Goal: Task Accomplishment & Management: Manage account settings

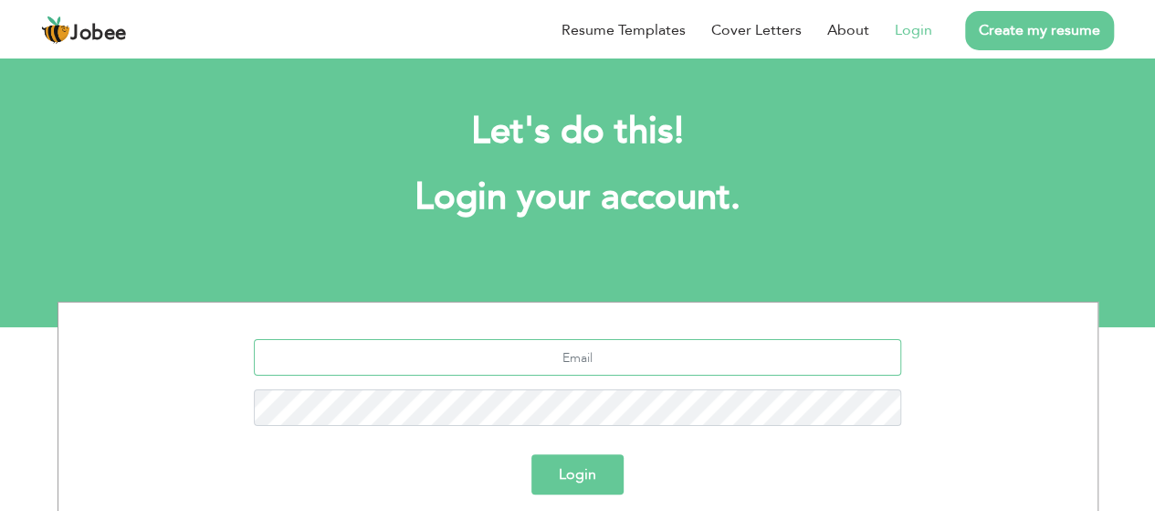
click at [589, 353] on input "text" at bounding box center [578, 357] width 648 height 37
type input "[EMAIL_ADDRESS][DOMAIN_NAME]"
click at [587, 472] on button "Login" at bounding box center [578, 474] width 92 height 40
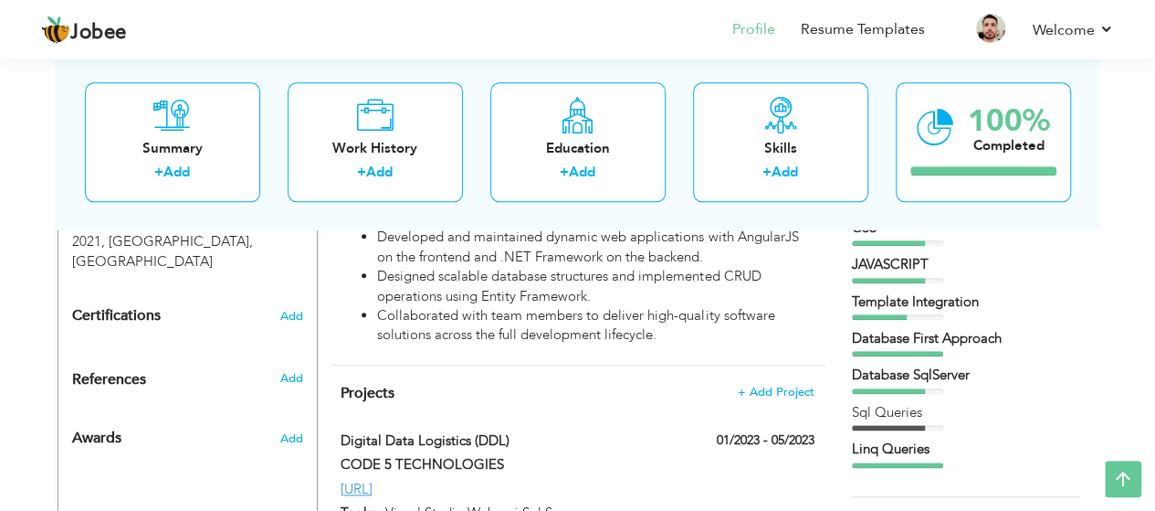
scroll to position [913, 0]
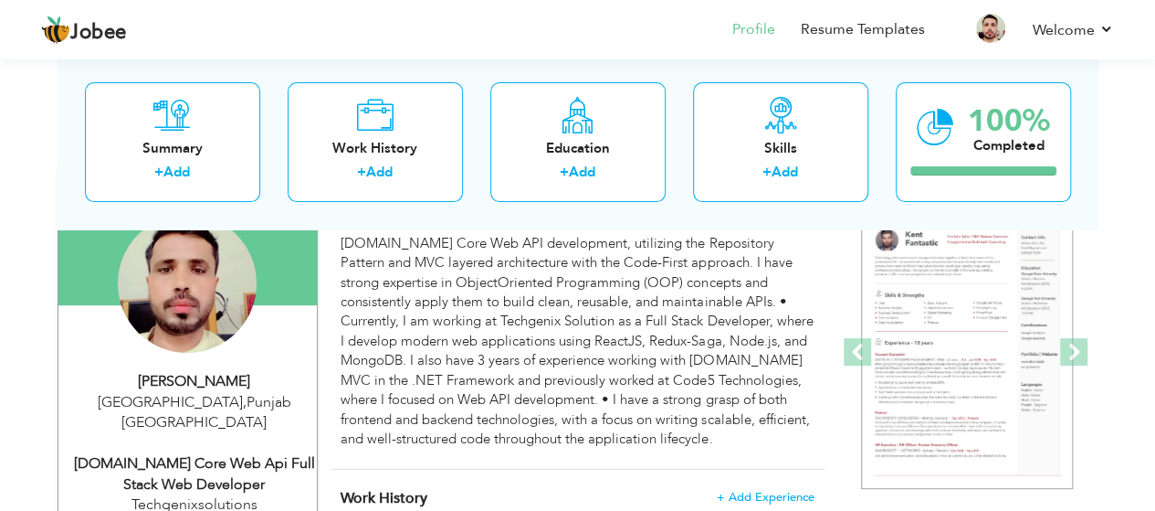
scroll to position [183, 0]
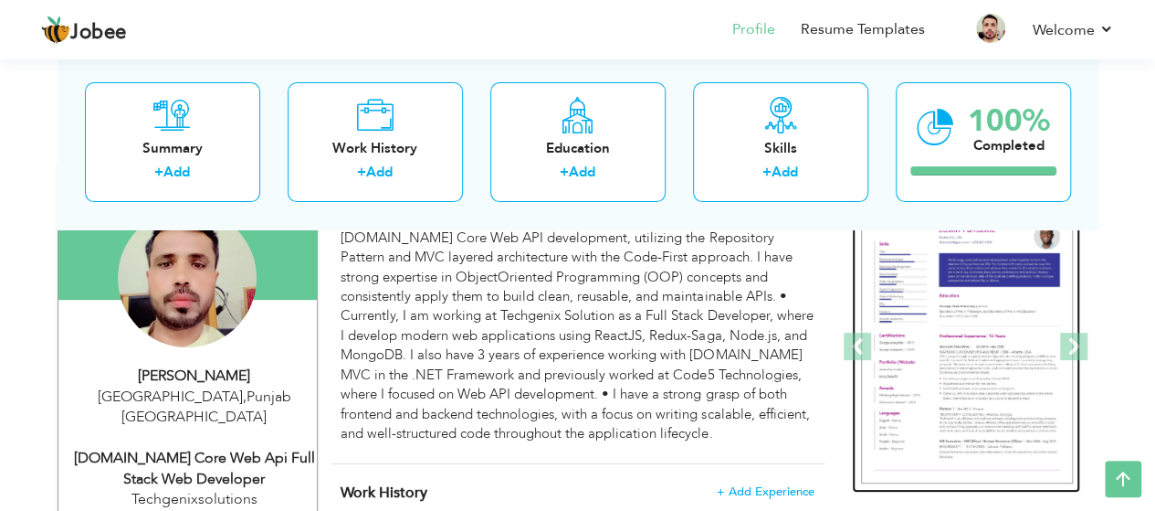
click at [990, 350] on img at bounding box center [967, 347] width 212 height 274
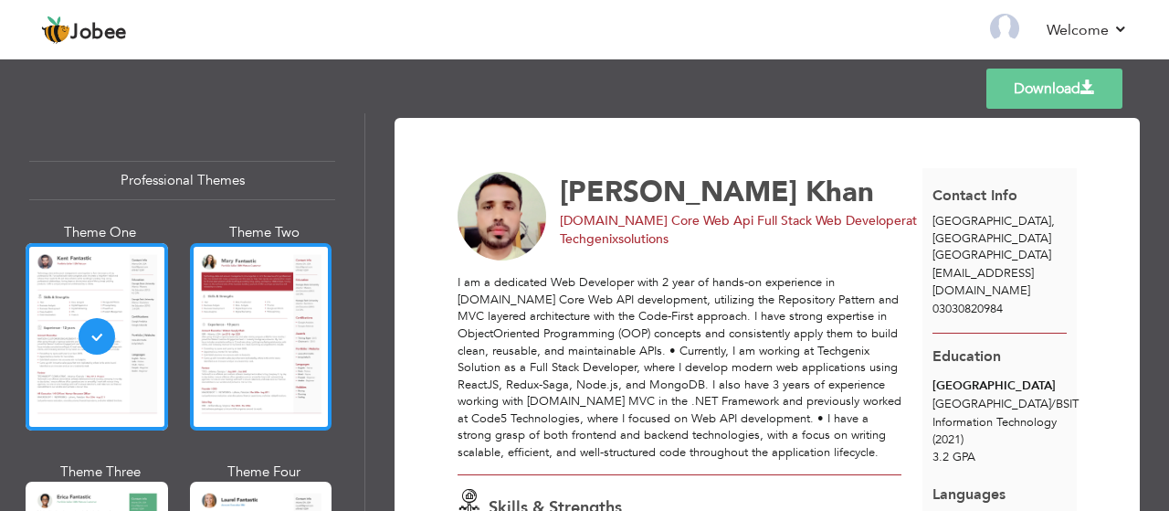
click at [237, 349] on div at bounding box center [261, 336] width 142 height 187
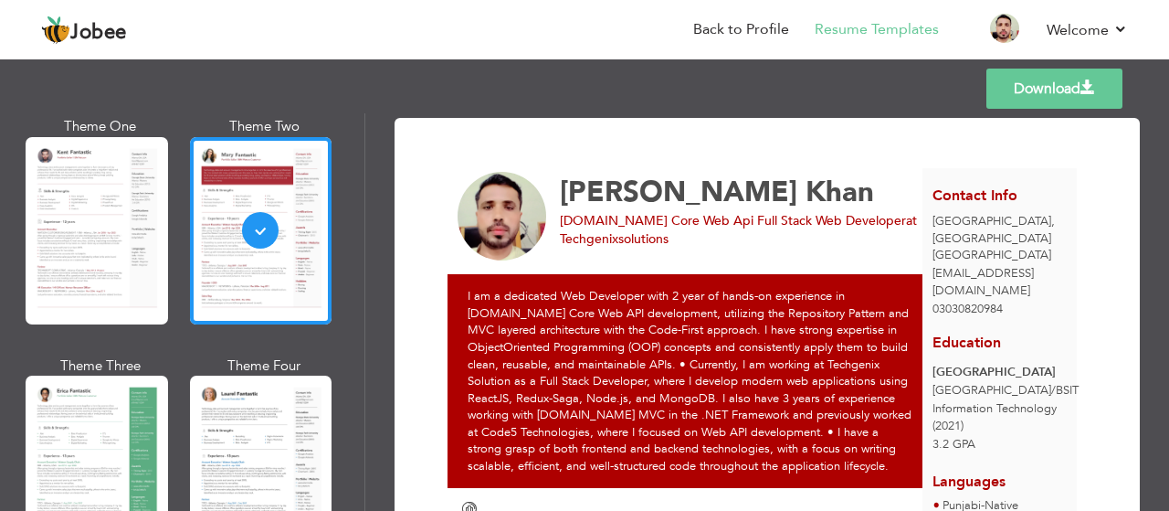
scroll to position [110, 0]
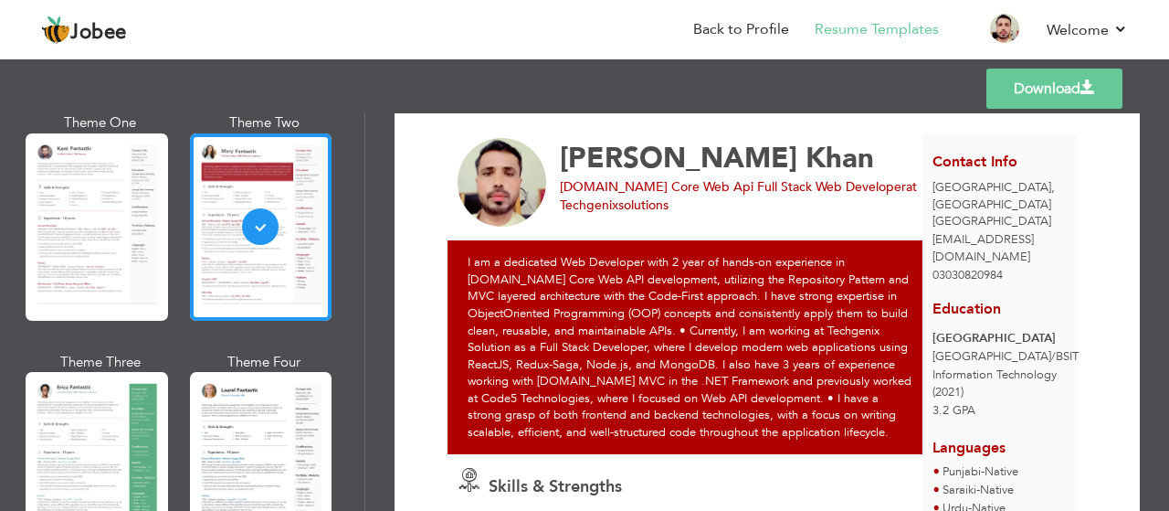
scroll to position [37, 0]
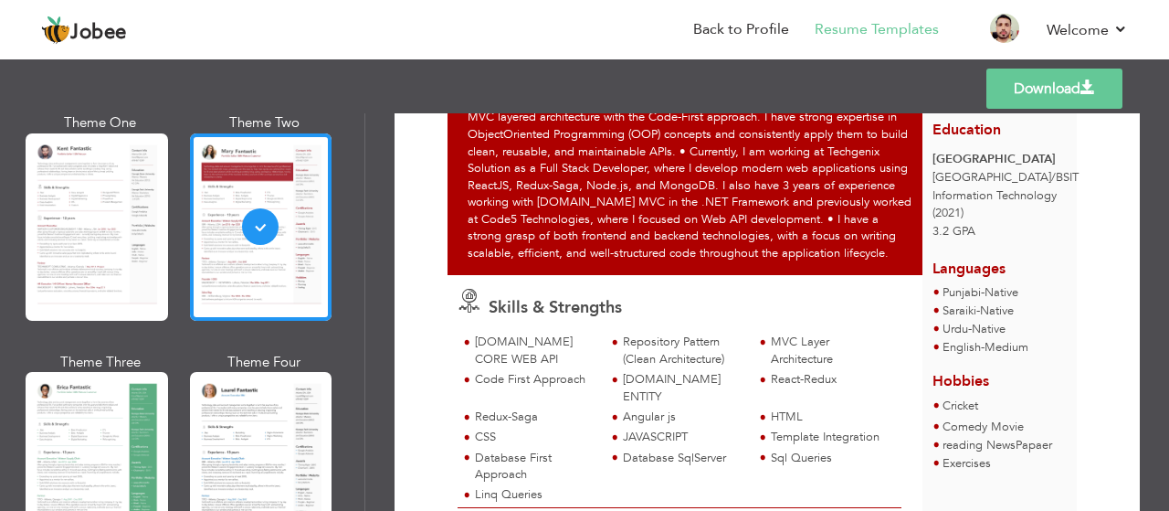
scroll to position [218, 0]
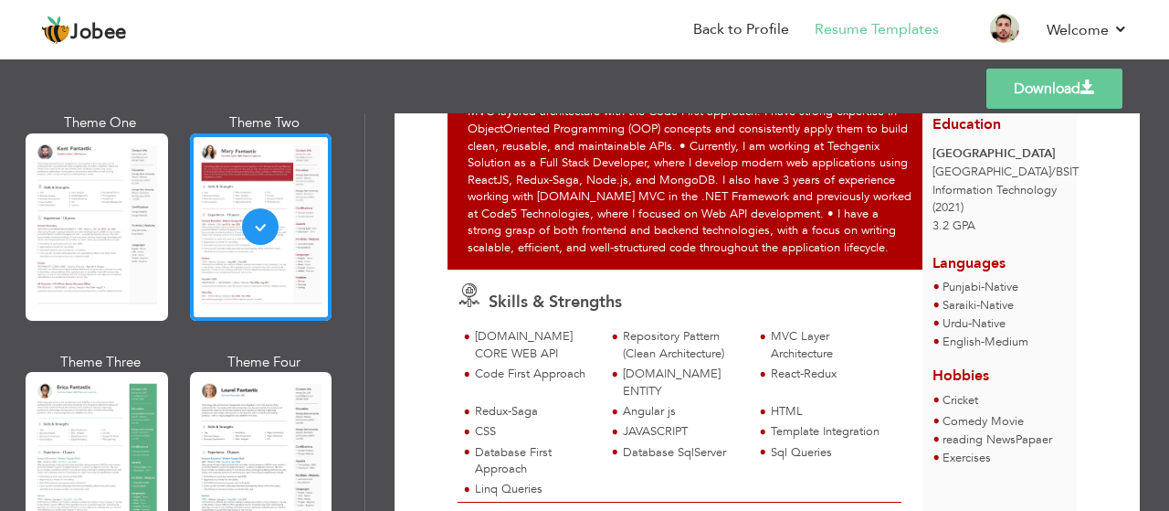
click at [177, 25] on nav "Back to Profile Resume Templates Resume Templates Cover Letters About My Resume…" at bounding box center [584, 30] width 1087 height 49
click at [725, 335] on div "Skills & Strengths ASP.NET CORE WEB API Repository Pattern (Clean Architecture)…" at bounding box center [680, 384] width 465 height 231
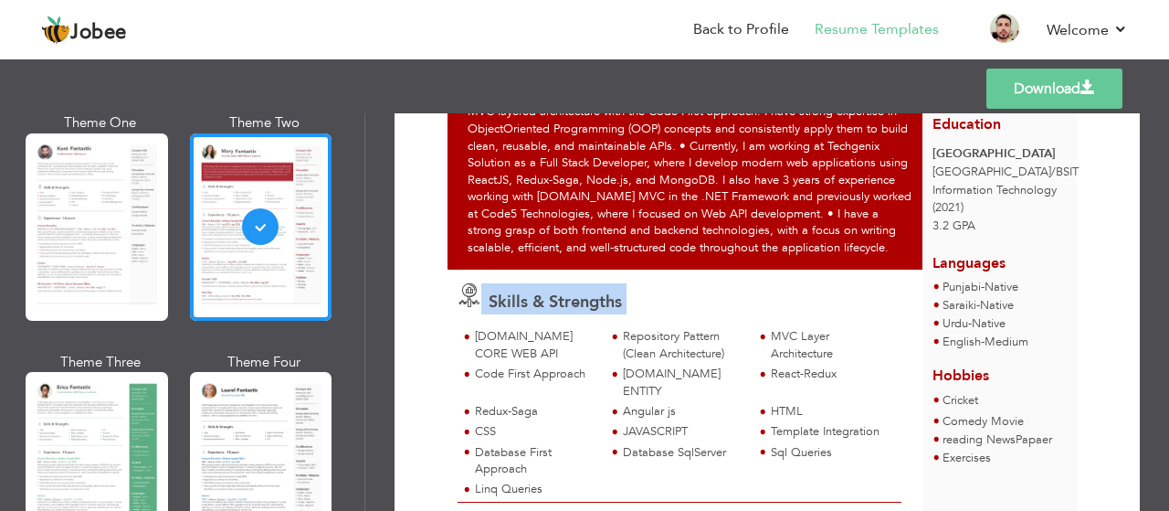
click at [725, 335] on div "Skills & Strengths ASP.NET CORE WEB API Repository Pattern (Clean Architecture)…" at bounding box center [680, 384] width 465 height 231
click at [840, 314] on div "Skills & Strengths" at bounding box center [685, 298] width 475 height 31
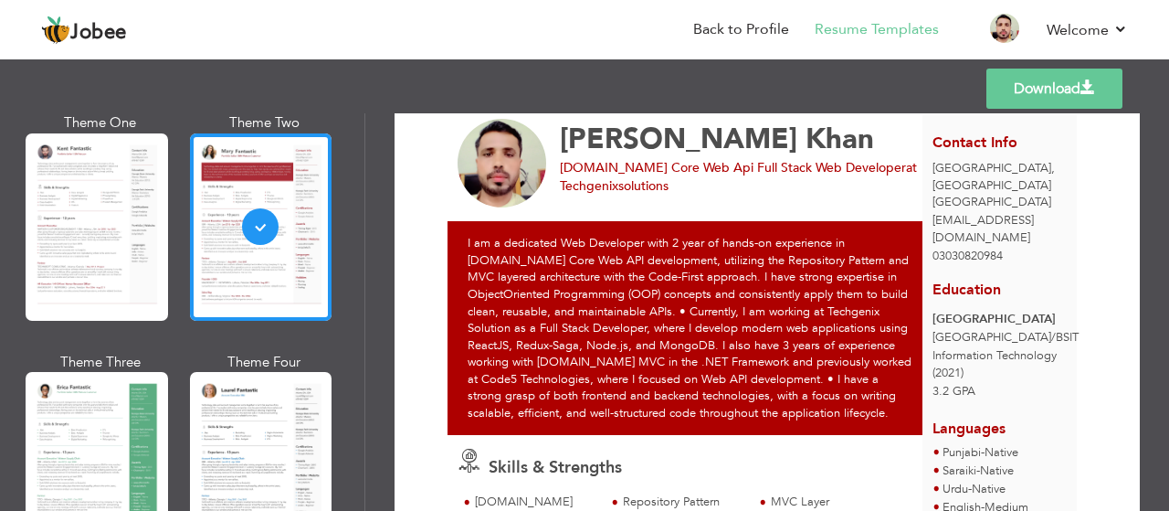
scroll to position [0, 0]
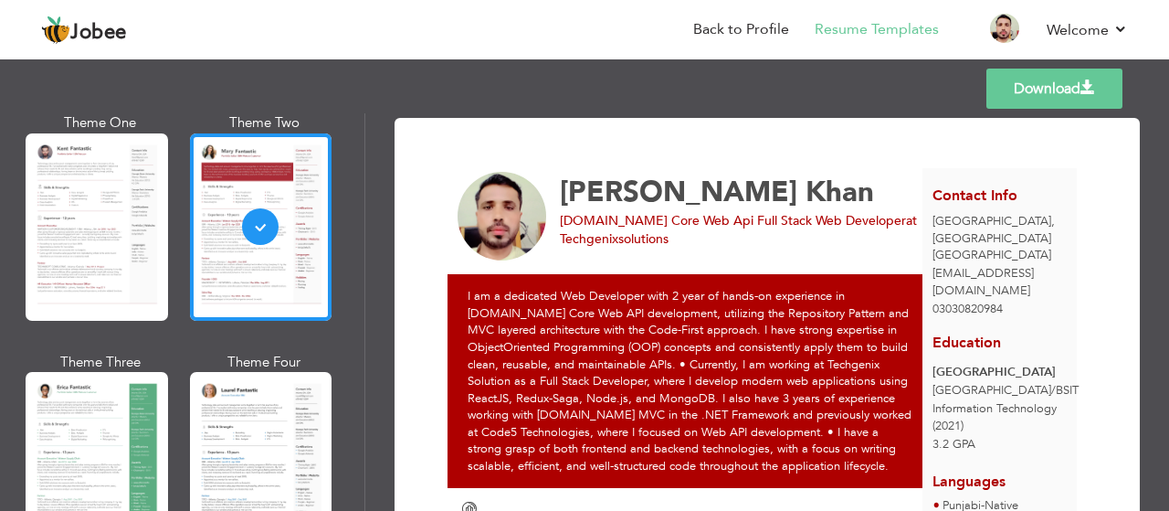
click at [633, 364] on div "I am a dedicated Web Developer with 2 year of hands-on experience in ASP.NET Co…" at bounding box center [690, 381] width 485 height 214
click at [722, 222] on span "Asp.Net Core Web Api Full Stack Web Developer" at bounding box center [733, 220] width 346 height 17
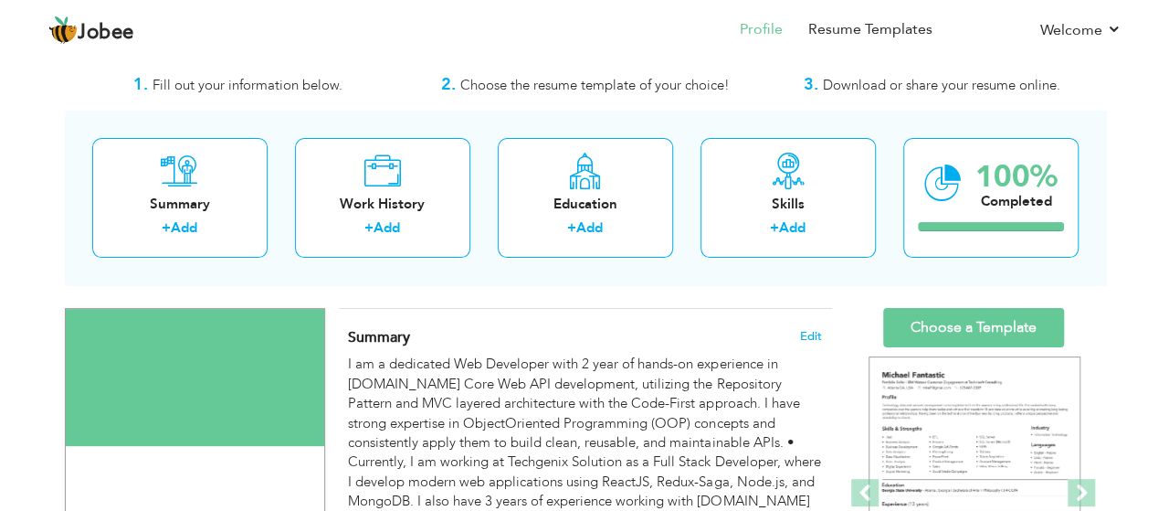
scroll to position [110, 0]
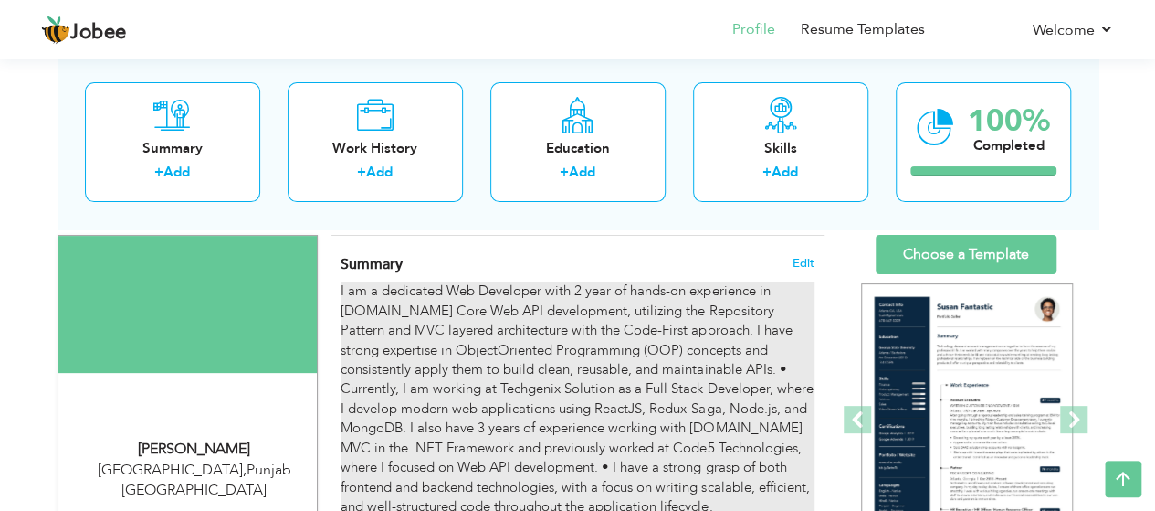
click at [594, 349] on div "I am a dedicated Web Developer with 2 year of hands-on experience in [DOMAIN_NA…" at bounding box center [577, 398] width 473 height 235
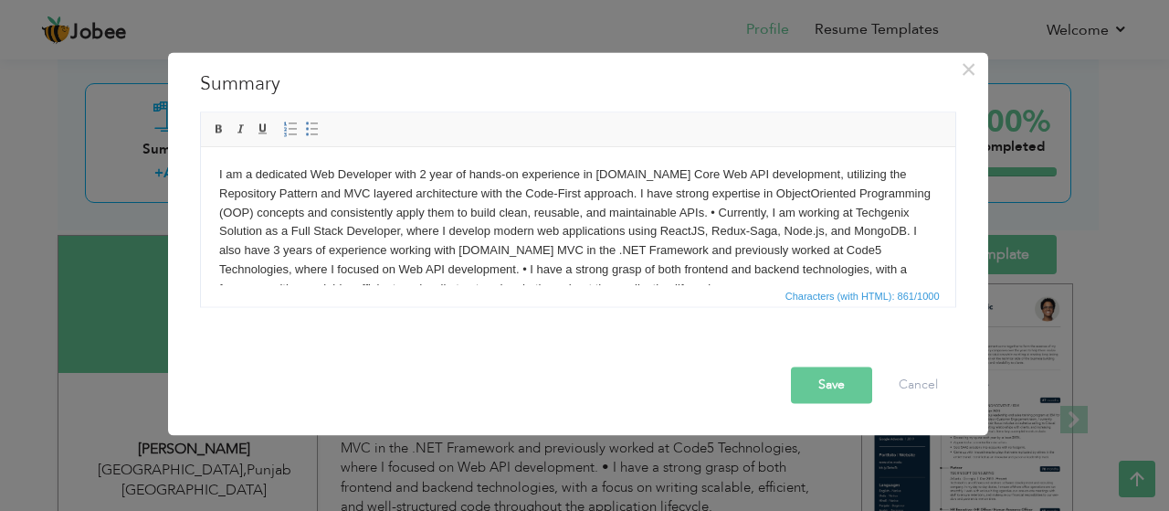
click at [898, 269] on body "I am a dedicated Web Developer with 2 year of hands-on experience in [DOMAIN_NA…" at bounding box center [577, 230] width 718 height 133
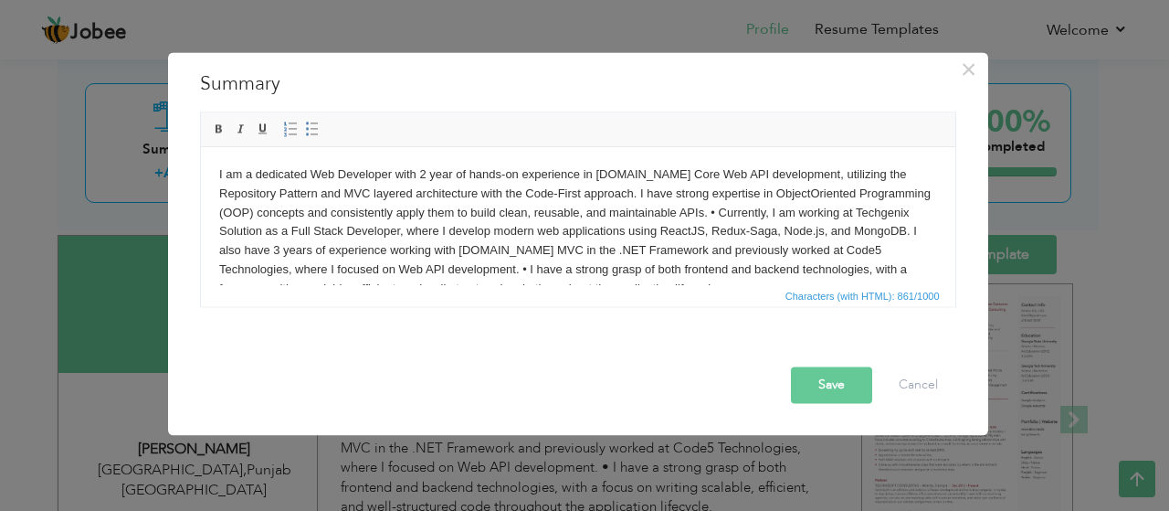
scroll to position [11, 0]
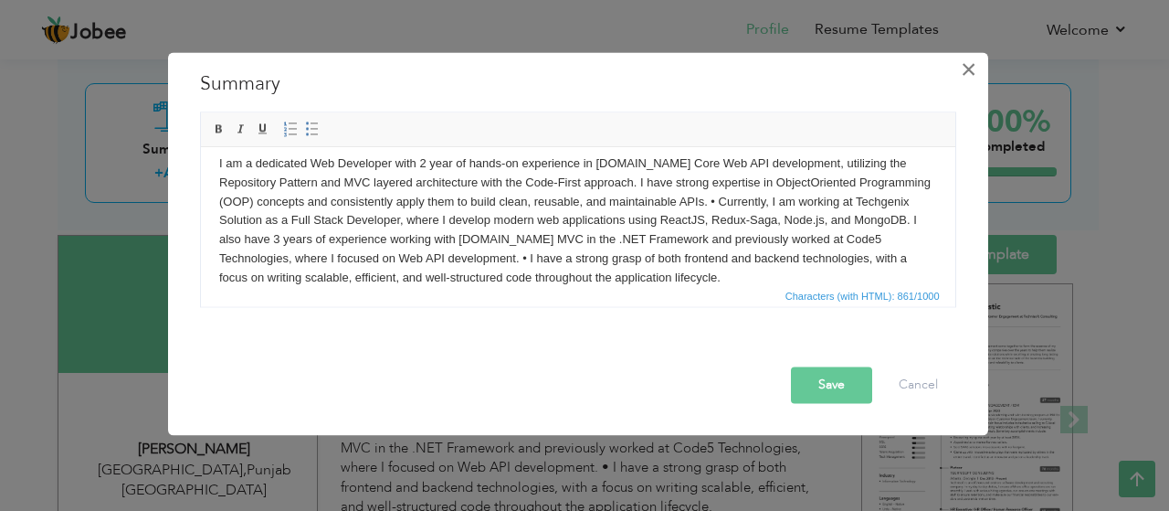
click at [974, 68] on span "×" at bounding box center [969, 69] width 16 height 33
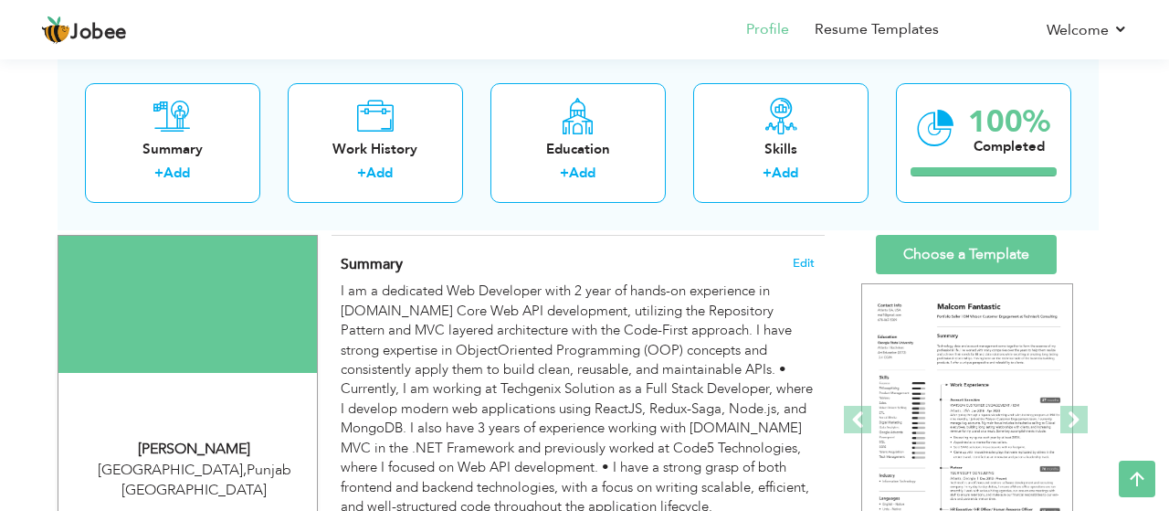
scroll to position [0, 0]
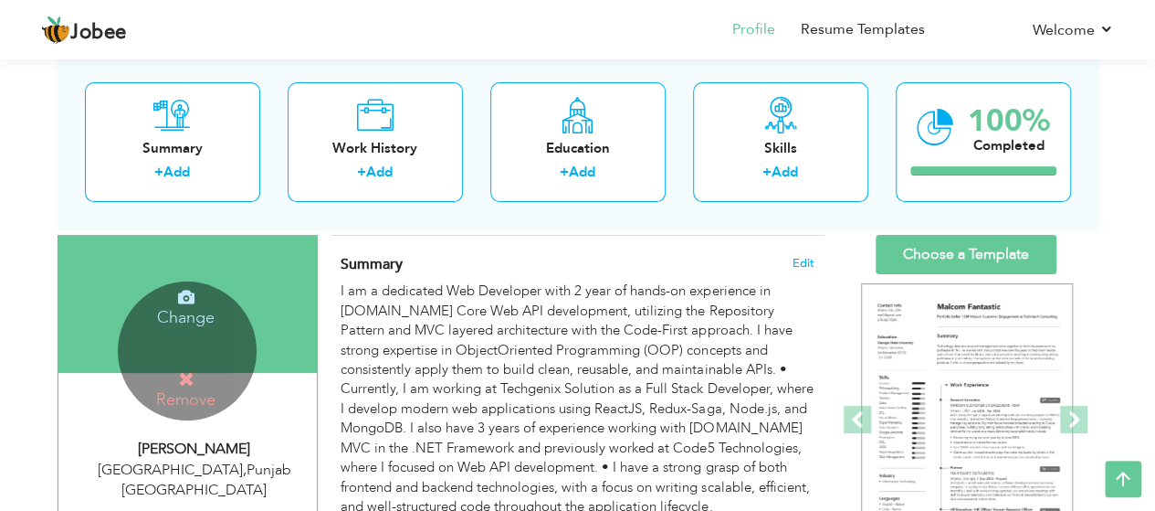
click at [186, 357] on div "Change Remove" at bounding box center [187, 350] width 139 height 139
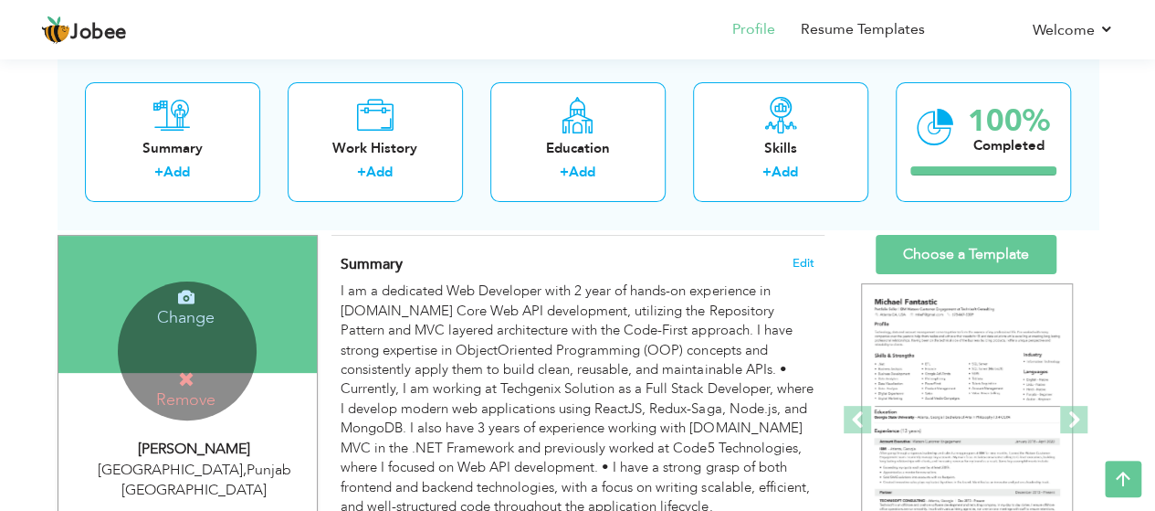
click at [215, 330] on div "Change Remove" at bounding box center [187, 350] width 139 height 139
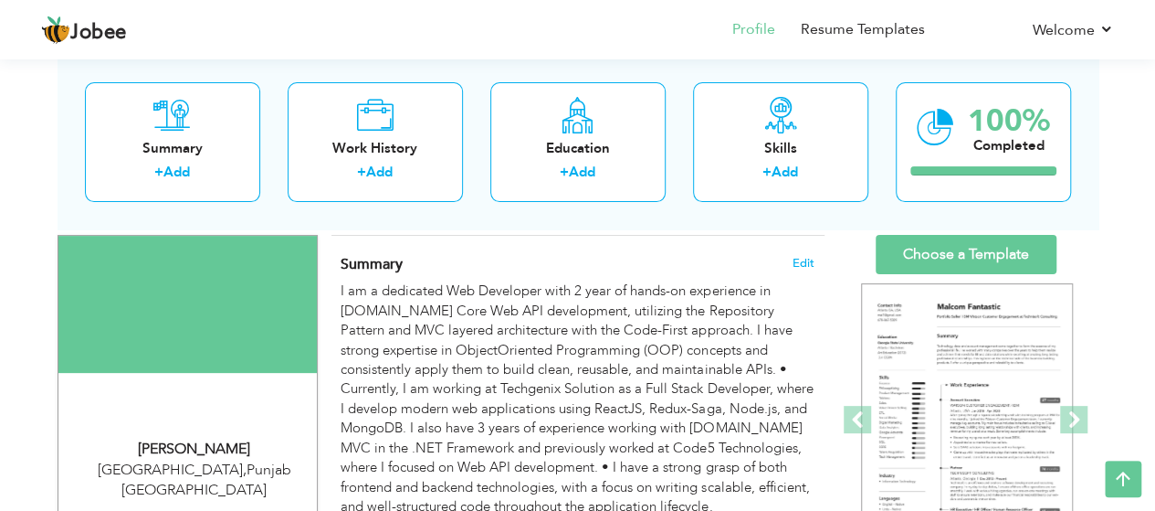
click at [268, 448] on div "Tanveer Kabeer Khan" at bounding box center [194, 448] width 245 height 21
type input "Tanveer Kabeer"
type input "Khan"
type input "03030820984"
select select "number:166"
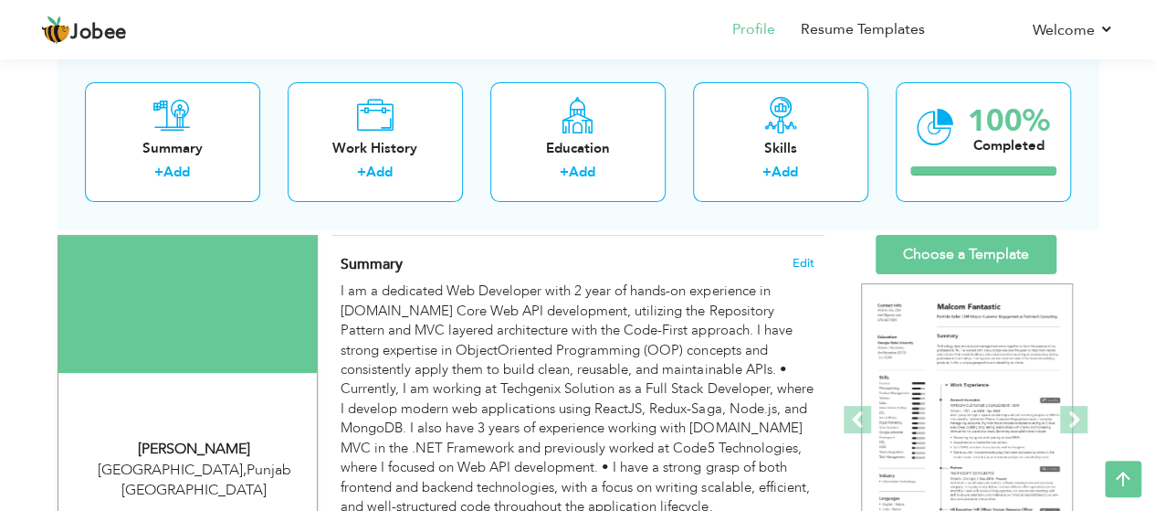
type input "[GEOGRAPHIC_DATA]"
select select "number:4"
type input "Techgenixsolutions"
type input "Asp.Net Core Web Api Full Stack Web Developer"
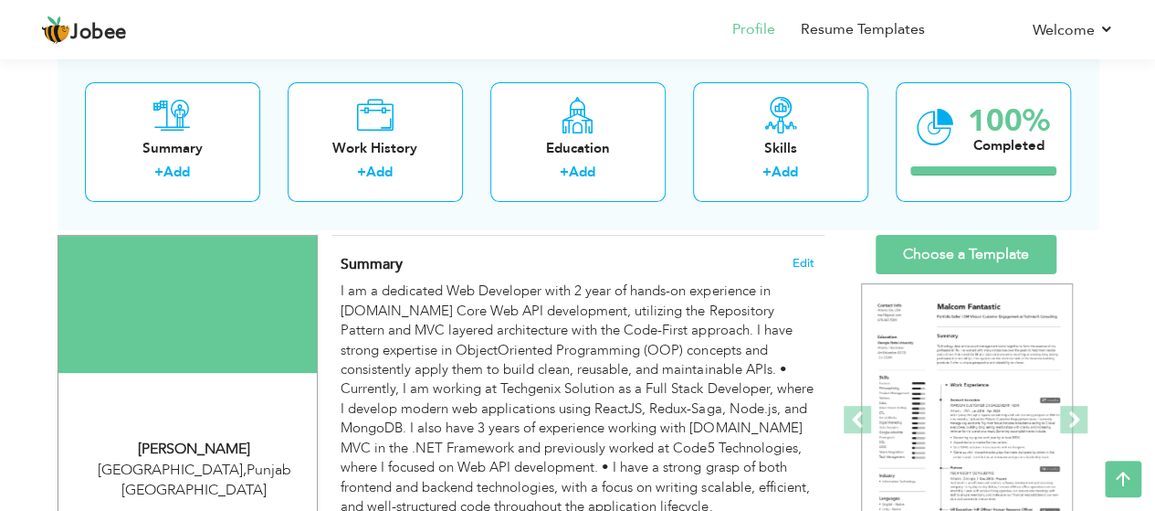
type input "https://www.linkedin.com/in/tanveer-kabeer-khan-dot-net-web-developer-1885b7249"
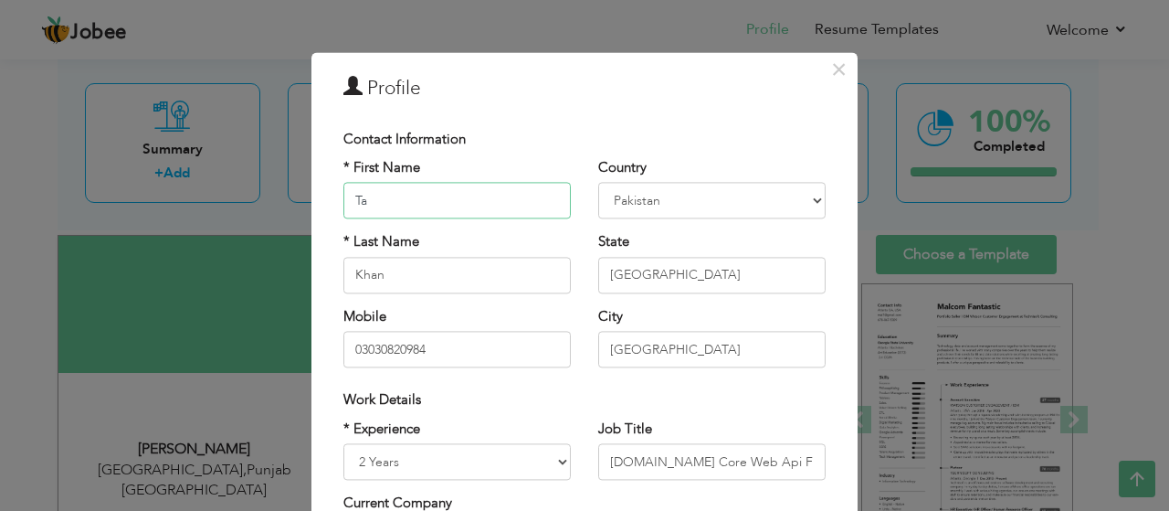
type input "T"
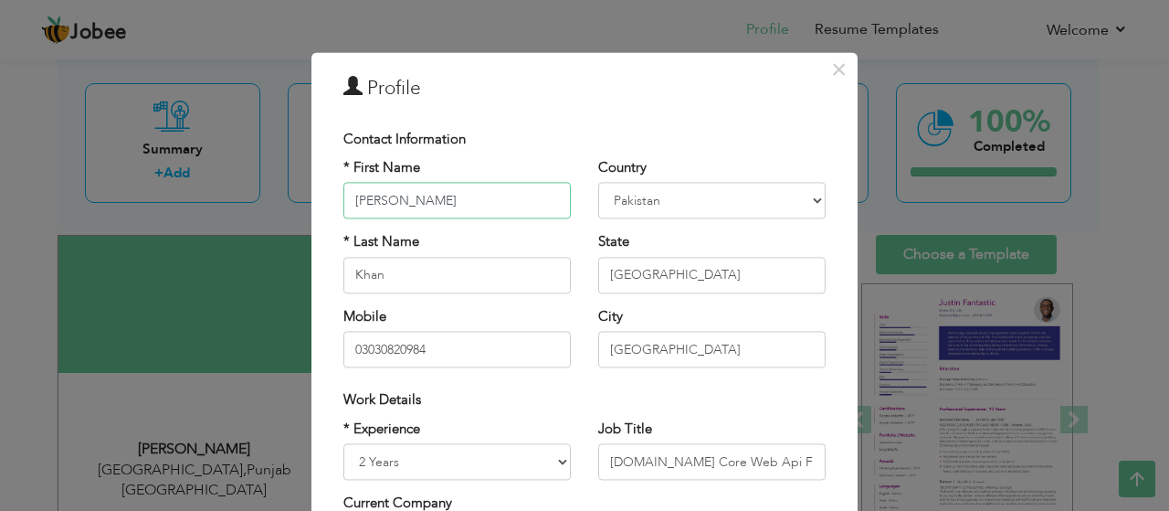
type input "Shiza Shahid Iqbal"
click at [418, 278] on input "Khan" at bounding box center [456, 275] width 227 height 37
type input "K"
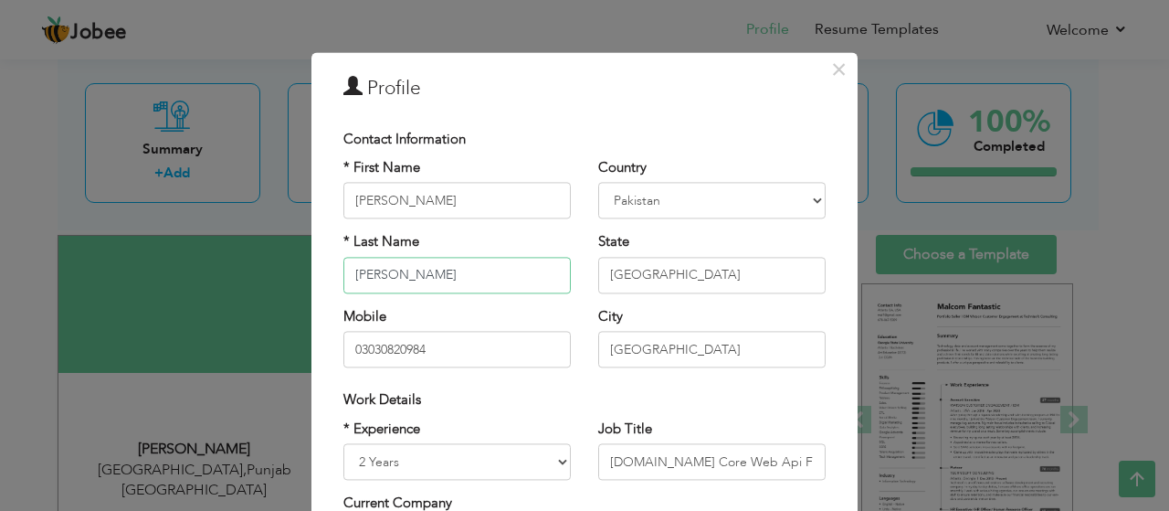
type input "Shahid Iqbal"
click at [467, 343] on input "03030820984" at bounding box center [456, 350] width 227 height 37
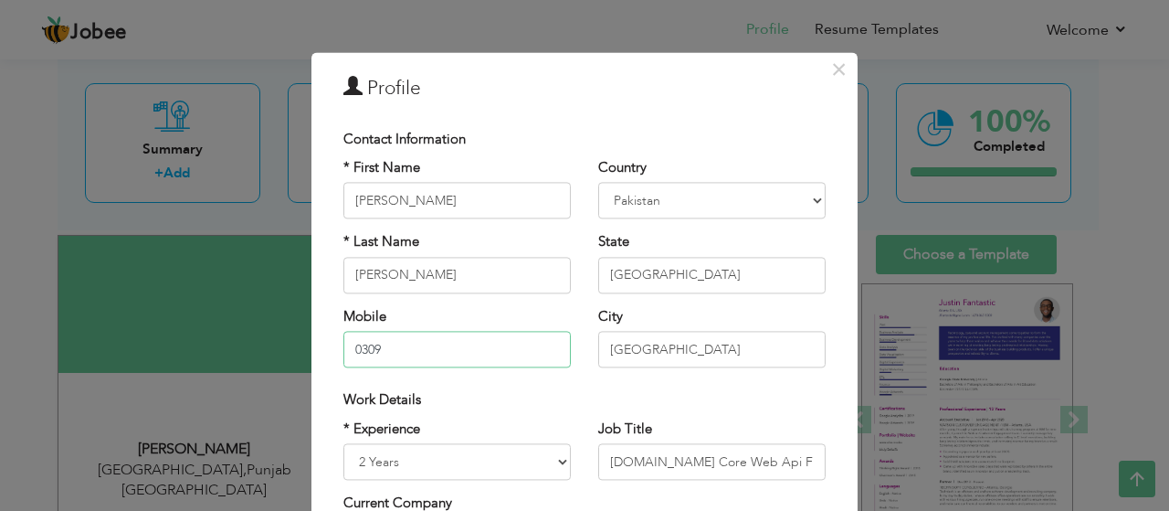
click at [430, 346] on input "0309" at bounding box center [456, 350] width 227 height 37
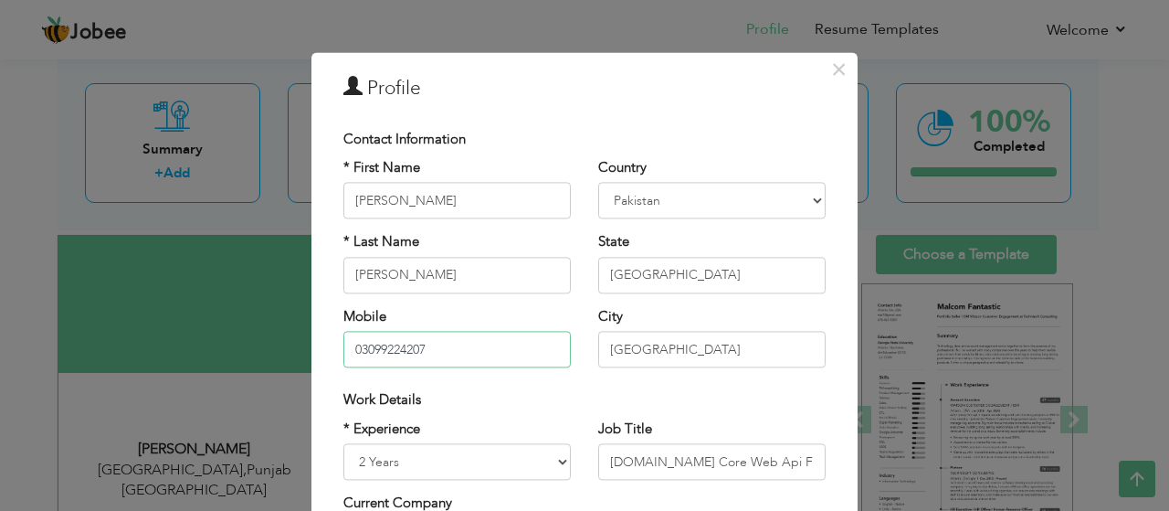
type input "03099224207"
click at [519, 399] on div "Work Details" at bounding box center [584, 400] width 482 height 19
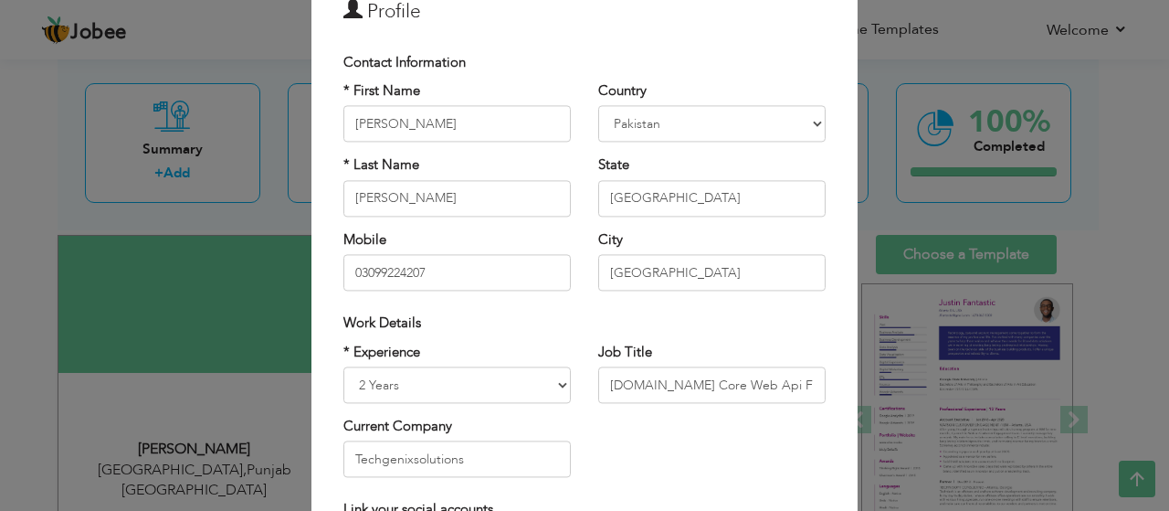
scroll to position [73, 0]
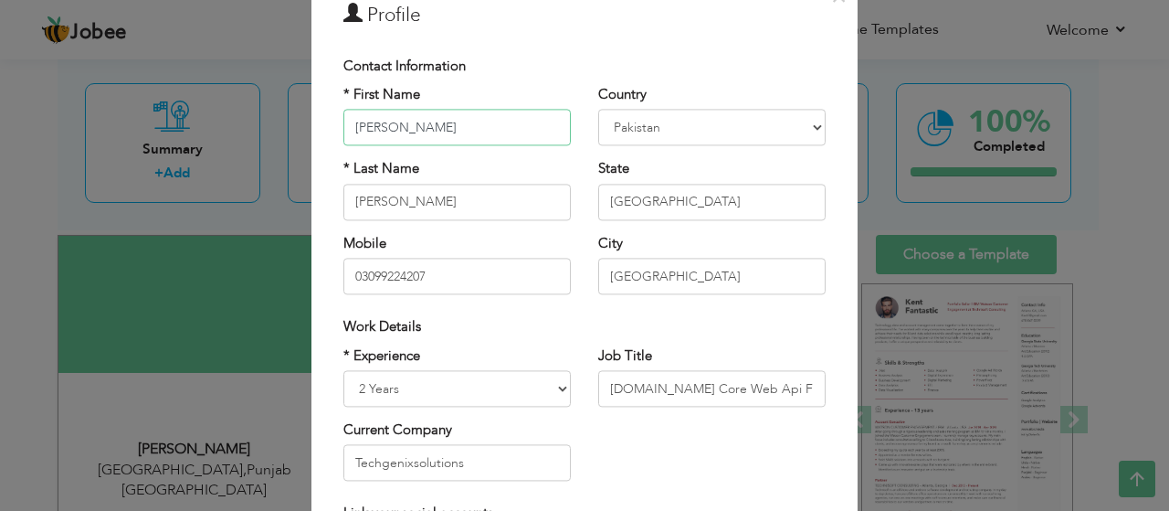
click at [487, 127] on input "Shiza Shahid Iqbal" at bounding box center [456, 128] width 227 height 37
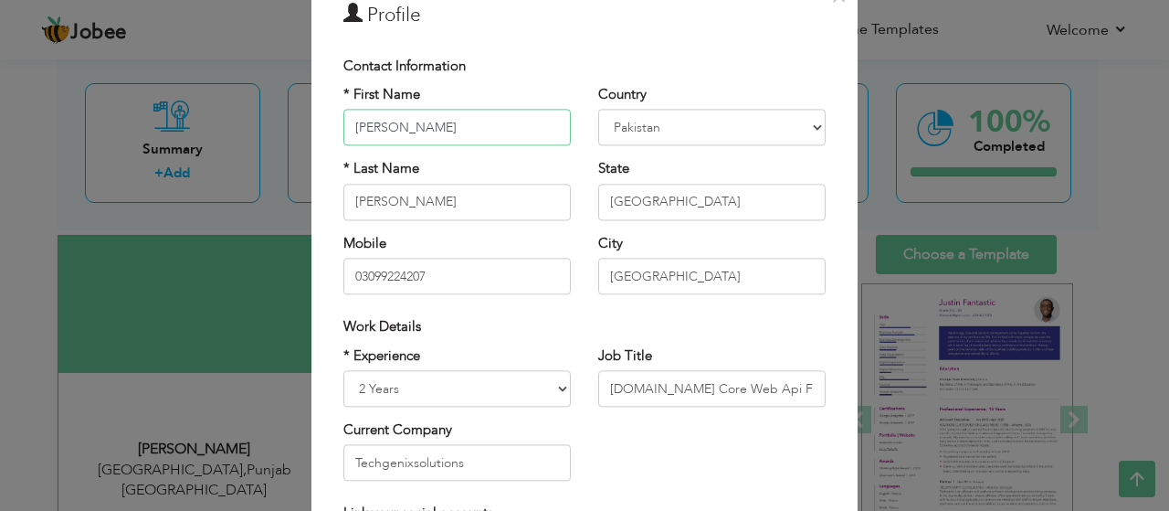
type input "[PERSON_NAME]"
click at [428, 200] on input "Shahid Iqbal" at bounding box center [456, 202] width 227 height 37
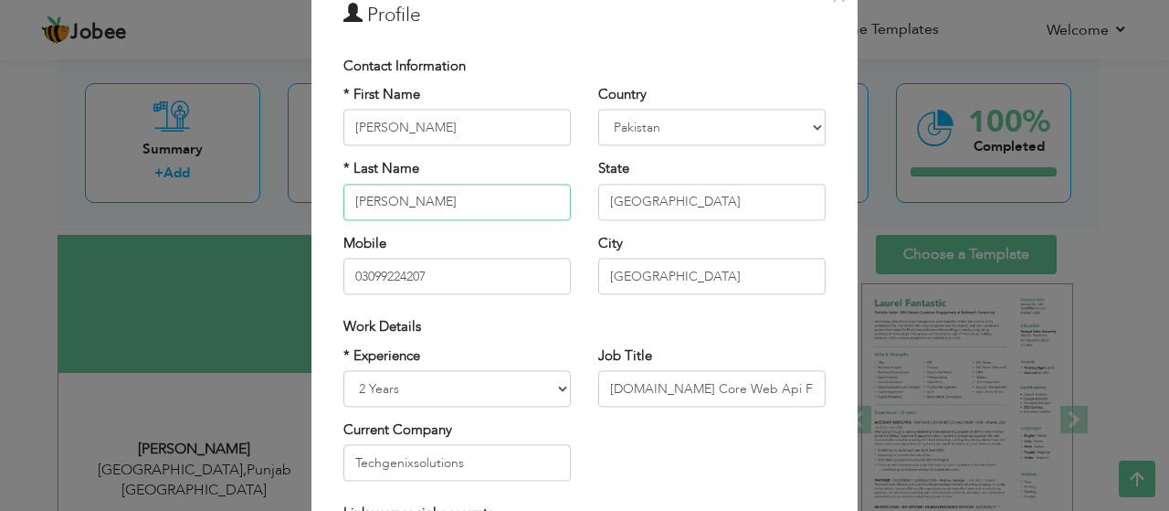
type input "[PERSON_NAME]"
click at [708, 332] on div "Work Details" at bounding box center [584, 327] width 482 height 19
click at [684, 385] on input "Asp.Net Core Web Api Full Stack Web Developer" at bounding box center [711, 388] width 227 height 37
type input "m"
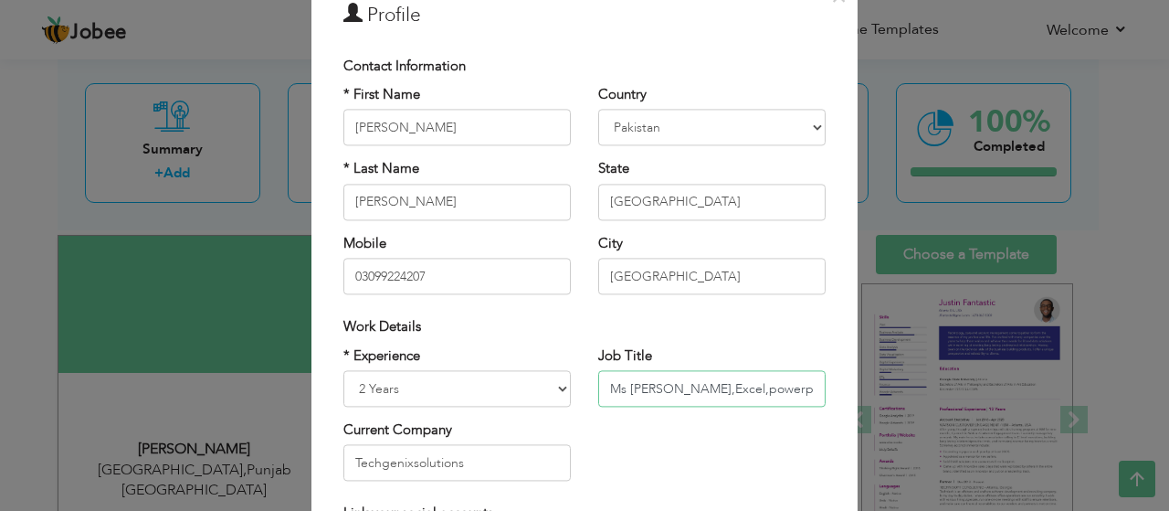
click at [684, 385] on input "Ms Word,Excel,powerpoint" at bounding box center [711, 388] width 227 height 37
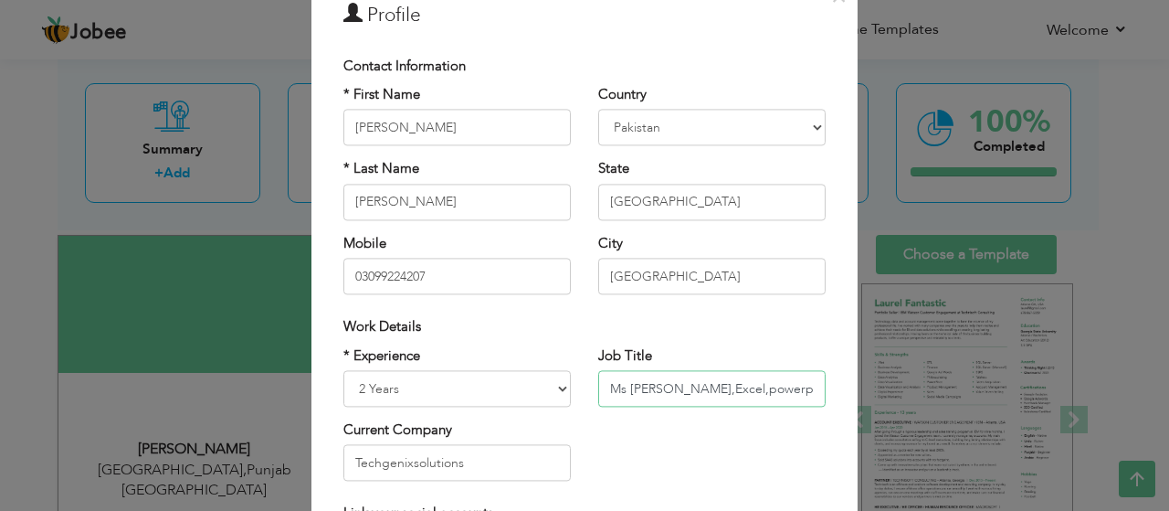
click at [684, 385] on input "Ms Word,Excel,powerpoint" at bounding box center [711, 388] width 227 height 37
click at [701, 392] on input "Ms Word,Excel,powerpoint" at bounding box center [711, 388] width 227 height 37
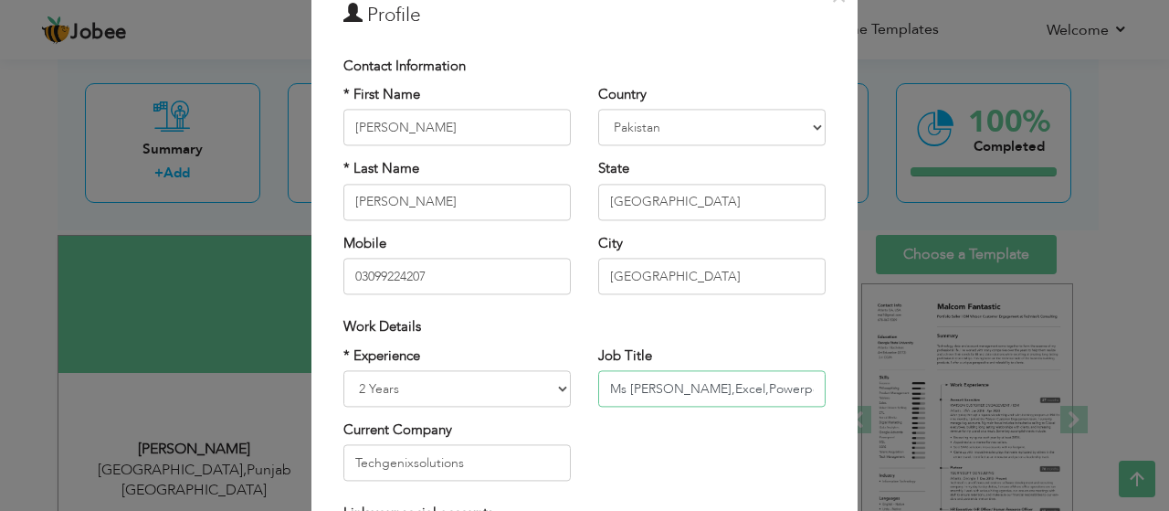
type input "Ms [PERSON_NAME],Excel,Powerpoint"
click at [512, 390] on select "Entry Level Less than 1 Year 1 Year 2 Years 3 Years 4 Years 5 Years 6 Years 7 Y…" at bounding box center [456, 388] width 227 height 37
click at [343, 370] on select "Entry Level Less than 1 Year 1 Year 2 Years 3 Years 4 Years 5 Years 6 Years 7 Y…" at bounding box center [456, 388] width 227 height 37
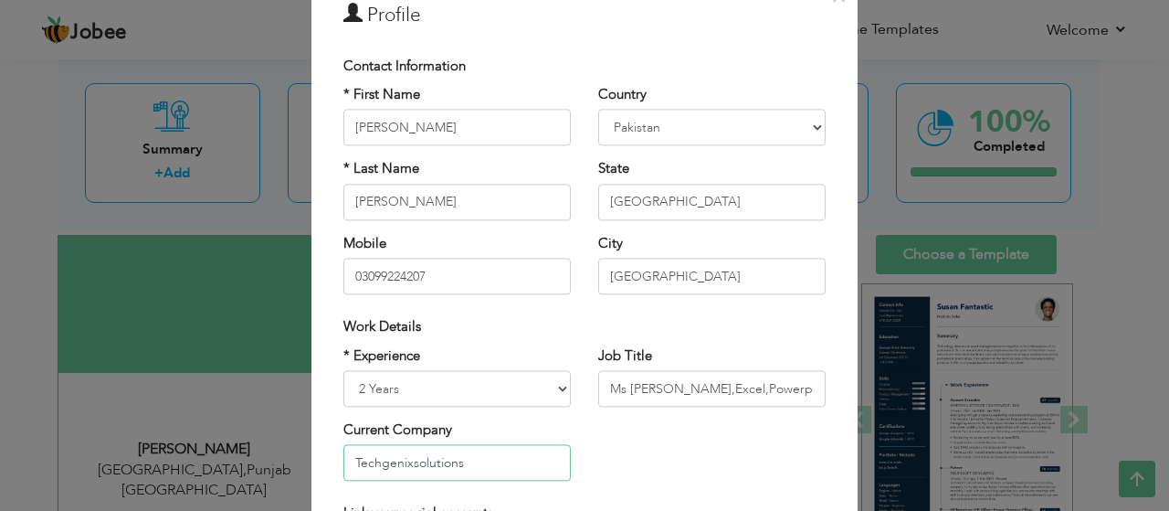
click at [442, 458] on input "Techgenixsolutions" at bounding box center [456, 463] width 227 height 37
click at [509, 459] on input "Techgenixsolutions" at bounding box center [456, 463] width 227 height 37
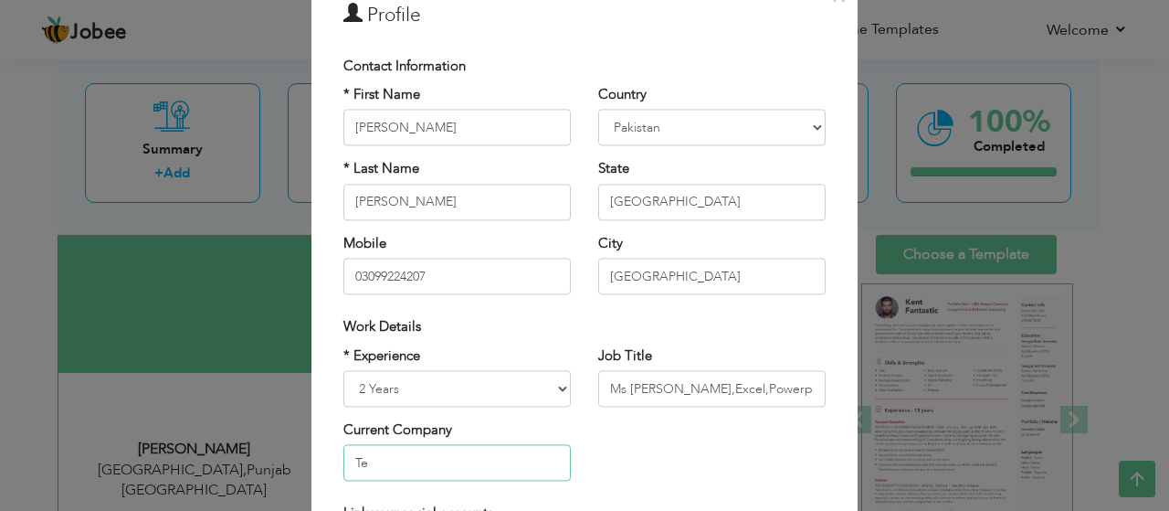
type input "T"
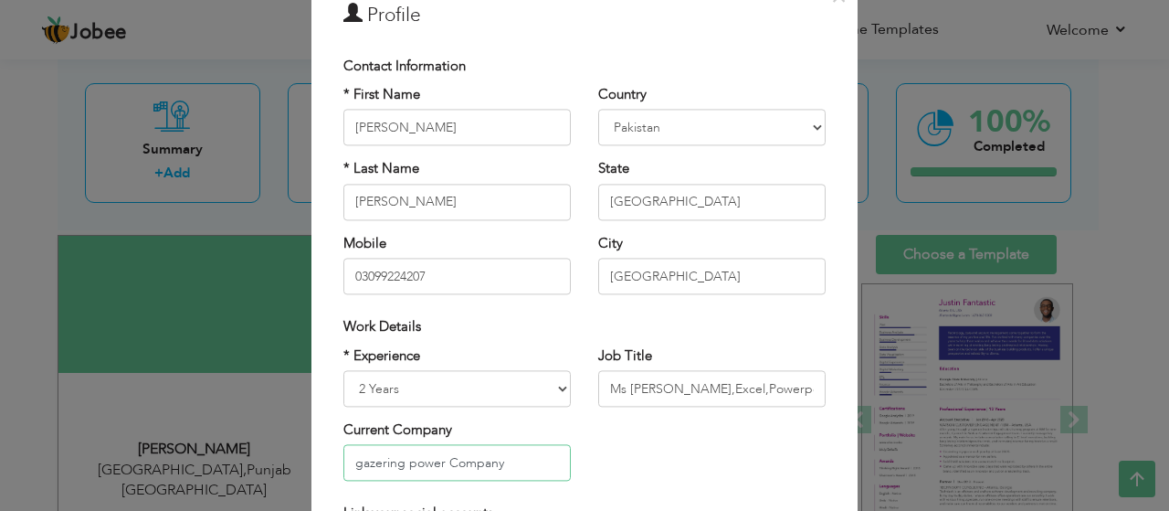
click at [477, 461] on input "gazering power Company" at bounding box center [456, 463] width 227 height 37
click at [500, 465] on input "gazering power Company" at bounding box center [456, 463] width 227 height 37
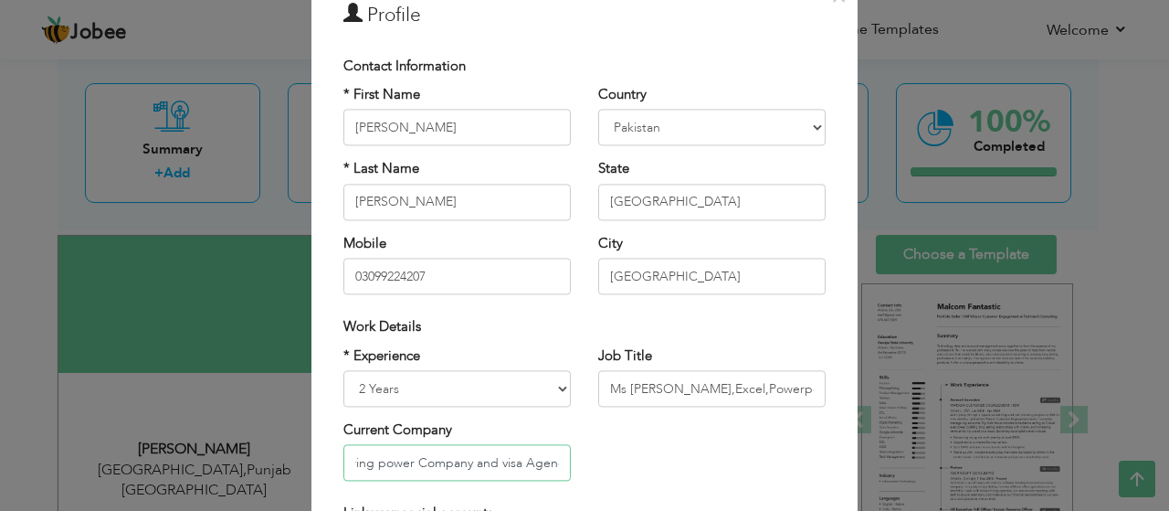
scroll to position [0, 37]
type input "gazering power Company and visa Agency"
click at [724, 425] on div "* Experience Entry Level Less than 1 Year 1 Year 2 Years 3 Years 4 Years 5 Year…" at bounding box center [585, 420] width 510 height 149
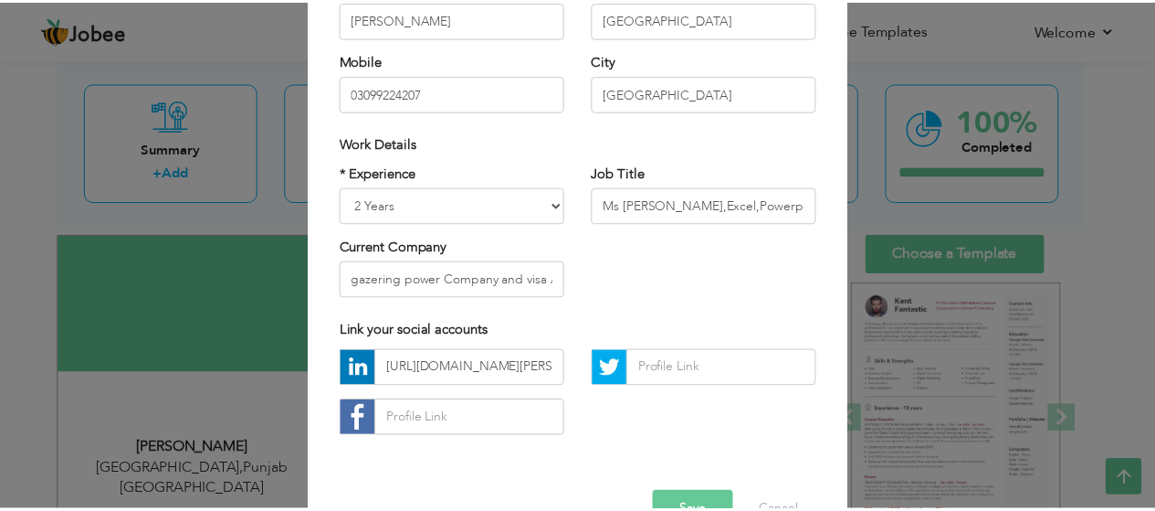
scroll to position [292, 0]
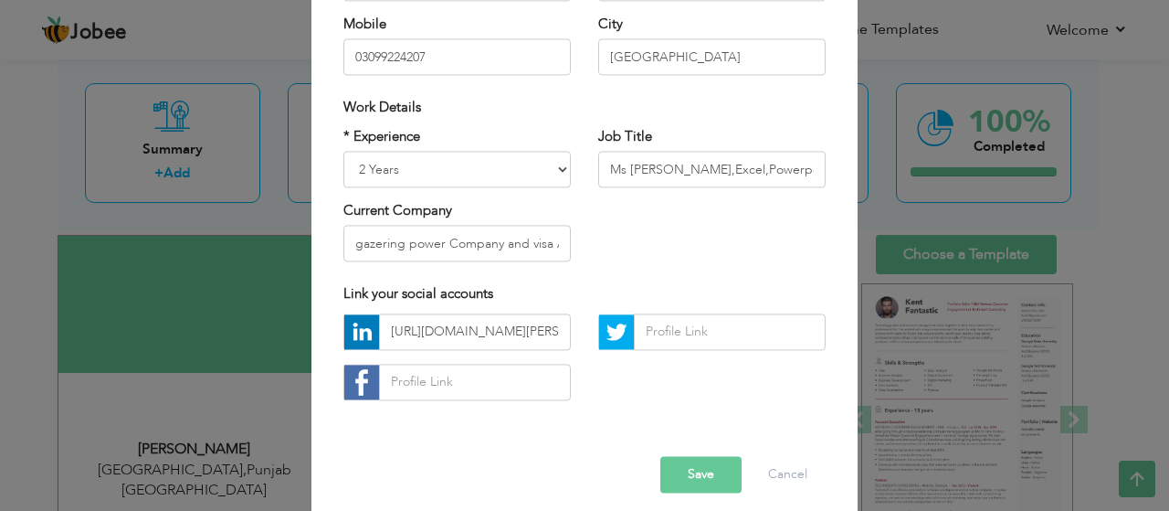
click at [676, 480] on button "Save" at bounding box center [700, 474] width 81 height 37
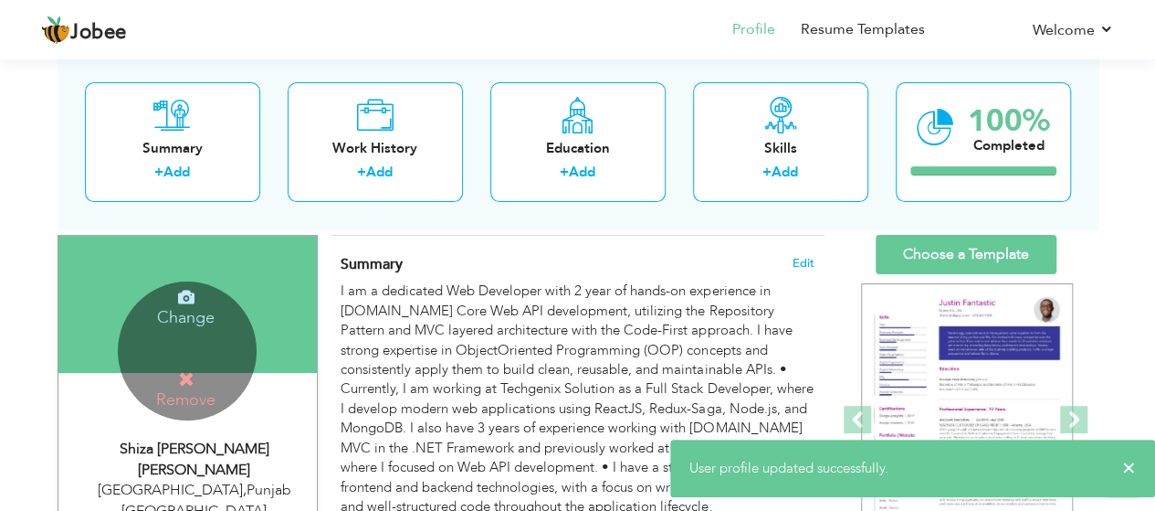
click at [186, 371] on icon at bounding box center [186, 379] width 16 height 16
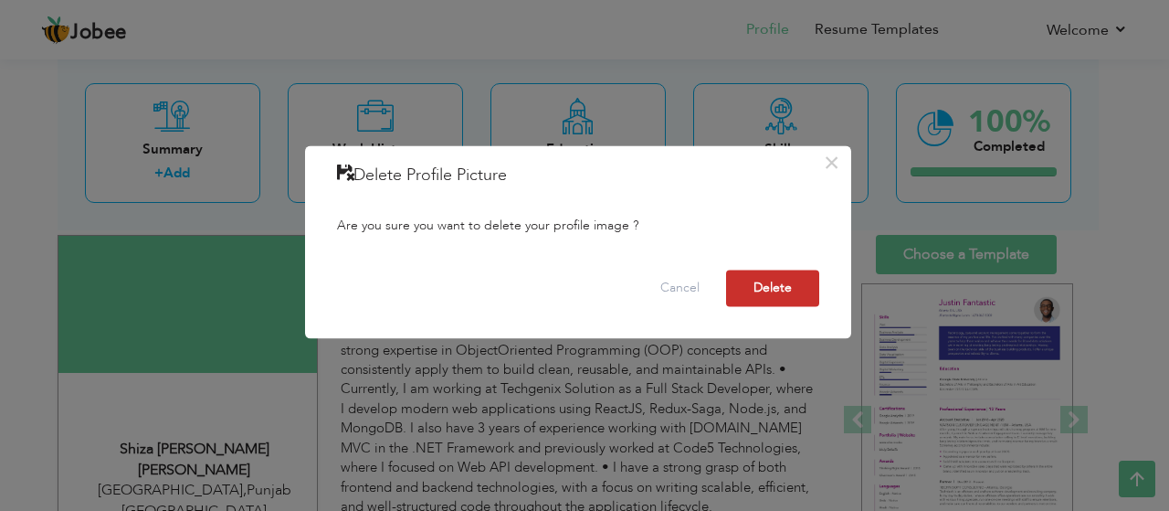
click at [784, 276] on button "Delete" at bounding box center [772, 287] width 93 height 37
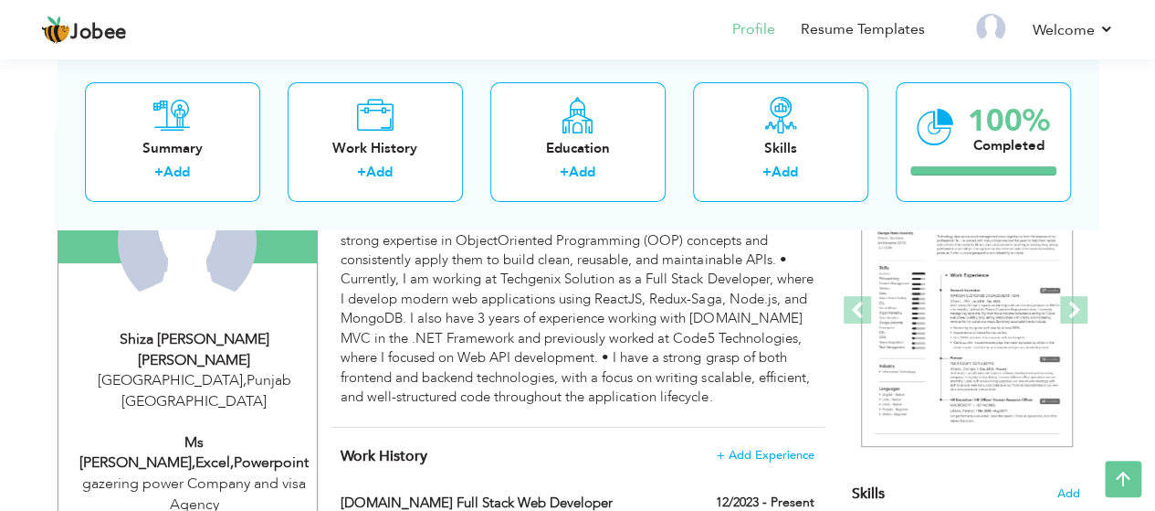
scroll to position [256, 0]
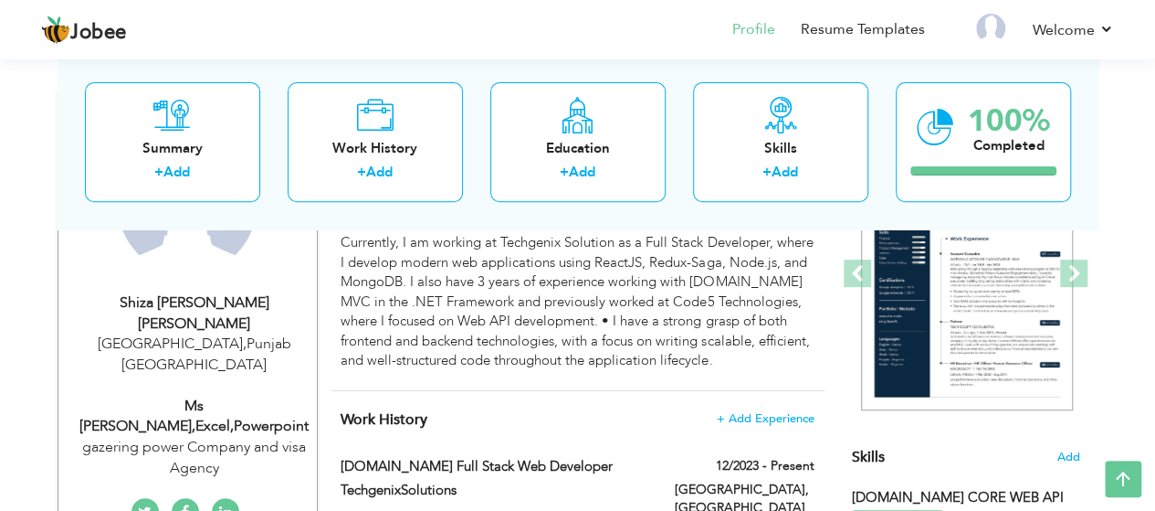
click at [413, 216] on div "Summary + Add Work History + Add Education + Add Skills + Add 100% Completed" at bounding box center [578, 142] width 1041 height 174
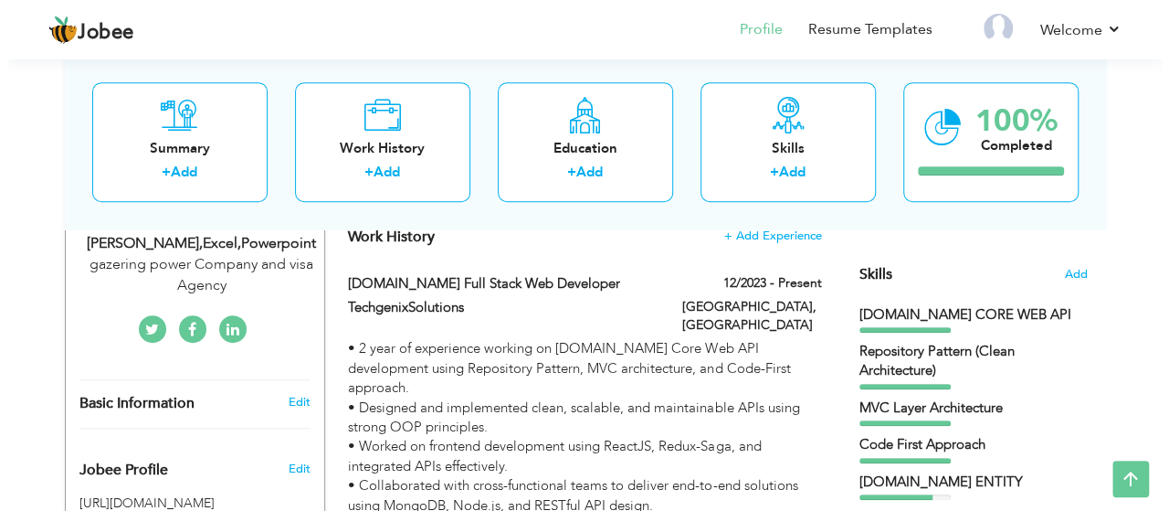
scroll to position [402, 0]
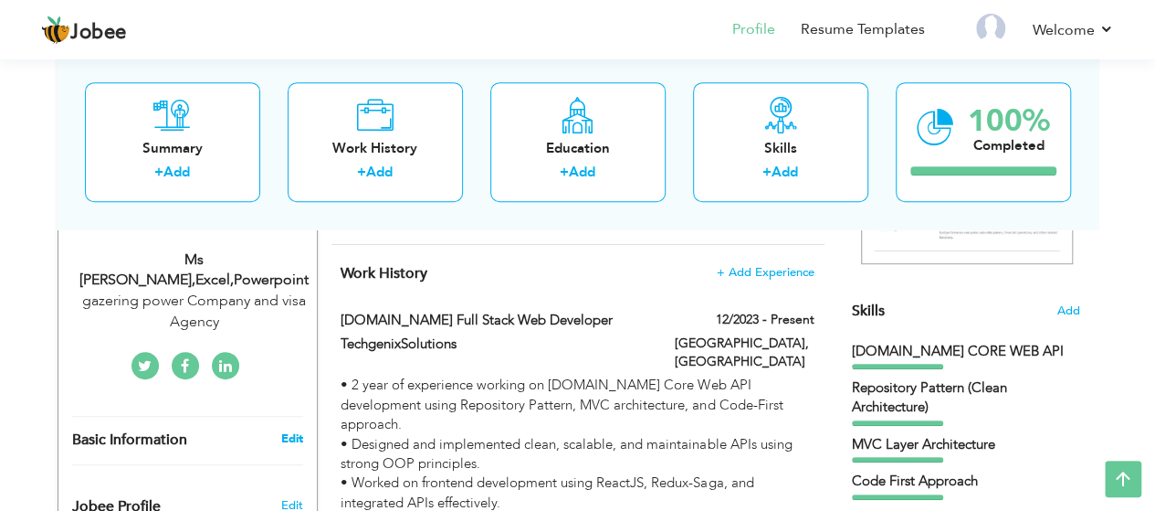
click at [289, 430] on link "Edit" at bounding box center [291, 438] width 22 height 16
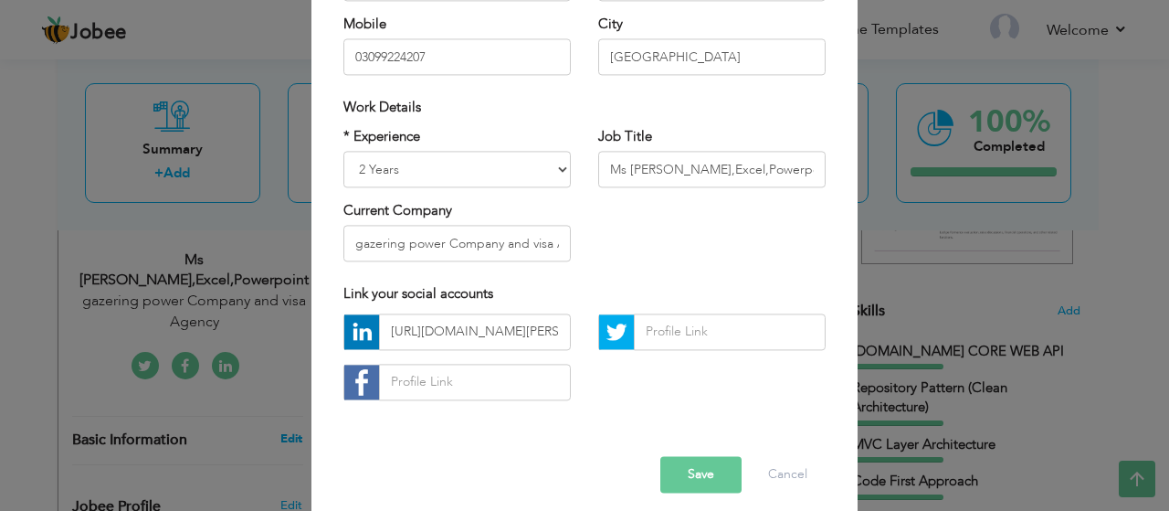
scroll to position [0, 0]
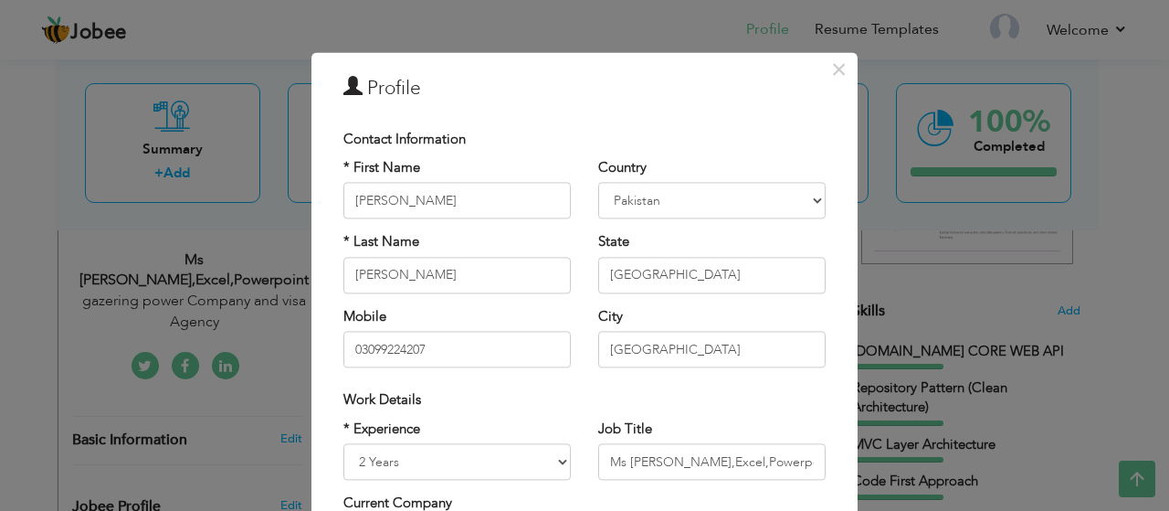
click at [538, 405] on div "Work Details" at bounding box center [584, 400] width 482 height 19
click at [833, 67] on span "×" at bounding box center [839, 69] width 16 height 33
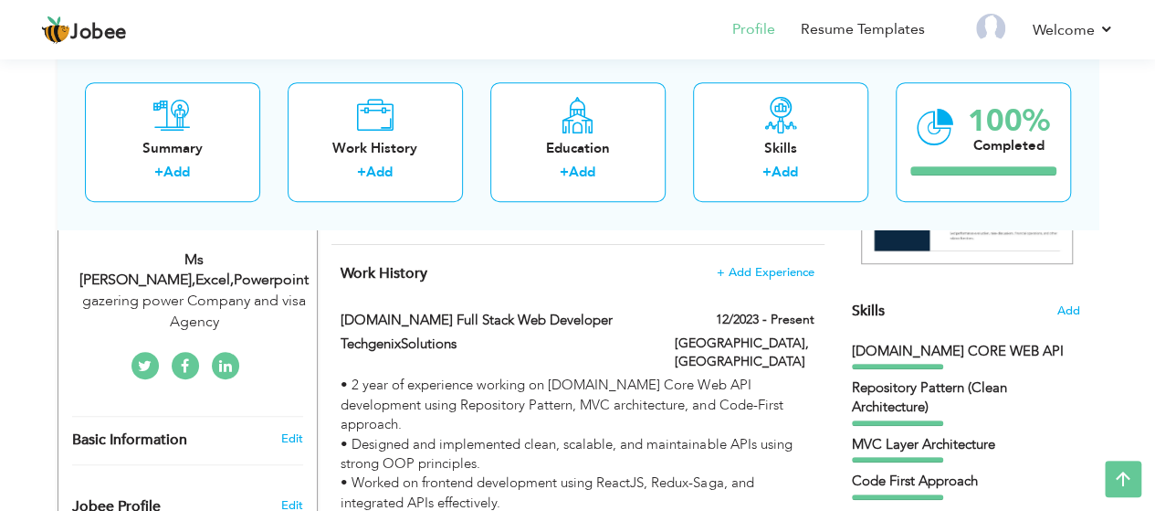
click at [654, 238] on div "Summary Edit" at bounding box center [578, 93] width 493 height 301
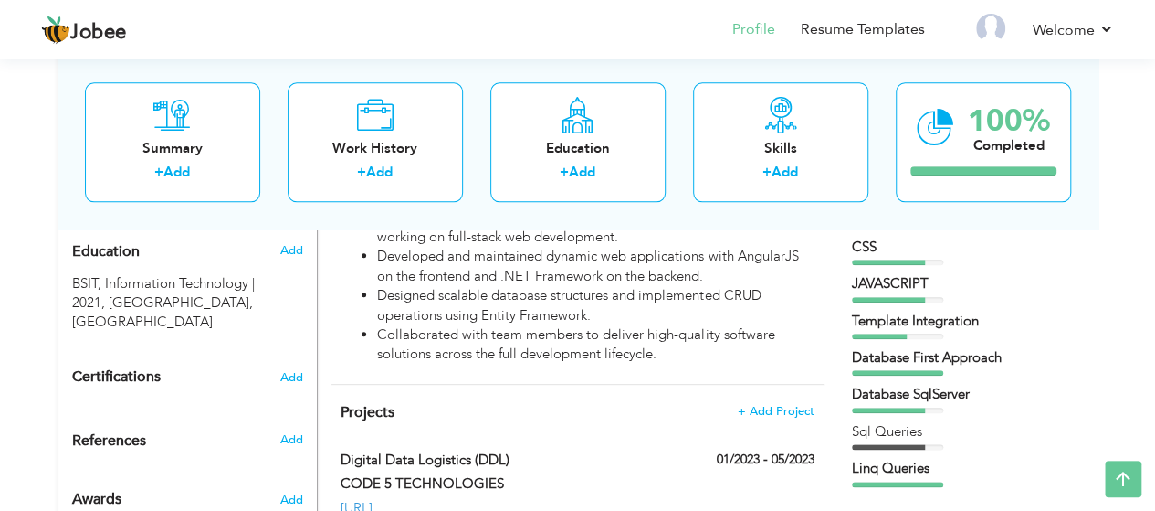
scroll to position [804, 0]
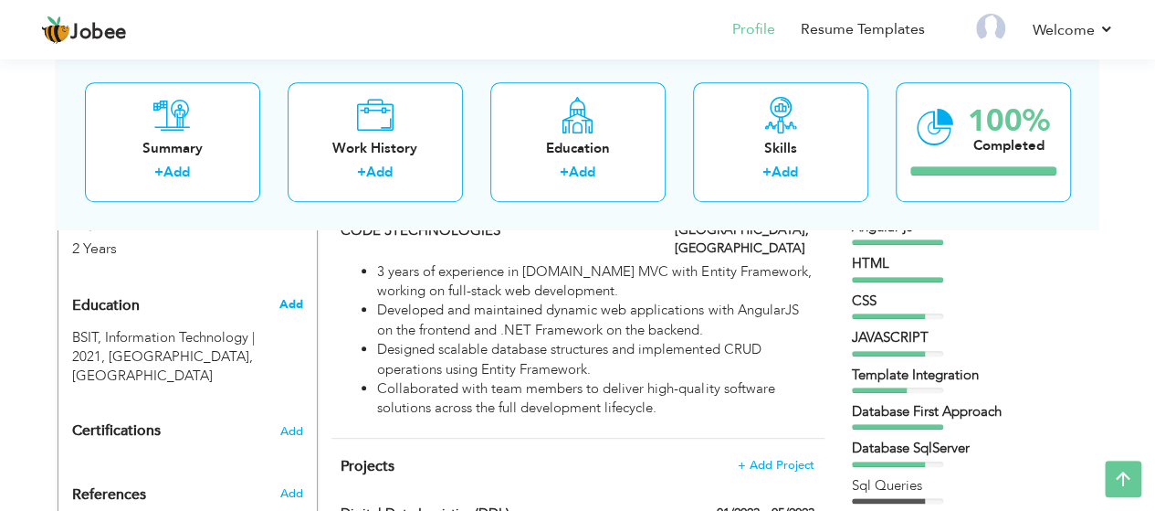
click at [284, 296] on span "Add" at bounding box center [291, 304] width 24 height 16
radio input "true"
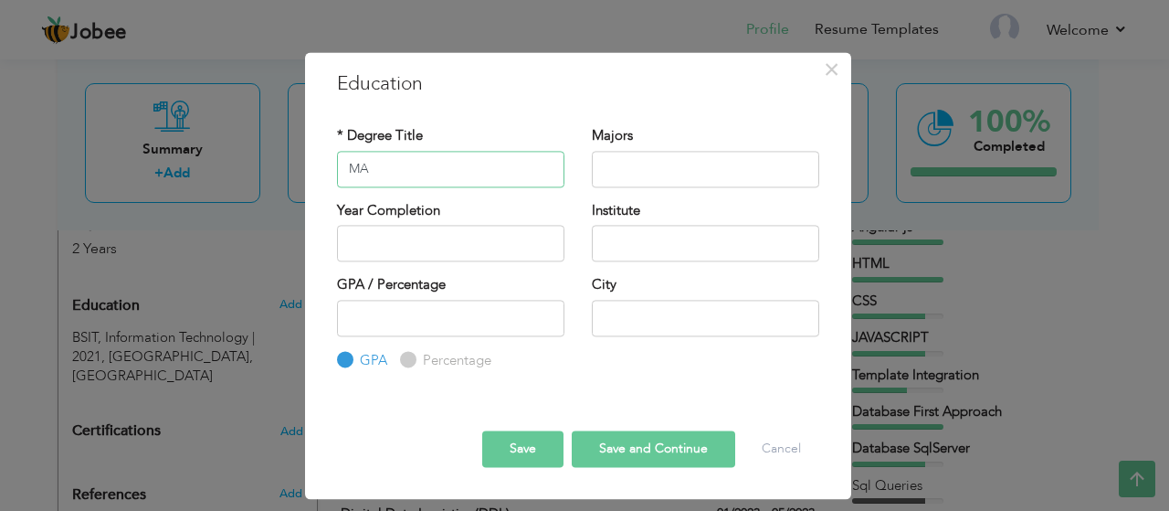
type input "M"
type input "BA simple"
click at [674, 169] on input "text" at bounding box center [705, 169] width 227 height 37
click at [617, 237] on input "text" at bounding box center [705, 243] width 227 height 37
click at [839, 67] on span "×" at bounding box center [832, 69] width 16 height 33
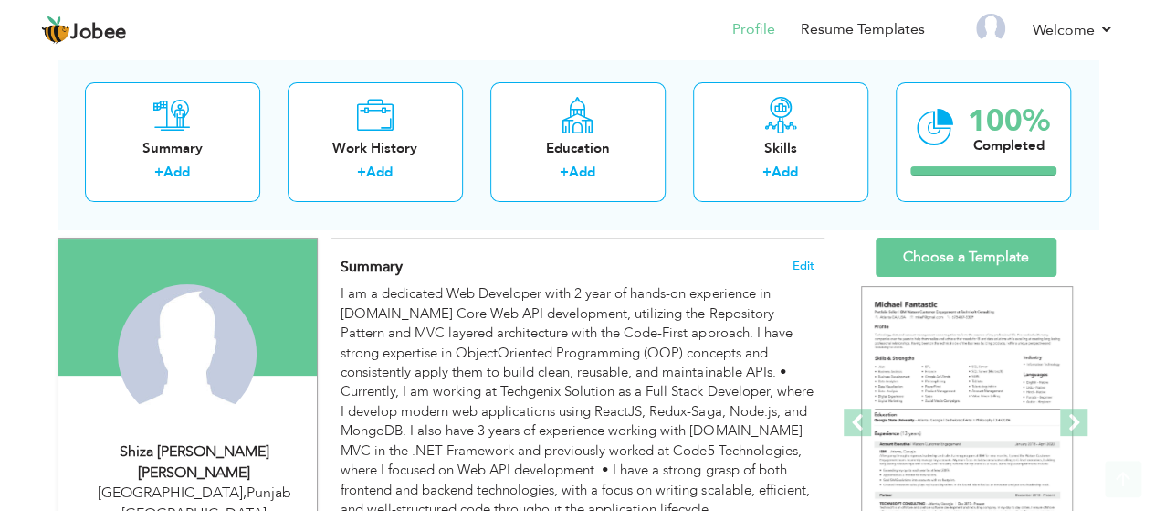
scroll to position [110, 0]
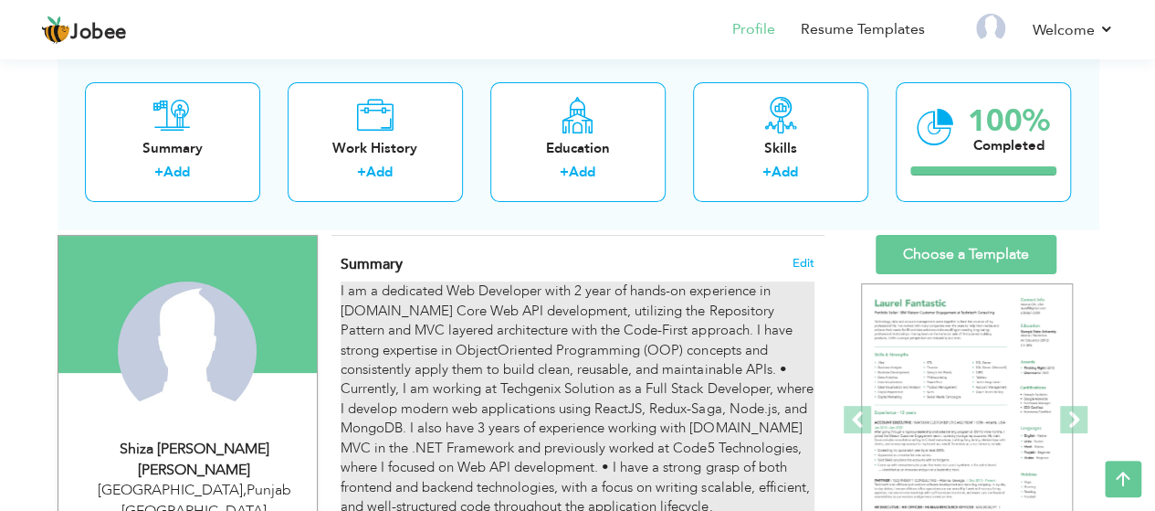
click at [592, 330] on div "I am a dedicated Web Developer with 2 year of hands-on experience in ASP.NET Co…" at bounding box center [577, 398] width 473 height 235
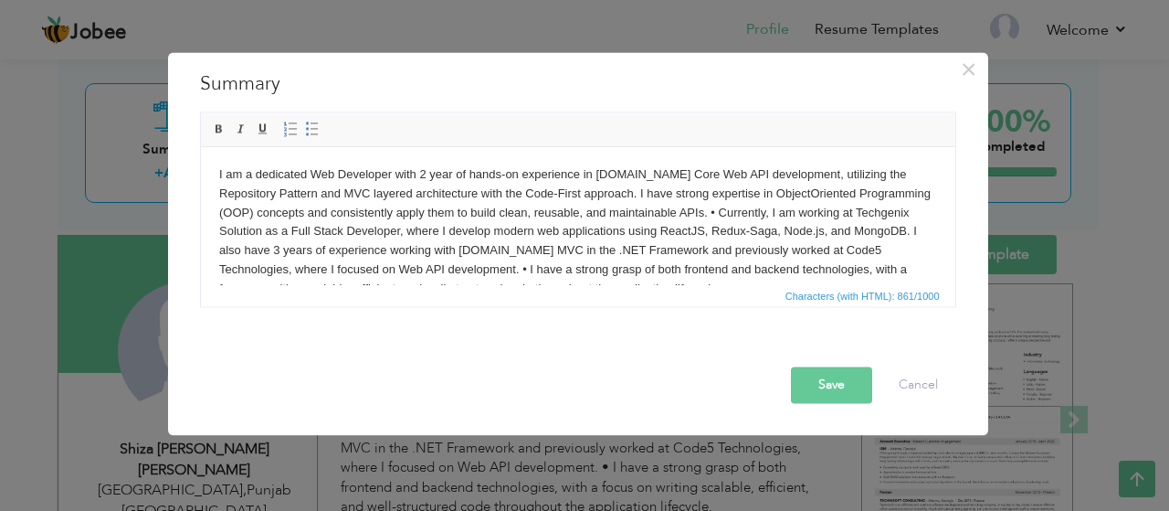
click at [688, 251] on body "I am a dedicated Web Developer with 2 year of hands-on experience in ASP.NET Co…" at bounding box center [577, 230] width 718 height 133
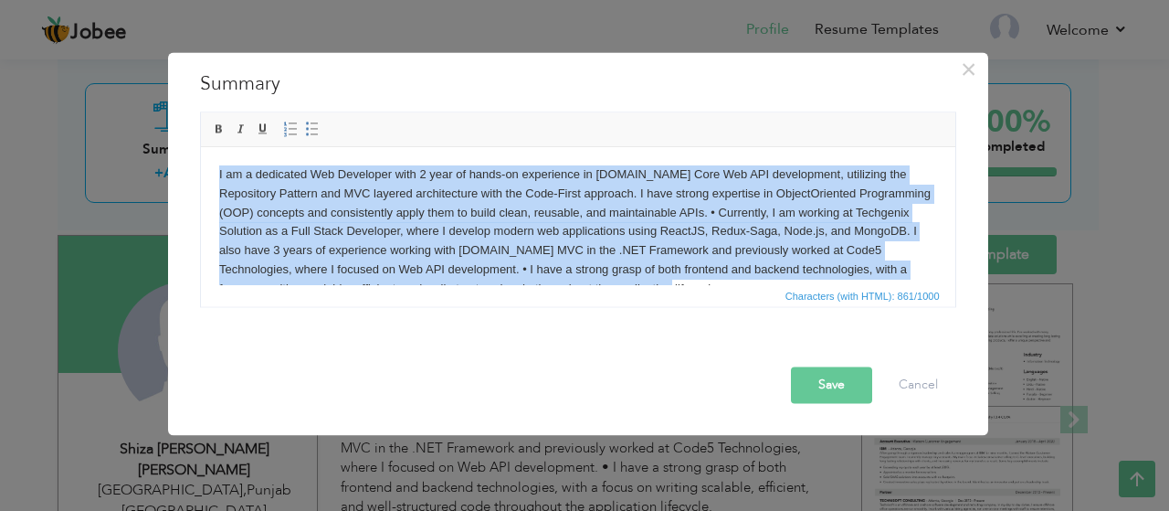
paste body
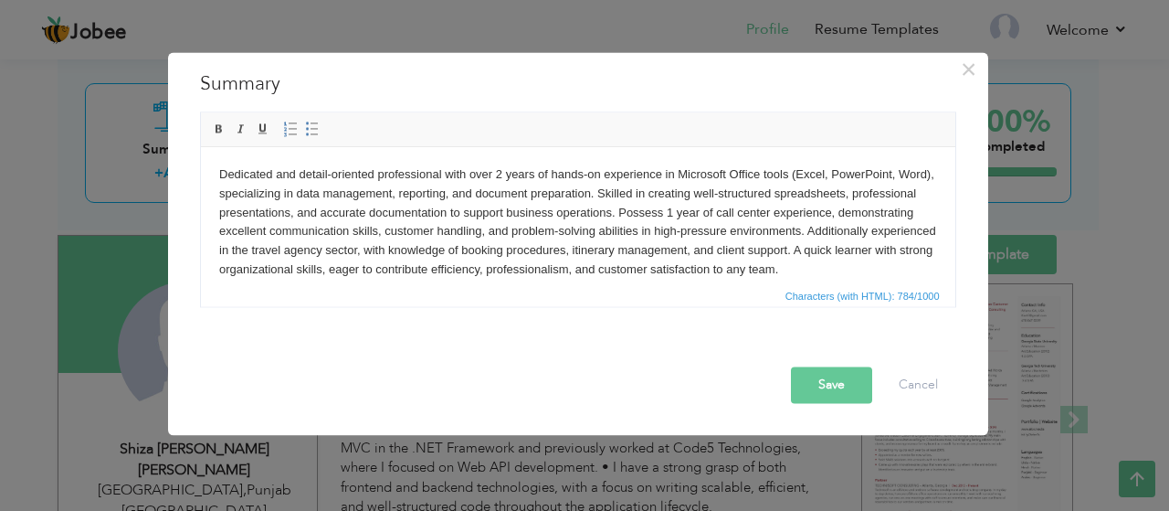
click at [214, 194] on html "Dedicated and detail-oriented professional with over 2 years of hands-on experi…" at bounding box center [577, 221] width 754 height 151
click at [290, 132] on span at bounding box center [290, 128] width 15 height 15
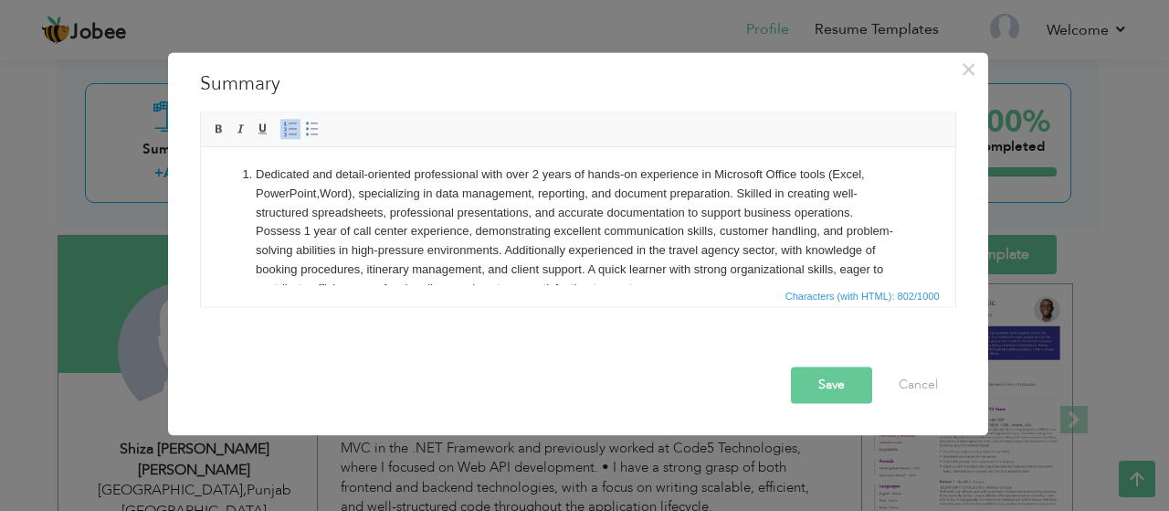
click at [290, 132] on span at bounding box center [290, 128] width 15 height 15
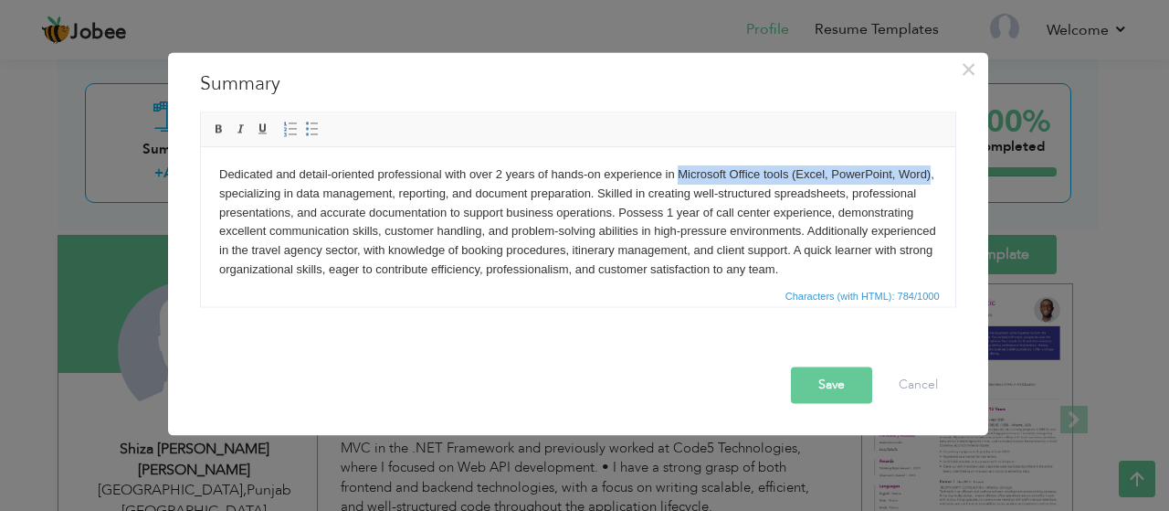
drag, startPoint x: 678, startPoint y: 172, endPoint x: 248, endPoint y: 196, distance: 430.0
click at [248, 196] on body "Dedicated and detail-oriented professional with over 2 years of hands-on experi…" at bounding box center [577, 221] width 718 height 114
click at [209, 123] on link "Bold" at bounding box center [219, 129] width 20 height 20
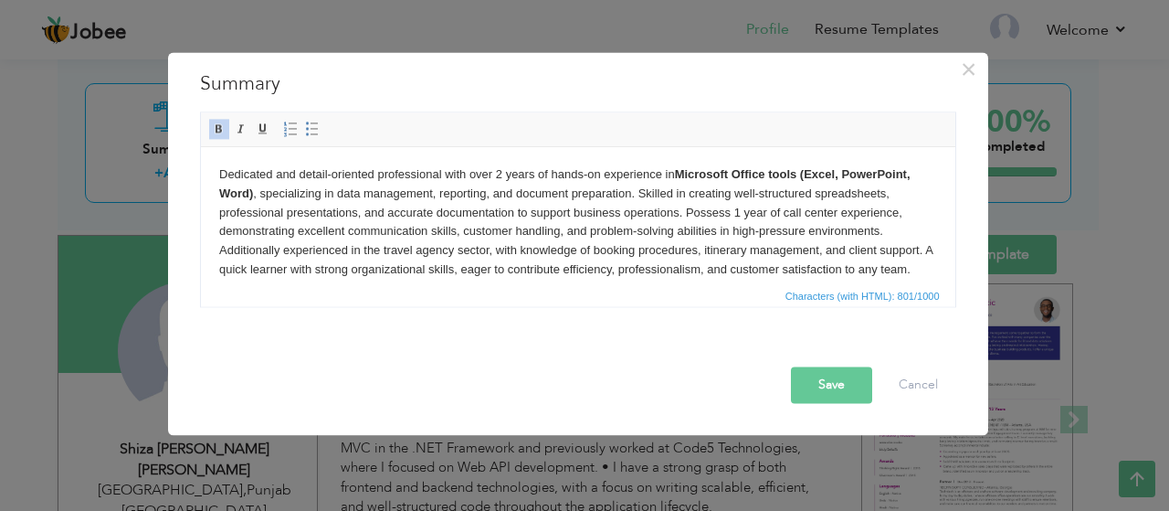
click at [649, 233] on body "Dedicated and detail-oriented professional with over 2 years of hands-on experi…" at bounding box center [577, 221] width 718 height 114
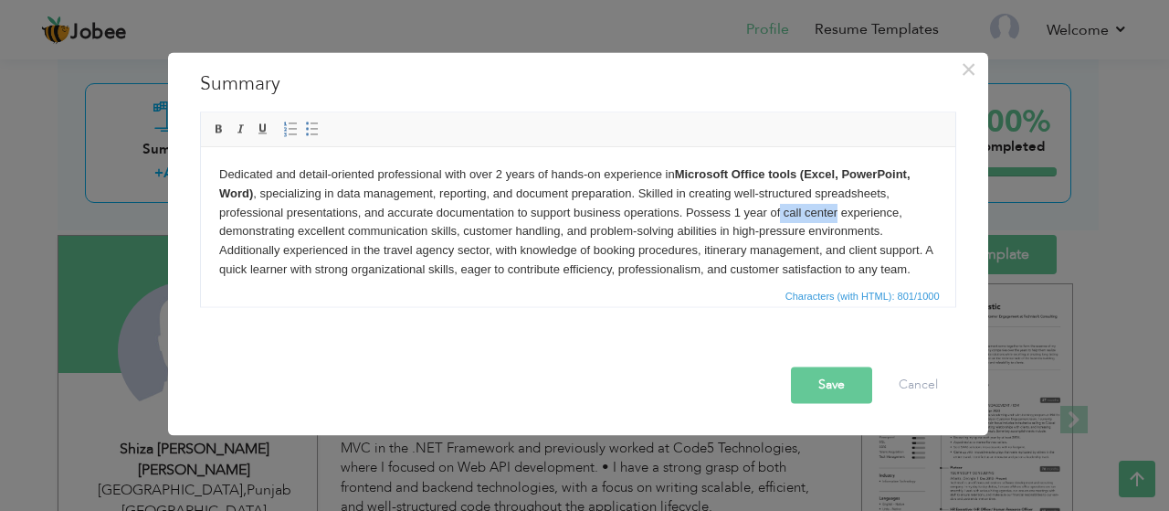
drag, startPoint x: 782, startPoint y: 213, endPoint x: 836, endPoint y: 210, distance: 54.0
click at [836, 210] on body "Dedicated and detail-oriented professional with over 2 years of hands-on experi…" at bounding box center [577, 221] width 718 height 114
click at [219, 129] on span at bounding box center [219, 128] width 15 height 15
click at [784, 259] on body "Dedicated and detail-oriented professional with over 2 years of hands-on experi…" at bounding box center [577, 221] width 718 height 114
click at [769, 251] on body "Dedicated and detail-oriented professional with over 2 years of hands-on experi…" at bounding box center [577, 221] width 718 height 114
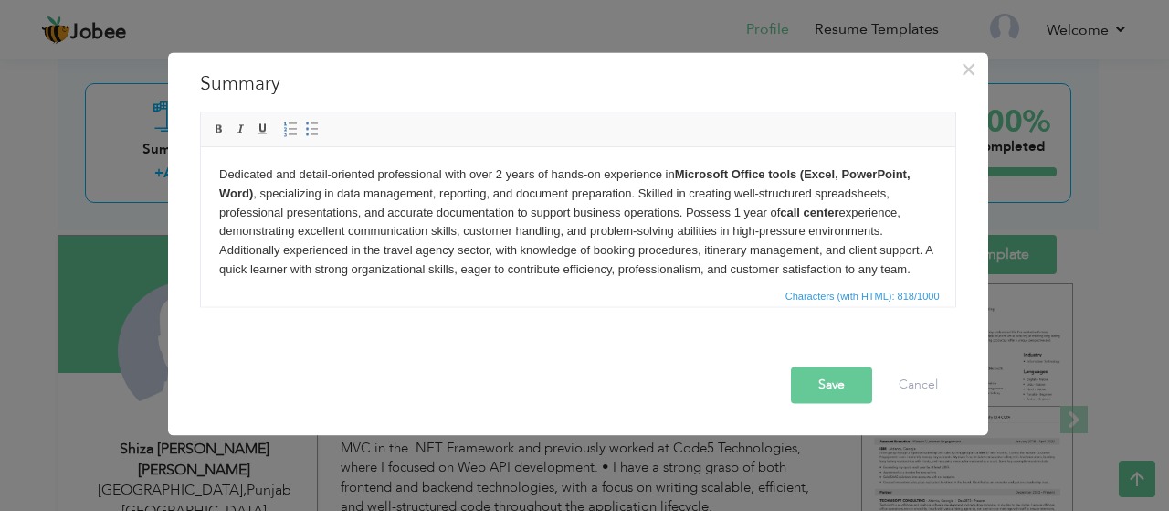
click at [823, 390] on button "Save" at bounding box center [831, 384] width 81 height 37
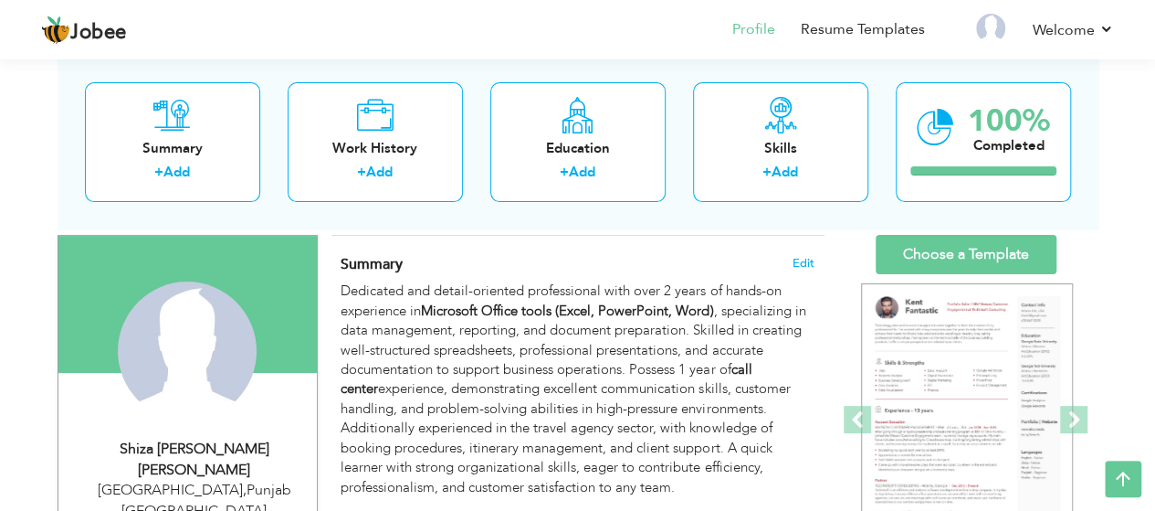
click at [576, 257] on h4 "Summary Edit" at bounding box center [577, 264] width 473 height 18
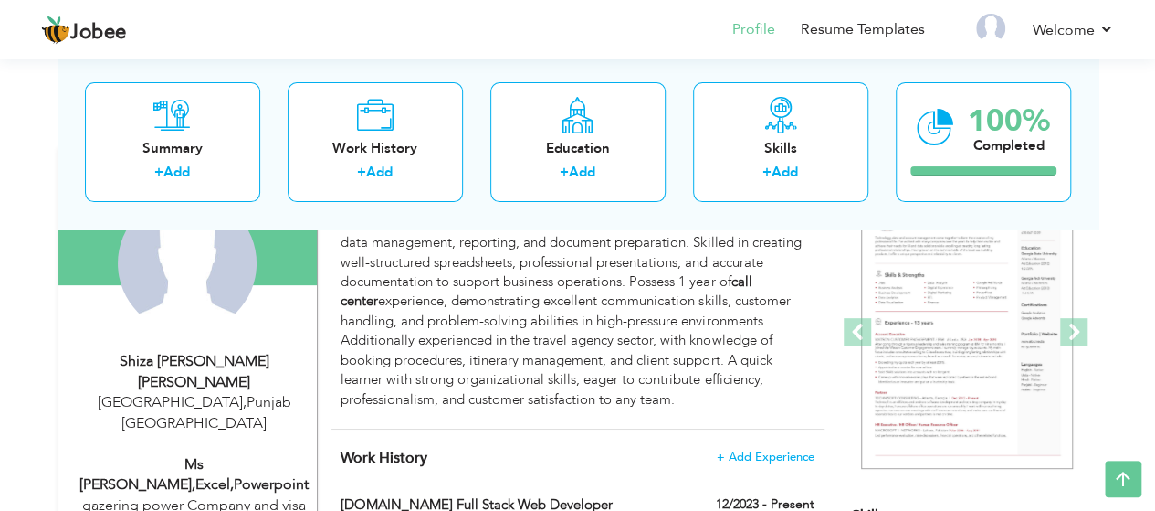
scroll to position [219, 0]
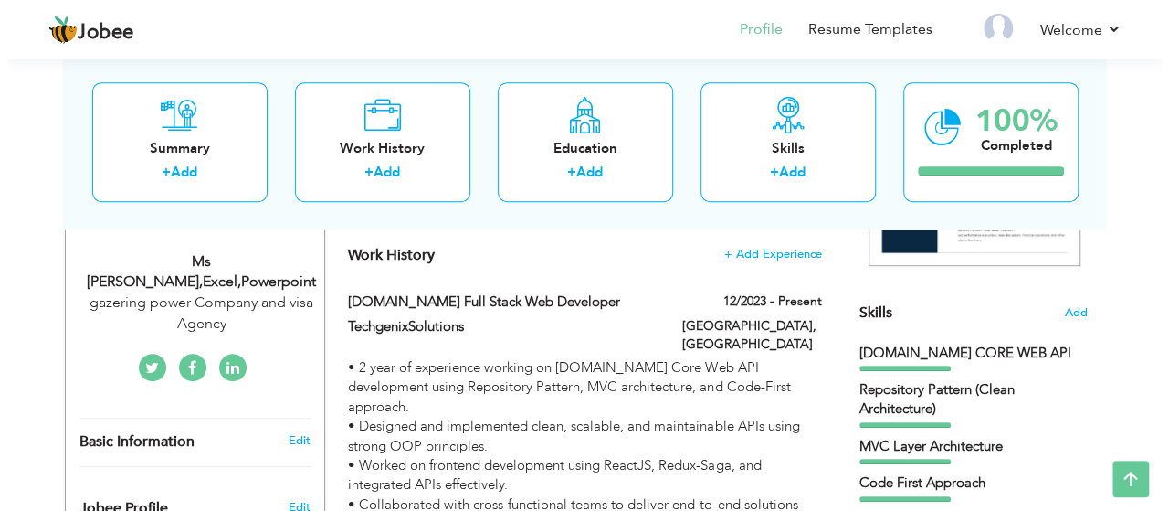
scroll to position [402, 0]
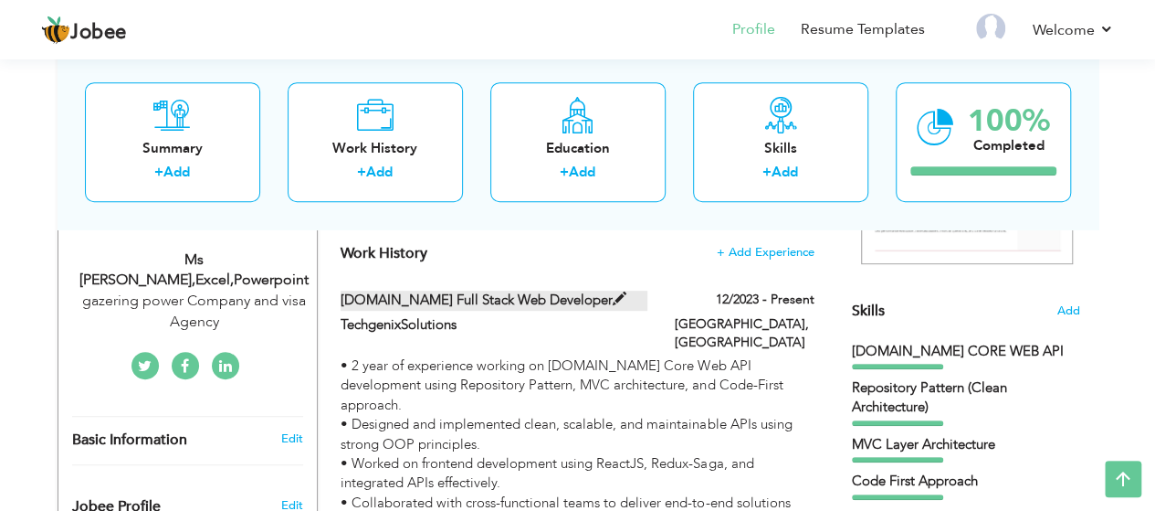
click at [491, 301] on label "Asp.Net Full Stack Web Developer" at bounding box center [494, 299] width 307 height 19
type input "Asp.Net Full Stack Web Developer"
type input "TechgenixSolutions"
type input "12/2023"
type input "[GEOGRAPHIC_DATA]"
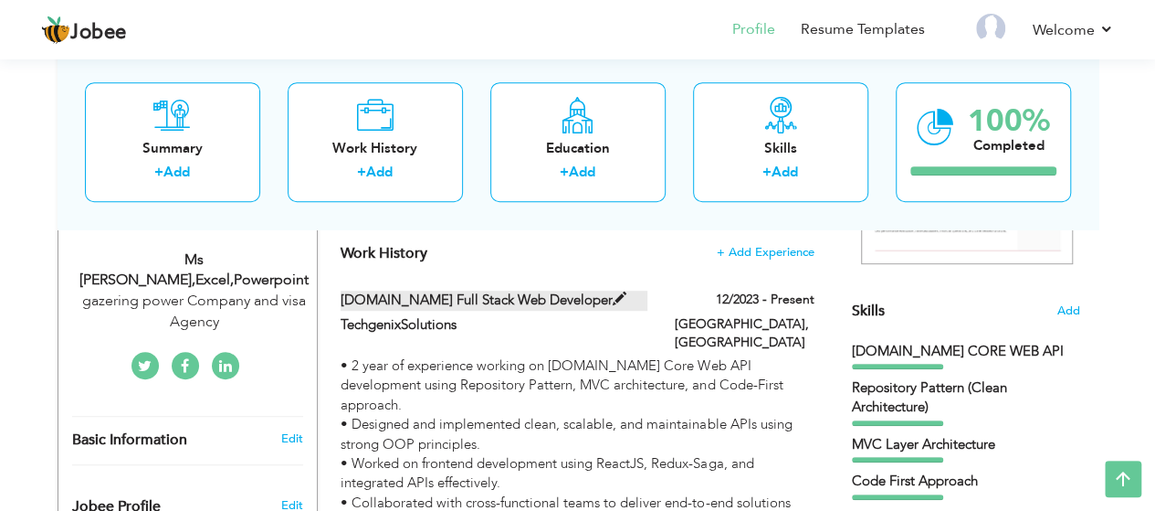
type input "[GEOGRAPHIC_DATA]"
checkbox input "true"
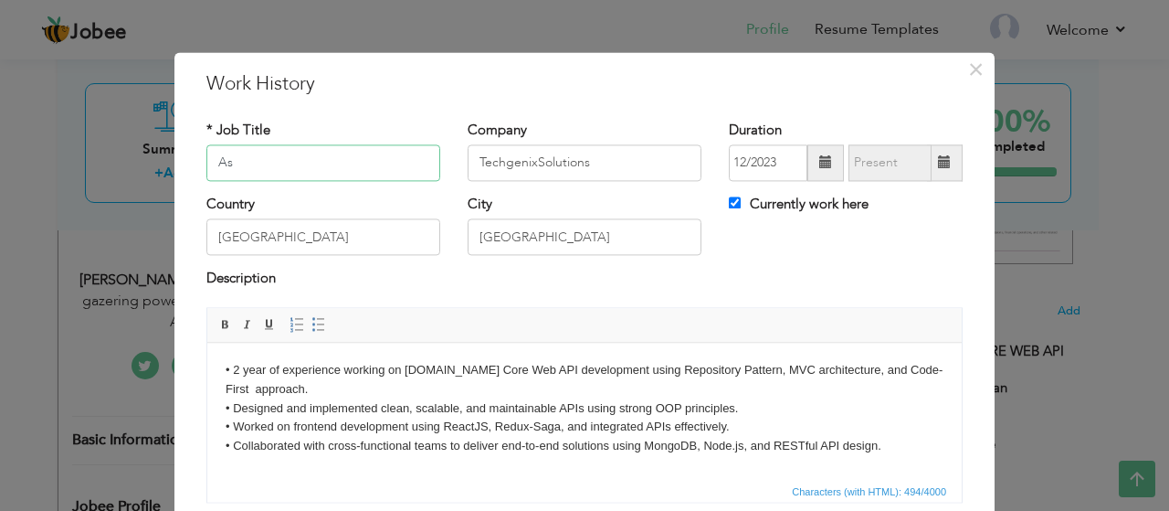
type input "A"
click at [423, 111] on div "* Job Title MS Company TechgenixSolutions Duration 12/2023" at bounding box center [585, 318] width 784 height 423
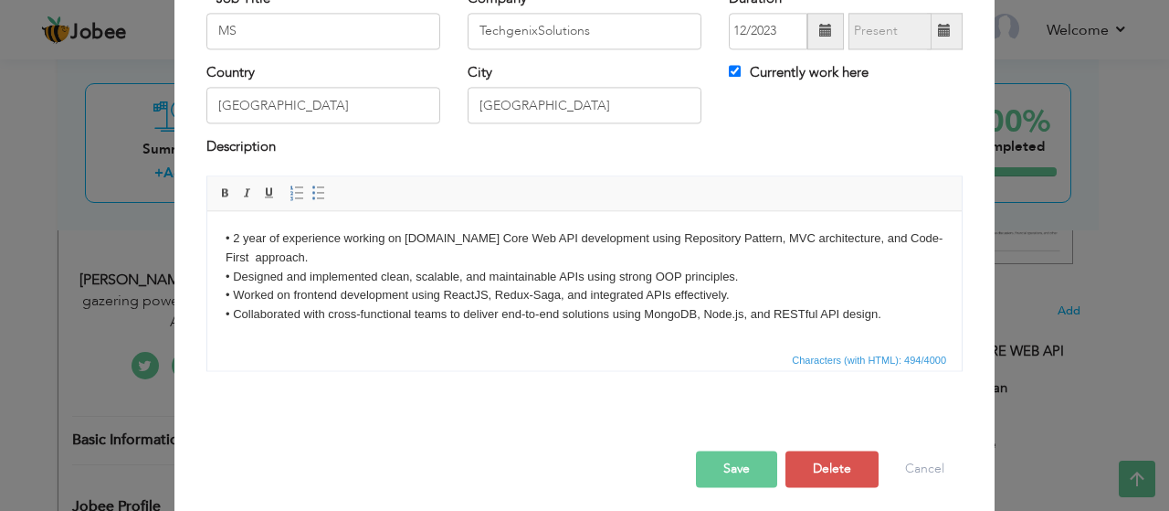
scroll to position [138, 0]
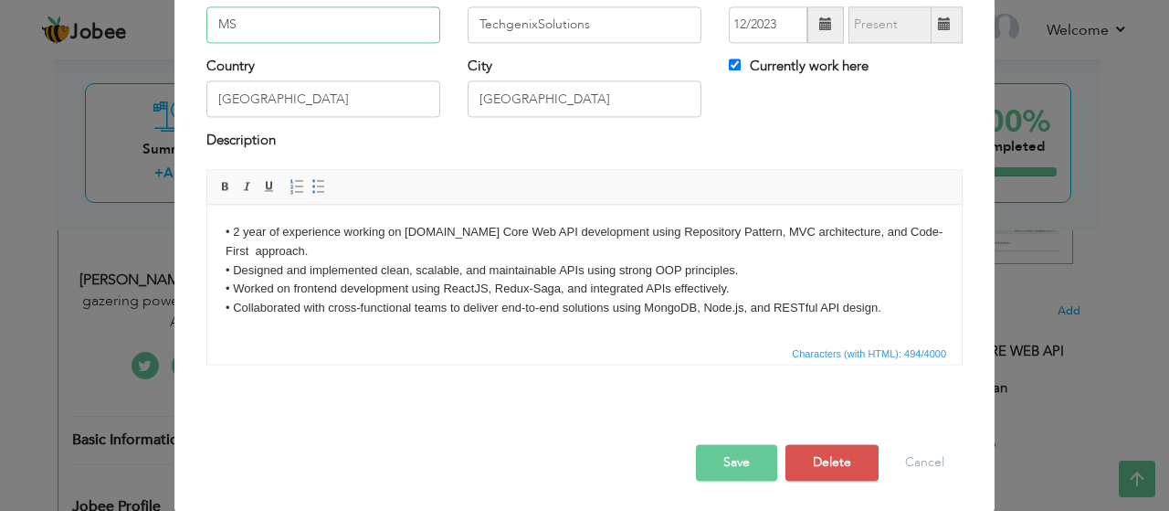
click at [253, 33] on input "MS" at bounding box center [323, 24] width 234 height 37
type input "MS Word,Excel and Power Point"
click at [597, 24] on input "TechgenixSolutions" at bounding box center [585, 24] width 234 height 37
type input "T"
type input "c"
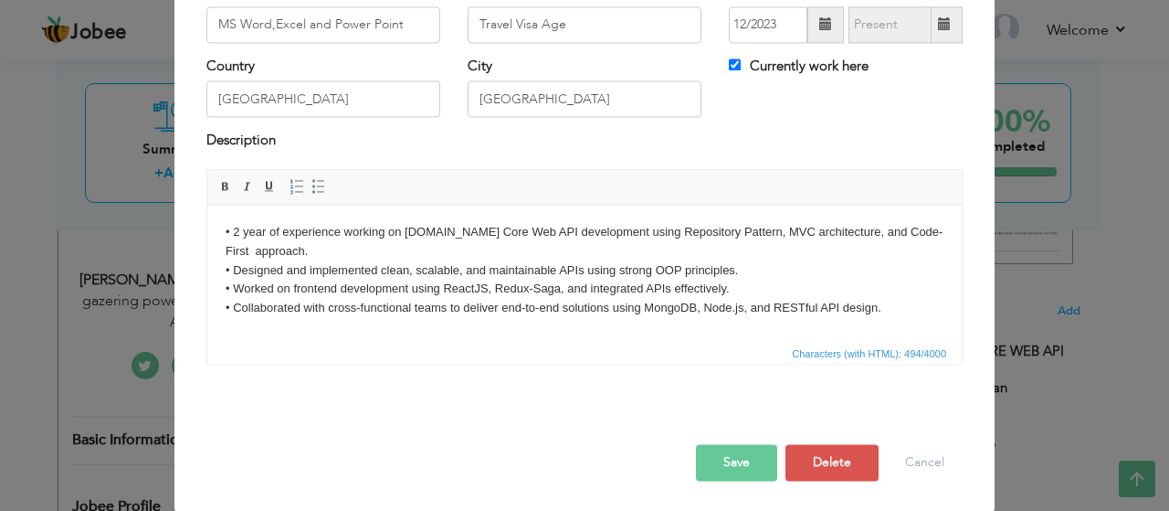
click at [604, 3] on div "Company Travel Visa Age" at bounding box center [585, 13] width 234 height 60
click at [571, 26] on input "Travel Visa Age" at bounding box center [585, 24] width 234 height 37
type input "T"
type input "Call Center"
click at [915, 79] on div "Currently work here" at bounding box center [846, 69] width 234 height 24
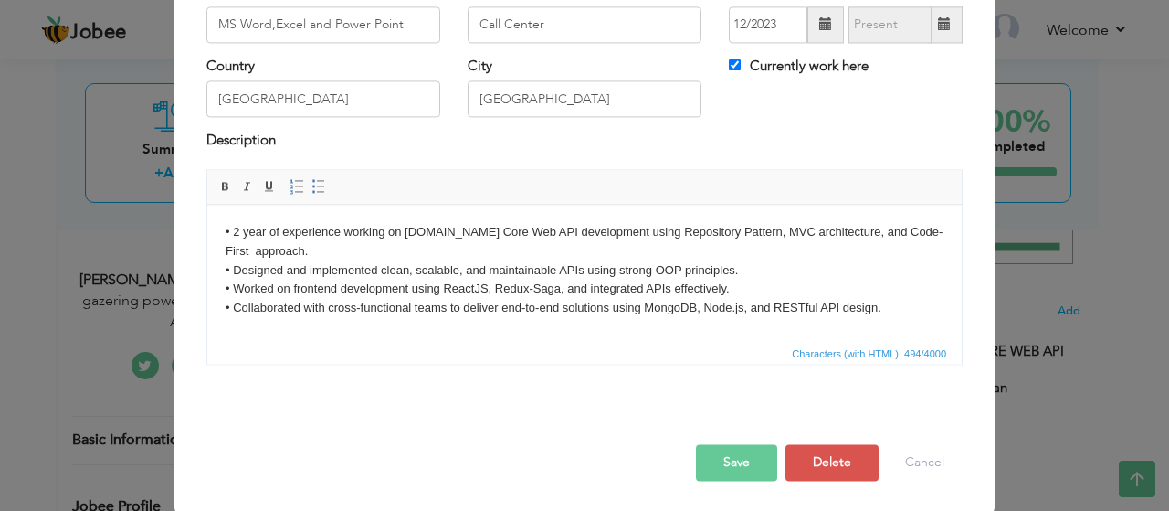
click at [720, 133] on div "Description" at bounding box center [584, 144] width 756 height 24
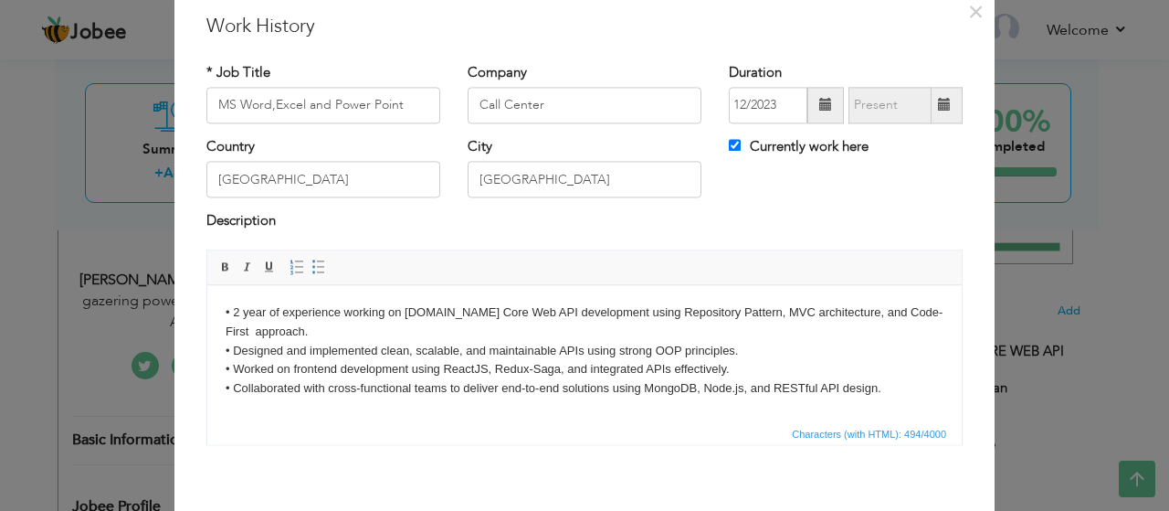
scroll to position [0, 0]
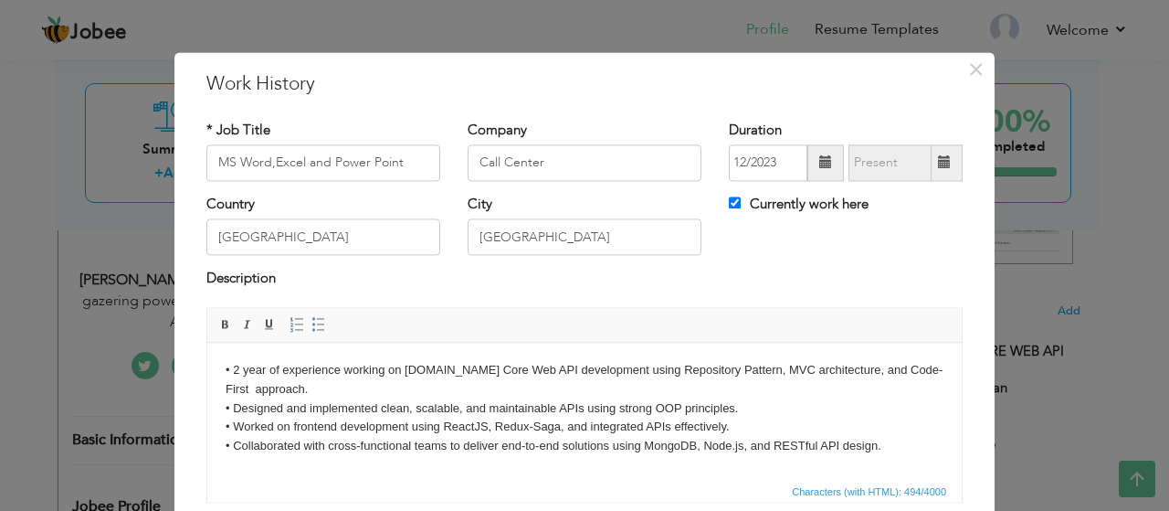
click at [799, 416] on p "• 2 year of experience working on ASP.NET Core Web API development using Reposi…" at bounding box center [585, 408] width 718 height 95
click at [479, 400] on p "• 2 year of experience working on ASP.NET Core Web API development using Reposi…" at bounding box center [585, 408] width 718 height 95
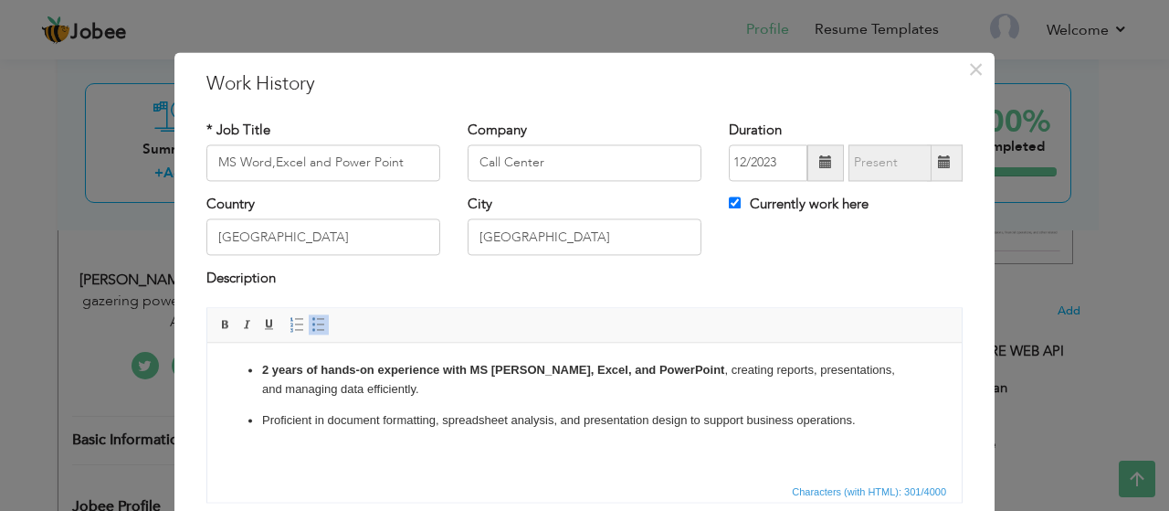
click at [702, 394] on p "2 years of hands-on experience with MS Word, Excel, and PowerPoint , creating r…" at bounding box center [584, 380] width 645 height 38
click at [819, 164] on span at bounding box center [825, 162] width 13 height 13
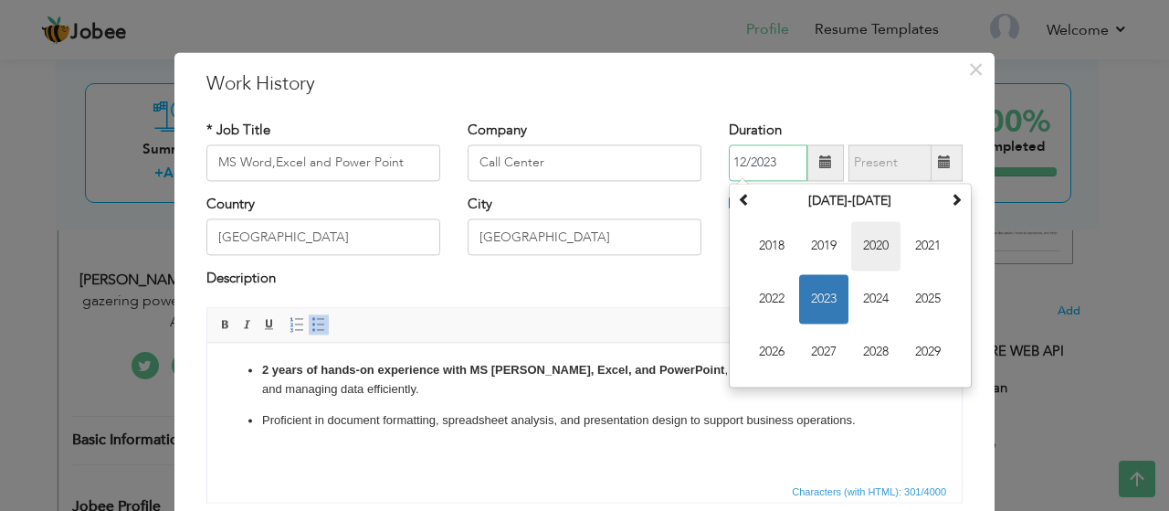
click at [870, 250] on span "2020" at bounding box center [875, 245] width 49 height 49
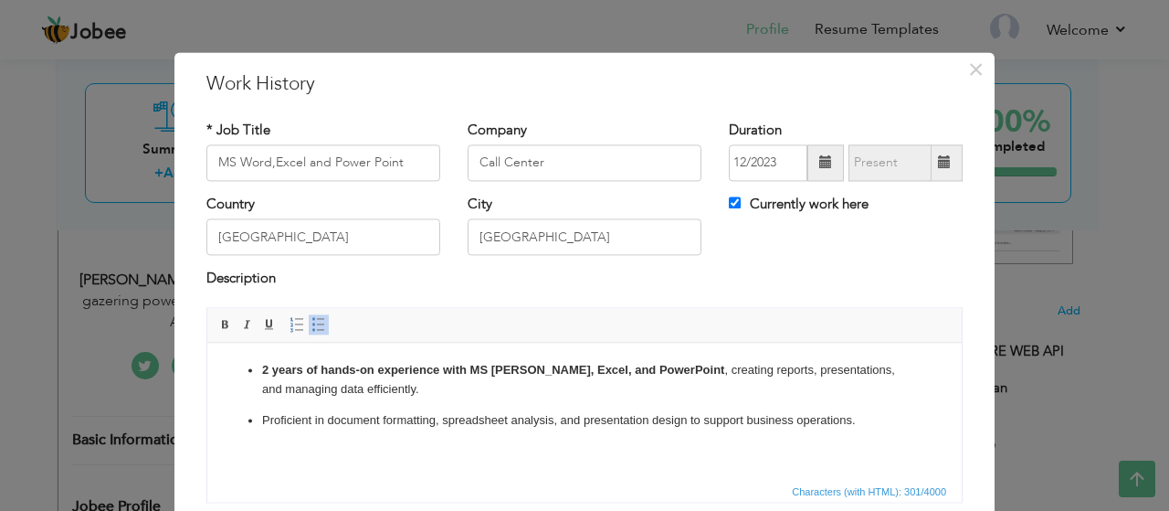
click at [689, 273] on div "Description" at bounding box center [584, 281] width 756 height 24
click at [729, 207] on input "Currently work here" at bounding box center [735, 202] width 12 height 12
checkbox input "false"
click at [939, 160] on span at bounding box center [944, 162] width 13 height 13
type input "08/2025"
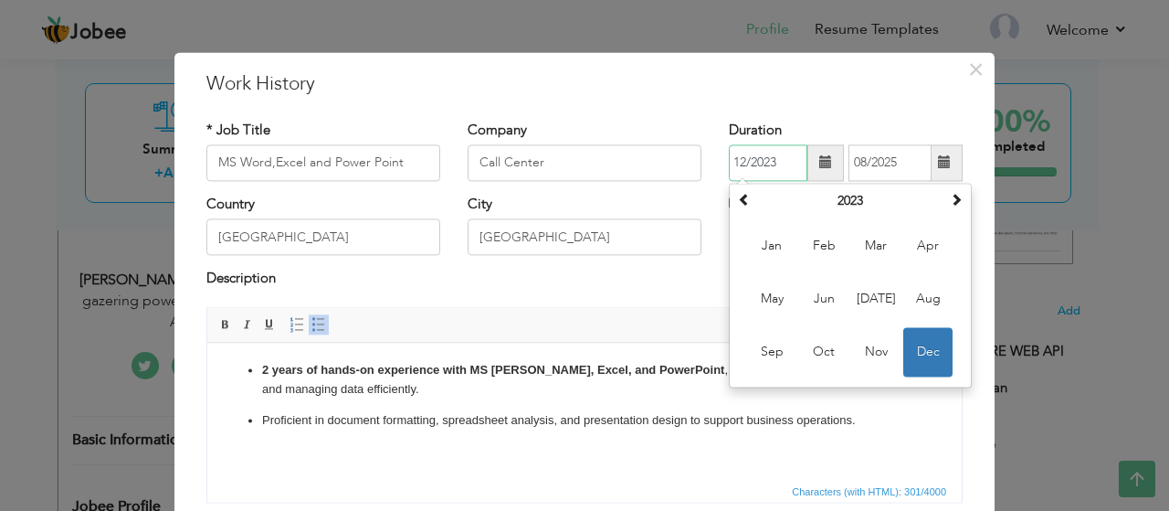
click at [783, 164] on input "12/2023" at bounding box center [768, 162] width 79 height 37
type input "12/2020"
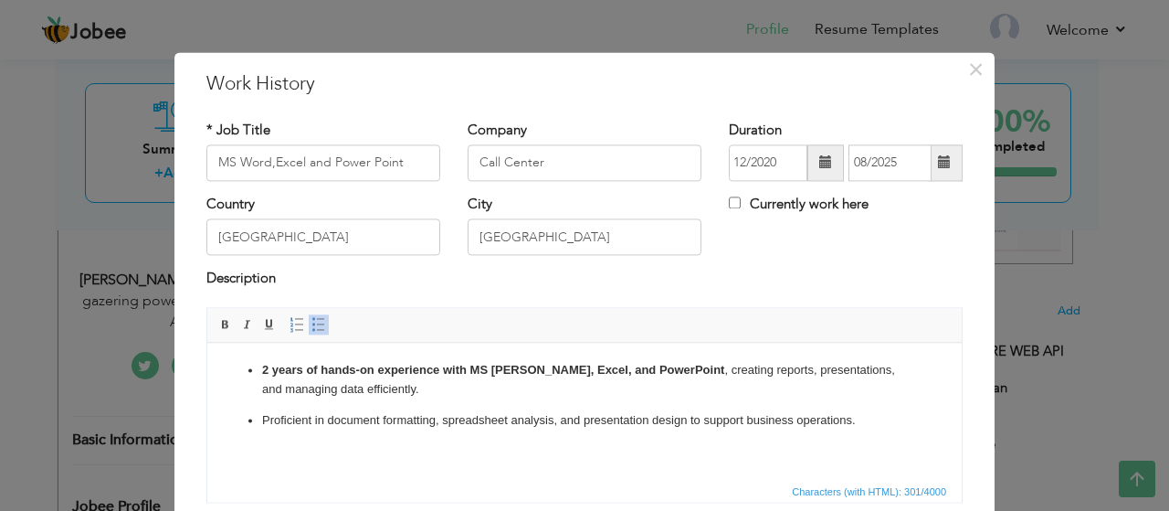
click at [936, 170] on span at bounding box center [945, 162] width 36 height 37
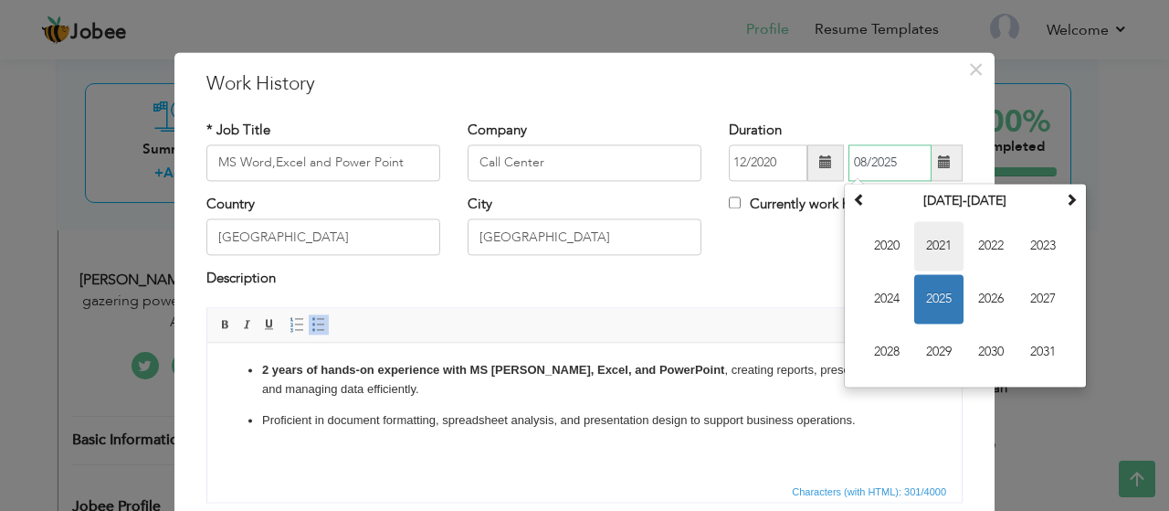
click at [937, 248] on span "2021" at bounding box center [938, 245] width 49 height 49
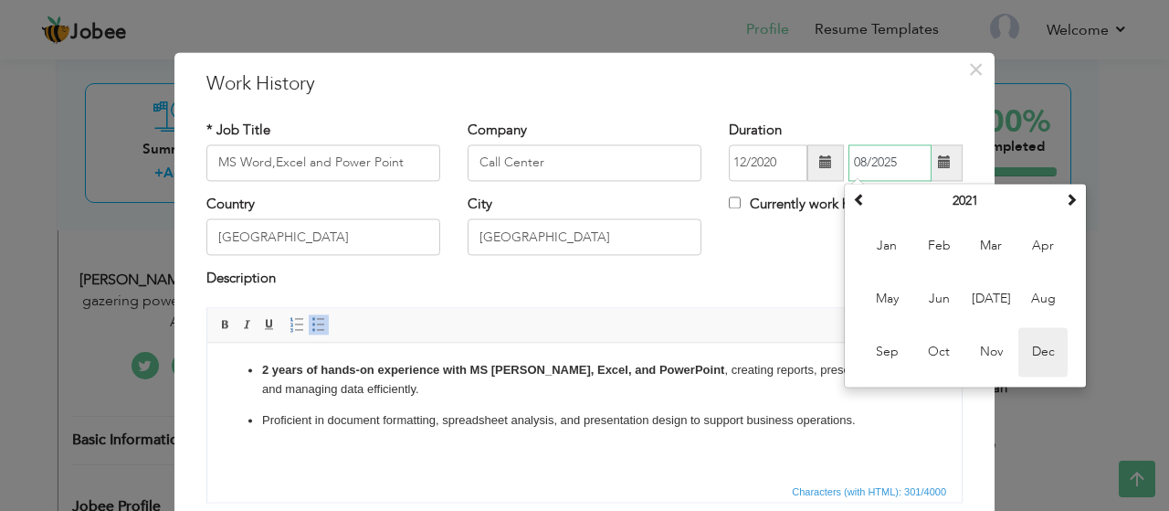
click at [1034, 357] on span "Dec" at bounding box center [1042, 351] width 49 height 49
type input "12/2021"
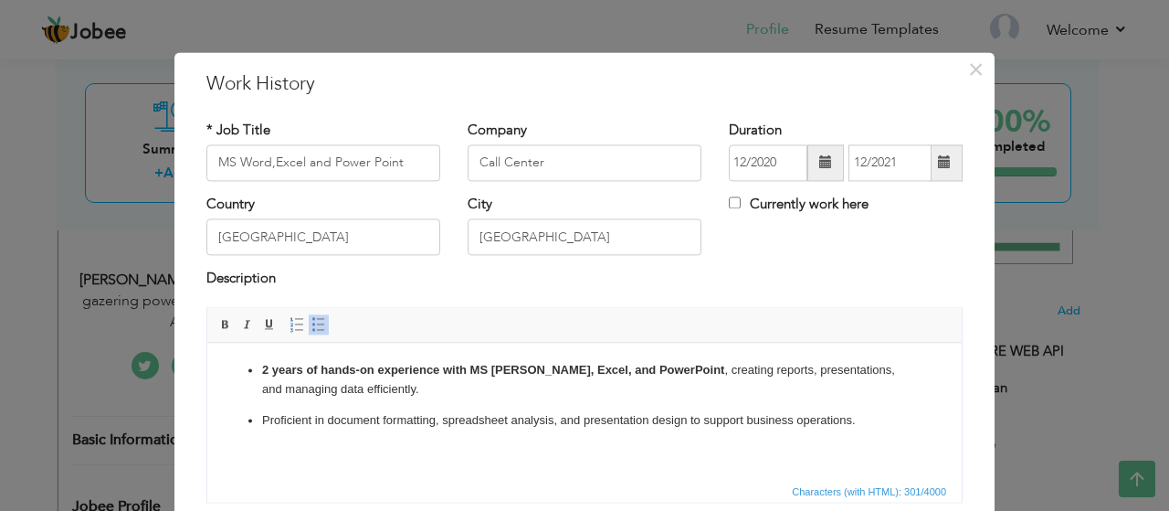
click at [734, 254] on div "Country Pakistan City Lahore Currently work here" at bounding box center [585, 232] width 784 height 74
click at [578, 275] on div "Description" at bounding box center [584, 281] width 756 height 24
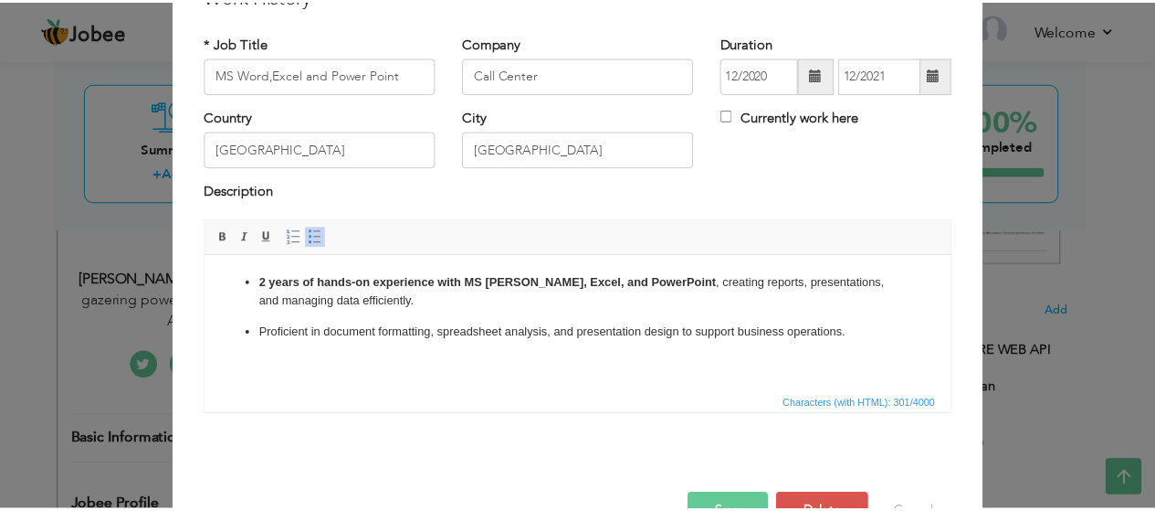
scroll to position [138, 0]
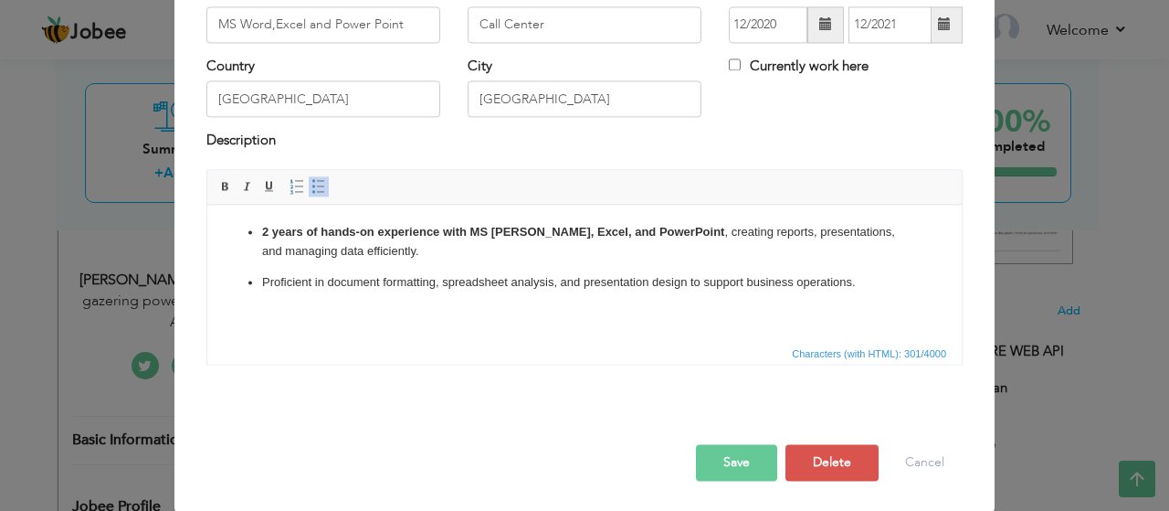
click at [733, 456] on button "Save" at bounding box center [736, 462] width 81 height 37
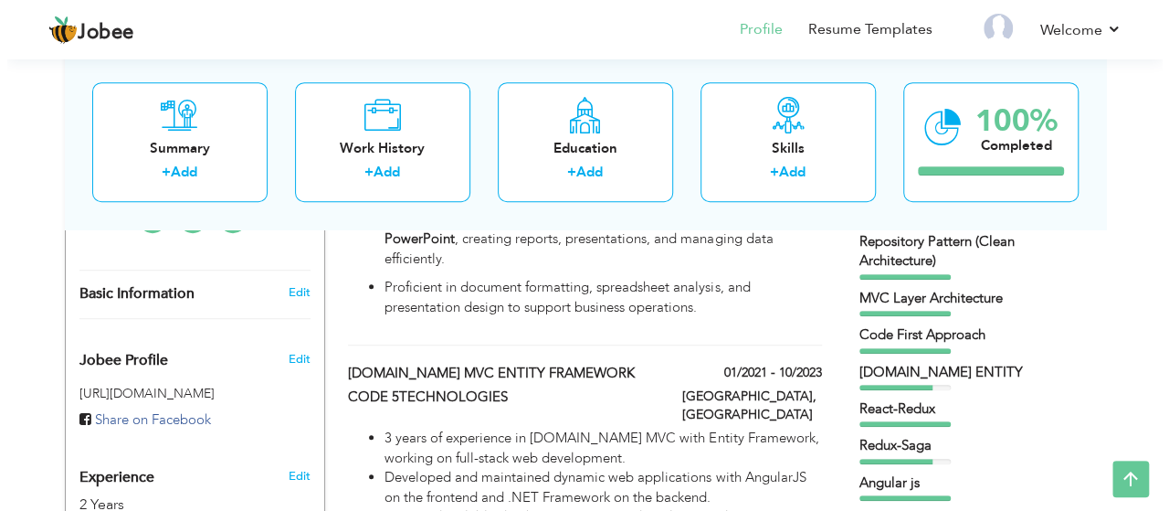
scroll to position [585, 0]
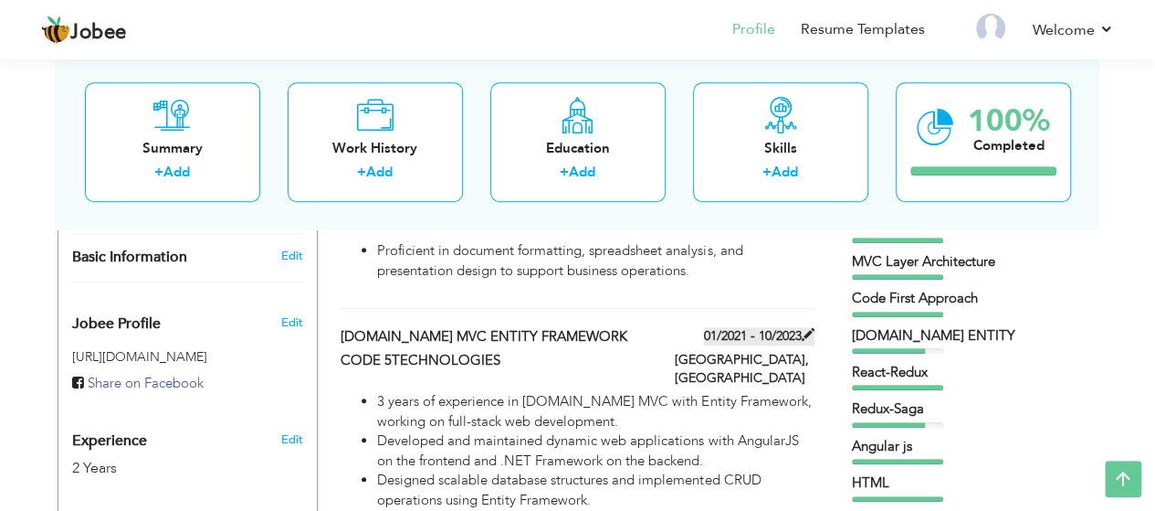
click at [733, 327] on label "01/2021 - 10/2023" at bounding box center [759, 336] width 111 height 18
type input "ASP.NET MVC ENTITY FRAMEWORK"
type input "CODE 5TECHNOLOGIES"
type input "01/2021"
type input "10/2023"
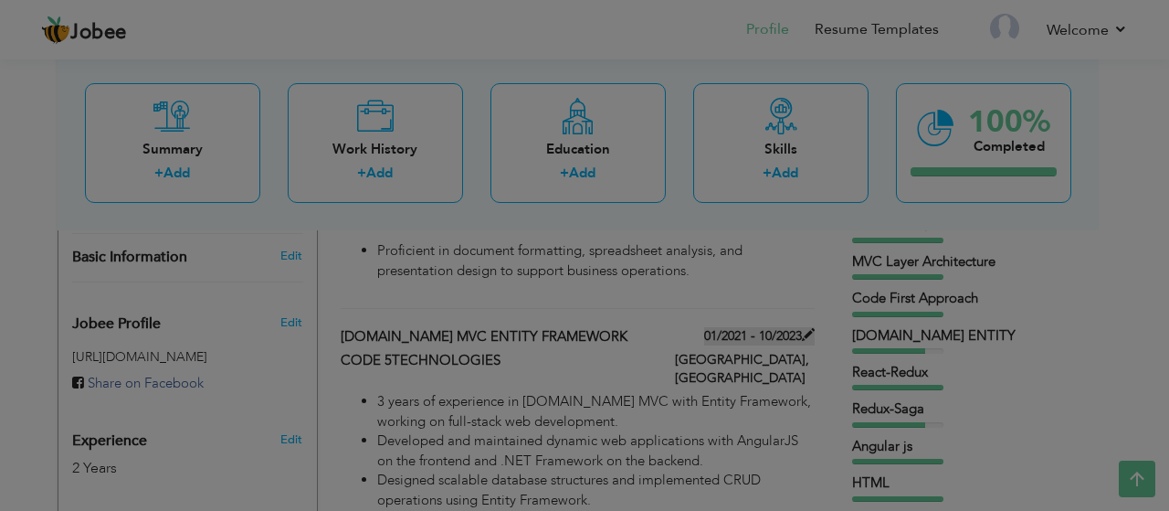
scroll to position [0, 0]
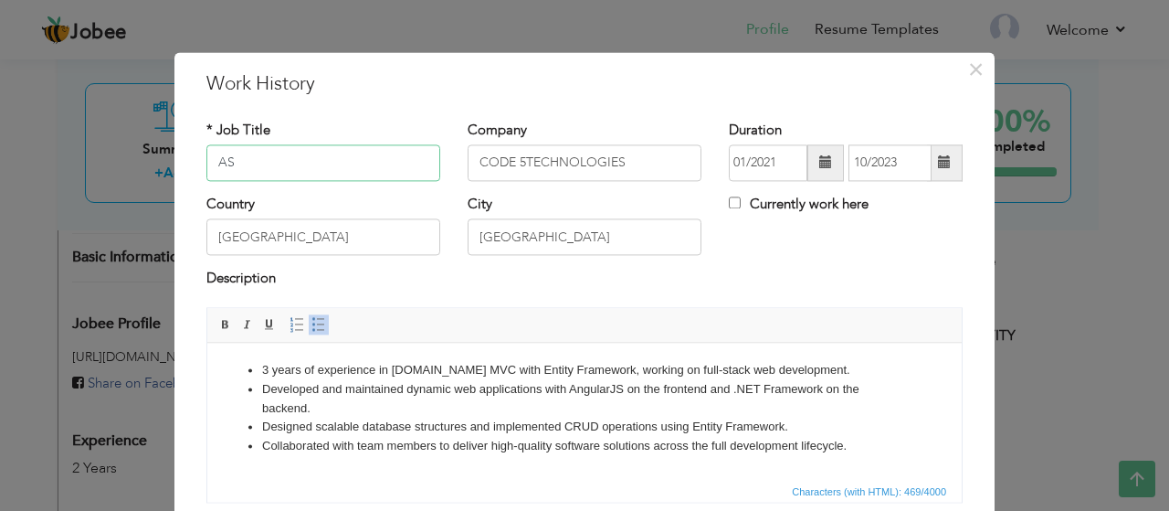
type input "A"
type input "Call Center"
click at [658, 156] on input "CODE 5TECHNOLOGIES" at bounding box center [585, 162] width 234 height 37
type input "Call Center"
click at [822, 164] on span at bounding box center [825, 162] width 13 height 13
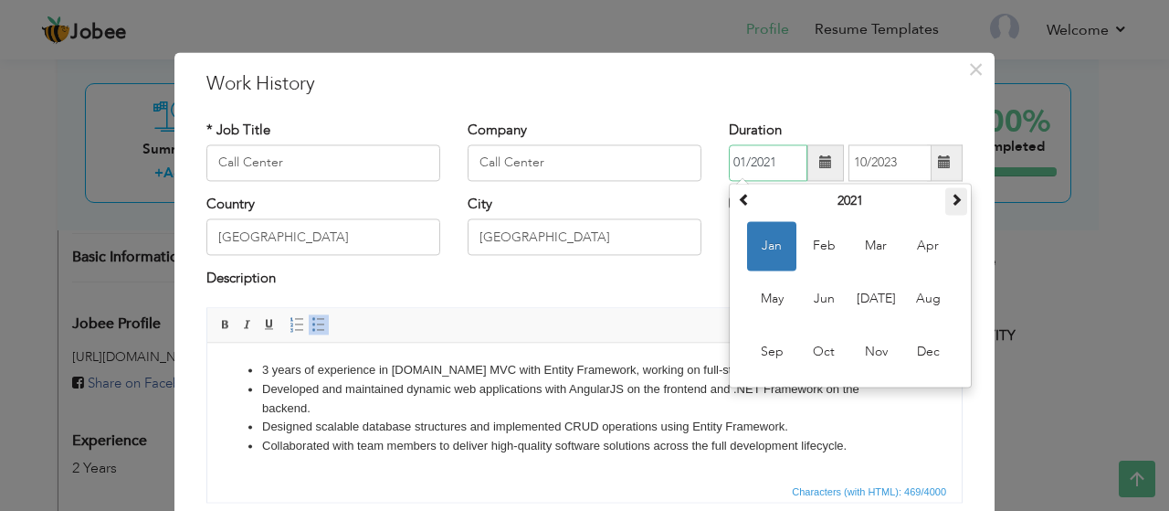
click at [950, 199] on span at bounding box center [956, 199] width 13 height 13
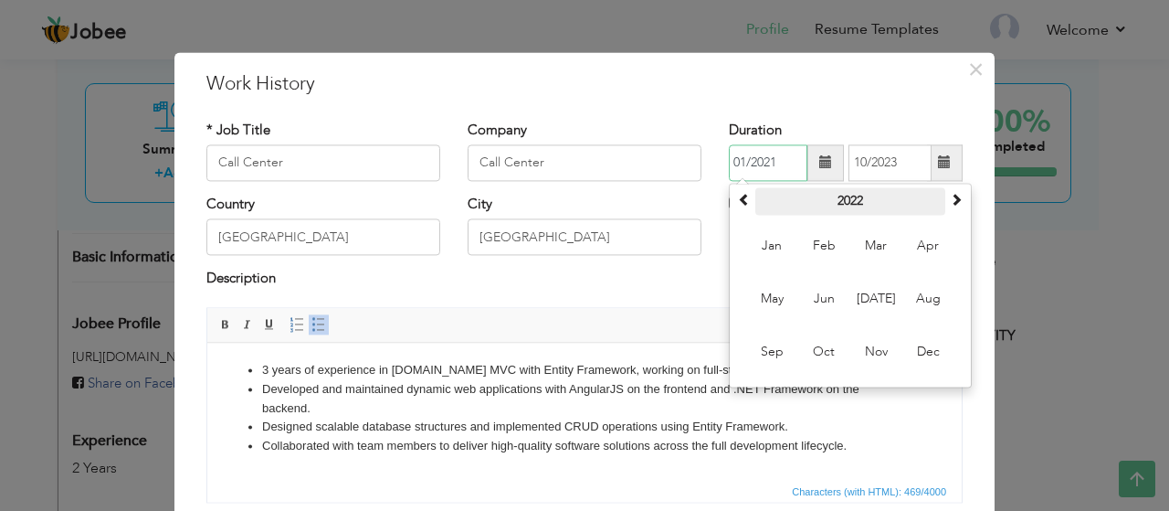
click at [886, 204] on th "2022" at bounding box center [850, 200] width 190 height 27
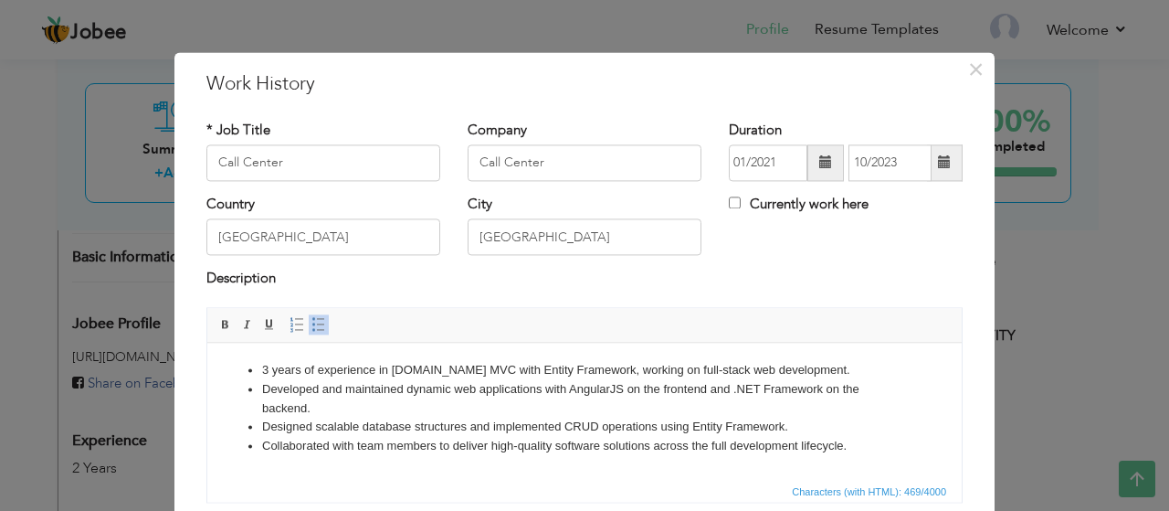
click at [938, 163] on span at bounding box center [944, 162] width 13 height 13
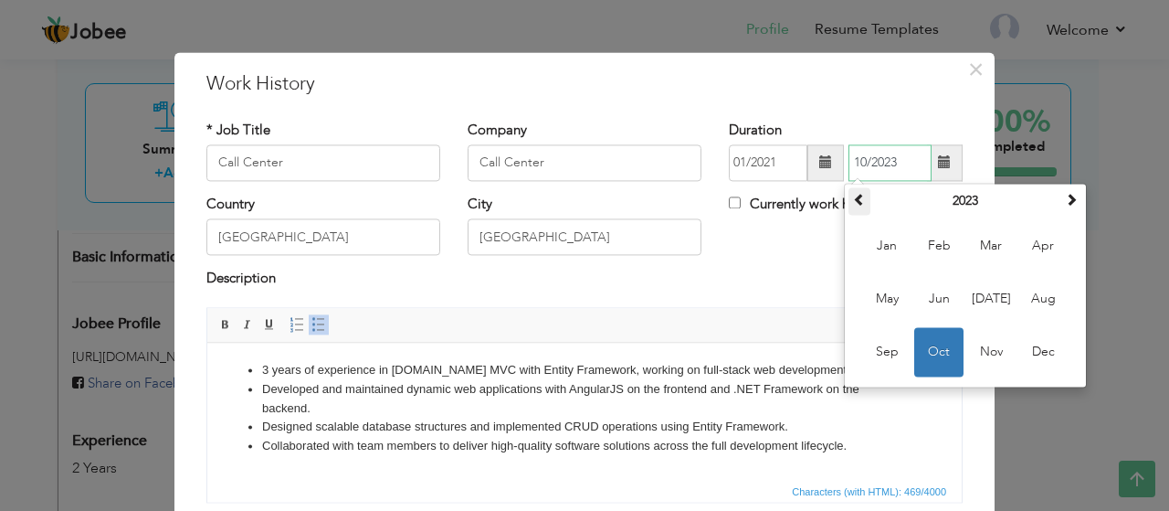
click at [855, 201] on span at bounding box center [859, 199] width 13 height 13
drag, startPoint x: 855, startPoint y: 201, endPoint x: 886, endPoint y: 248, distance: 56.7
click at [886, 248] on table "2022 Jan Feb Mar Apr May Jun Jul Aug Sep Oct Nov Dec" at bounding box center [966, 284] width 234 height 195
click at [886, 248] on span "Jan" at bounding box center [886, 245] width 49 height 49
type input "01/2022"
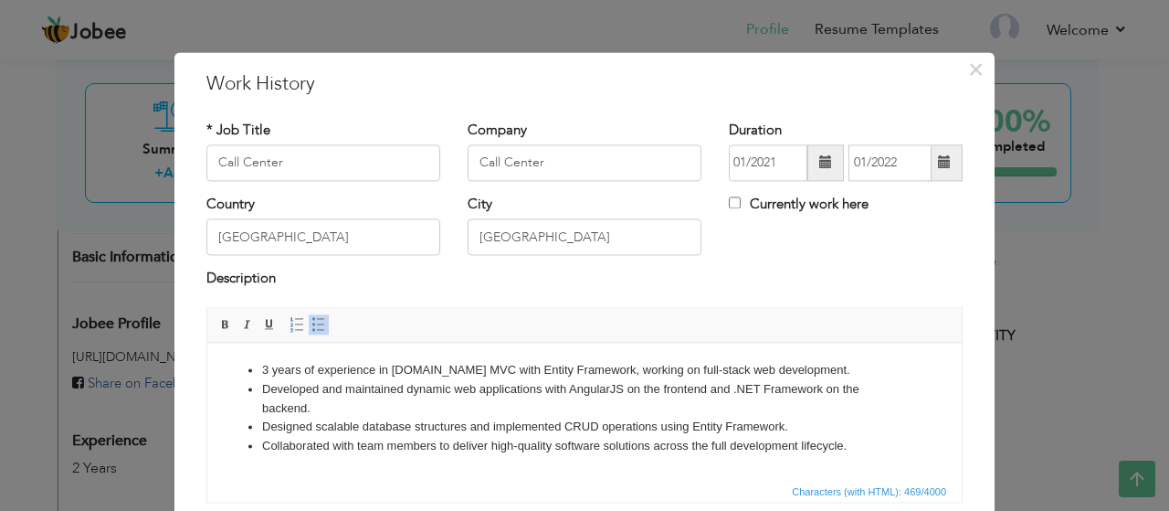
click at [796, 250] on div "Country Pakistan City Lahore Currently work here" at bounding box center [585, 232] width 784 height 74
click at [755, 268] on div "Country Pakistan City Lahore Currently work here" at bounding box center [585, 232] width 784 height 74
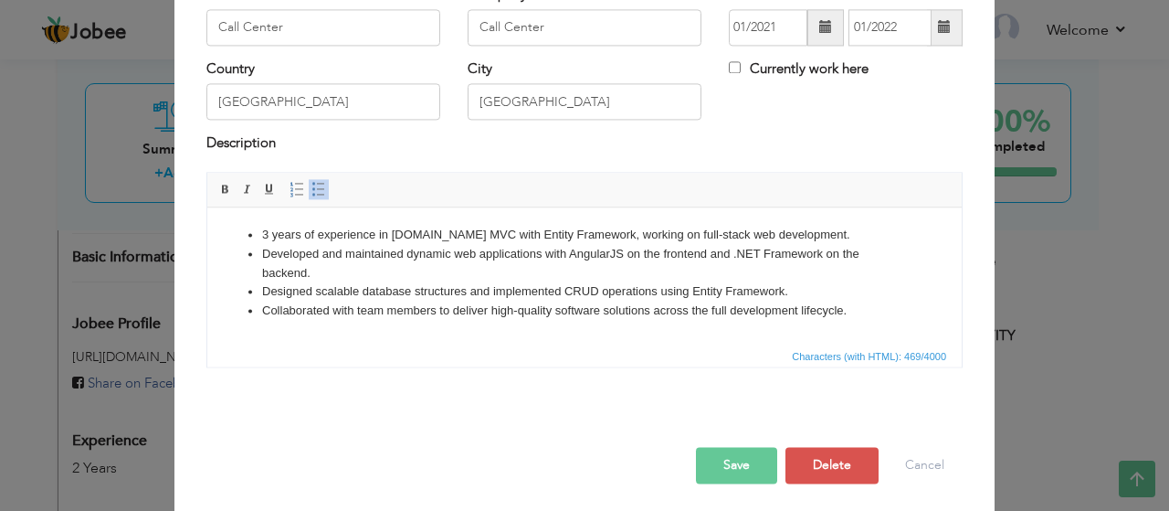
scroll to position [138, 0]
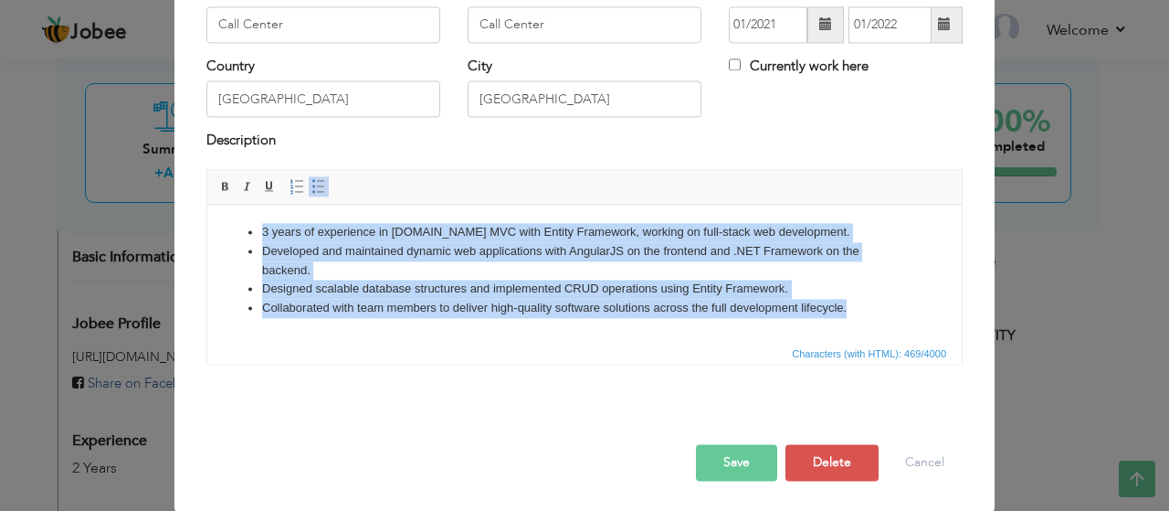
drag, startPoint x: 244, startPoint y: 224, endPoint x: 863, endPoint y: 315, distance: 626.0
click at [863, 315] on ul "3 years of experience in ASP.NET MVC with Entity Framework, working on full-sta…" at bounding box center [585, 270] width 718 height 95
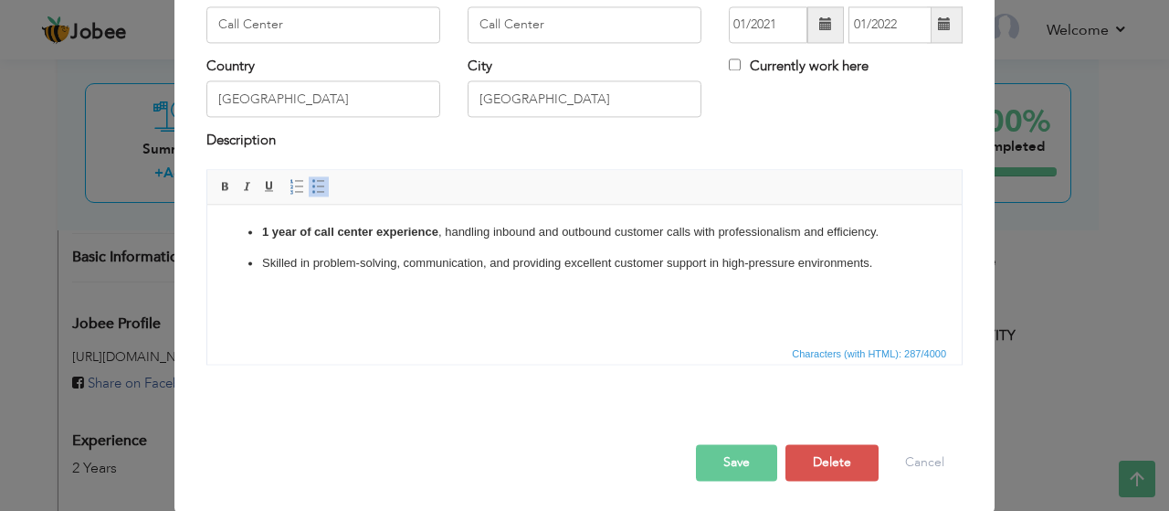
click at [717, 467] on button "Save" at bounding box center [736, 462] width 81 height 37
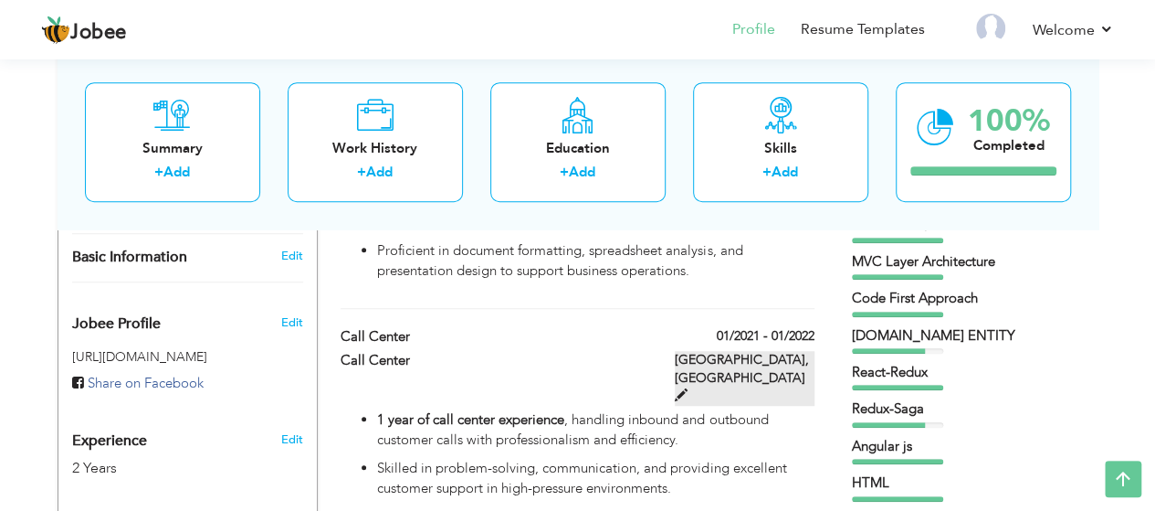
click at [738, 351] on label "Lahore, Pakistan" at bounding box center [745, 378] width 140 height 55
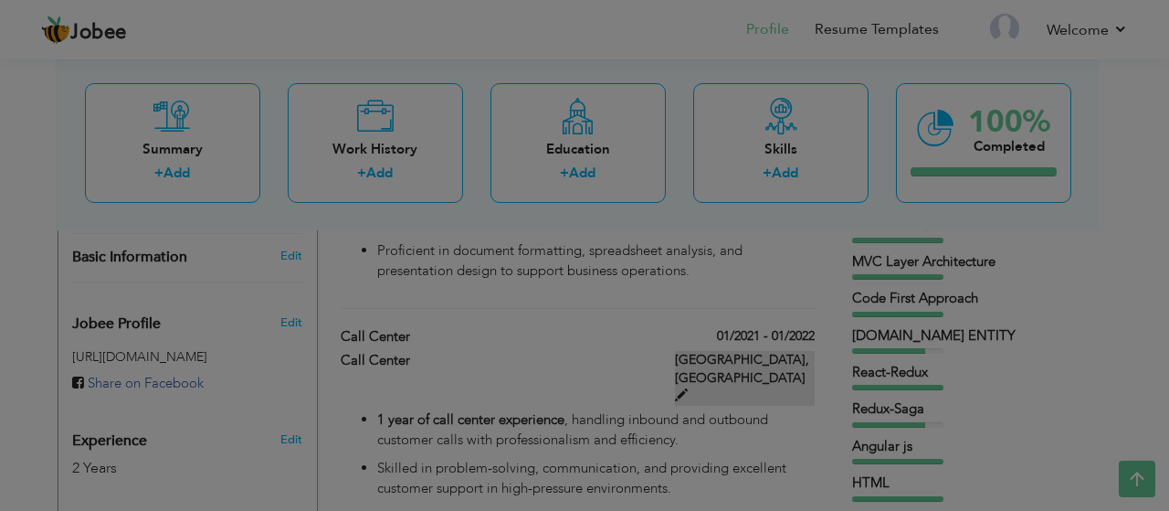
scroll to position [0, 0]
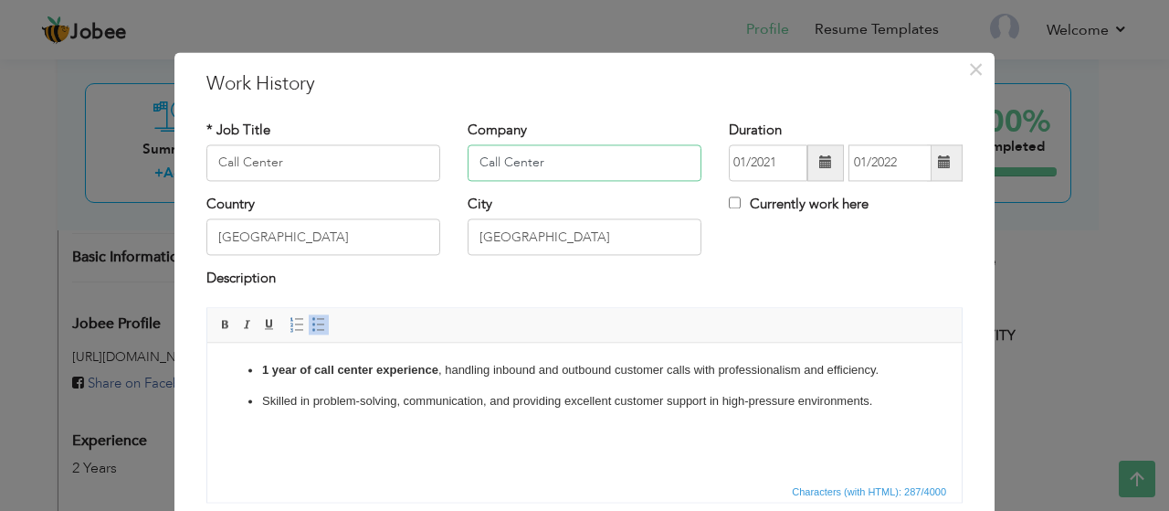
click at [544, 164] on input "Call Center" at bounding box center [585, 162] width 234 height 37
click at [531, 164] on input "Call Center office" at bounding box center [585, 162] width 234 height 37
click at [557, 161] on input "Call Center office" at bounding box center [585, 162] width 234 height 37
click at [484, 164] on input "Call Center" at bounding box center [585, 162] width 234 height 37
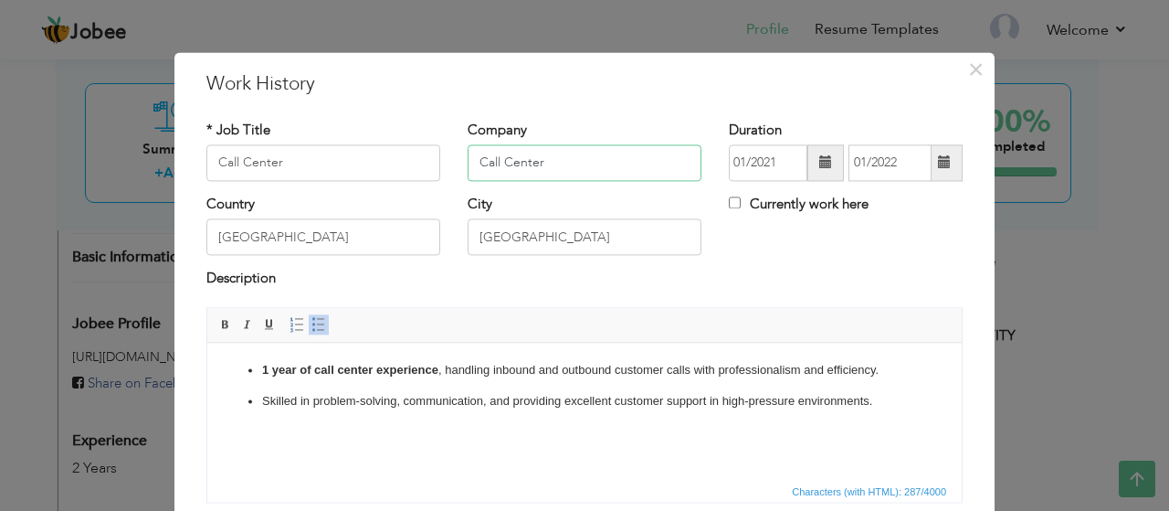
click at [484, 164] on input "Call Center" at bounding box center [585, 162] width 234 height 37
paste input "office"
click at [484, 164] on input "office Center" at bounding box center [585, 162] width 234 height 37
type input "office Center"
click at [806, 257] on div "Country Pakistan City Lahore Currently work here" at bounding box center [585, 232] width 784 height 74
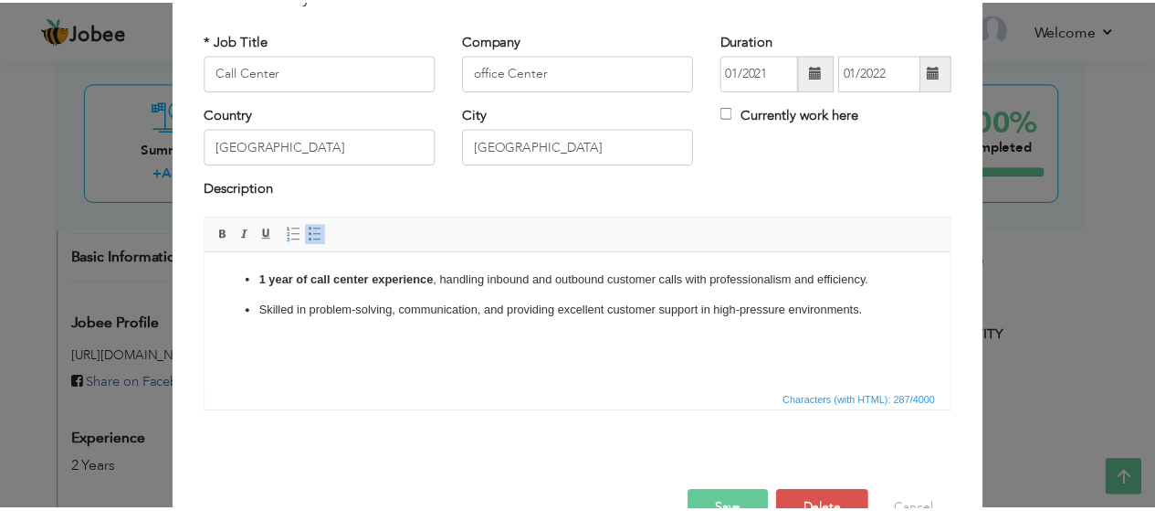
scroll to position [138, 0]
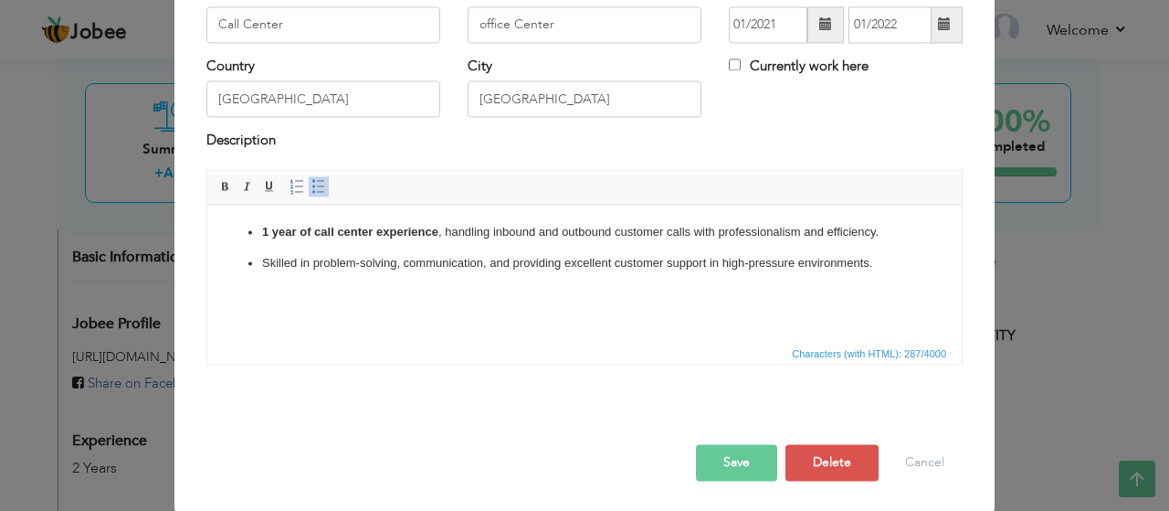
click at [733, 463] on button "Save" at bounding box center [736, 462] width 81 height 37
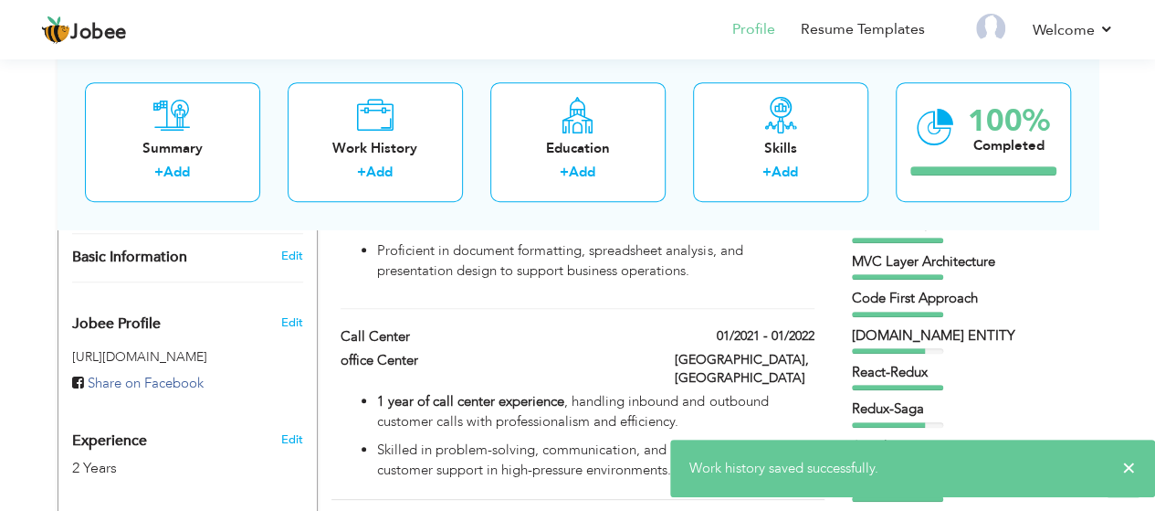
click at [353, 207] on div "Summary + Add Work History + Add Education + Add Skills + Add 100% Completed" at bounding box center [578, 142] width 1041 height 174
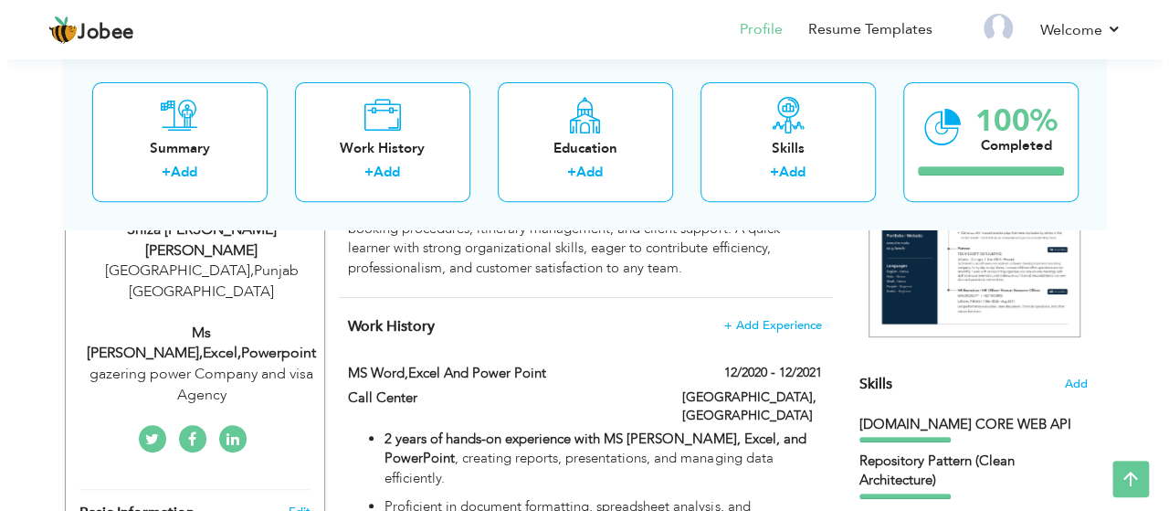
scroll to position [365, 0]
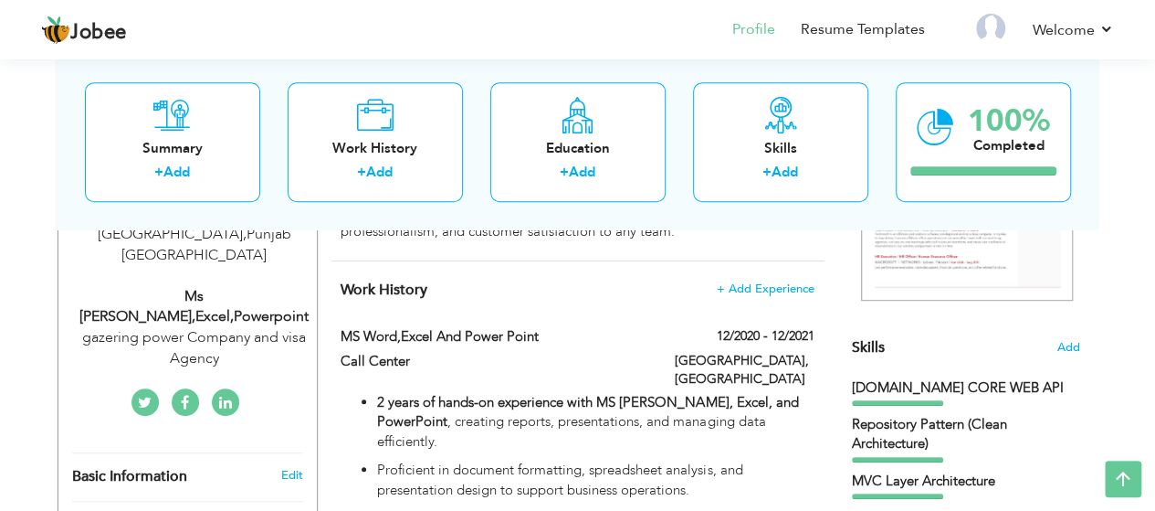
click at [954, 392] on div "ASP.NET CORE WEB API" at bounding box center [966, 387] width 228 height 19
click at [1072, 341] on span "Add" at bounding box center [1069, 347] width 24 height 17
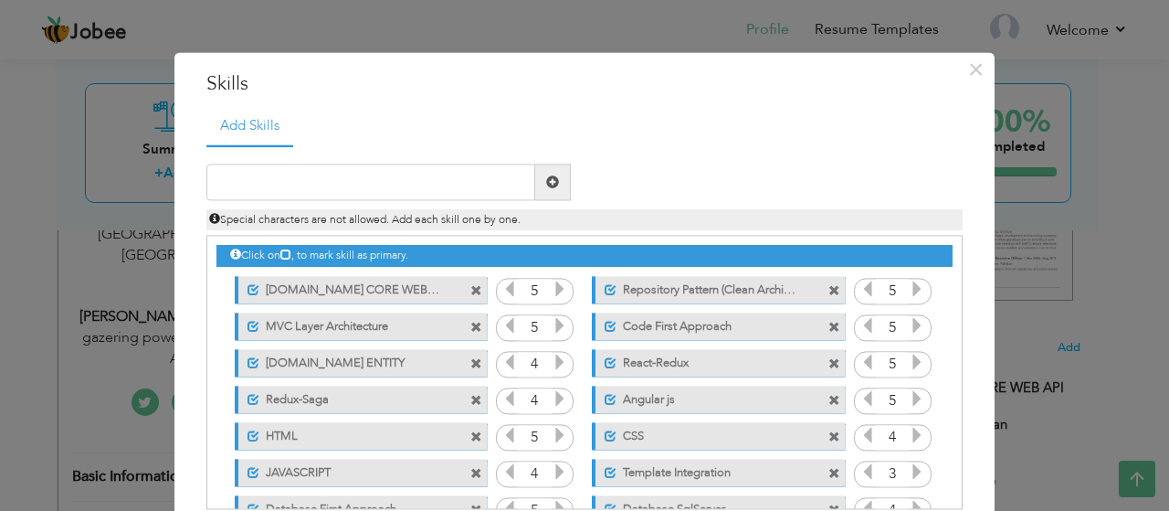
scroll to position [77, 0]
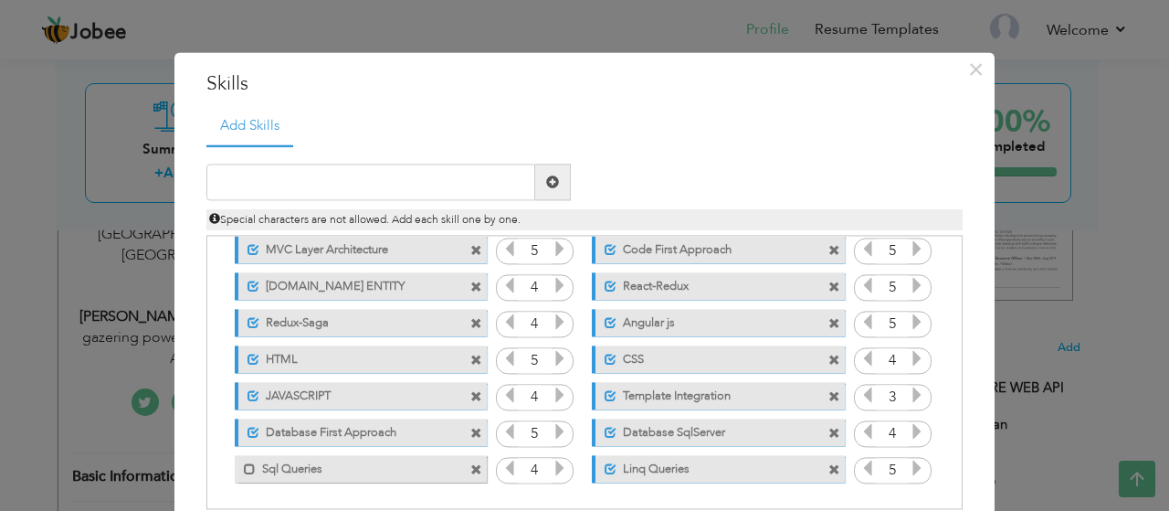
click at [817, 464] on div "Unmark as primary skill. Linq Queries" at bounding box center [718, 468] width 252 height 27
click at [828, 470] on span at bounding box center [834, 470] width 12 height 12
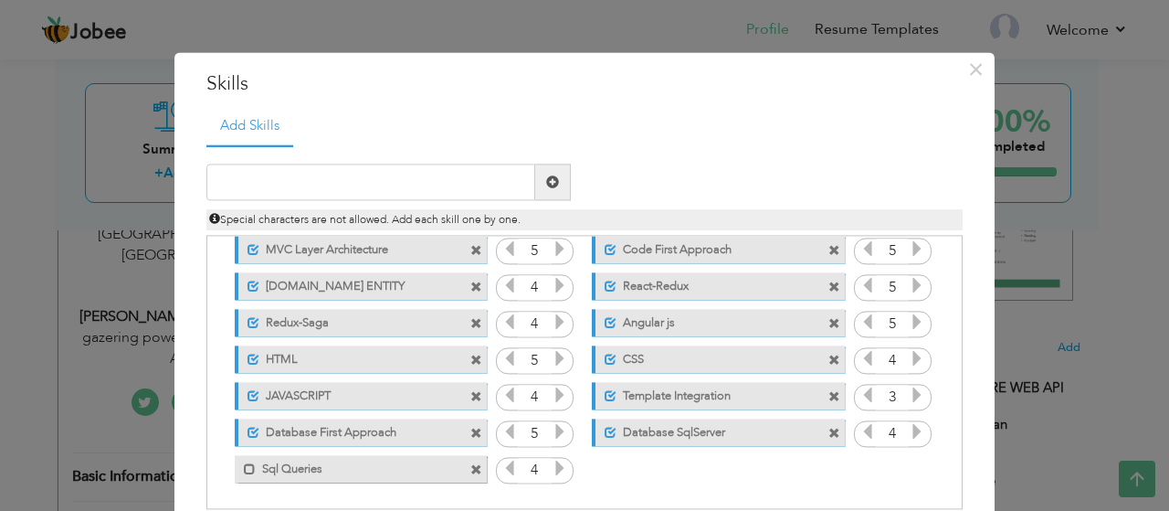
click at [828, 428] on span at bounding box center [834, 433] width 12 height 12
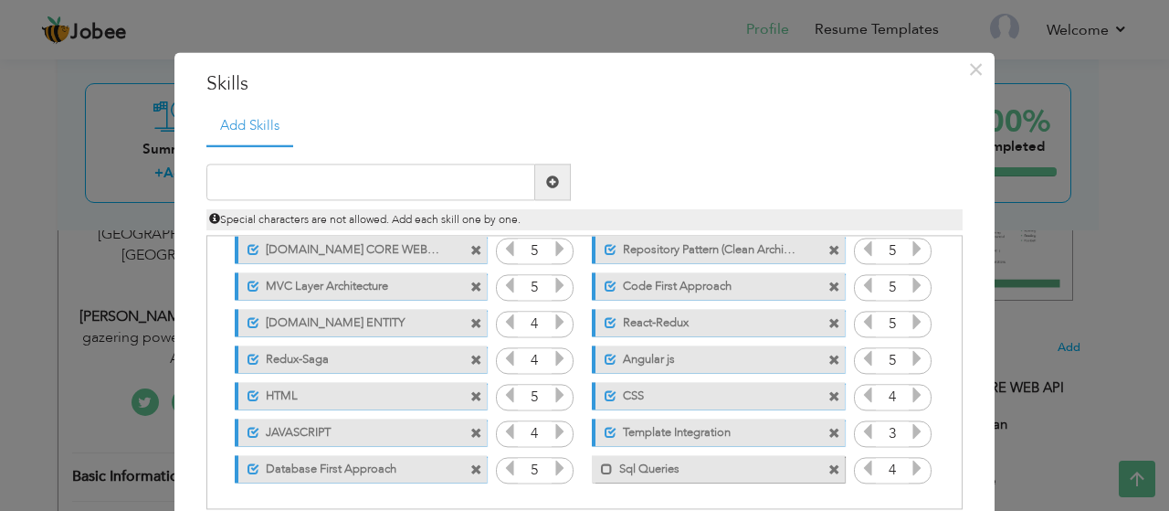
click at [828, 433] on span at bounding box center [834, 433] width 12 height 12
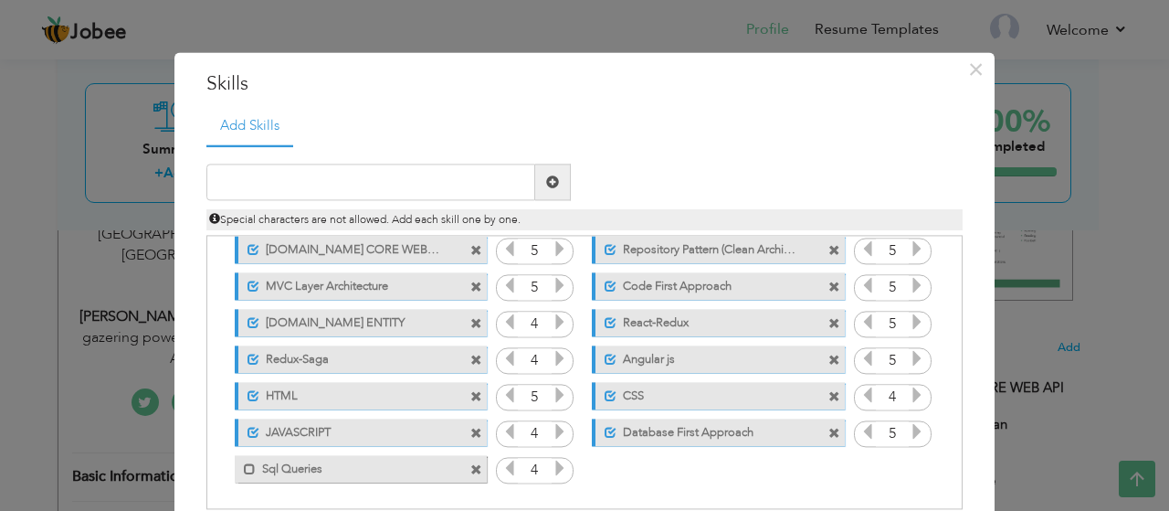
click at [828, 433] on span at bounding box center [834, 433] width 12 height 12
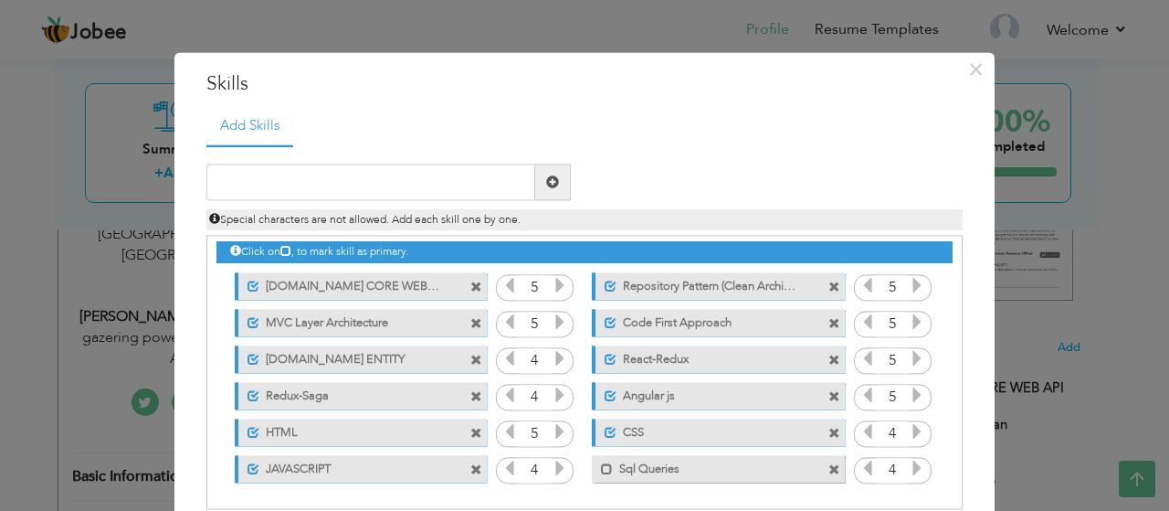
click at [828, 433] on span at bounding box center [834, 433] width 12 height 12
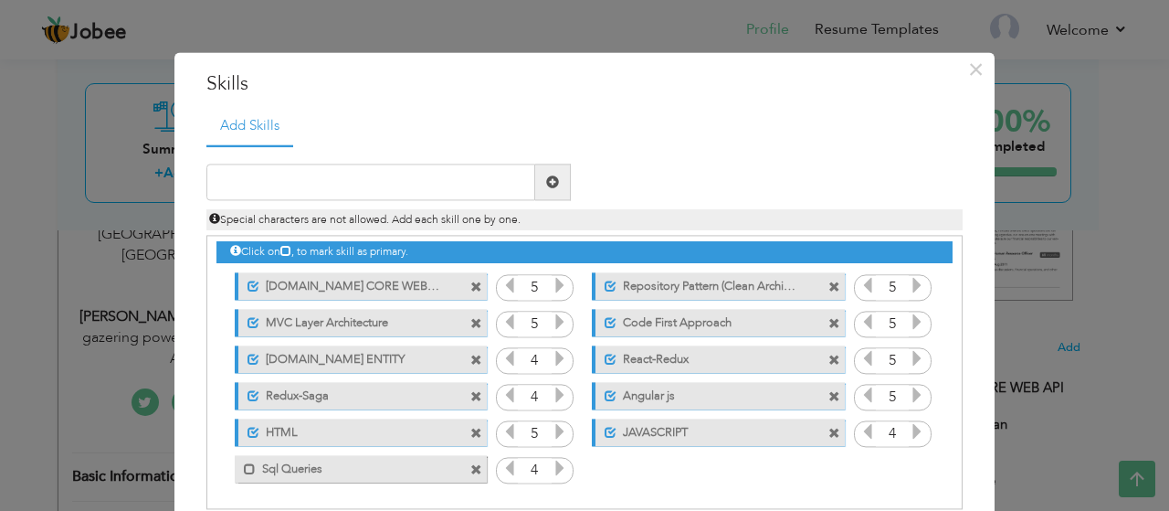
click at [828, 433] on span at bounding box center [834, 433] width 12 height 12
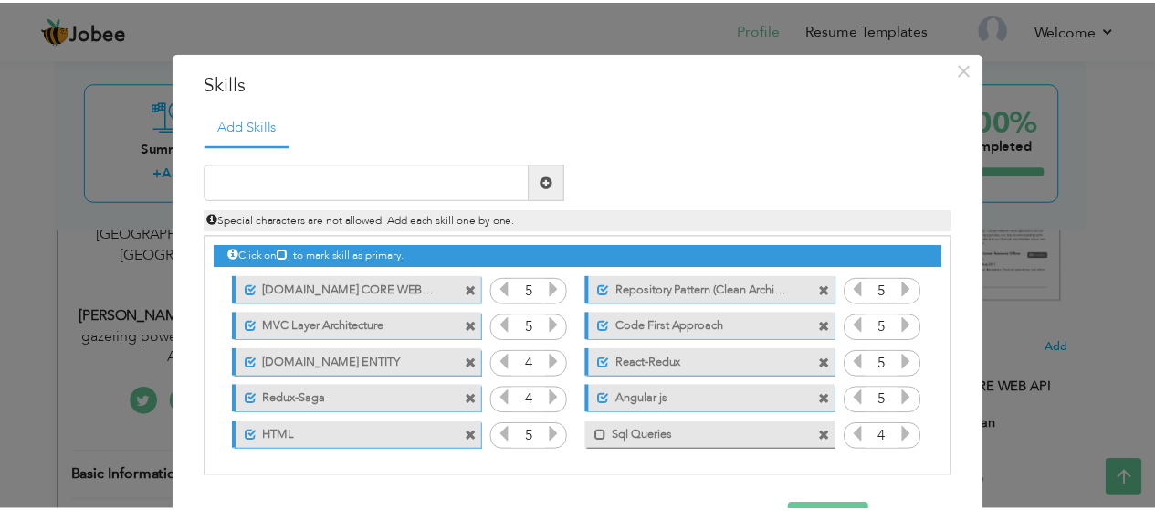
scroll to position [0, 0]
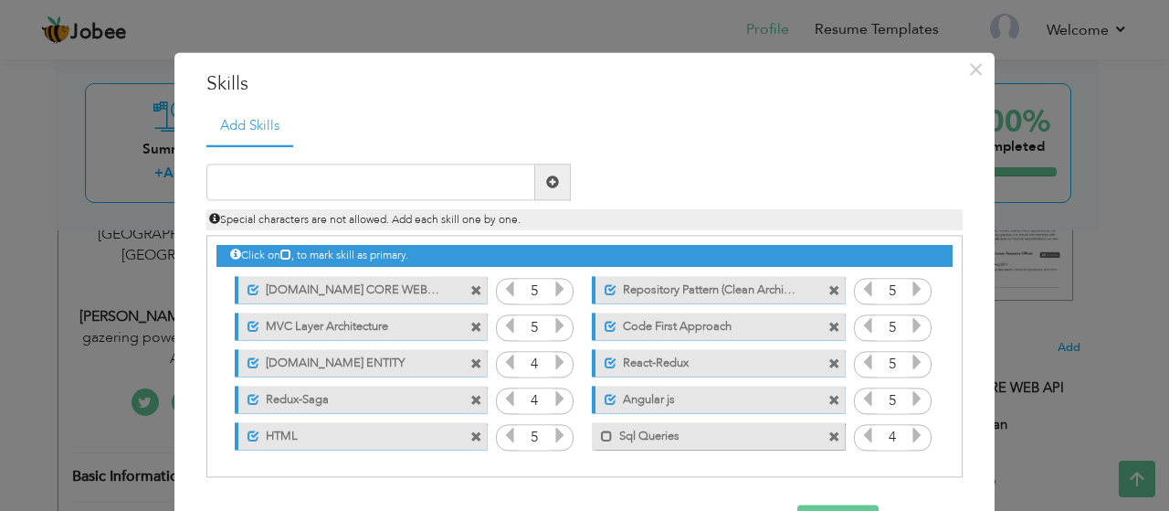
click at [828, 433] on span at bounding box center [834, 437] width 12 height 12
click at [824, 433] on div "Click on , to mark skill as primary. Unmark as primary skill. ASP.NET CORE WEB …" at bounding box center [584, 345] width 736 height 217
click at [828, 399] on span at bounding box center [834, 401] width 12 height 12
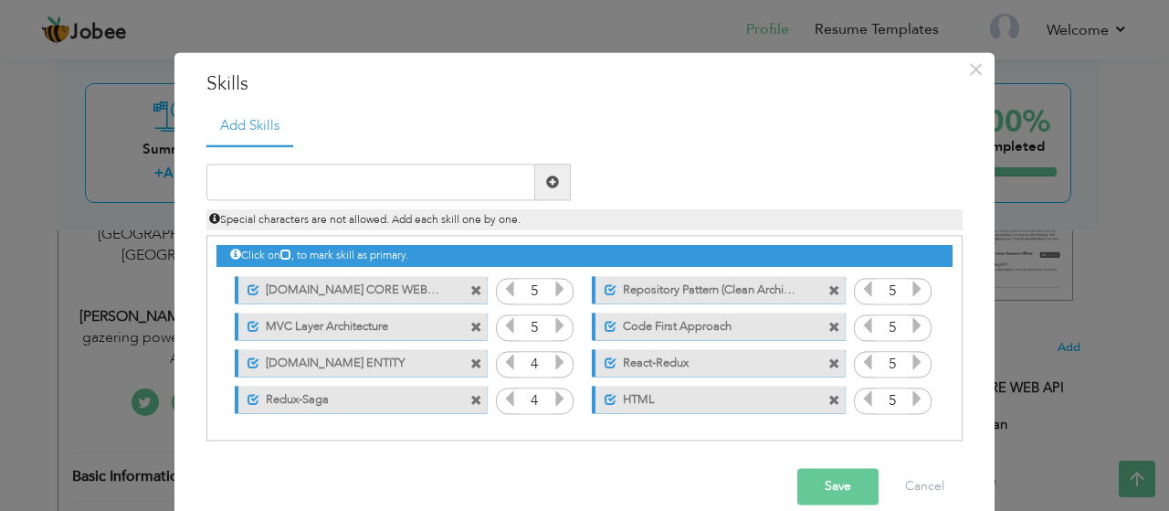
click at [828, 399] on span at bounding box center [834, 401] width 12 height 12
click at [828, 399] on div "Click on , to mark skill as primary. Unmark as primary skill. ASP.NET CORE WEB …" at bounding box center [584, 327] width 736 height 181
click at [828, 358] on span at bounding box center [834, 364] width 12 height 12
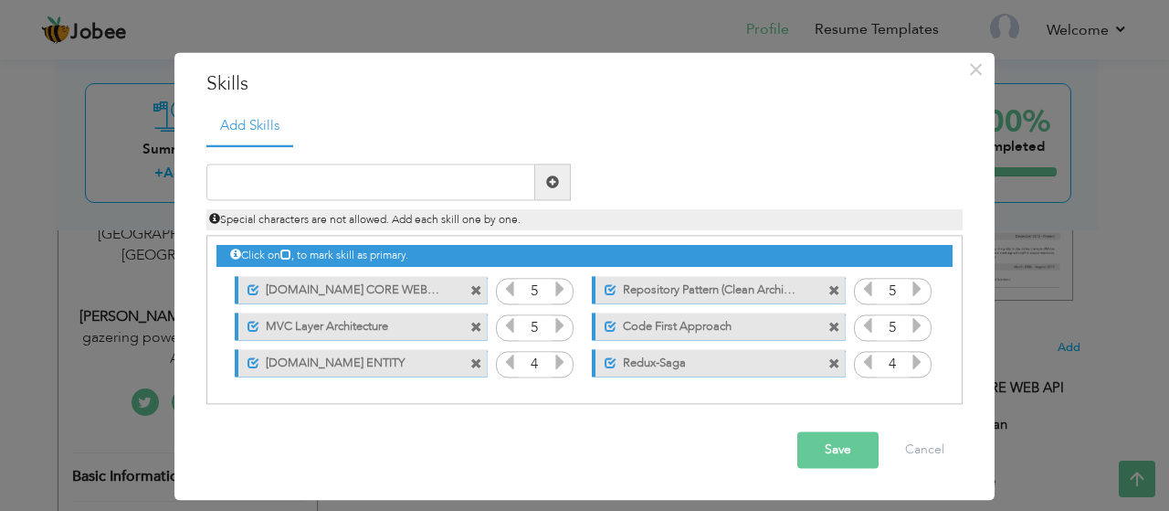
click at [828, 358] on span at bounding box center [834, 364] width 12 height 12
click at [828, 358] on div "Click on , to mark skill as primary. Unmark as primary skill. ASP.NET CORE WEB …" at bounding box center [584, 309] width 736 height 144
click at [836, 324] on span at bounding box center [834, 328] width 12 height 12
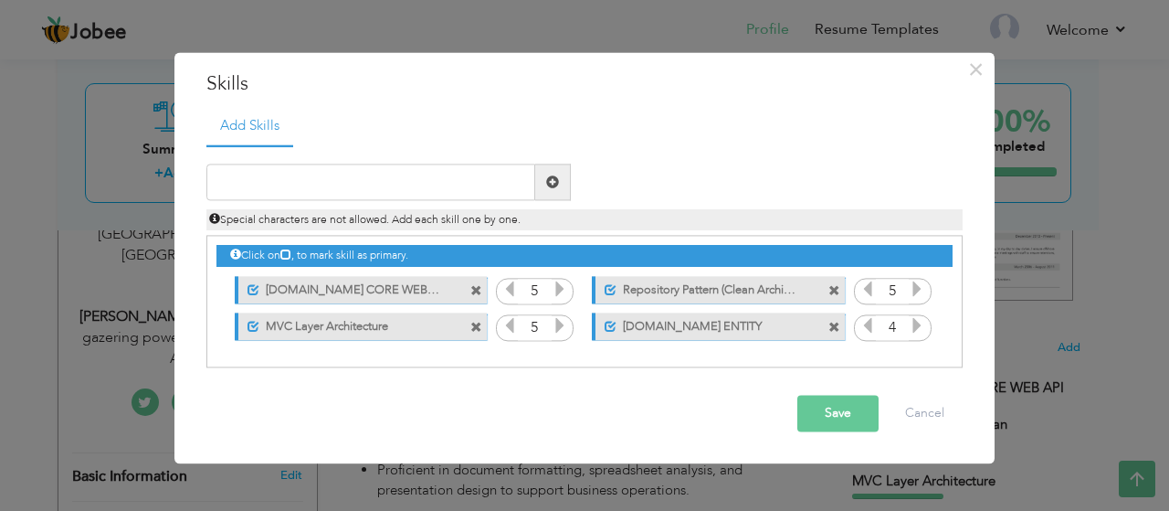
click at [836, 324] on span at bounding box center [834, 328] width 12 height 12
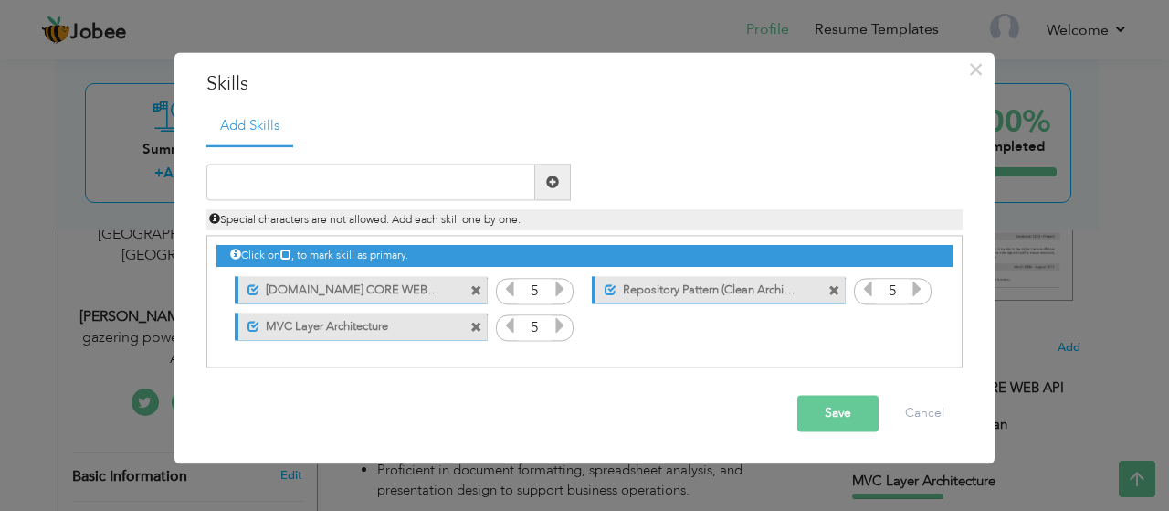
click at [836, 324] on div "Click on , to mark skill as primary. Unmark as primary skill. ASP.NET CORE WEB …" at bounding box center [584, 291] width 736 height 108
click at [836, 288] on span at bounding box center [834, 291] width 12 height 12
click at [482, 322] on span at bounding box center [476, 328] width 12 height 12
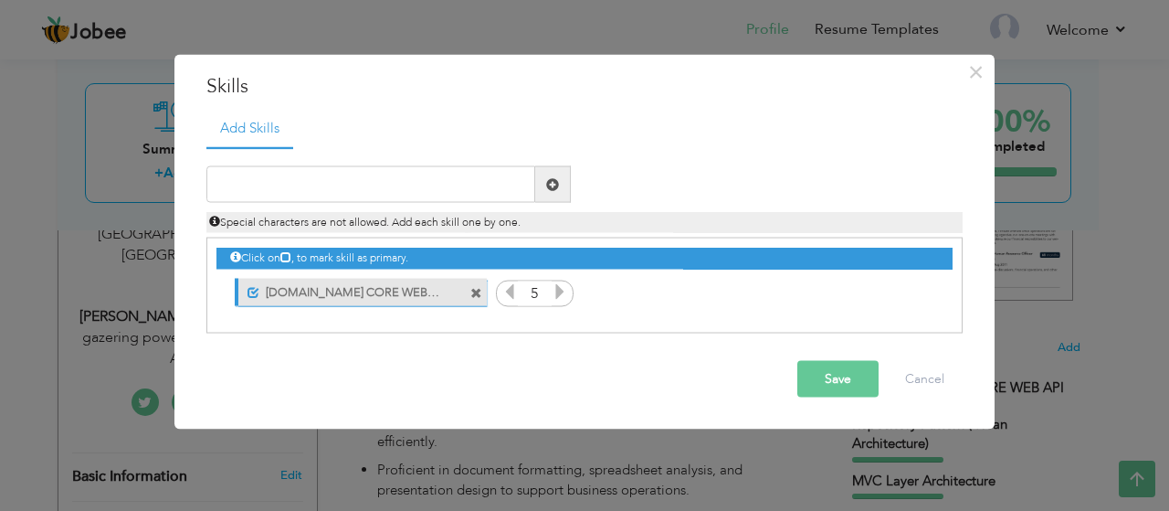
click at [477, 299] on span at bounding box center [476, 293] width 12 height 12
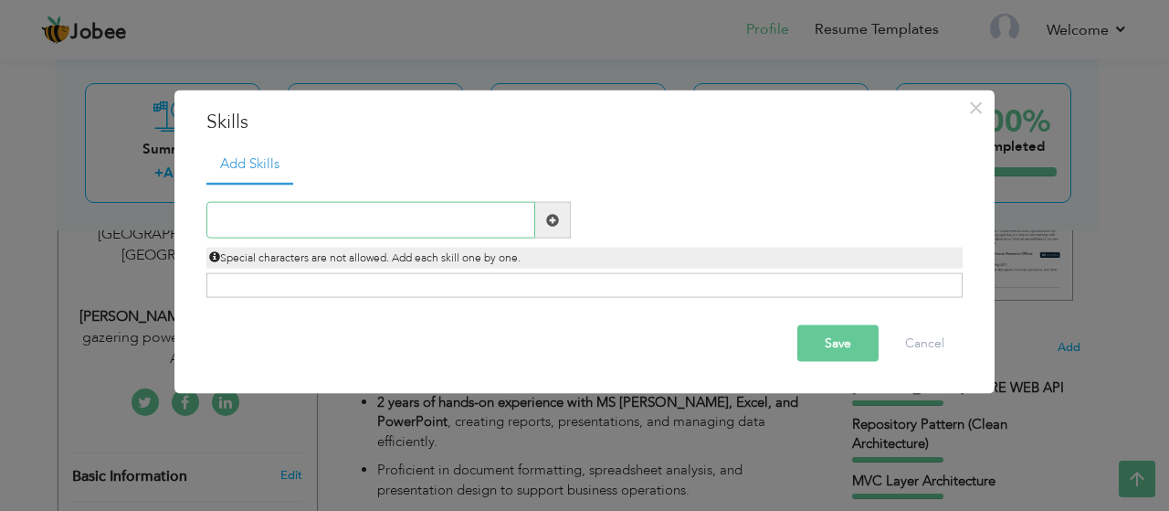
click at [415, 224] on input "text" at bounding box center [370, 220] width 329 height 37
type input "MS Excel"
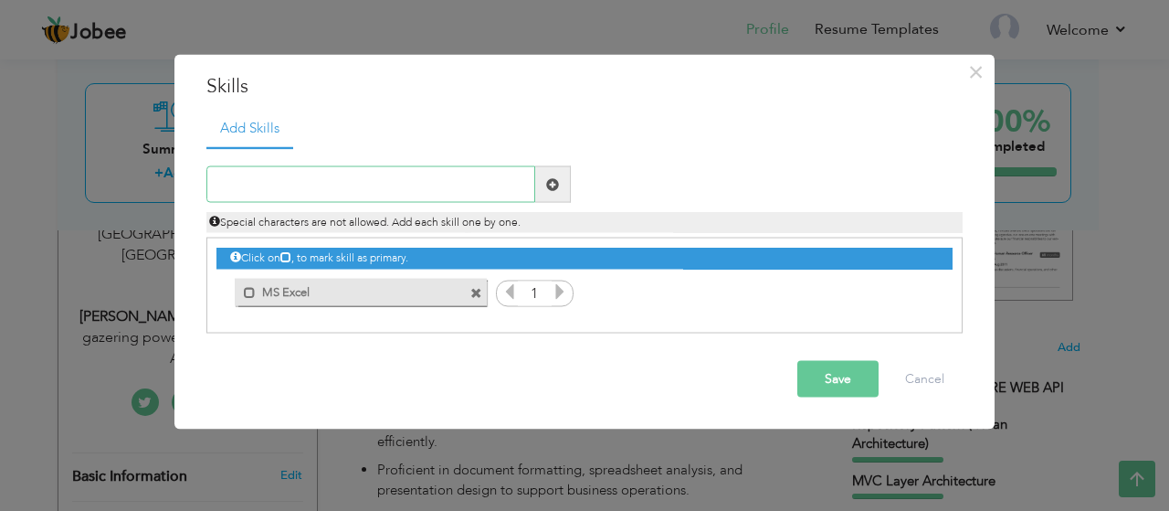
click at [504, 186] on input "text" at bounding box center [370, 184] width 329 height 37
type input "Ms Office"
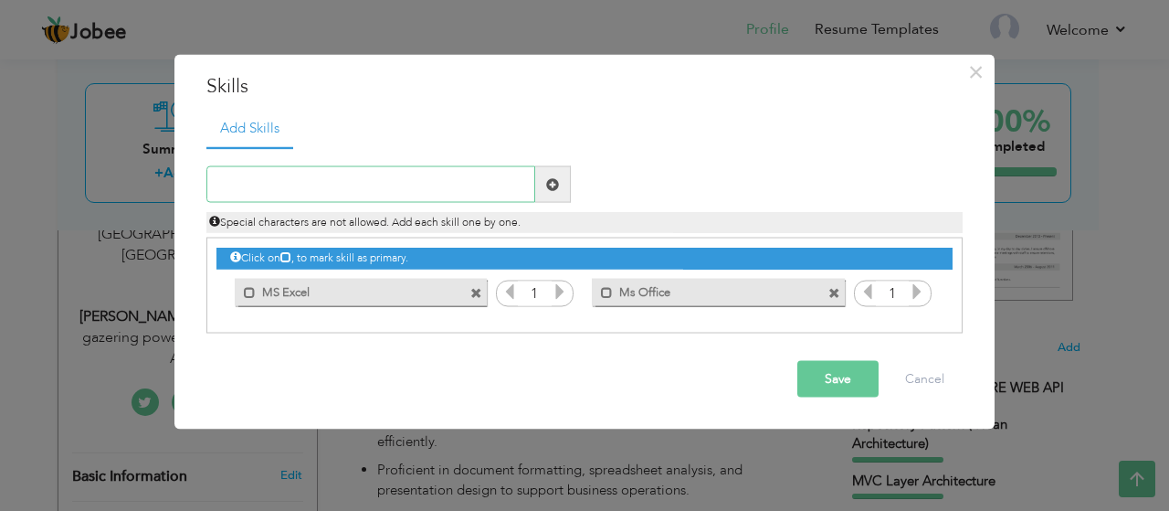
click at [461, 182] on input "text" at bounding box center [370, 184] width 329 height 37
type input "Ms [PERSON_NAME]"
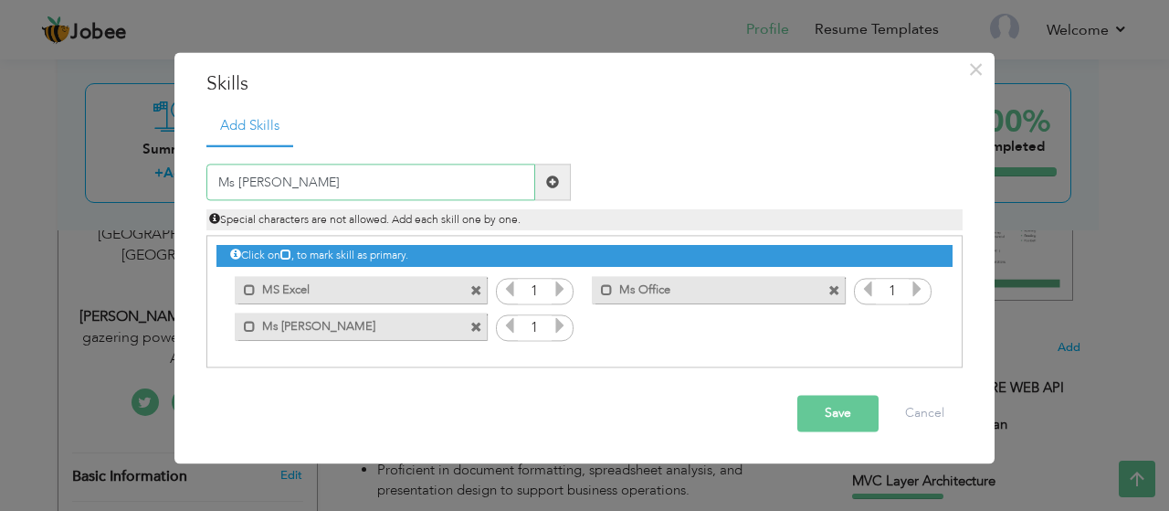
click at [244, 184] on input "Ms powerpoint" at bounding box center [370, 182] width 329 height 37
type input "Ms Powerpoint"
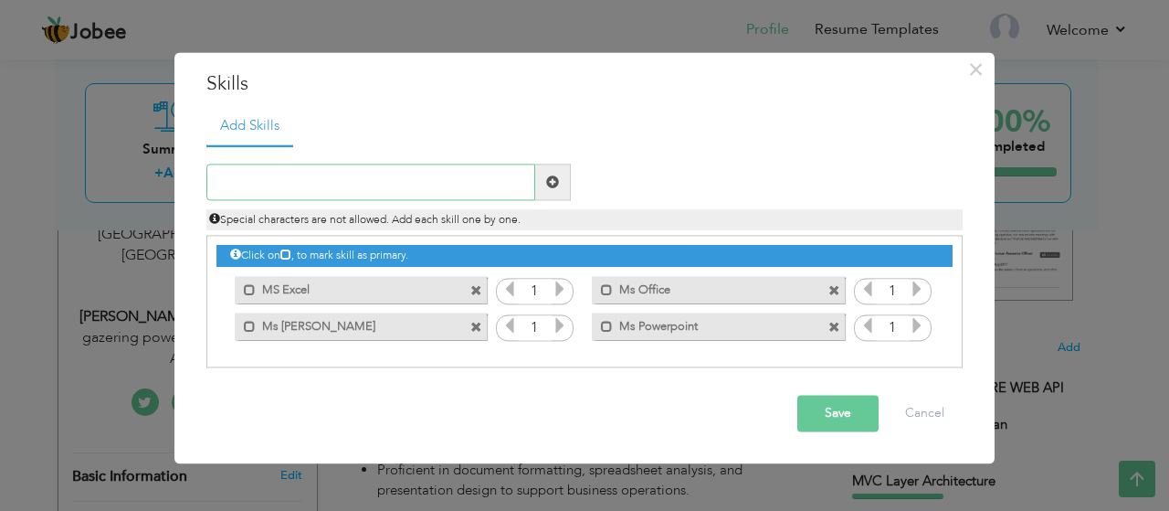
click at [426, 189] on input "text" at bounding box center [370, 182] width 329 height 37
type input "Human Resource Management"
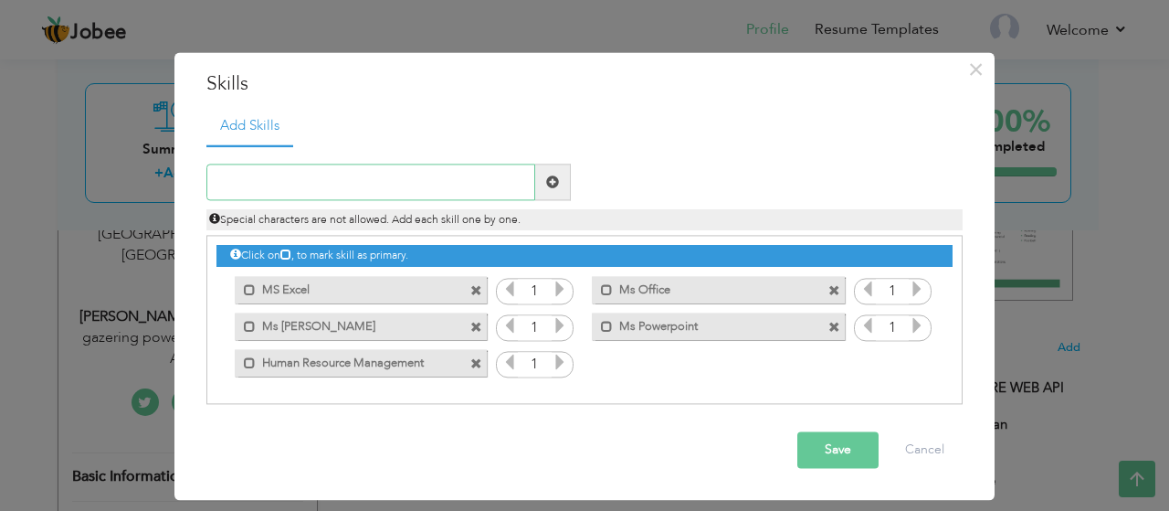
click at [437, 185] on input "text" at bounding box center [370, 182] width 329 height 37
type input "Good Communication Skill"
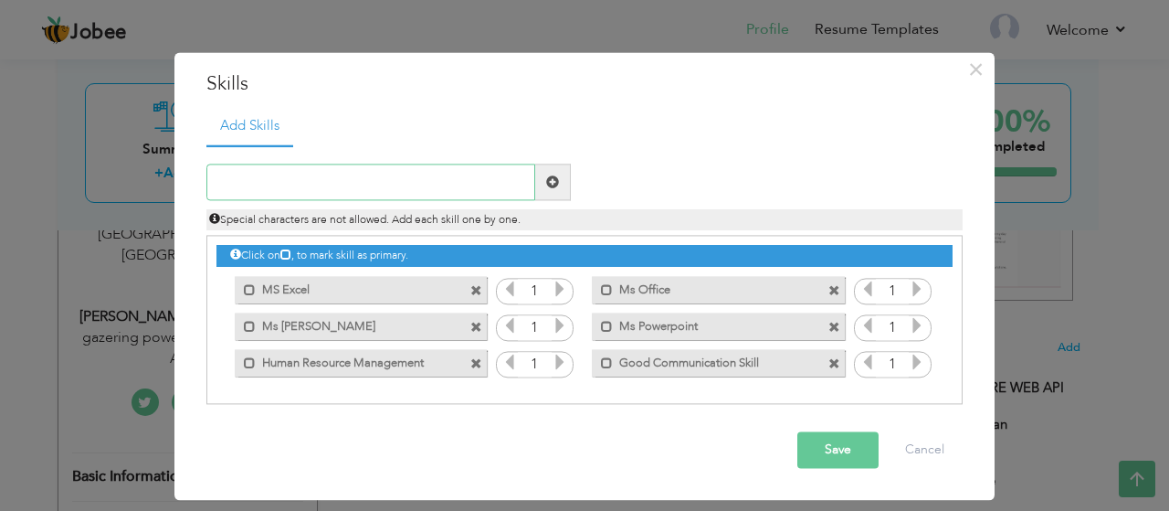
click at [387, 177] on input "text" at bounding box center [370, 182] width 329 height 37
click at [824, 439] on button "Save" at bounding box center [837, 450] width 81 height 37
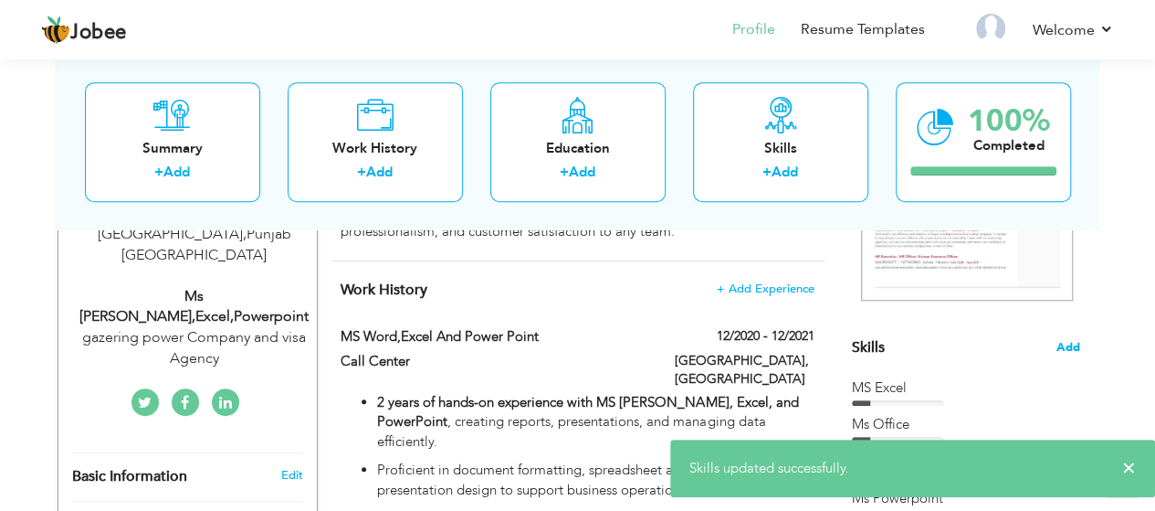
click at [1077, 344] on span "Add" at bounding box center [1069, 347] width 24 height 17
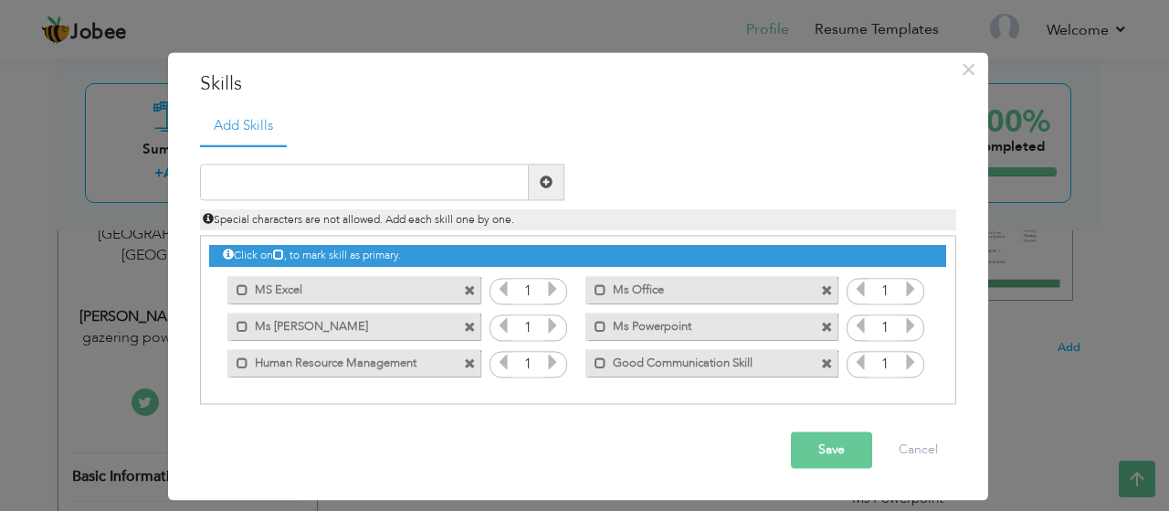
click at [848, 450] on button "Save" at bounding box center [831, 450] width 81 height 37
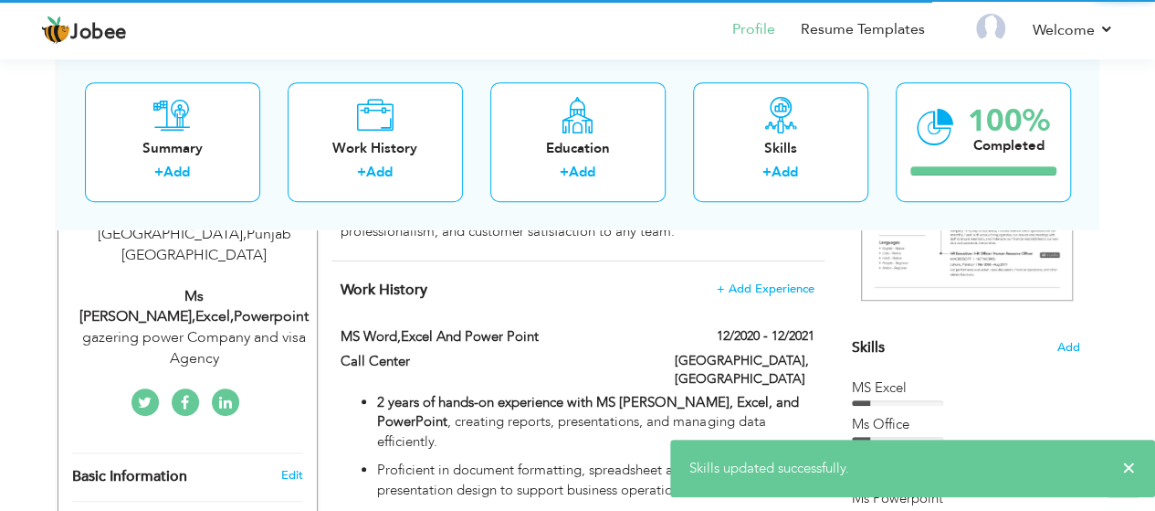
click at [512, 36] on nav "Profile Resume Templates Resume Templates Cover Letters About My Resume Welcome…" at bounding box center [577, 30] width 1073 height 49
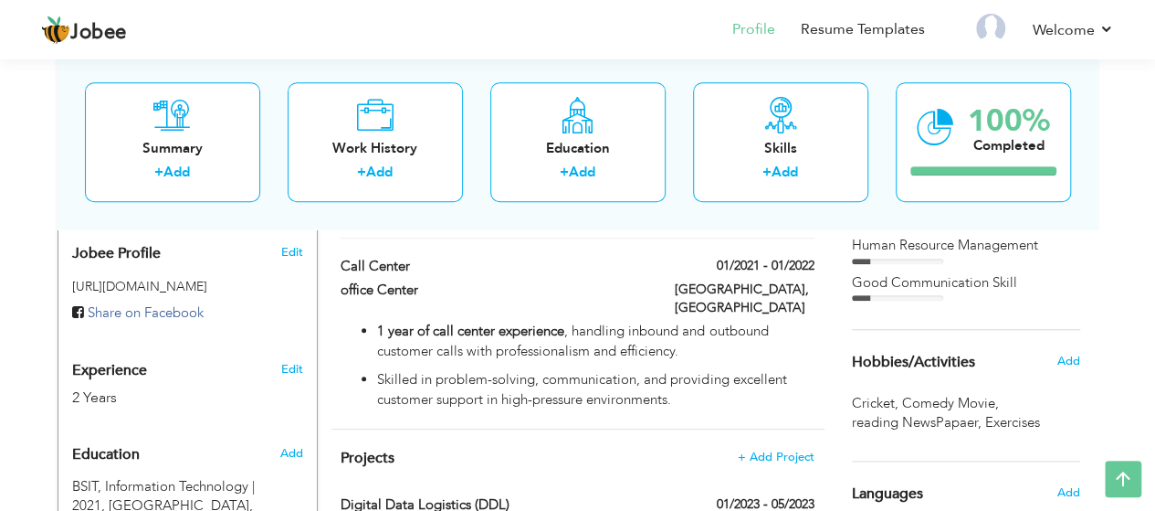
scroll to position [658, 0]
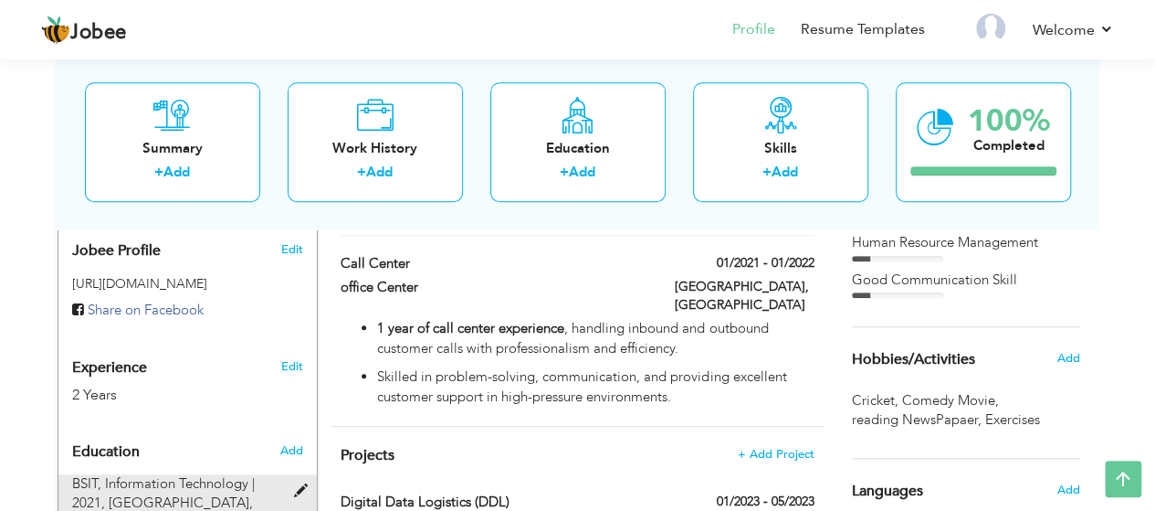
click at [199, 474] on span "BSIT, Information Technology | 2021," at bounding box center [163, 492] width 183 height 37
type input "BSIT"
type input "Information Technology"
type input "2021"
type input "University Of Lahore"
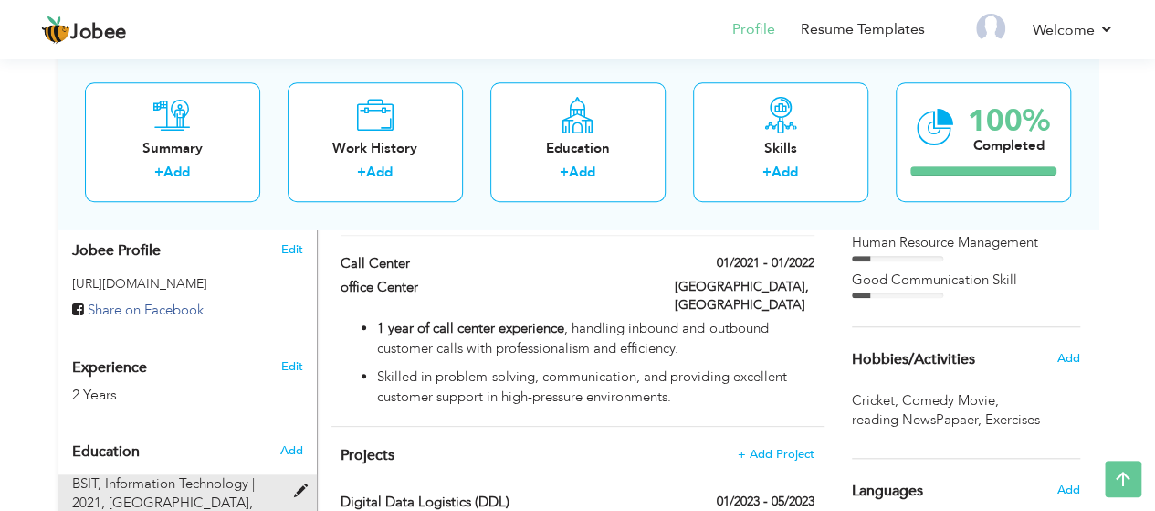
type input "3.2"
radio input "true"
type input "[GEOGRAPHIC_DATA]"
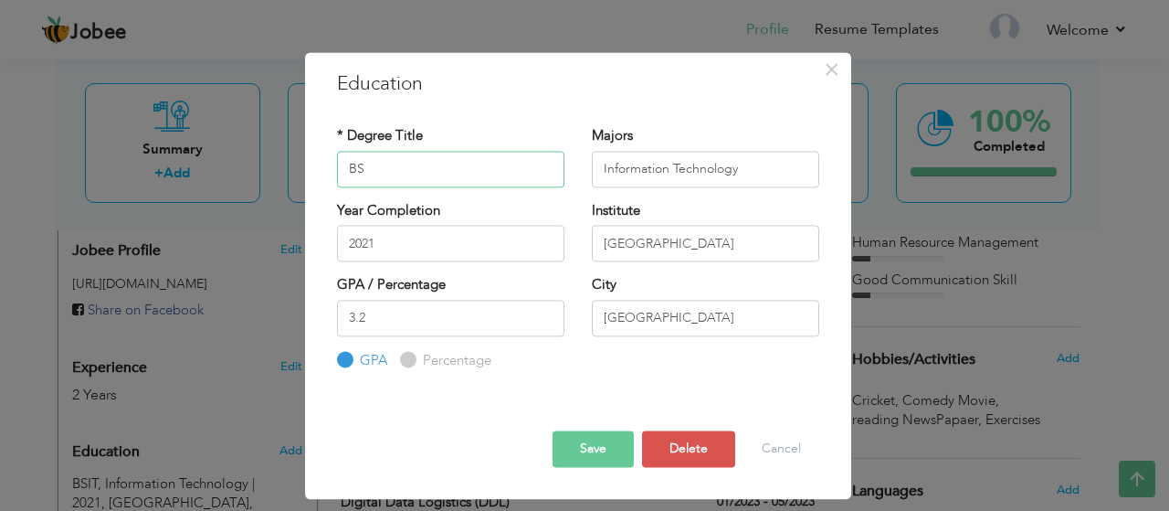
type input "B"
click at [413, 166] on input "text" at bounding box center [450, 169] width 227 height 37
click at [373, 167] on input "BA simple" at bounding box center [450, 169] width 227 height 37
type input "BA Simple"
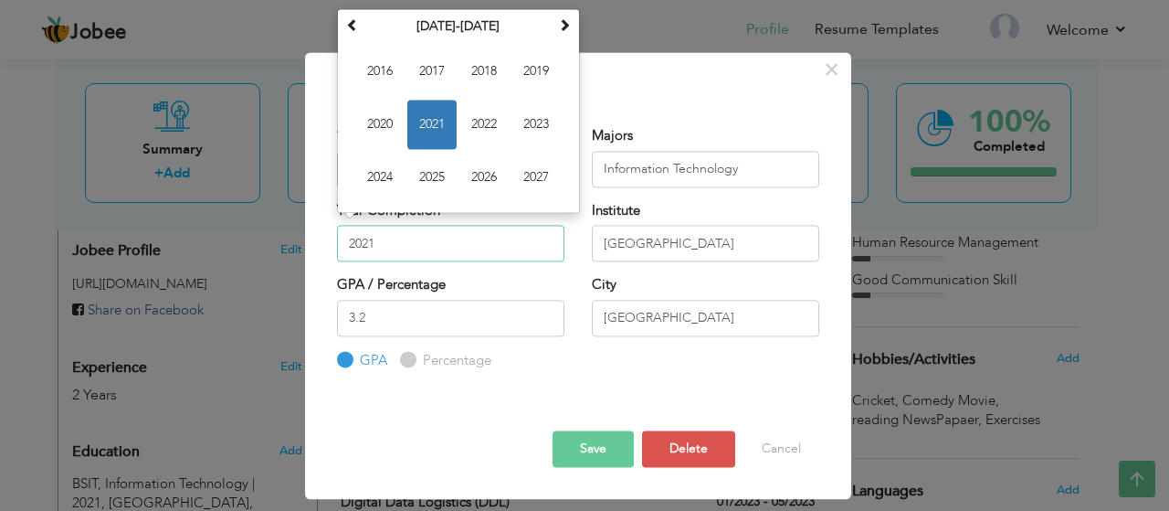
click at [416, 237] on input "2021" at bounding box center [450, 243] width 227 height 37
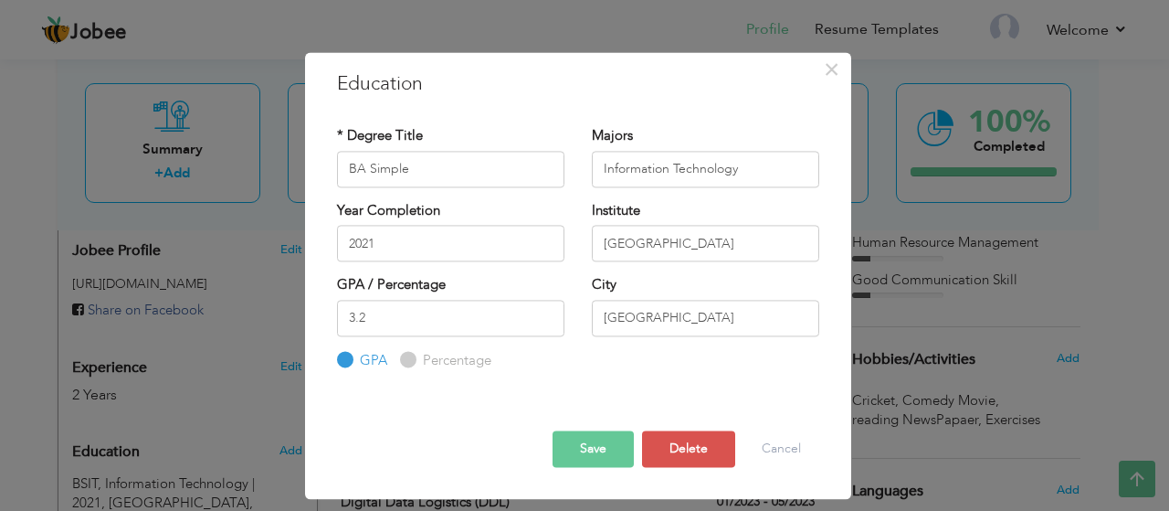
click at [529, 280] on div "GPA / Percentage 3.2 GPA Percentage" at bounding box center [450, 287] width 227 height 24
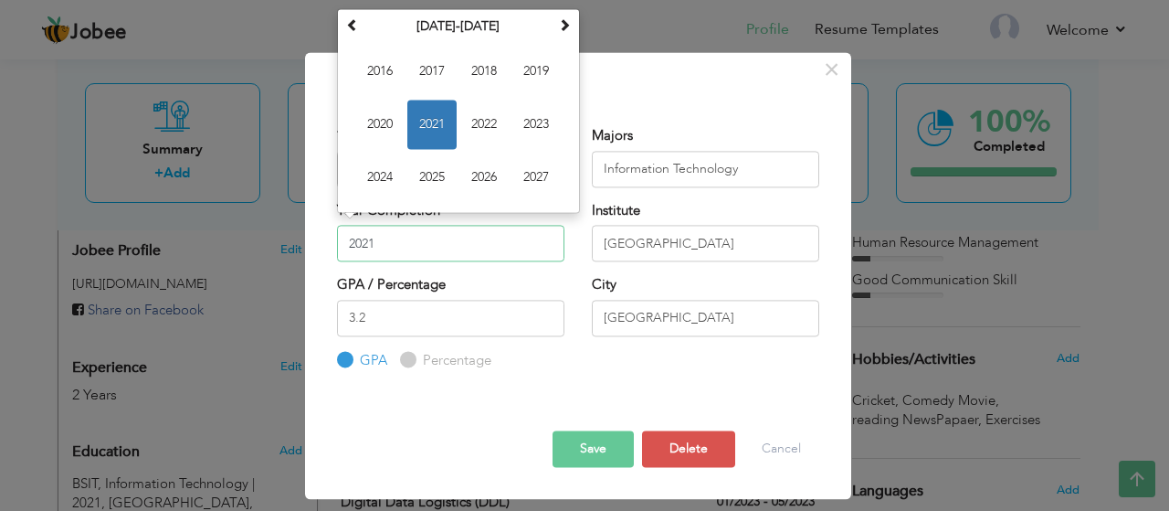
click at [394, 247] on input "2021" at bounding box center [450, 243] width 227 height 37
type input "2022"
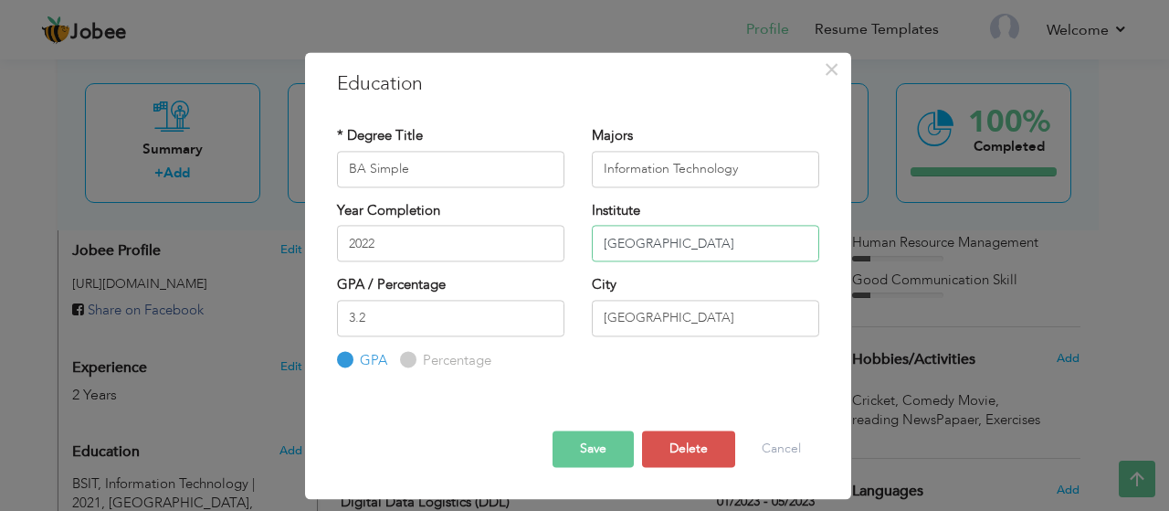
click at [740, 248] on input "University Of Lahore" at bounding box center [705, 243] width 227 height 37
type input "U"
type input "[GEOGRAPHIC_DATA] Lahote"
click at [602, 452] on button "Save" at bounding box center [593, 449] width 81 height 37
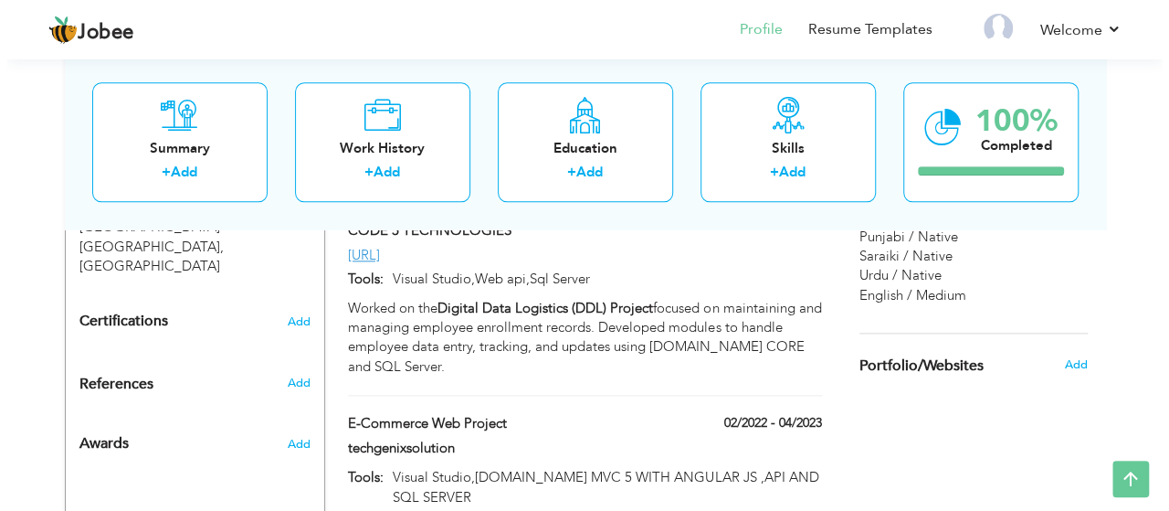
scroll to position [952, 0]
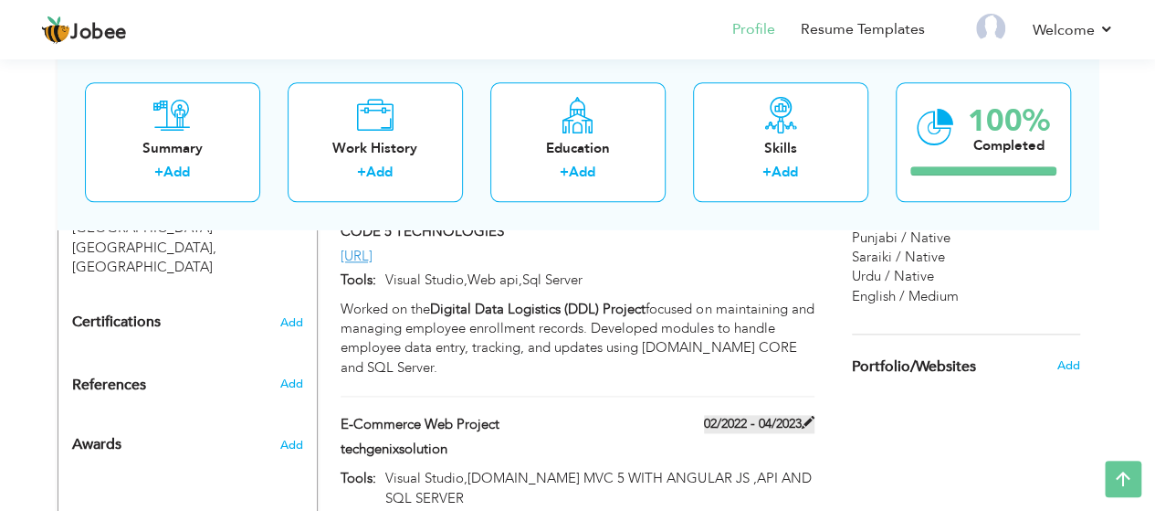
click at [732, 415] on label "02/2022 - 04/2023" at bounding box center [759, 424] width 111 height 18
type input "E-Commerce Web Project"
type input "techgenixsolution"
type input "02/2022"
type input "04/2023"
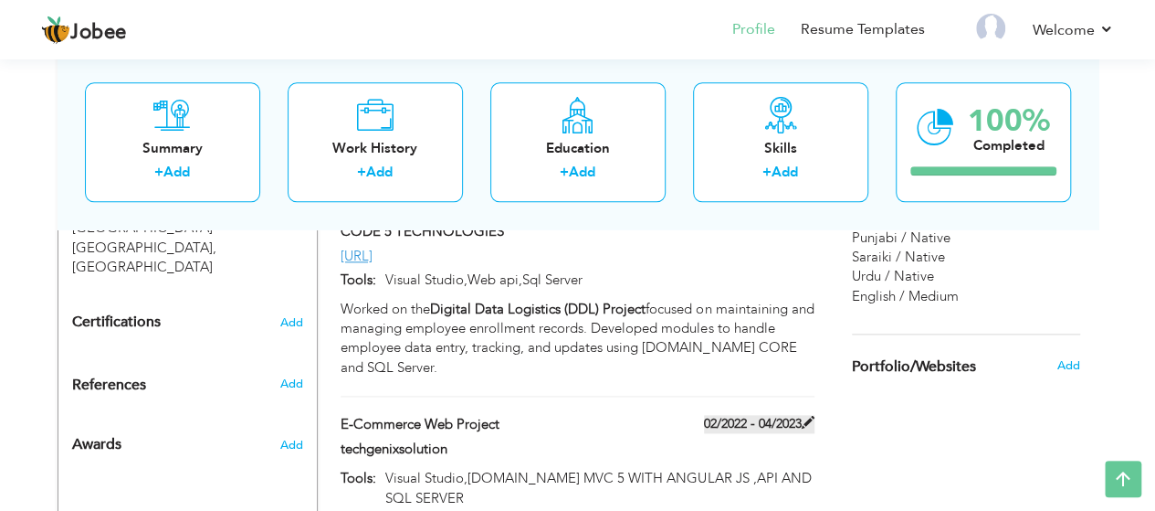
type input "Visual Studio,ASP.NET MVC 5 WITH ANGULAR JS ,API AND SQL SERVER"
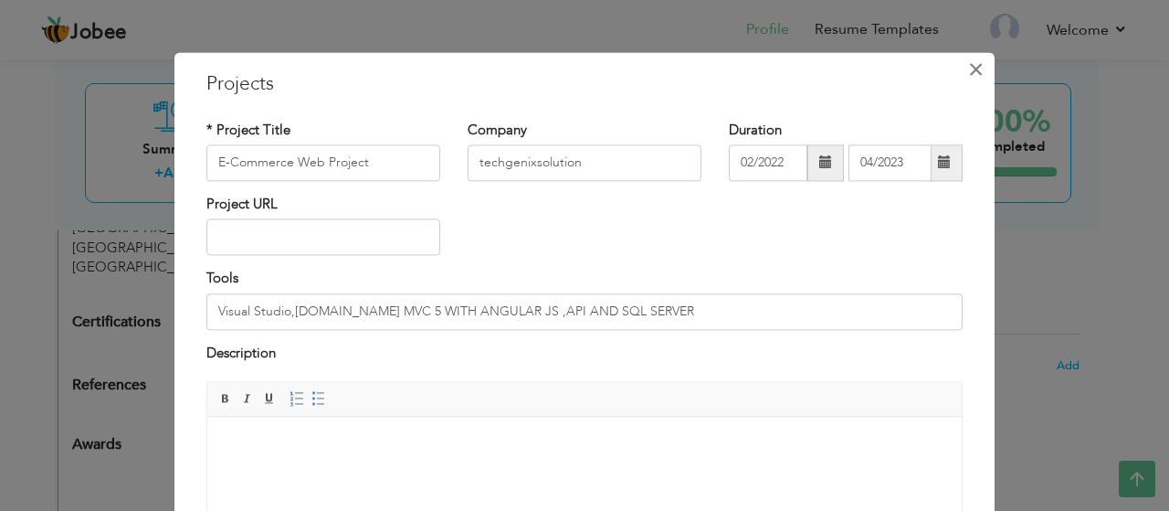
click at [968, 70] on span "×" at bounding box center [976, 69] width 16 height 33
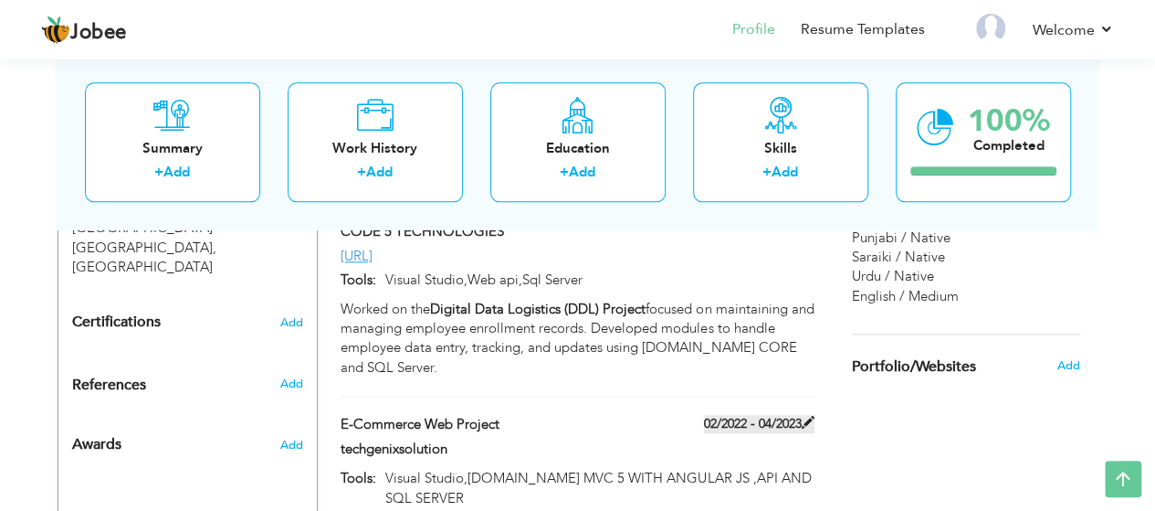
click at [768, 415] on label "02/2022 - 04/2023" at bounding box center [759, 424] width 111 height 18
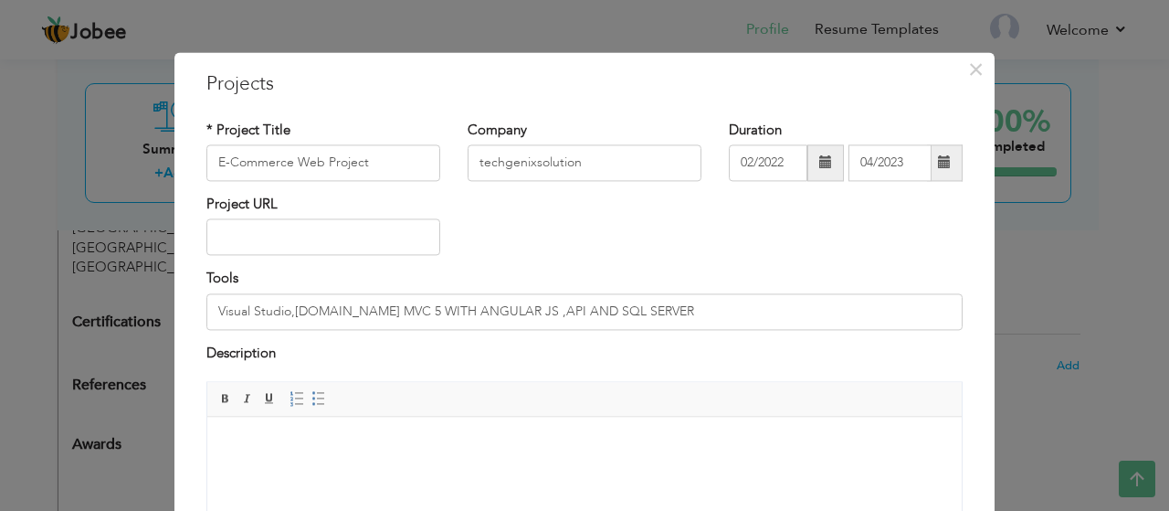
click at [976, 349] on div "× Projects * Project Title E-Commerce Web Project Company techgenixsolution Dur…" at bounding box center [584, 388] width 820 height 673
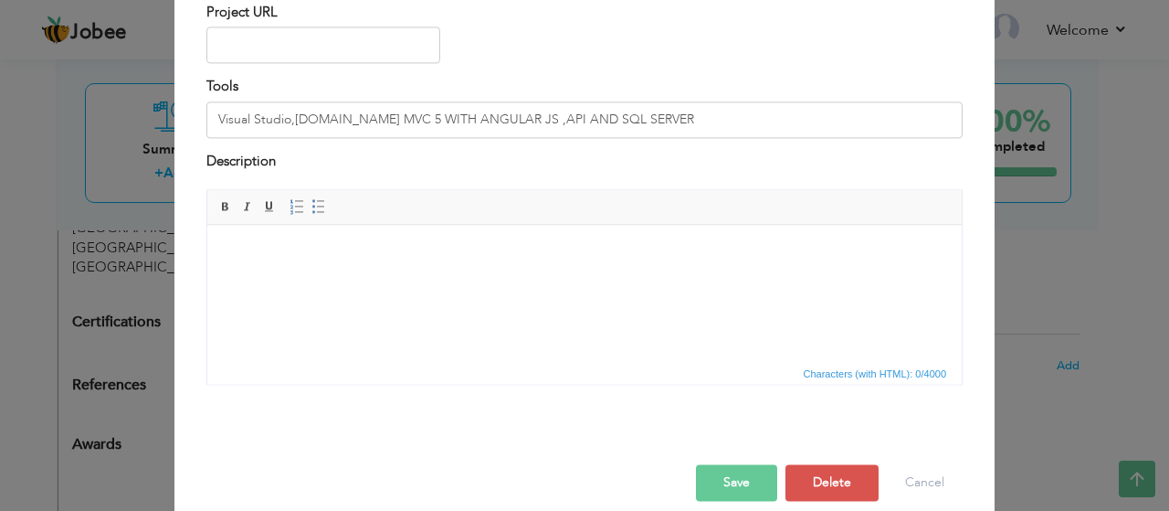
scroll to position [212, 0]
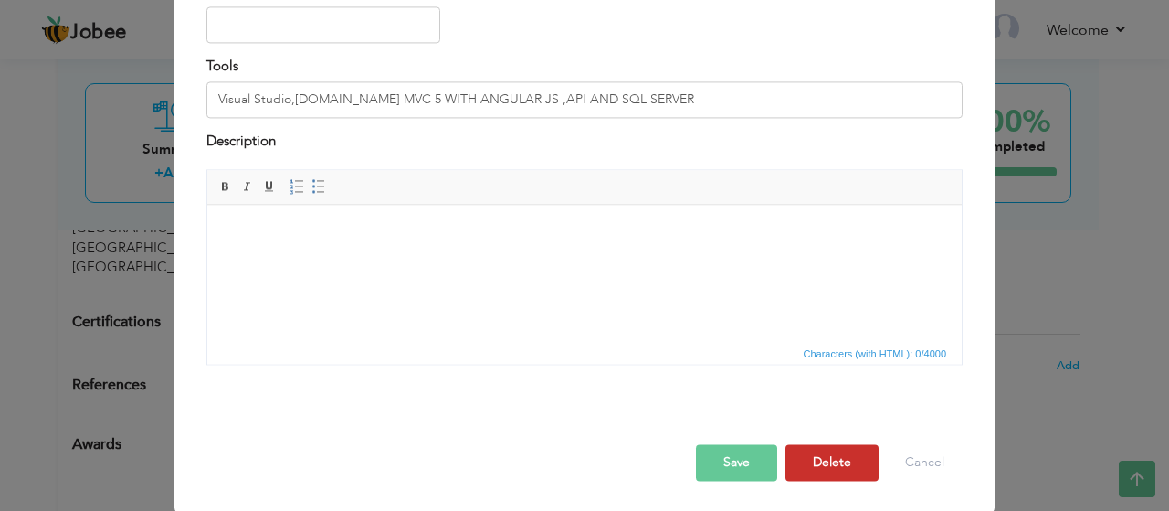
click at [821, 449] on button "Delete" at bounding box center [832, 463] width 93 height 37
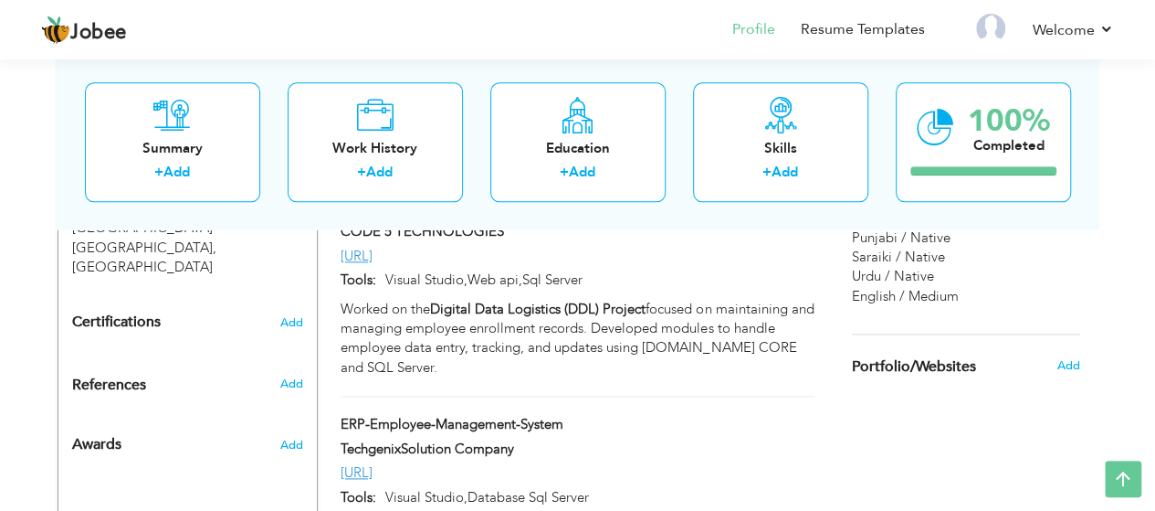
click at [824, 308] on div "Worked on the Digital Data Logistics (DDL) Project focused on maintaining and m…" at bounding box center [577, 339] width 501 height 79
type input "Digital Data Logistics (DDL)"
type input "CODE 5 TECHNOLOGIES"
type input "01/2023"
type input "05/2023"
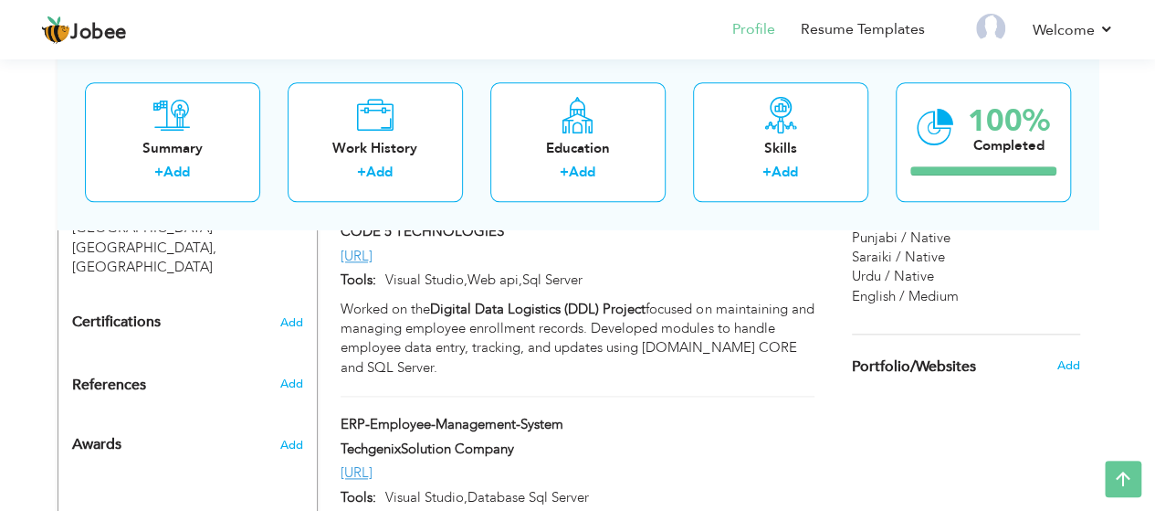
type input "https://localhost:44382/Home/Login"
type input "Visual Studio,Web api,Sql Server"
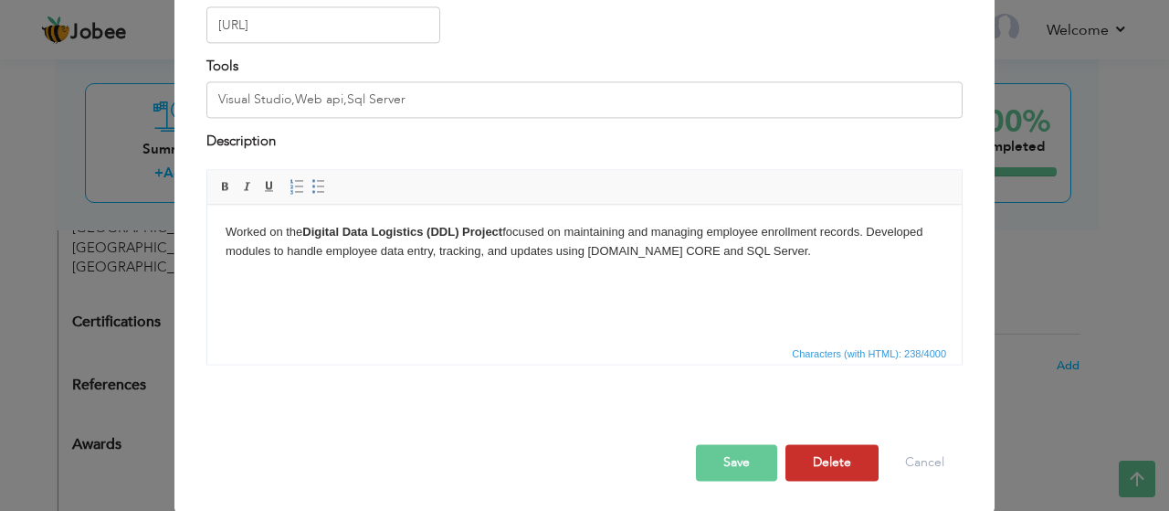
click at [817, 452] on button "Delete" at bounding box center [832, 463] width 93 height 37
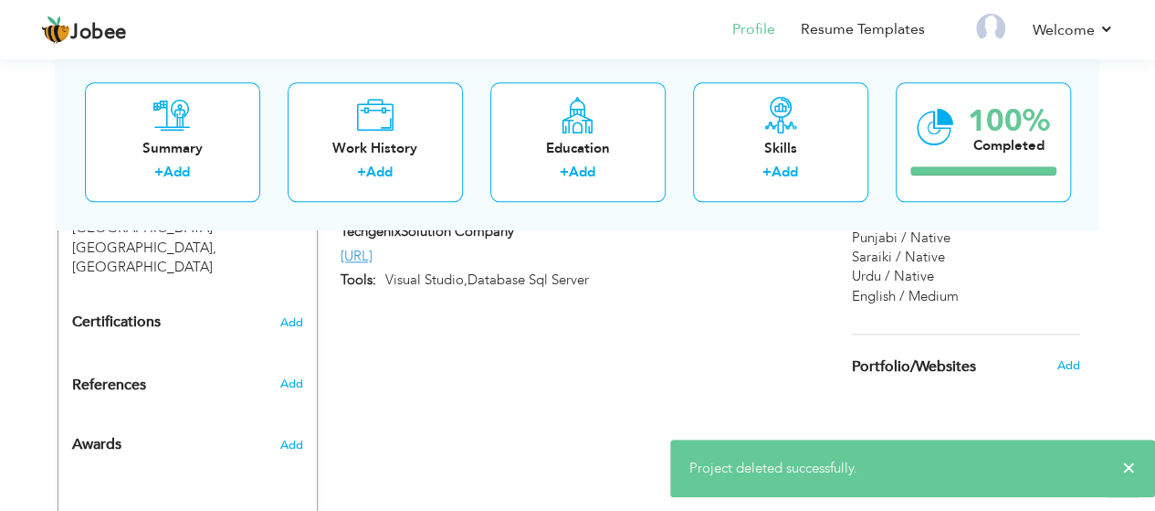
click at [715, 354] on div "CV Import Profile Strength 0% Select an Item from right menu Work History * Job…" at bounding box center [578, 92] width 521 height 1398
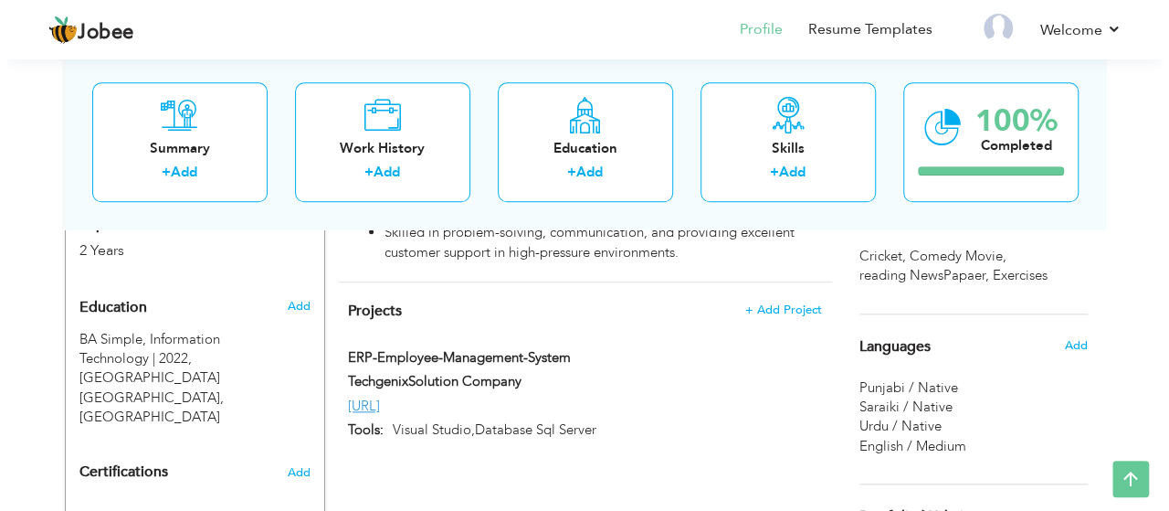
scroll to position [806, 0]
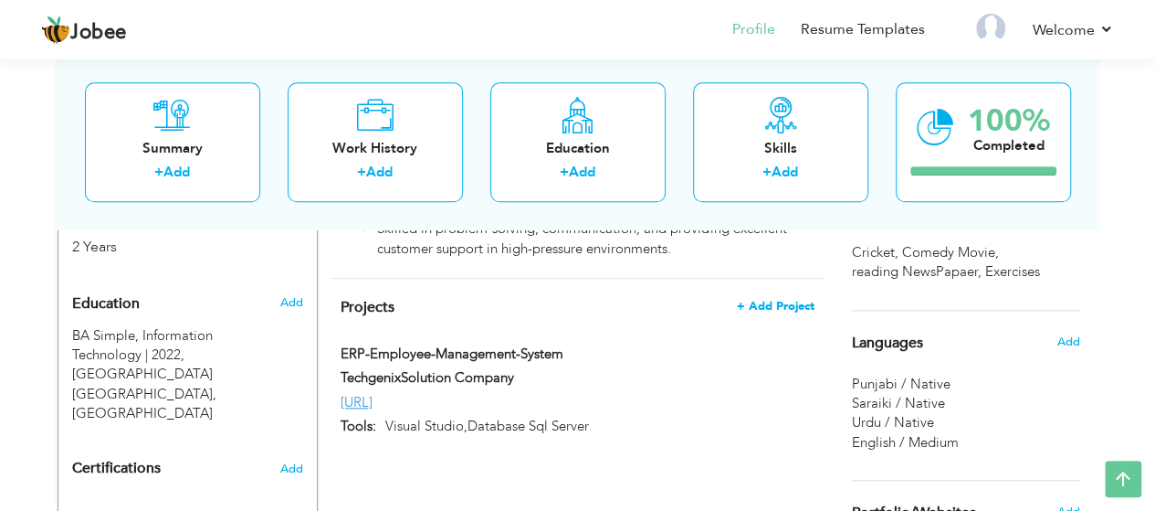
click at [796, 300] on span "+ Add Project" at bounding box center [776, 306] width 78 height 13
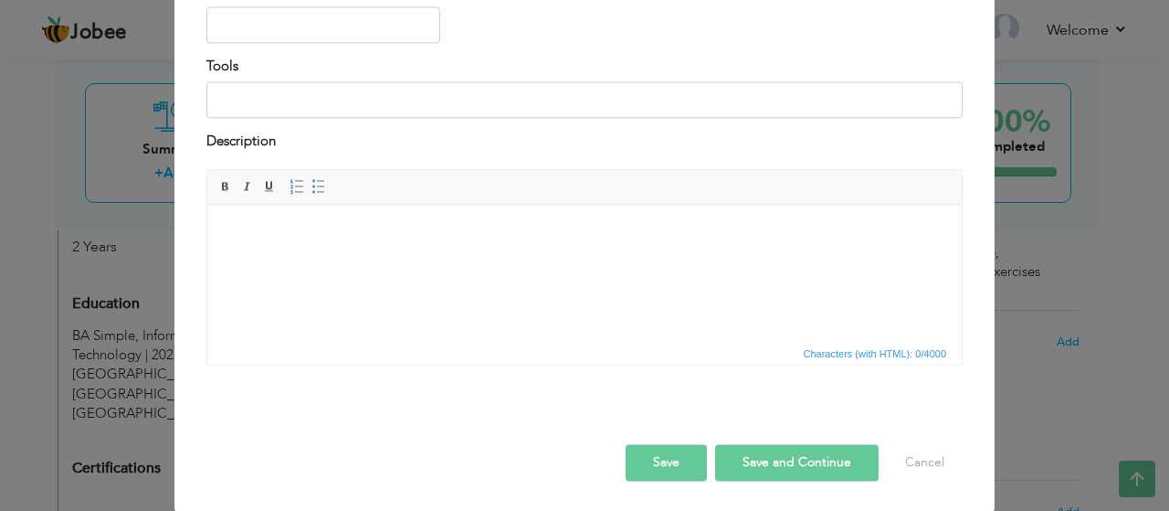
scroll to position [0, 0]
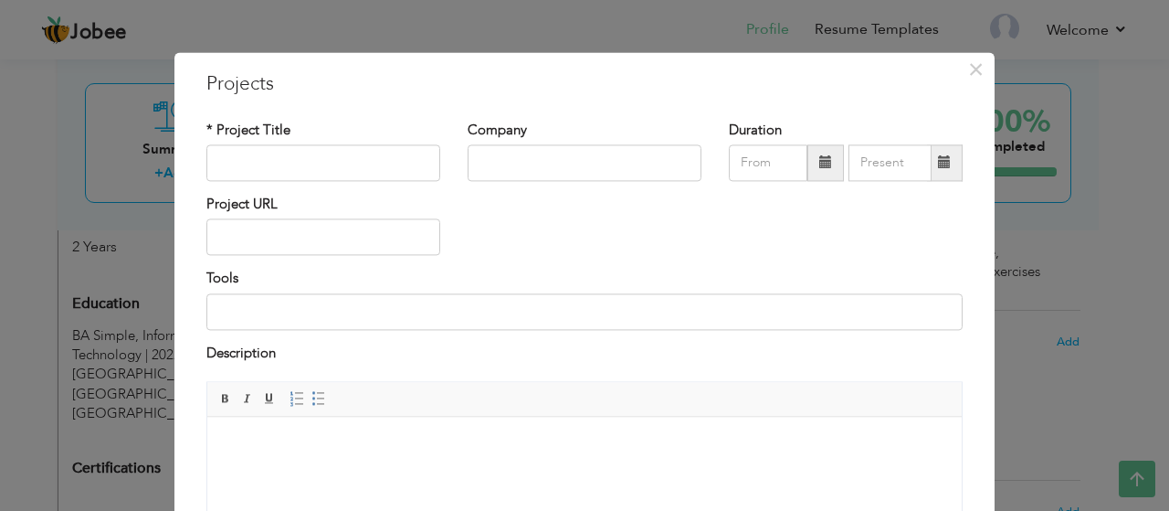
click at [976, 408] on div "× Projects * Project Title Company Duration" at bounding box center [584, 388] width 820 height 673
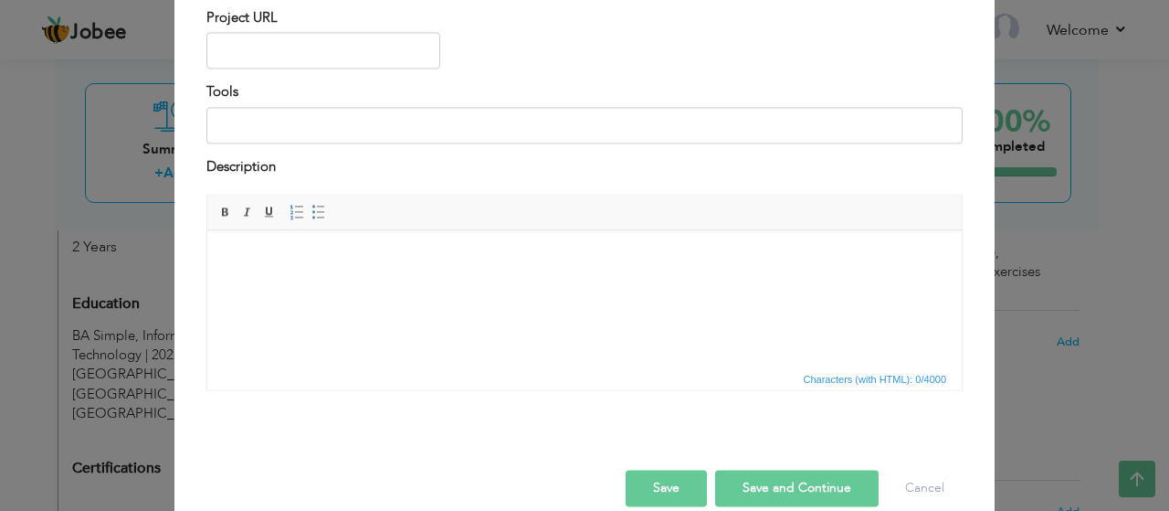
scroll to position [212, 0]
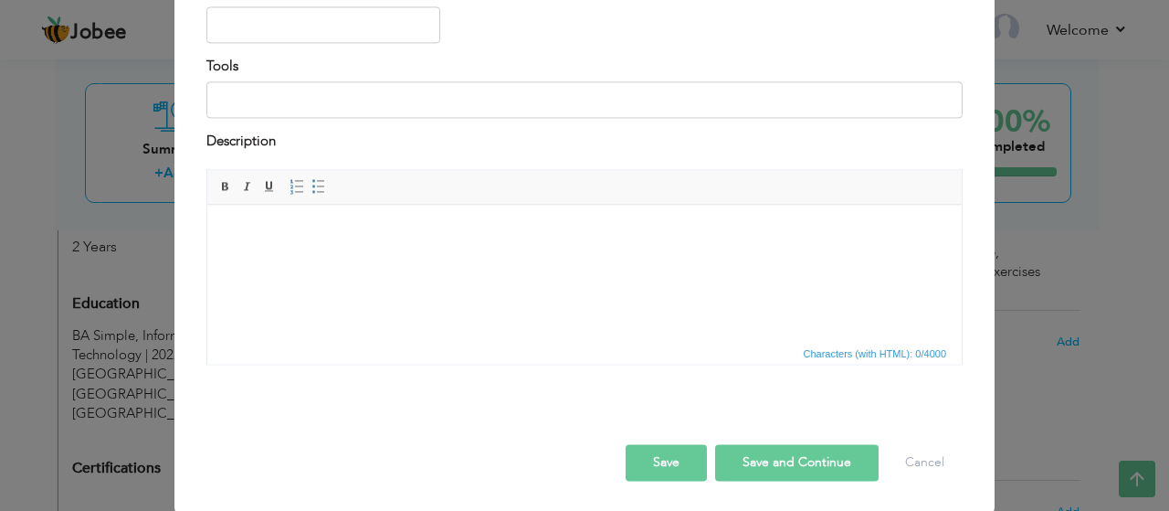
click at [874, 260] on html at bounding box center [584, 233] width 754 height 56
click at [795, 145] on div "Description" at bounding box center [584, 144] width 756 height 24
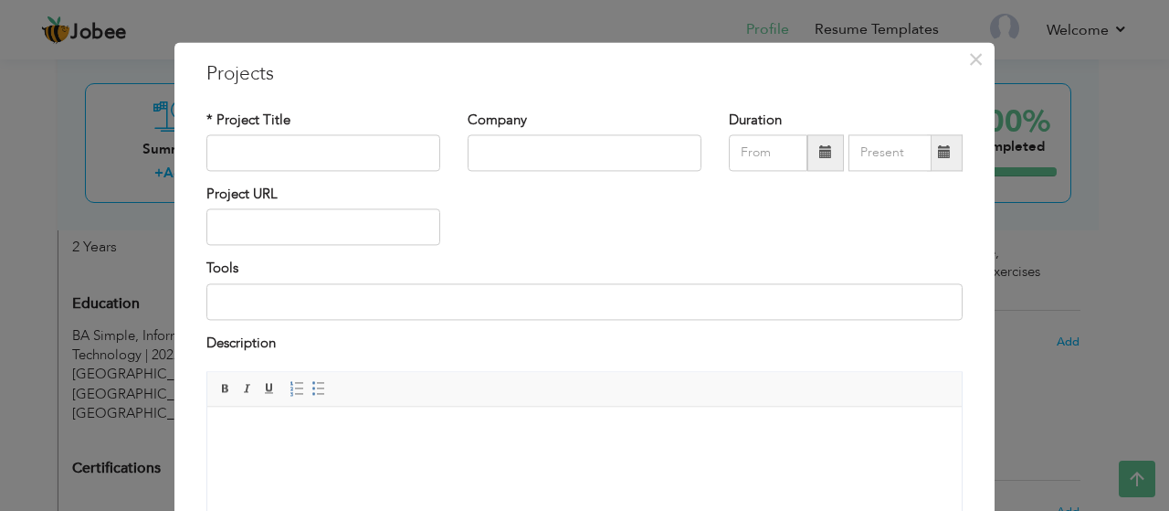
scroll to position [0, 0]
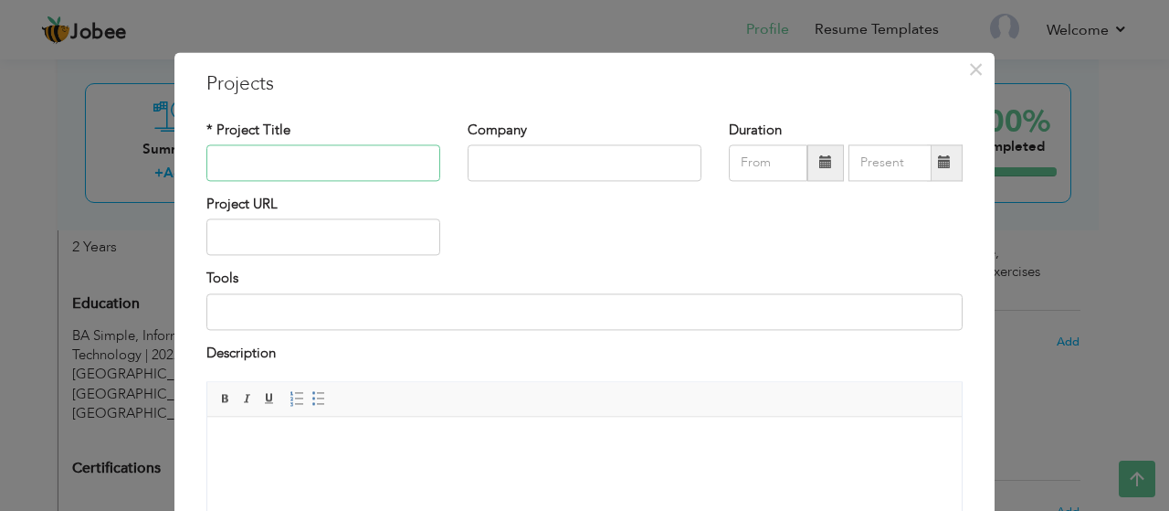
click at [278, 164] on input "text" at bounding box center [323, 162] width 234 height 37
type input "Travel Agency project"
click at [517, 176] on input "text" at bounding box center [585, 162] width 234 height 37
click at [520, 160] on input "Grazor TEmpowerment" at bounding box center [585, 162] width 234 height 37
click at [623, 159] on input "Grazor Empowerment" at bounding box center [585, 162] width 234 height 37
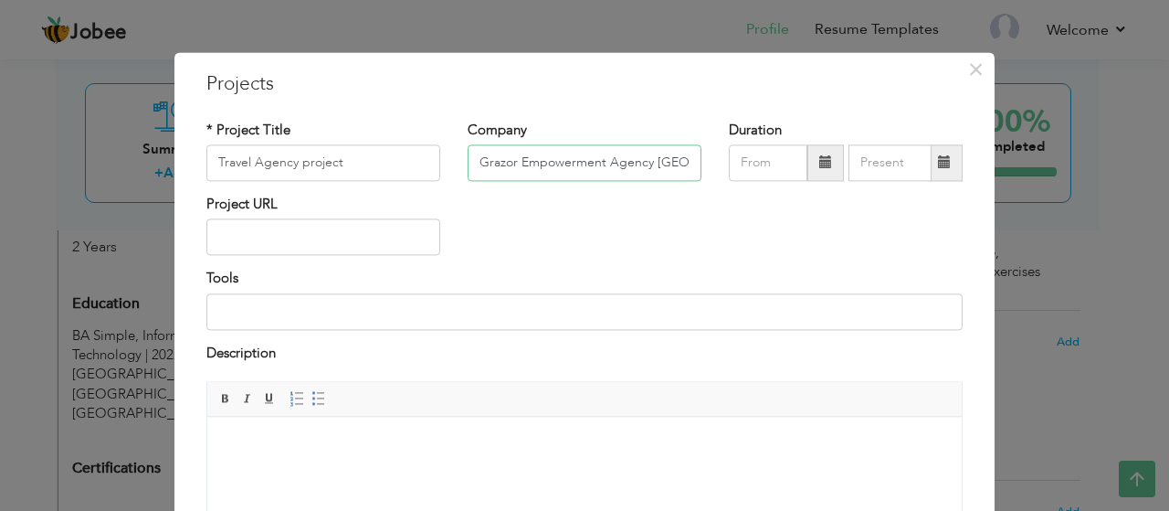
scroll to position [0, 2]
type input "Grazor Empowerment Agency Lahore"
click at [819, 164] on span at bounding box center [825, 162] width 13 height 13
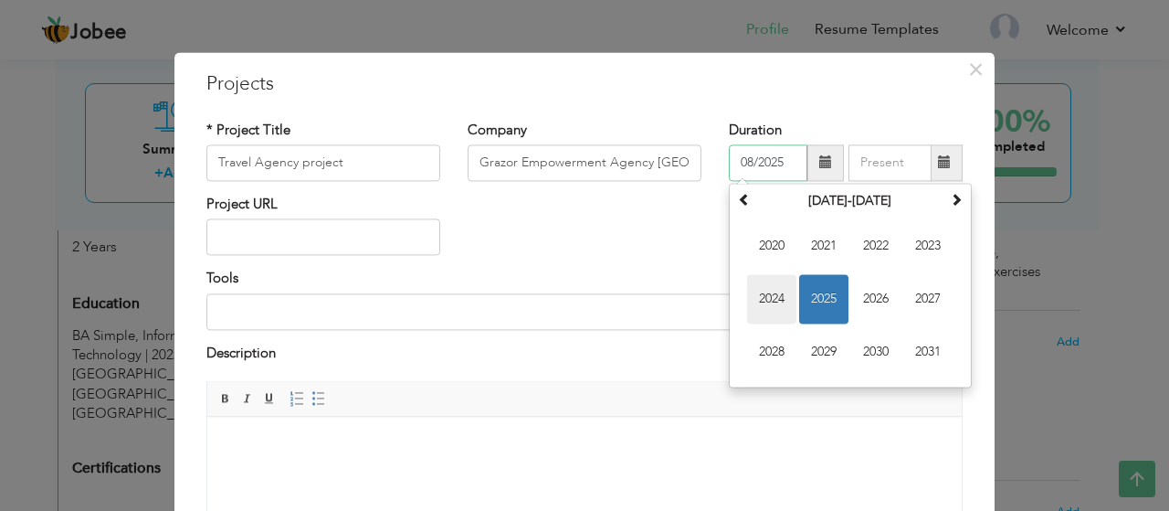
click at [759, 309] on span "2024" at bounding box center [771, 298] width 49 height 49
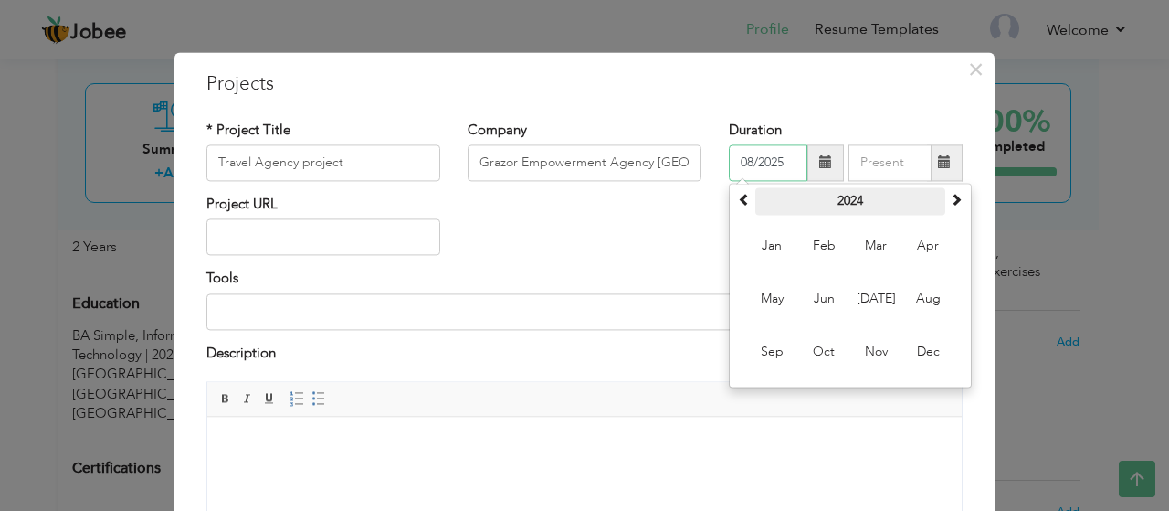
click at [839, 202] on th "2024" at bounding box center [850, 200] width 190 height 27
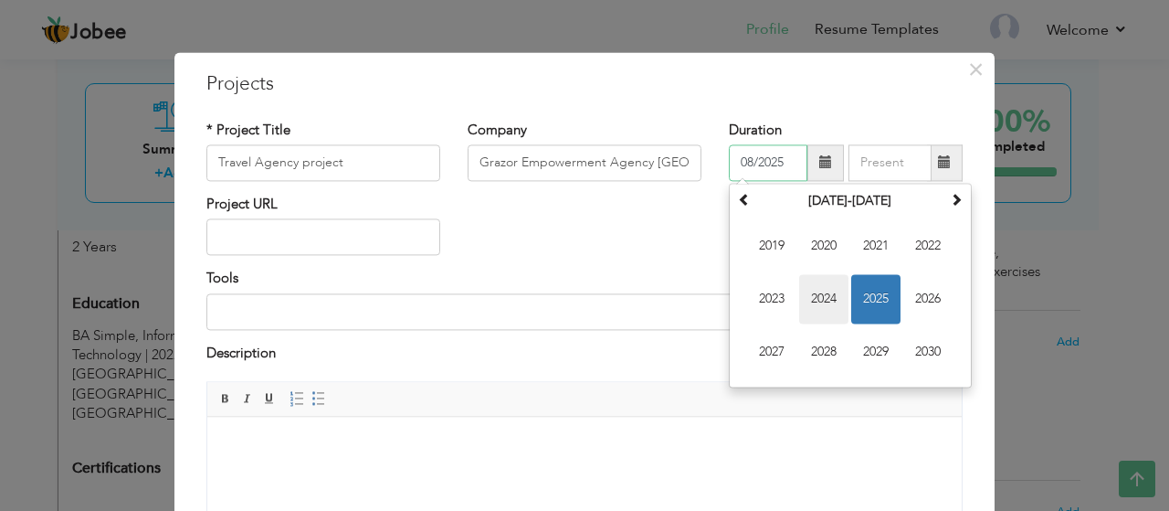
click at [811, 295] on span "2024" at bounding box center [823, 298] width 49 height 49
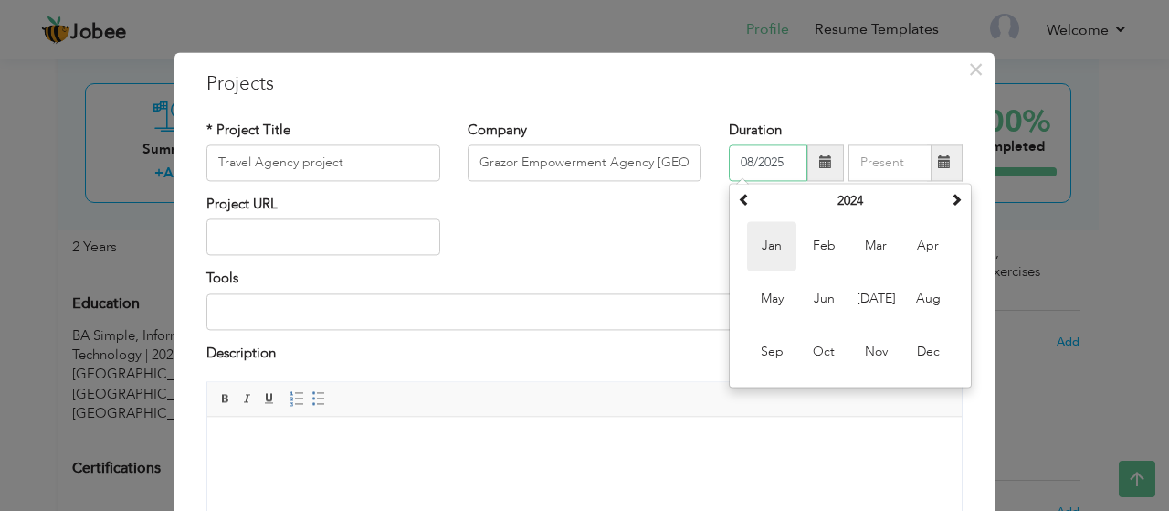
click at [761, 242] on span "Jan" at bounding box center [771, 245] width 49 height 49
type input "01/2024"
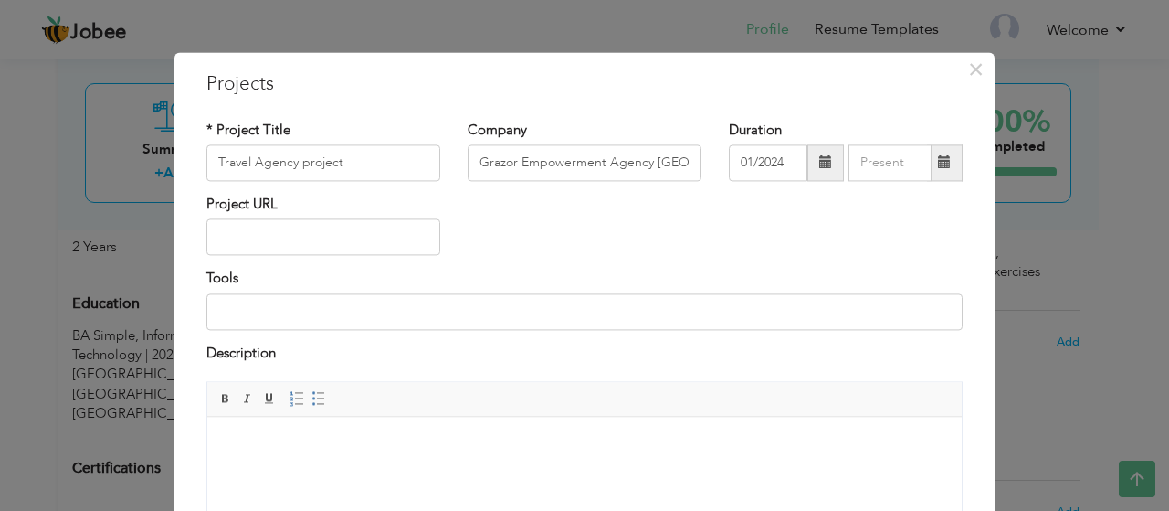
click at [938, 165] on span at bounding box center [944, 162] width 13 height 13
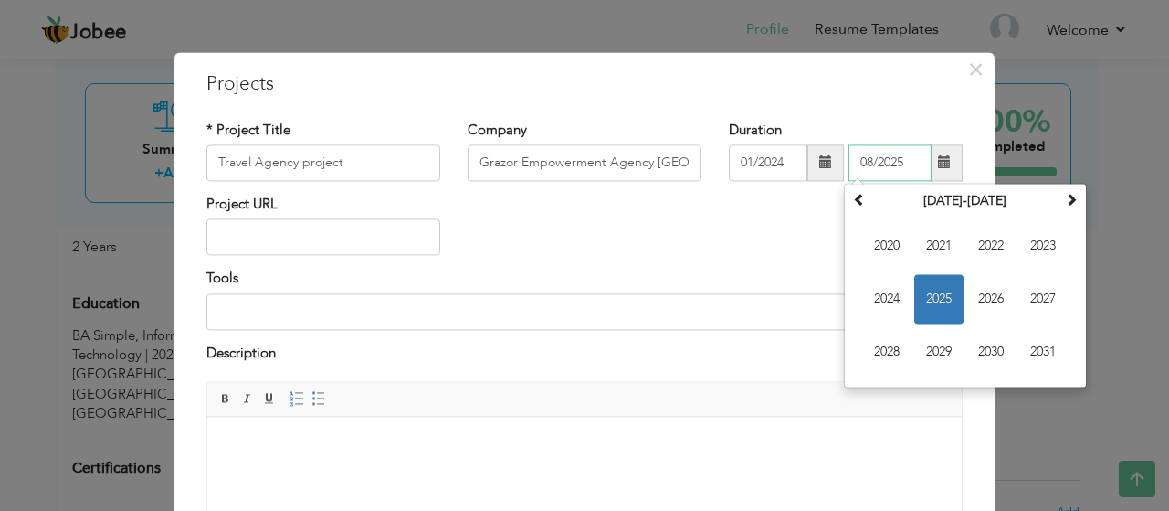
click at [944, 302] on span "2025" at bounding box center [938, 298] width 49 height 49
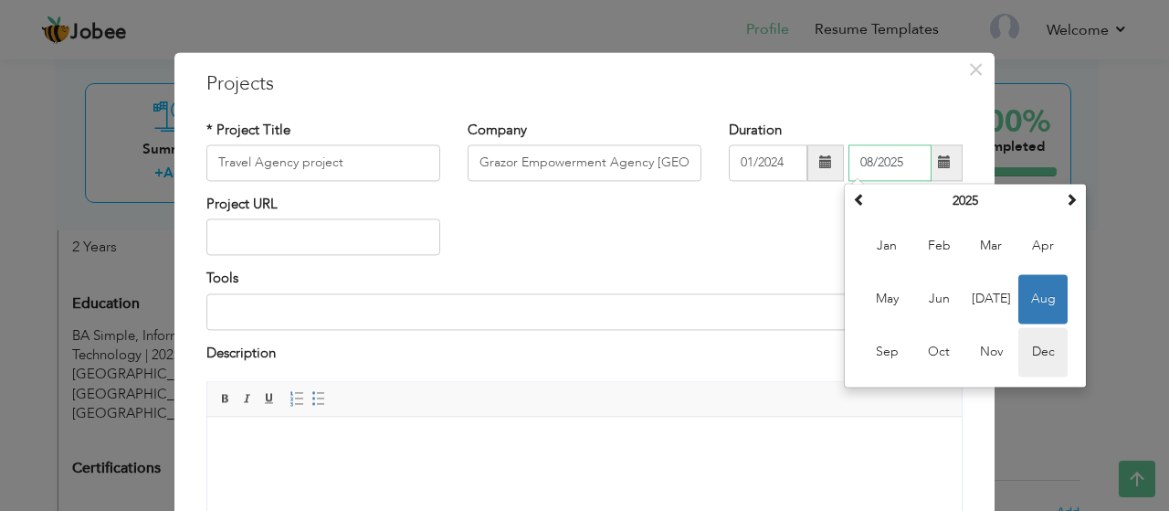
click at [1039, 343] on span "Dec" at bounding box center [1042, 351] width 49 height 49
type input "12/2025"
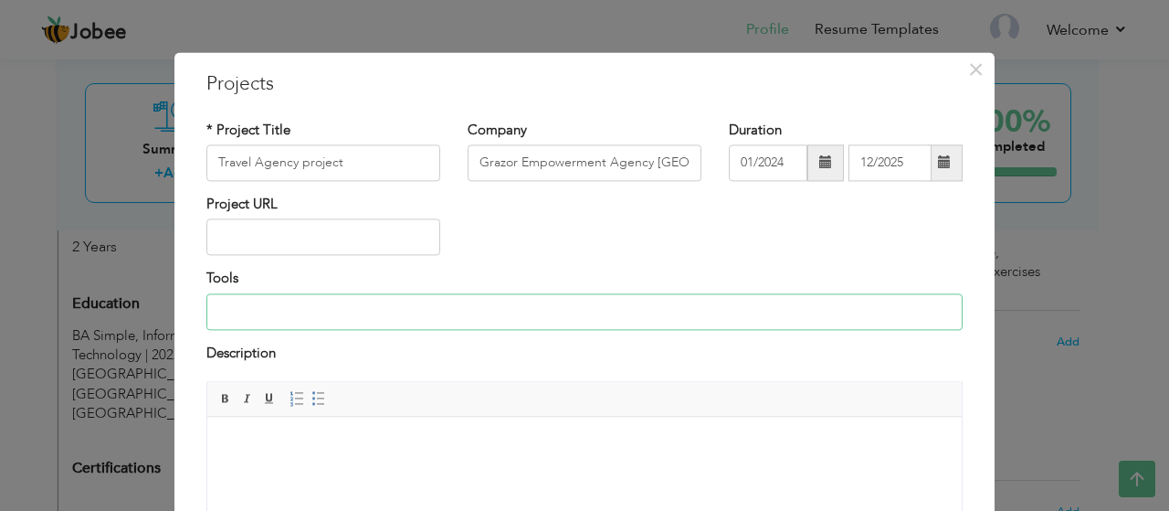
click at [416, 302] on input at bounding box center [584, 311] width 756 height 37
drag, startPoint x: 416, startPoint y: 302, endPoint x: 426, endPoint y: 345, distance: 44.1
click at [426, 345] on div "* Project Title Travel Agency project Company Grazor Empowerment Agency Lahore …" at bounding box center [585, 356] width 784 height 498
click at [426, 345] on div "Description" at bounding box center [584, 355] width 756 height 24
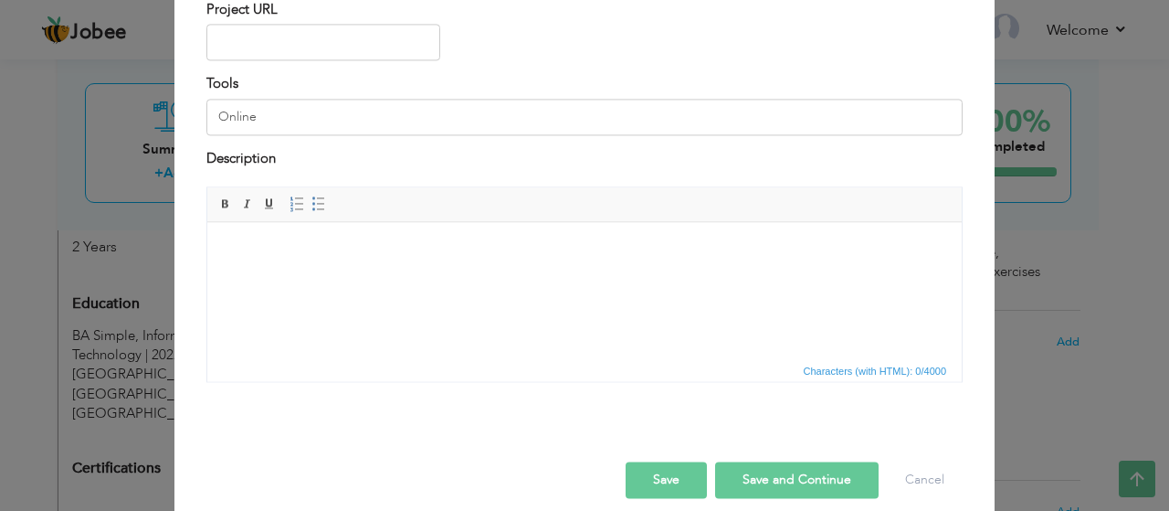
scroll to position [212, 0]
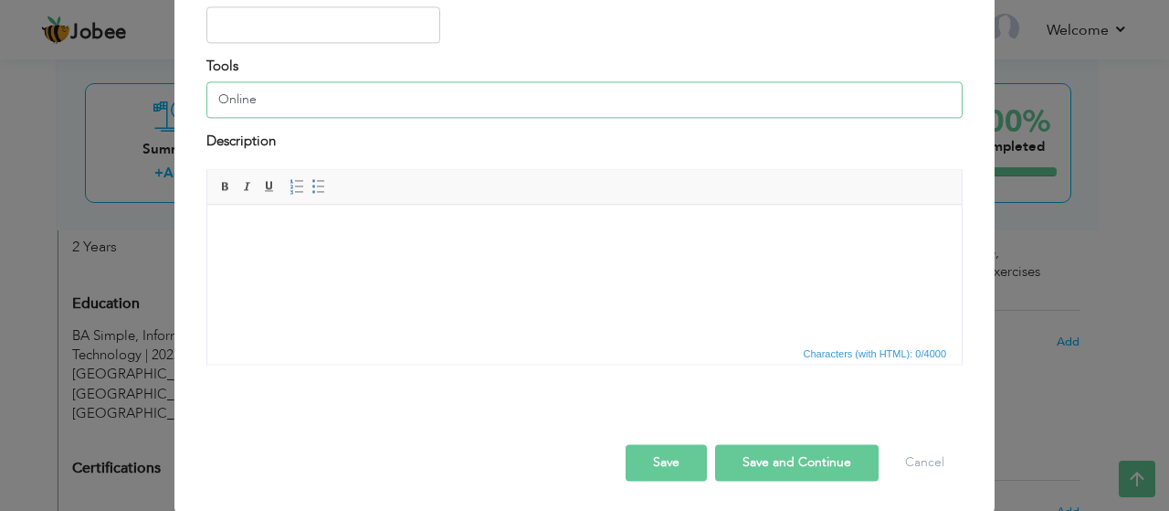
click at [412, 91] on input "Online" at bounding box center [584, 99] width 756 height 37
click at [548, 103] on input "Online interview conducting,spread seet management," at bounding box center [584, 99] width 756 height 37
type input "Online interview conducting,spread seet management,good communication with clie…"
click at [691, 458] on button "Save" at bounding box center [666, 463] width 81 height 37
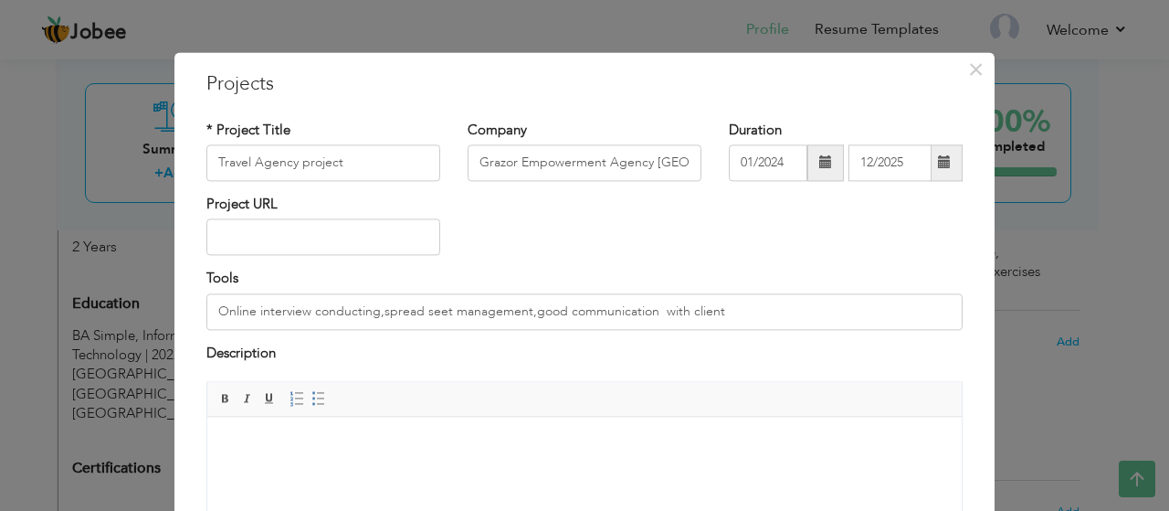
click at [663, 225] on div "Project URL" at bounding box center [585, 232] width 784 height 74
click at [965, 265] on div "Project URL" at bounding box center [585, 232] width 784 height 74
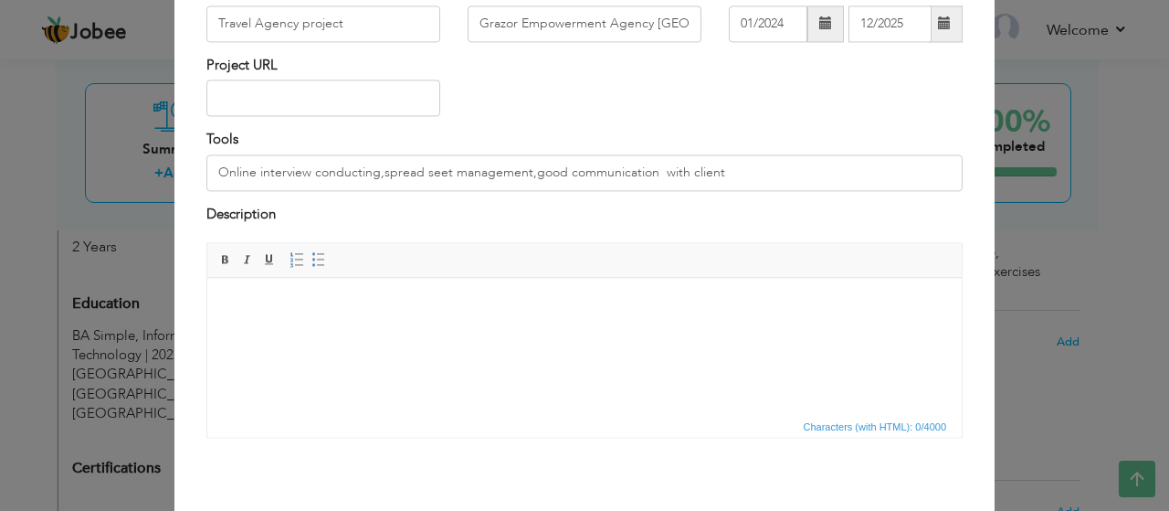
scroll to position [212, 0]
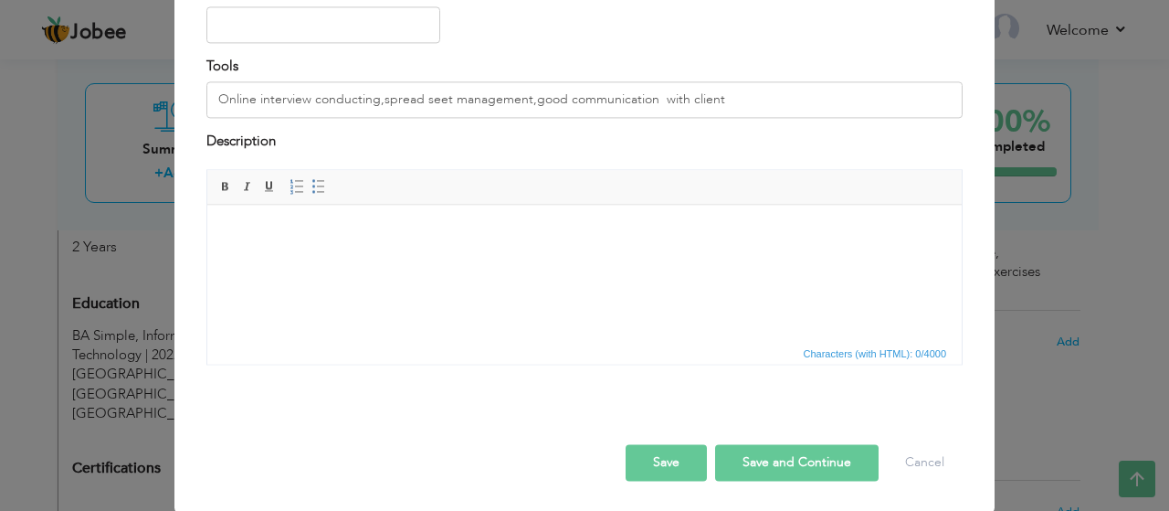
click at [796, 458] on button "Save and Continue" at bounding box center [797, 463] width 164 height 37
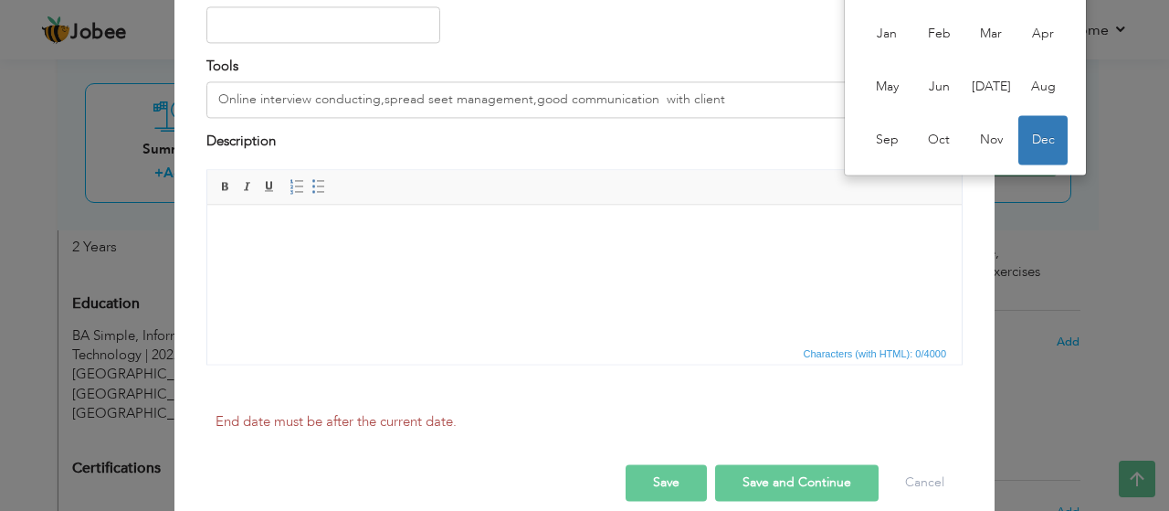
scroll to position [0, 0]
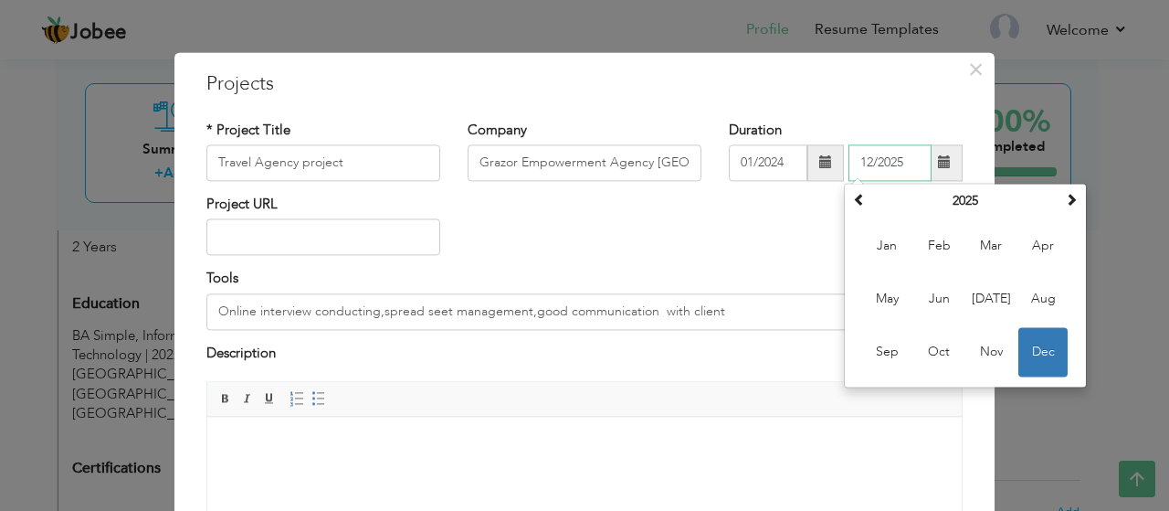
click at [1041, 345] on span "Dec" at bounding box center [1042, 351] width 49 height 49
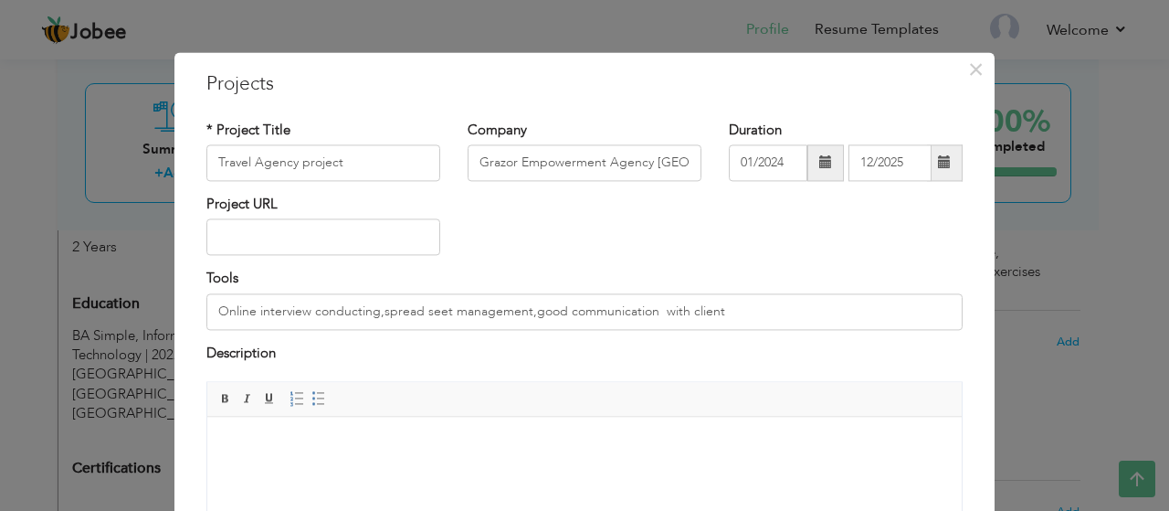
click at [864, 377] on div "Description" at bounding box center [585, 361] width 784 height 37
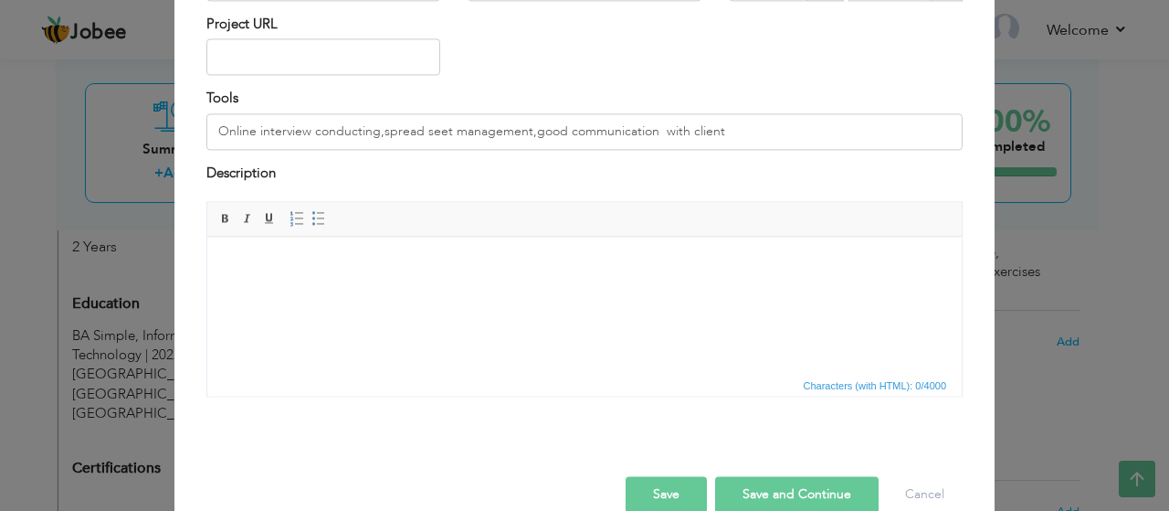
scroll to position [212, 0]
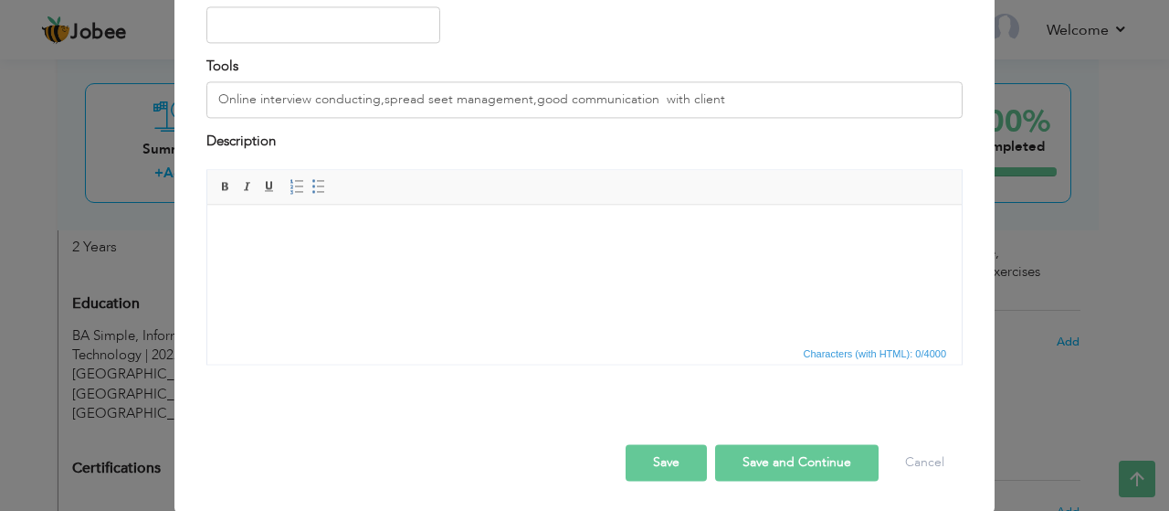
click at [806, 461] on button "Save and Continue" at bounding box center [797, 463] width 164 height 37
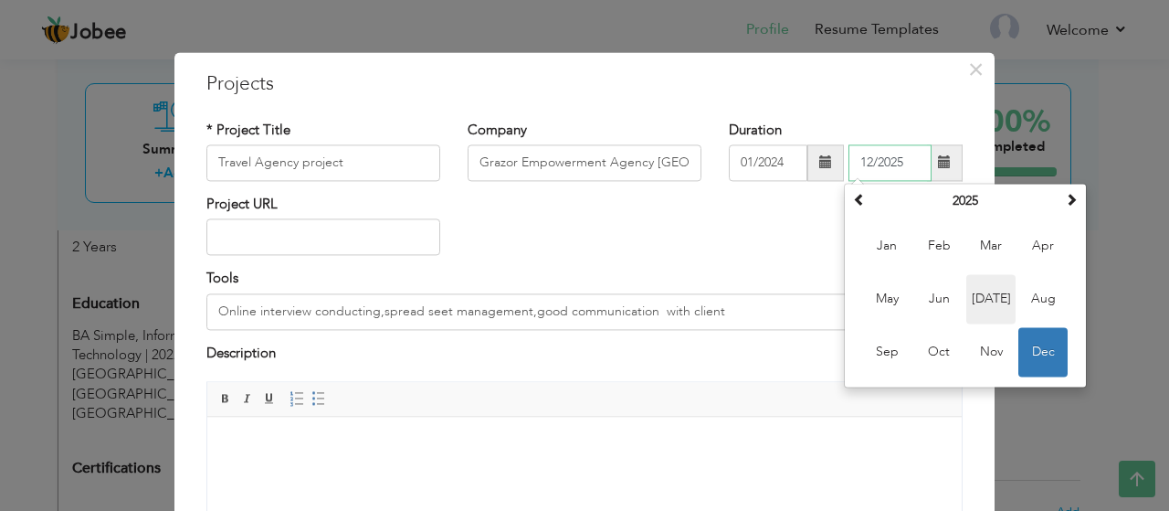
click at [990, 306] on span "Jul" at bounding box center [990, 298] width 49 height 49
type input "07/2025"
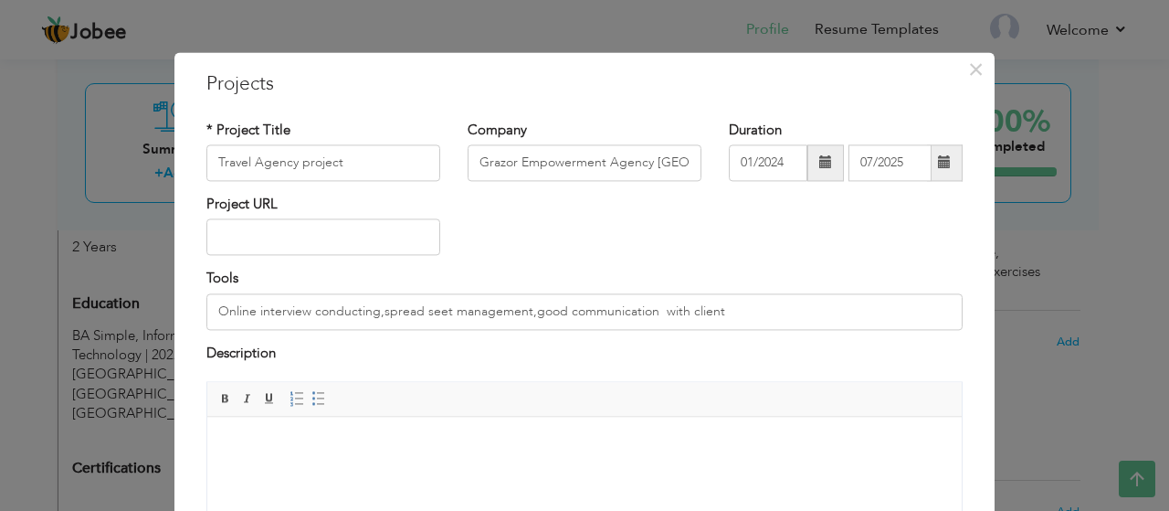
click at [838, 436] on body at bounding box center [585, 444] width 718 height 19
click at [332, 347] on div "Description" at bounding box center [584, 355] width 756 height 24
click at [324, 447] on body "i have great" at bounding box center [585, 444] width 718 height 19
click at [382, 438] on body "i have great expience" at bounding box center [585, 444] width 718 height 19
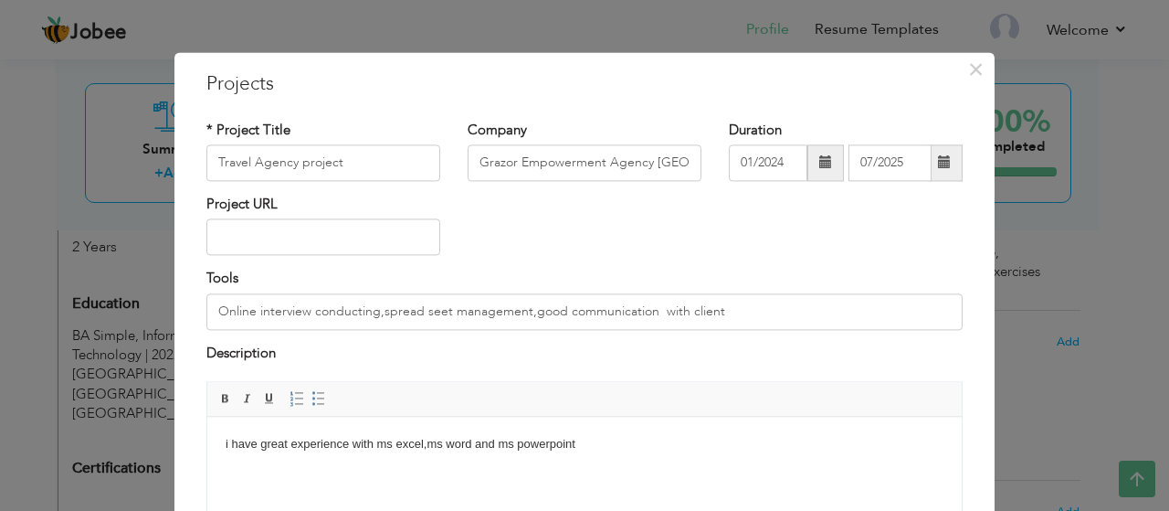
click at [827, 226] on div "Project URL" at bounding box center [585, 232] width 784 height 74
click at [653, 147] on input "Grazor Empowerment Agency Lahore" at bounding box center [585, 162] width 234 height 37
click at [542, 244] on div "Project URL" at bounding box center [585, 232] width 784 height 74
click at [381, 229] on input "text" at bounding box center [323, 237] width 234 height 37
type input "/"
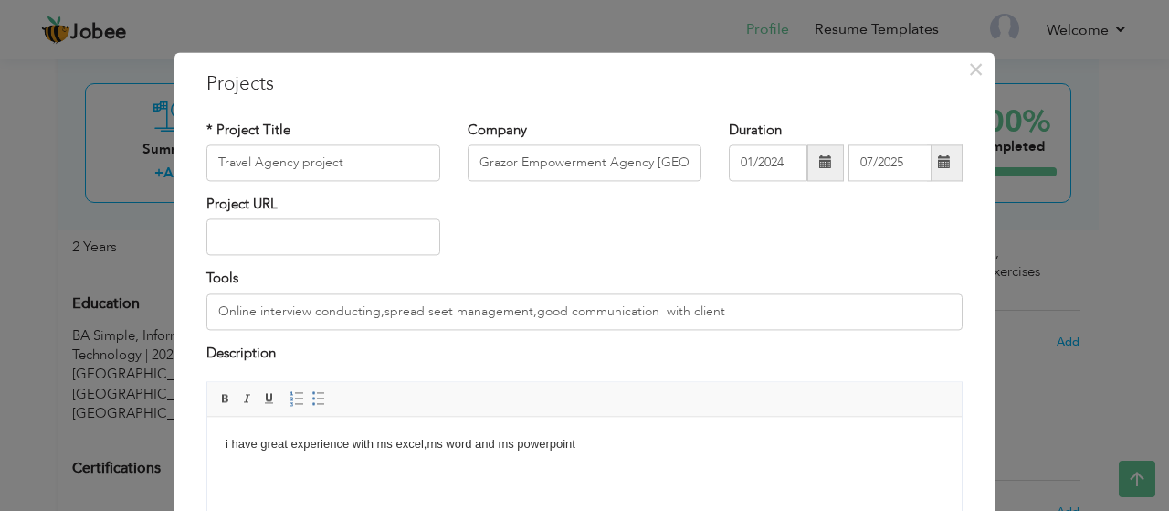
click at [827, 444] on body "i have great experience with ms excel,ms word and ms powerpoint" at bounding box center [585, 444] width 718 height 19
click at [1037, 438] on div "× Projects * Project Title Travel Agency project Company Grazor Empowerment Age…" at bounding box center [584, 255] width 1169 height 511
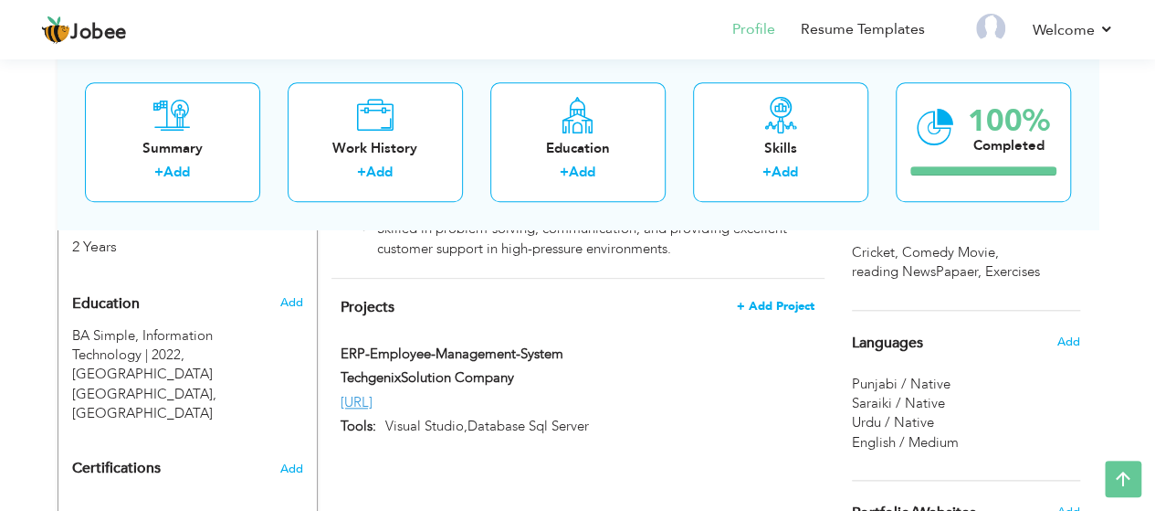
click at [776, 300] on span "+ Add Project" at bounding box center [776, 306] width 78 height 13
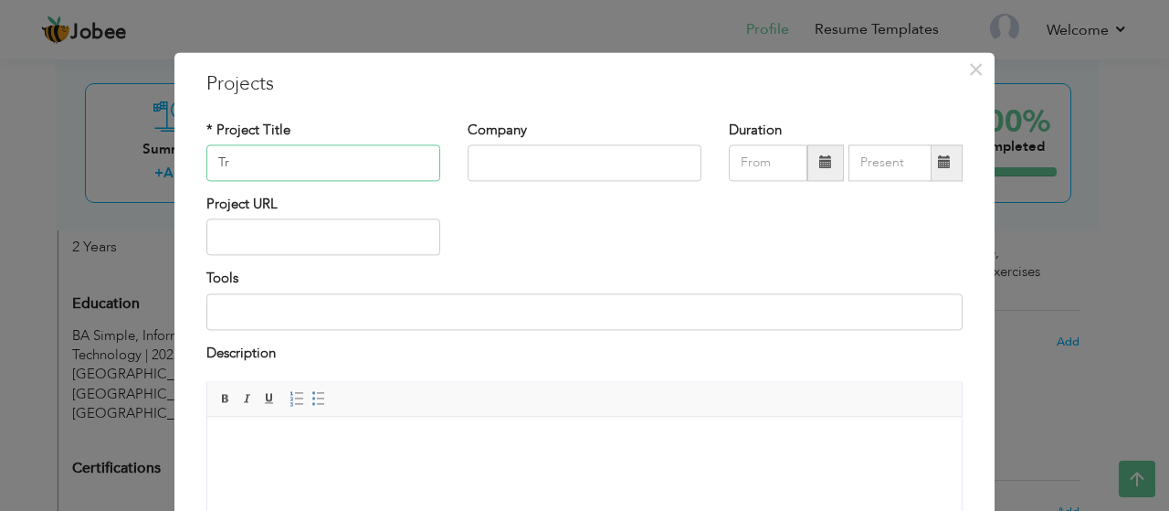
type input "T"
click at [484, 174] on input "text" at bounding box center [585, 162] width 234 height 37
click at [617, 164] on input "Grazor Empowerment Agency" at bounding box center [585, 162] width 234 height 37
type input "Grazor Empowerment Agency"
click at [367, 171] on input "text" at bounding box center [323, 162] width 234 height 37
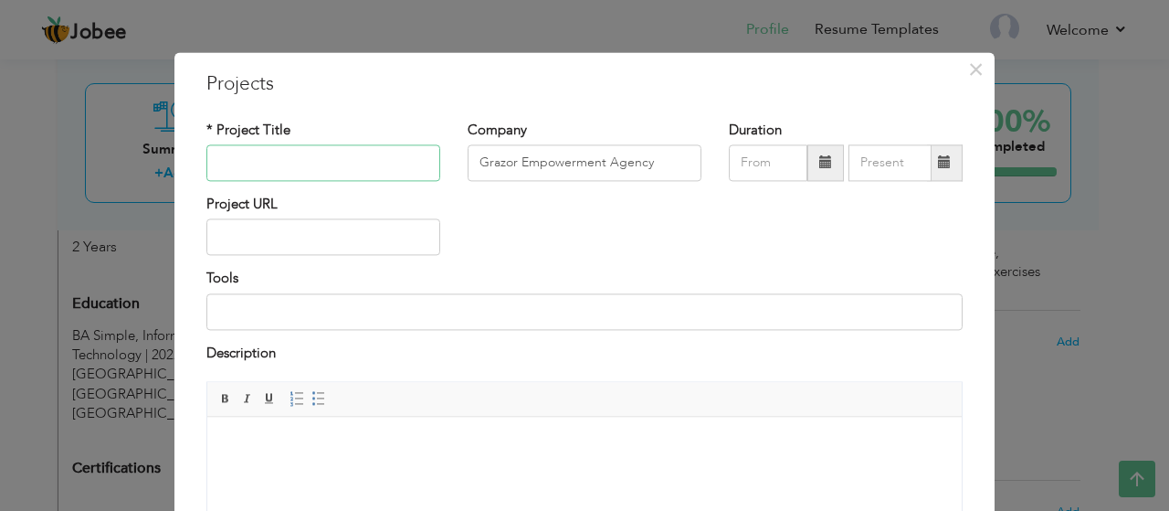
paste input "Grazor Empowerment Agency"
type input "Grazor Empowerment Agency"
click at [824, 165] on span at bounding box center [825, 162] width 13 height 13
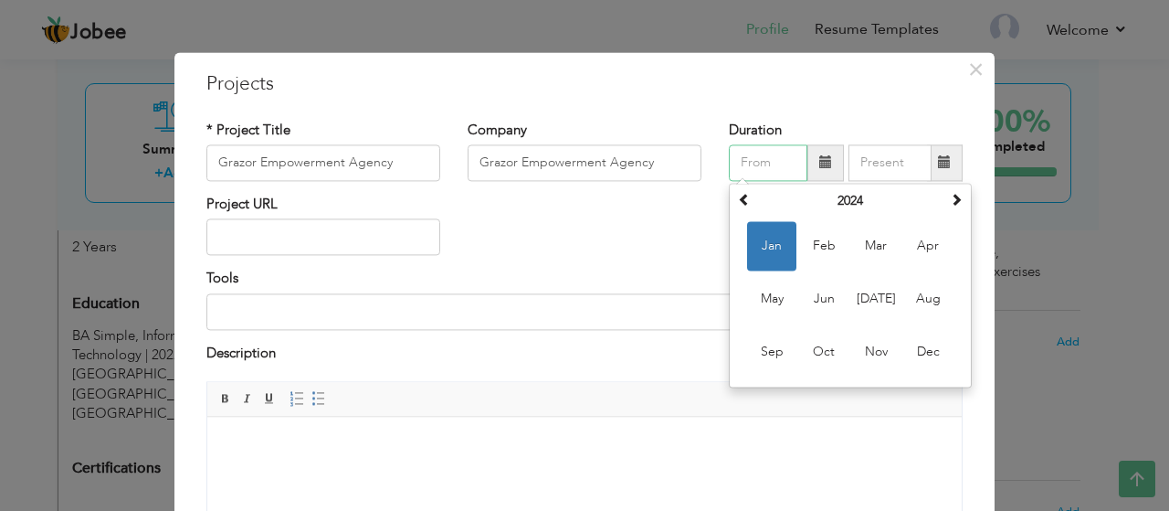
click at [786, 248] on span "Jan" at bounding box center [771, 245] width 49 height 49
type input "01/2024"
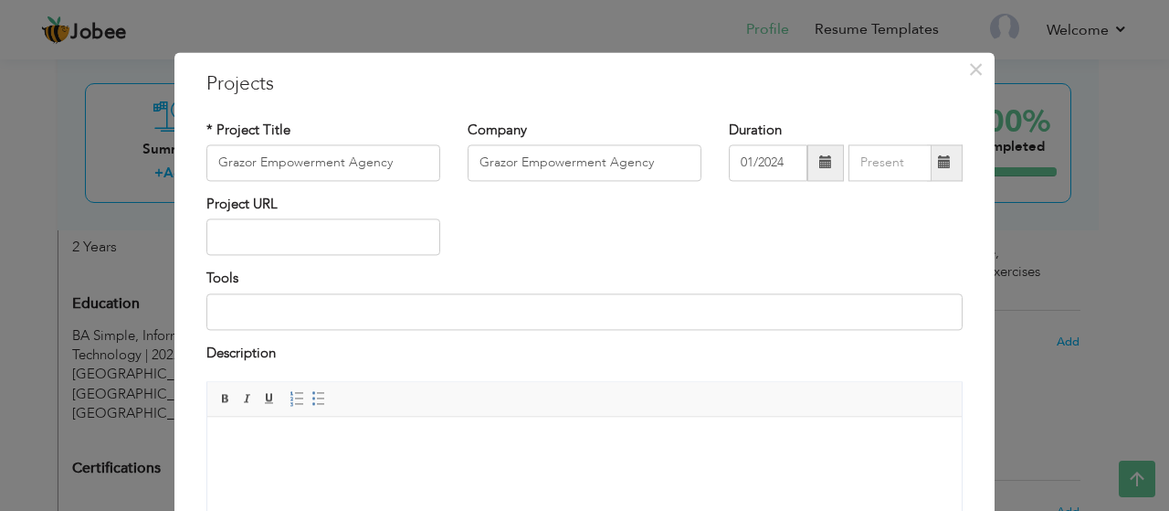
click at [941, 161] on span at bounding box center [944, 162] width 13 height 13
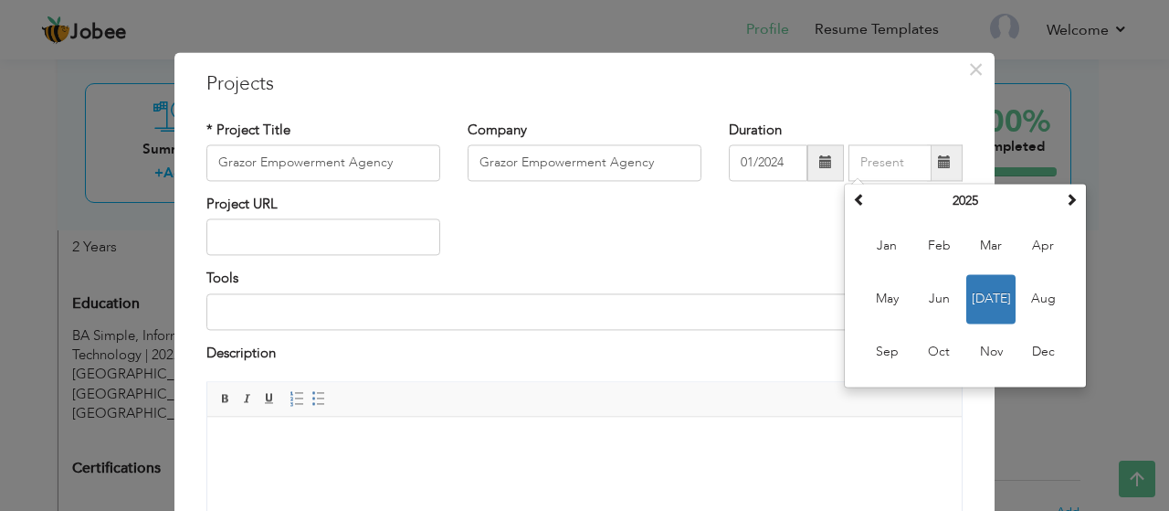
click at [779, 255] on div "Project URL" at bounding box center [585, 232] width 784 height 74
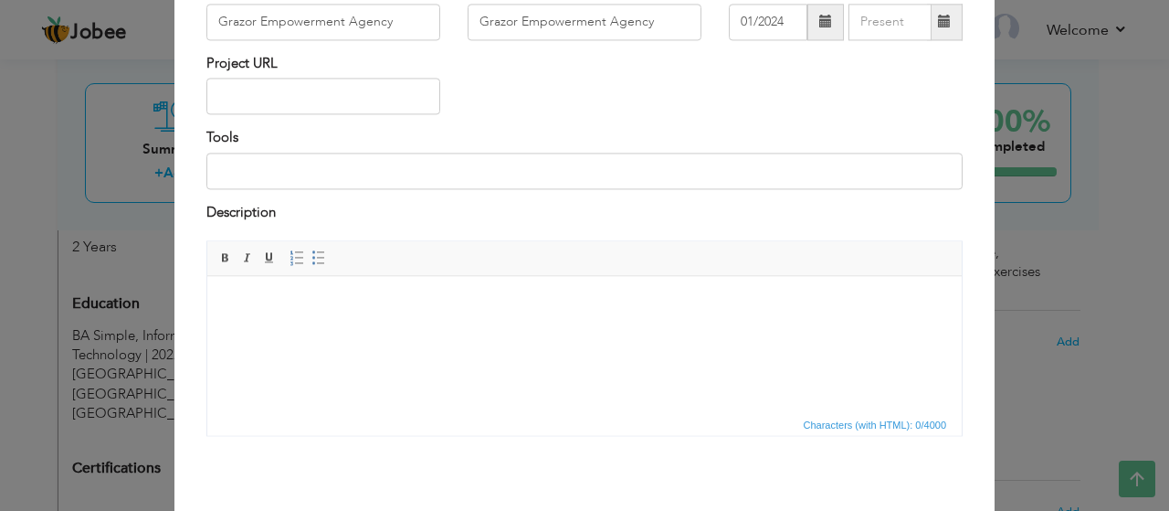
scroll to position [139, 0]
click at [493, 174] on input at bounding box center [584, 172] width 756 height 37
type input "ms word,ms excel, ms powerpoint"
click at [444, 272] on span "Editor toolbars Basic Styles Bold Italic Underline Paragraph Insert/Remove Numb…" at bounding box center [584, 261] width 754 height 35
click at [427, 289] on html at bounding box center [584, 306] width 754 height 56
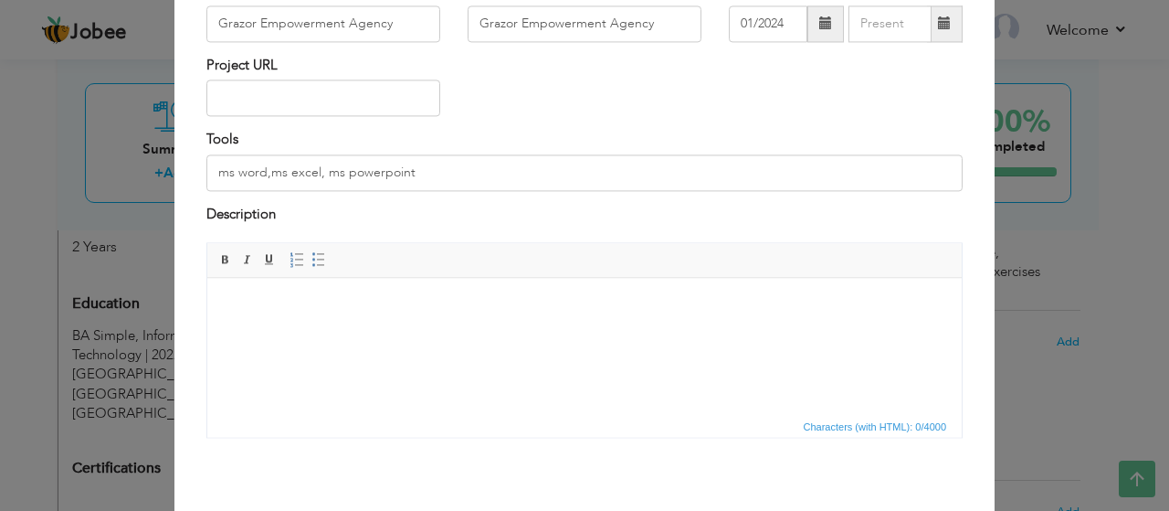
click at [355, 287] on html at bounding box center [584, 306] width 754 height 56
click at [295, 302] on body "i have greate two years of experience with" at bounding box center [585, 305] width 718 height 19
click at [500, 300] on body "i have great two years of experience with" at bounding box center [585, 305] width 718 height 19
click at [694, 108] on div "Project URL" at bounding box center [585, 93] width 784 height 74
click at [505, 302] on body "i have great two years of experience with ms word" at bounding box center [585, 305] width 718 height 19
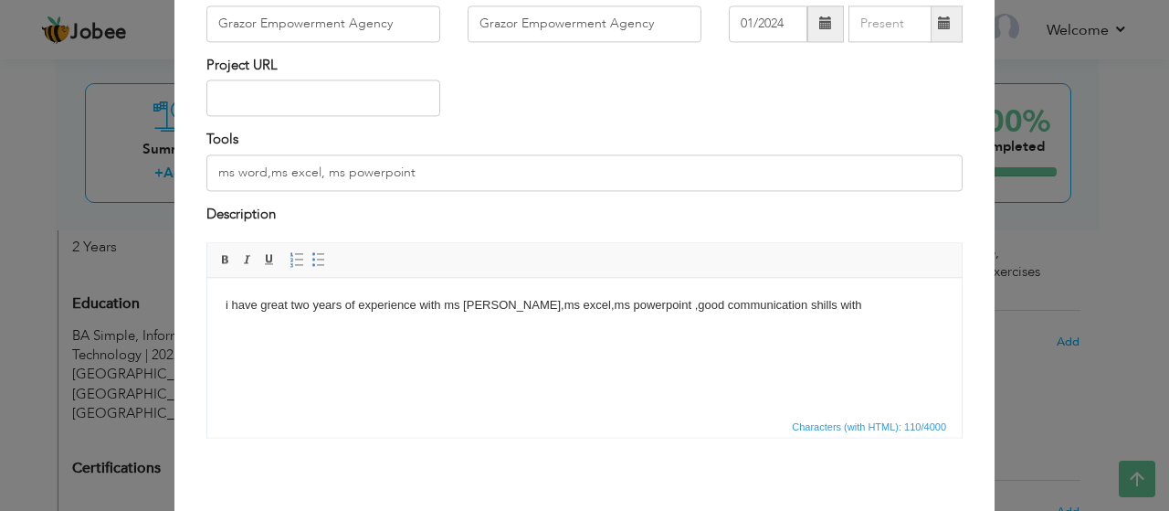
click at [751, 298] on body "i have great two years of experience with ms word,ms excel,ms powerpoint ,good …" at bounding box center [585, 305] width 718 height 19
click at [819, 309] on body "i have great two years of experience with ms word,ms excel,ms powerpoint ,good …" at bounding box center [585, 305] width 718 height 19
click at [477, 174] on input "ms word,ms excel, ms powerpoint" at bounding box center [584, 172] width 756 height 37
type input "ms word,ms excel, ms powerpoint ,human resource management."
click at [972, 348] on div "× Projects * Project Title Grazor Empowerment Agency Company Grazor Empowerment…" at bounding box center [584, 249] width 820 height 673
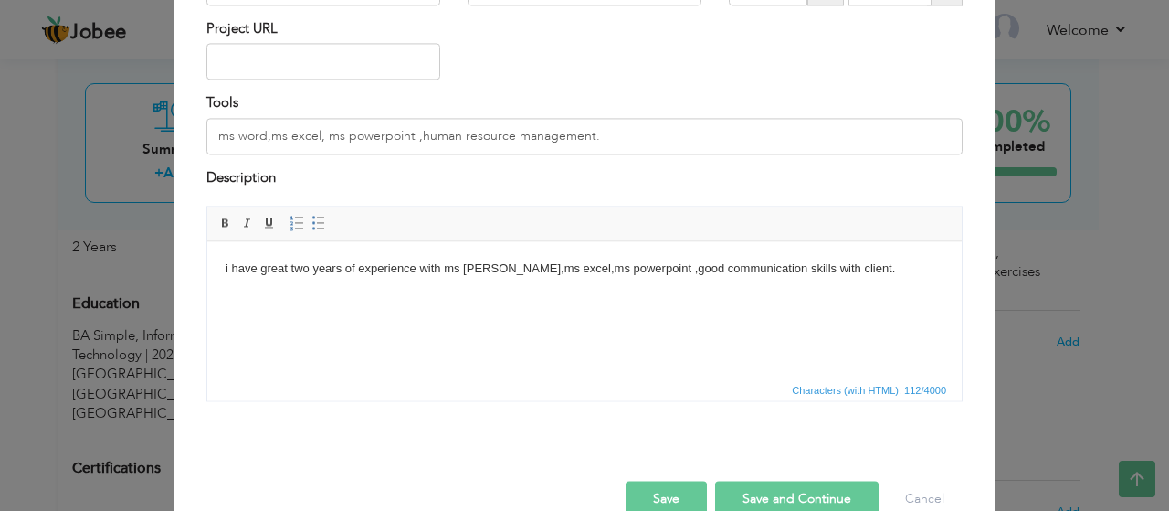
scroll to position [212, 0]
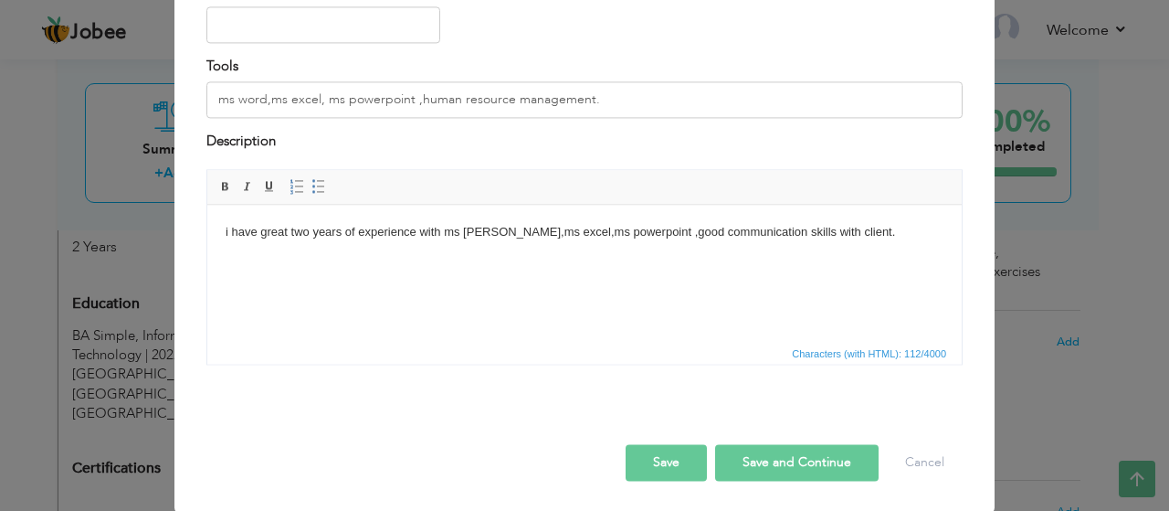
click at [648, 465] on button "Save" at bounding box center [666, 463] width 81 height 37
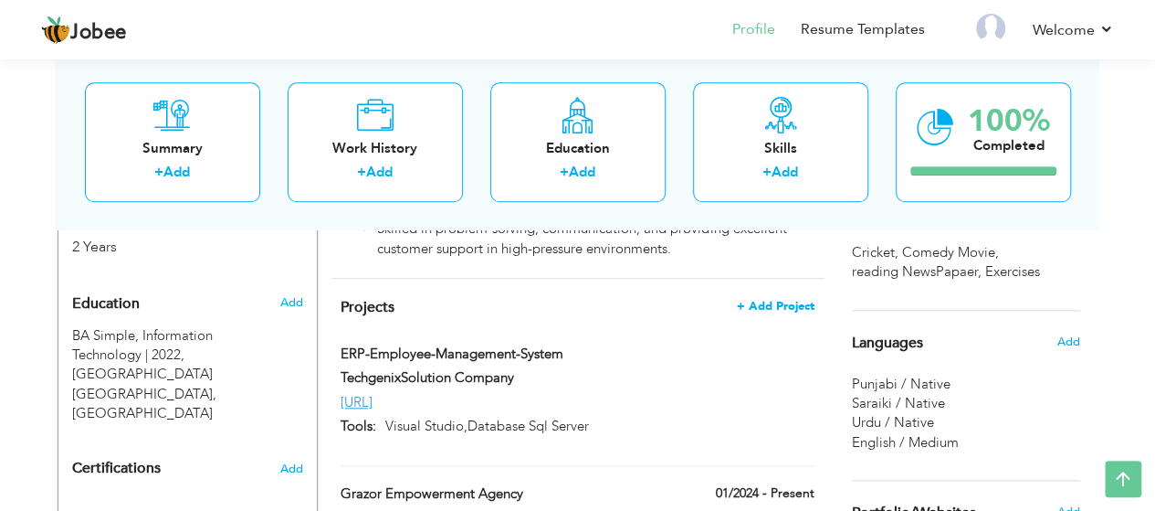
click at [798, 300] on span "+ Add Project" at bounding box center [776, 306] width 78 height 13
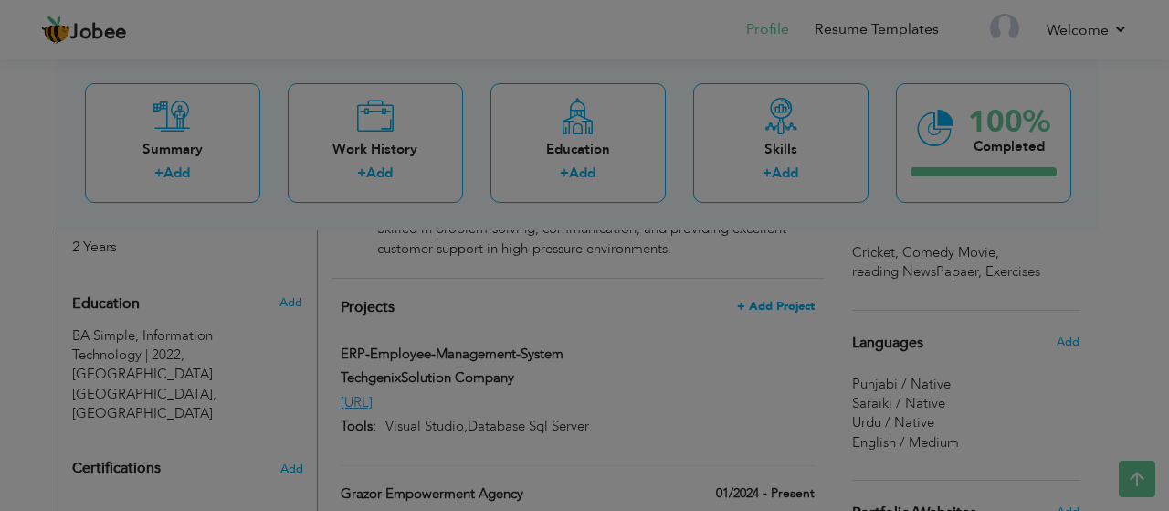
scroll to position [0, 0]
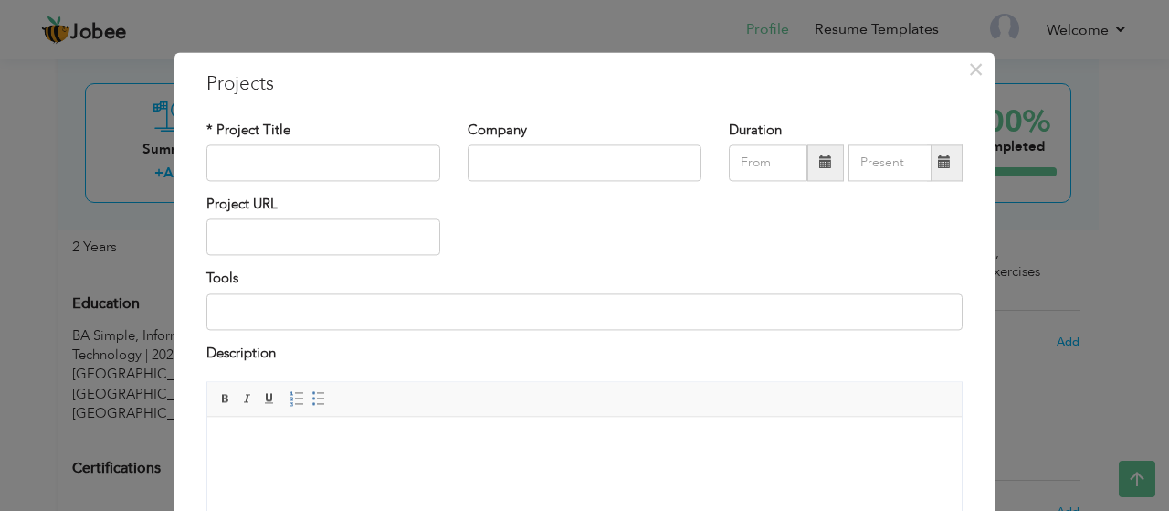
click at [965, 268] on div "Project URL" at bounding box center [585, 232] width 784 height 74
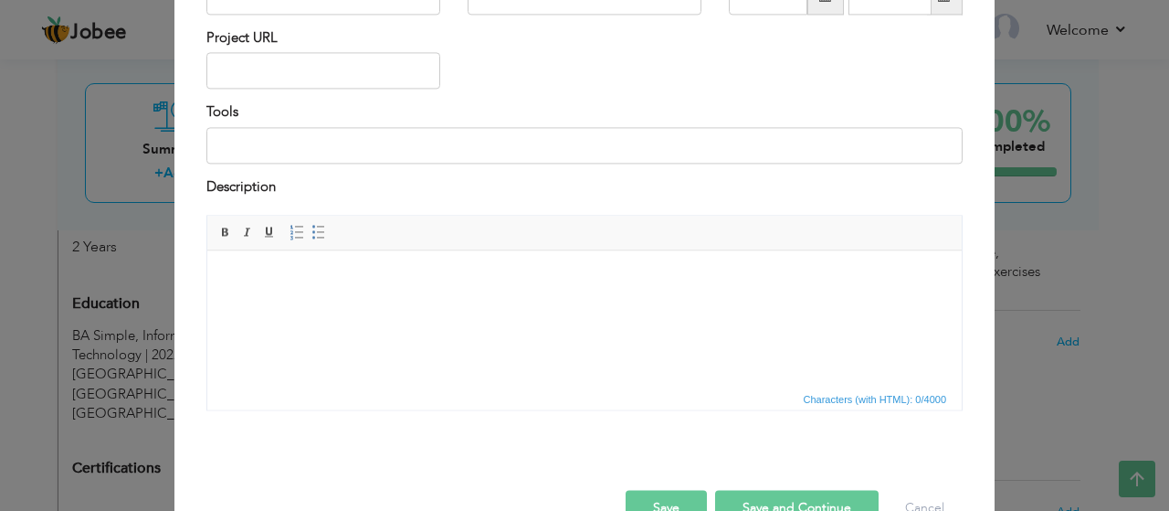
scroll to position [212, 0]
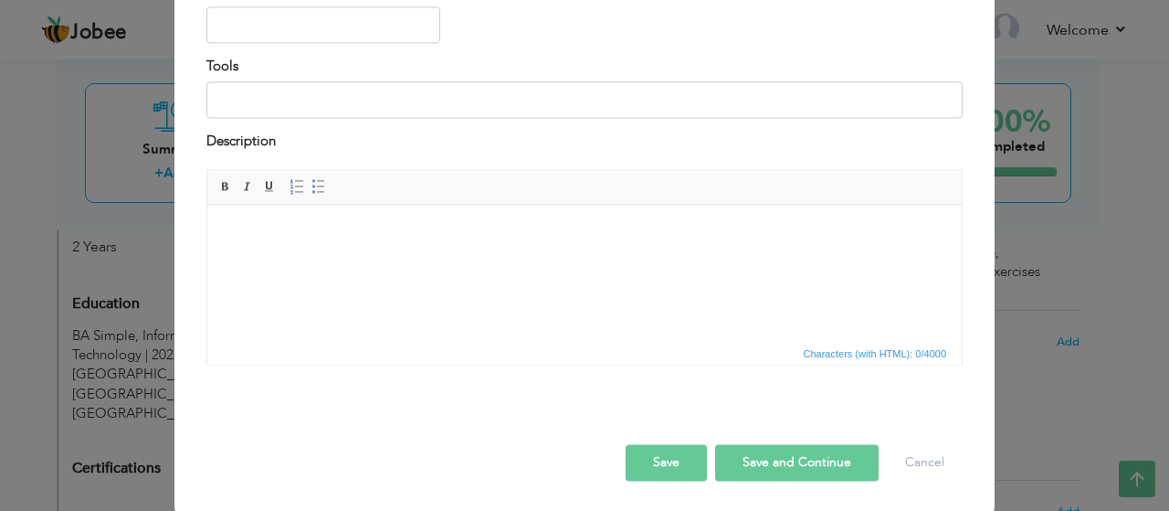
click at [962, 257] on div "Rich Text Editor, projectEditor Editor toolbars Basic Styles Bold Italic Underl…" at bounding box center [585, 274] width 784 height 209
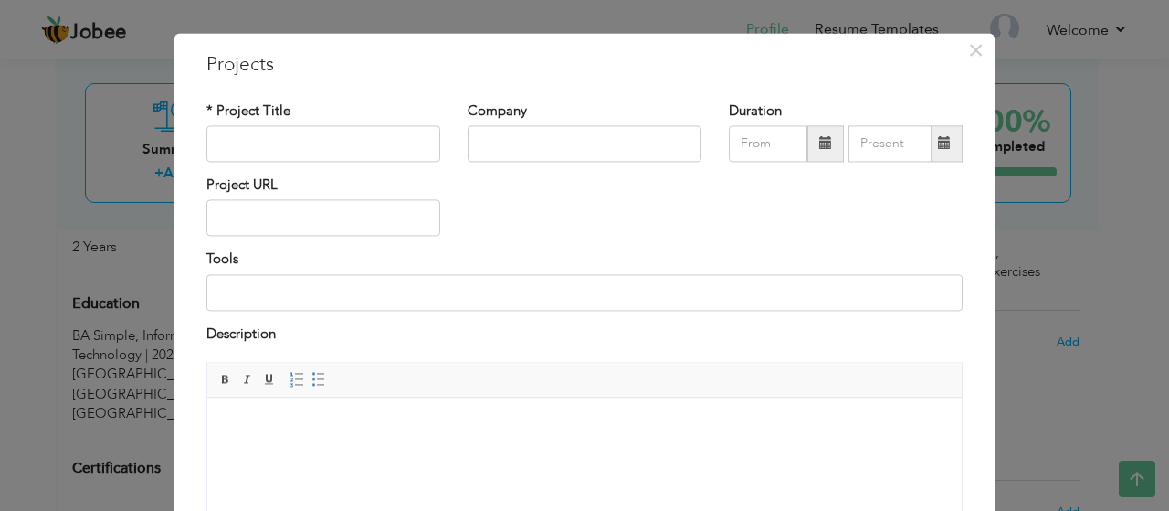
scroll to position [0, 0]
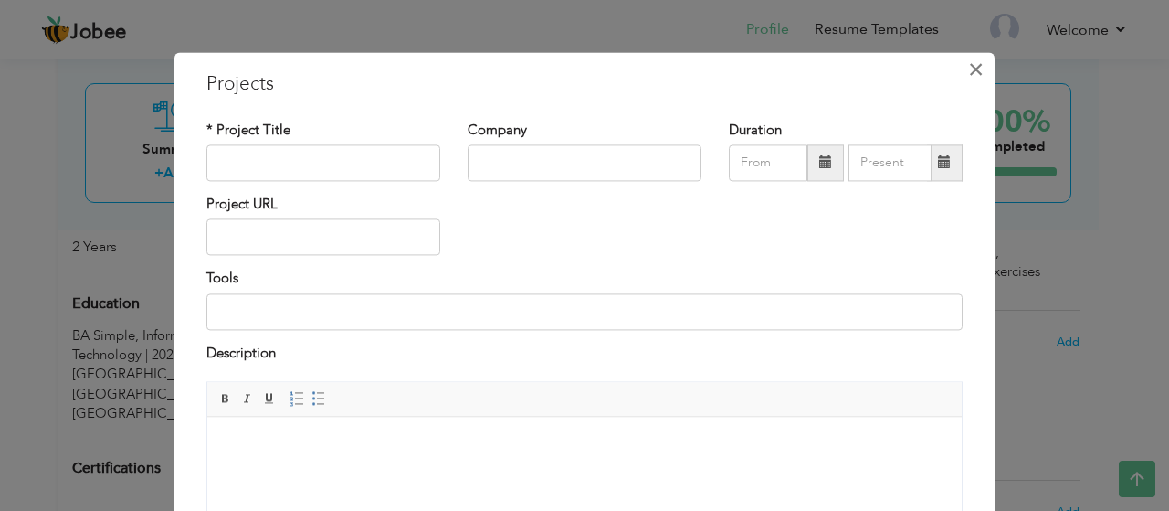
click at [968, 72] on span "×" at bounding box center [976, 69] width 16 height 33
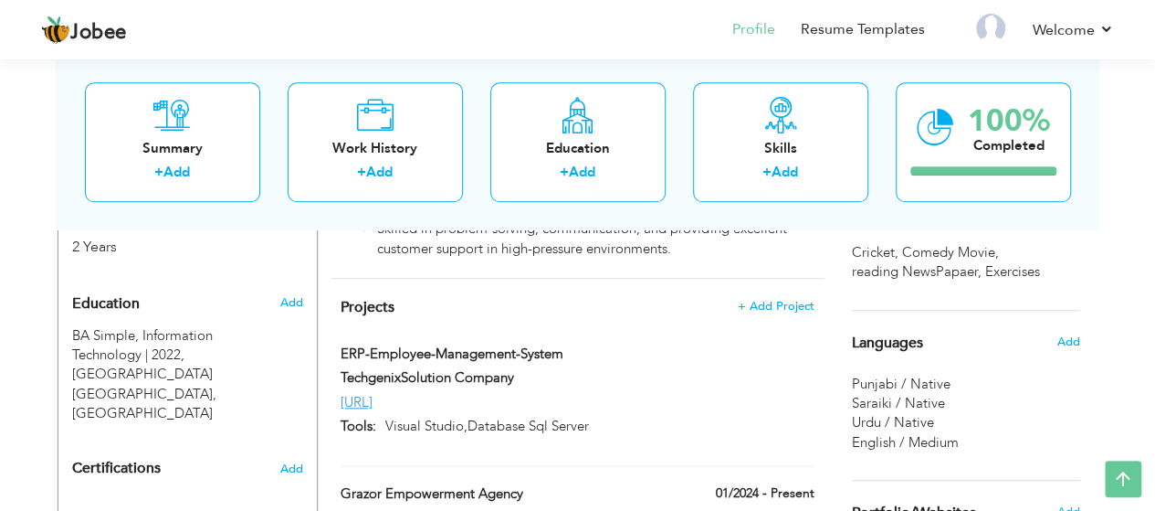
click at [489, 298] on h4 "Projects + Add Project" at bounding box center [577, 307] width 473 height 18
click at [771, 300] on span "+ Add Project" at bounding box center [776, 306] width 78 height 13
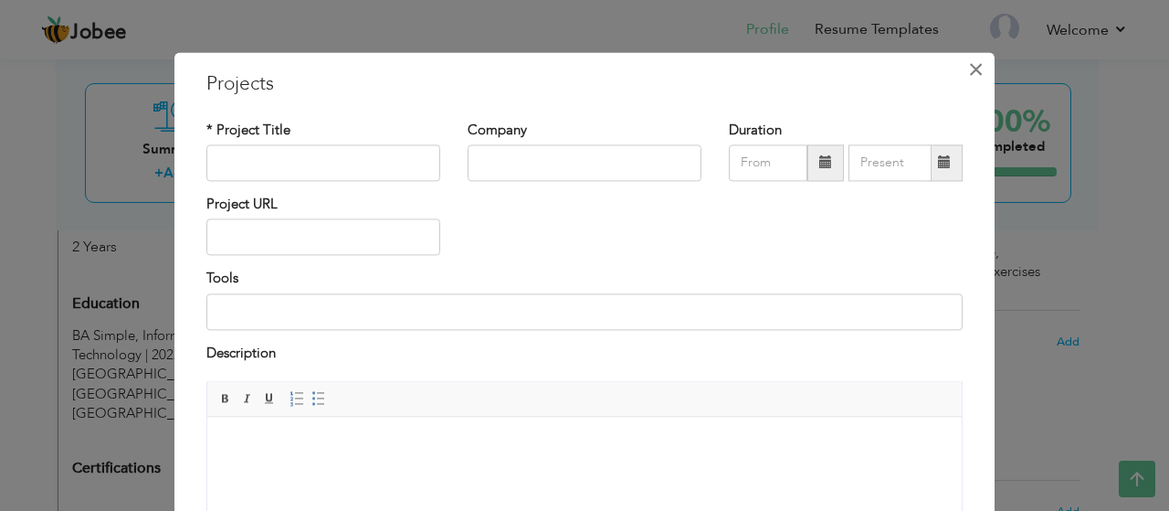
click at [968, 83] on span "×" at bounding box center [976, 69] width 16 height 33
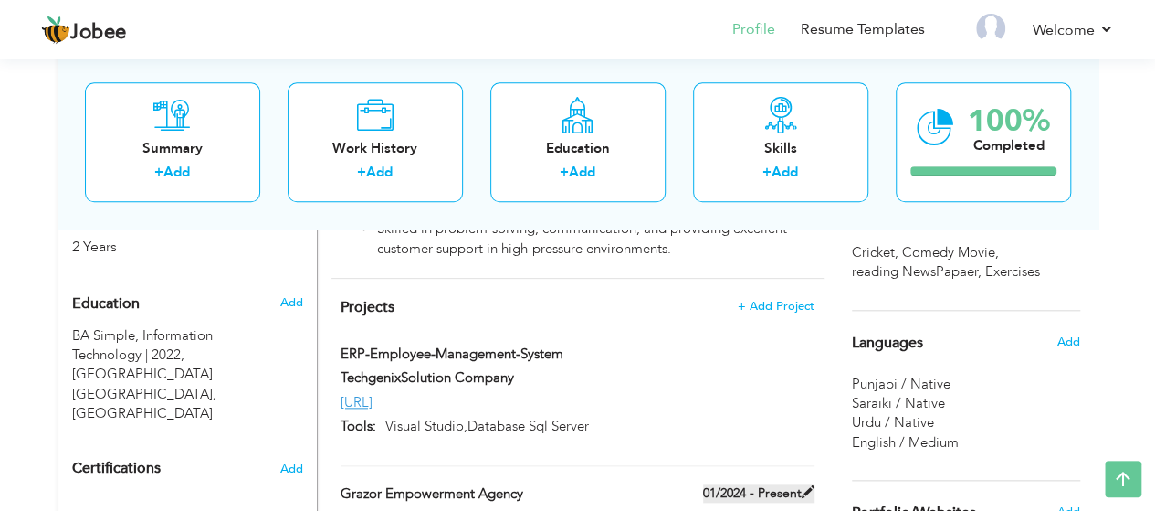
click at [738, 484] on label "01/2024 - Present" at bounding box center [758, 493] width 111 height 18
type input "Grazor Empowerment Agency"
type input "01/2024"
type input "ms word,ms excel, ms powerpoint ,human resource management."
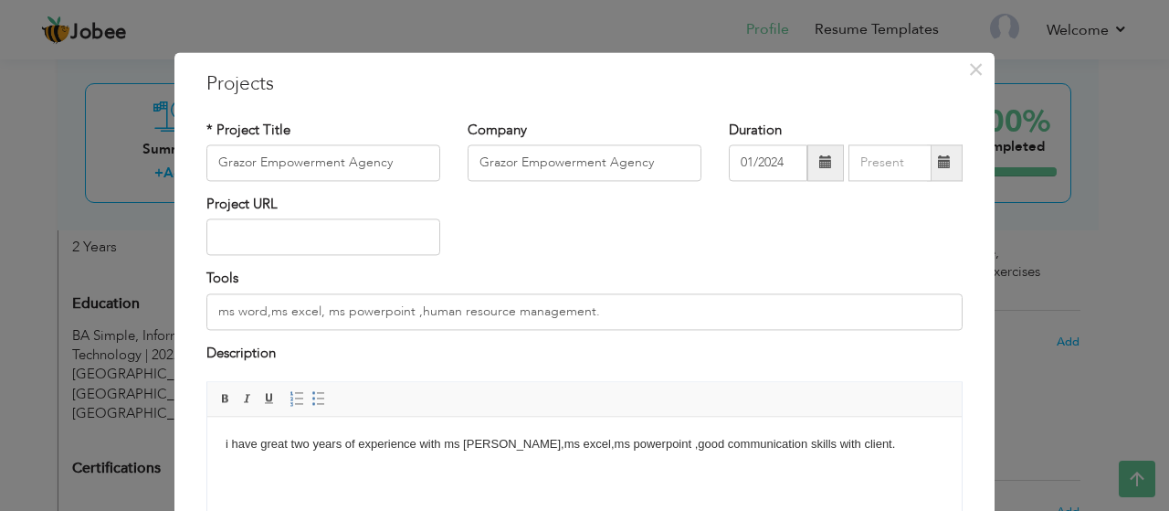
click at [841, 228] on div "Project URL" at bounding box center [585, 232] width 784 height 74
drag, startPoint x: 393, startPoint y: 156, endPoint x: 177, endPoint y: 149, distance: 215.7
click at [177, 149] on div "× Projects * Project Title Grazor Empowerment Agency Company Grazor Empowerment…" at bounding box center [584, 388] width 820 height 673
click at [1019, 69] on div "× Projects * Project Title Grazor Empowerment Agency Company Grazor Empowerment…" at bounding box center [584, 255] width 1169 height 511
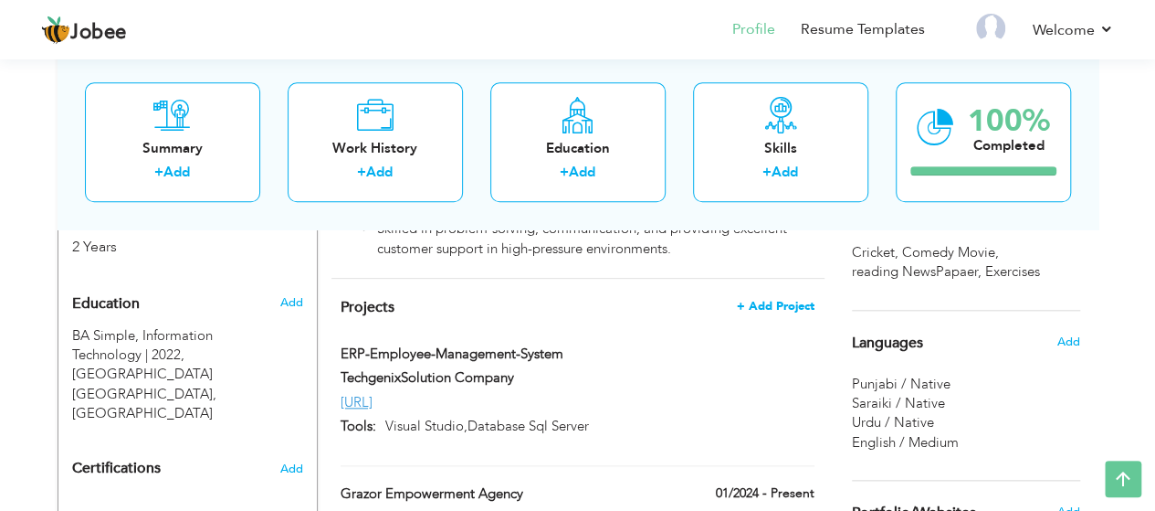
click at [780, 300] on span "+ Add Project" at bounding box center [776, 306] width 78 height 13
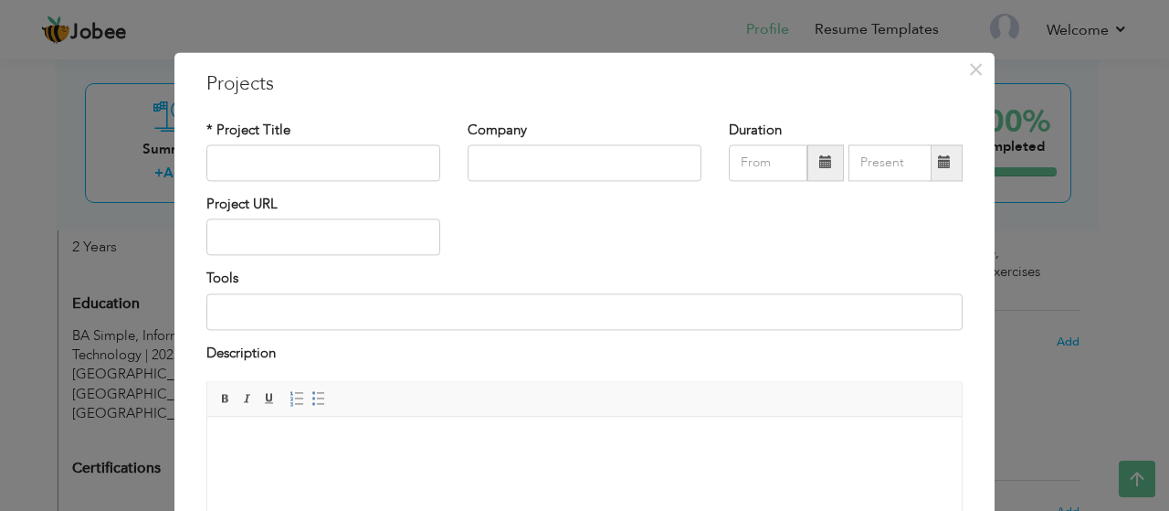
click at [406, 136] on div "* Project Title" at bounding box center [323, 151] width 234 height 60
click at [380, 154] on input "text" at bounding box center [323, 162] width 234 height 37
paste input "Grazor Empowerment Agency"
type input "Grazor Empowerment Agency"
click at [712, 366] on div "Description" at bounding box center [584, 355] width 756 height 24
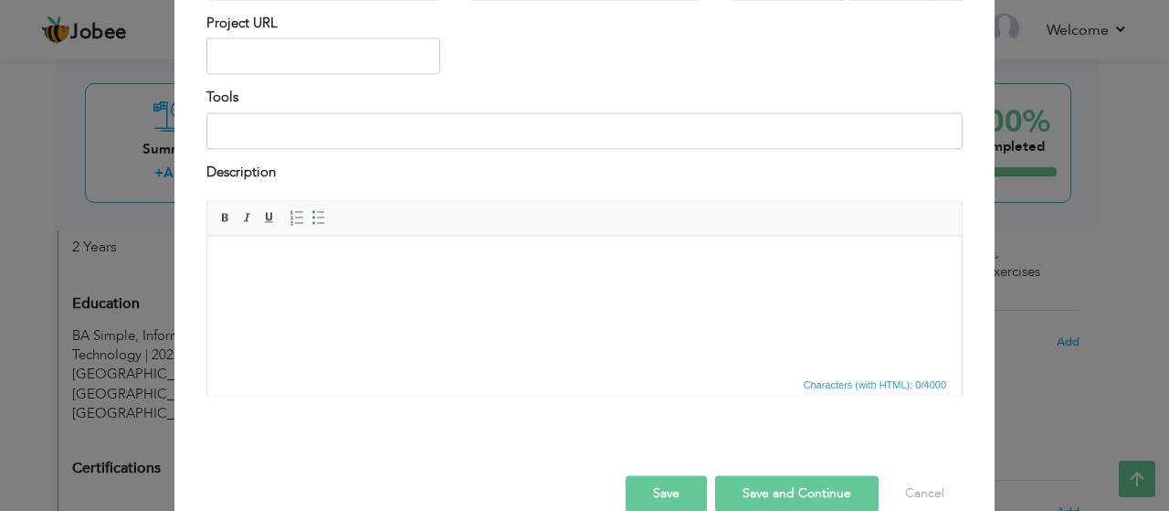
scroll to position [212, 0]
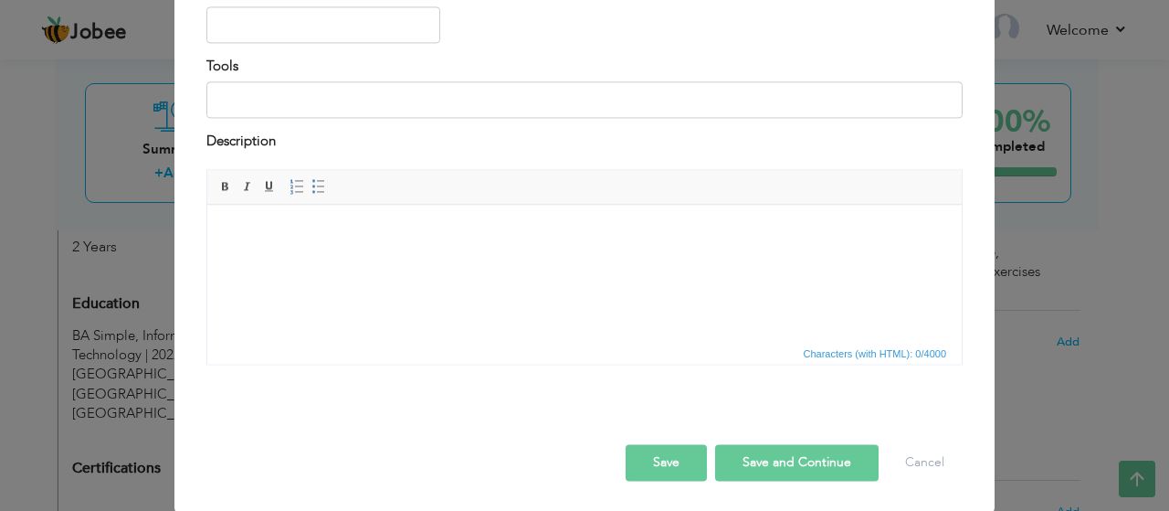
click at [666, 457] on button "Save" at bounding box center [666, 463] width 81 height 37
click at [1046, 217] on div "× Projects * Project Title Grazor Empowerment Agency Company Duration" at bounding box center [584, 255] width 1169 height 511
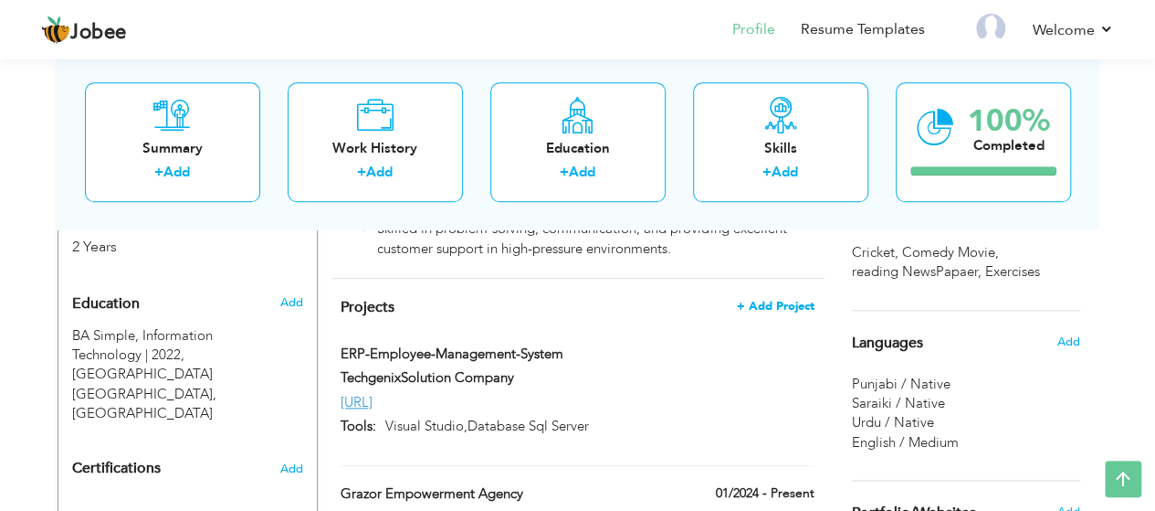
click at [781, 300] on span "+ Add Project" at bounding box center [776, 306] width 78 height 13
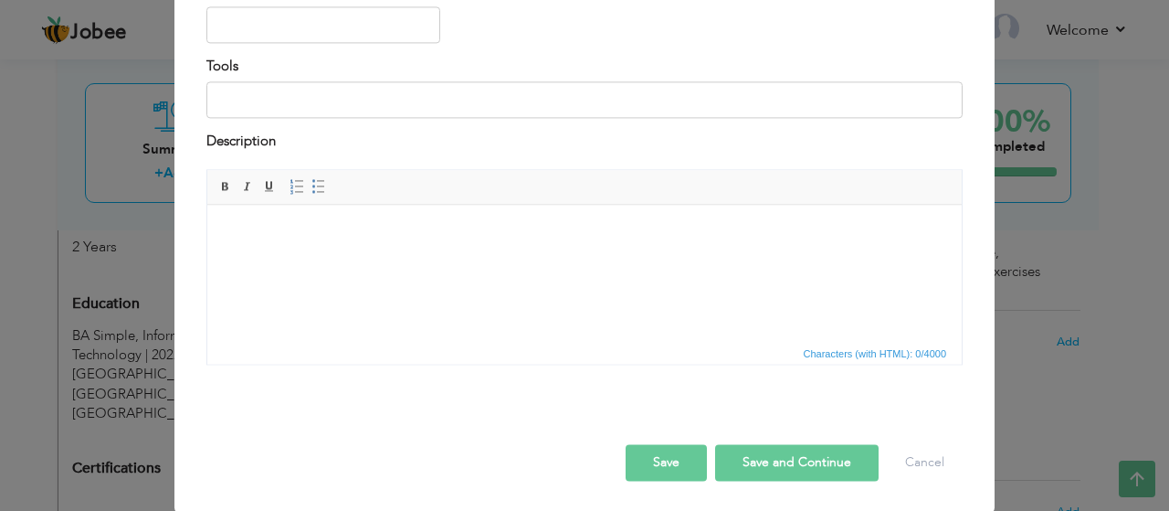
scroll to position [0, 0]
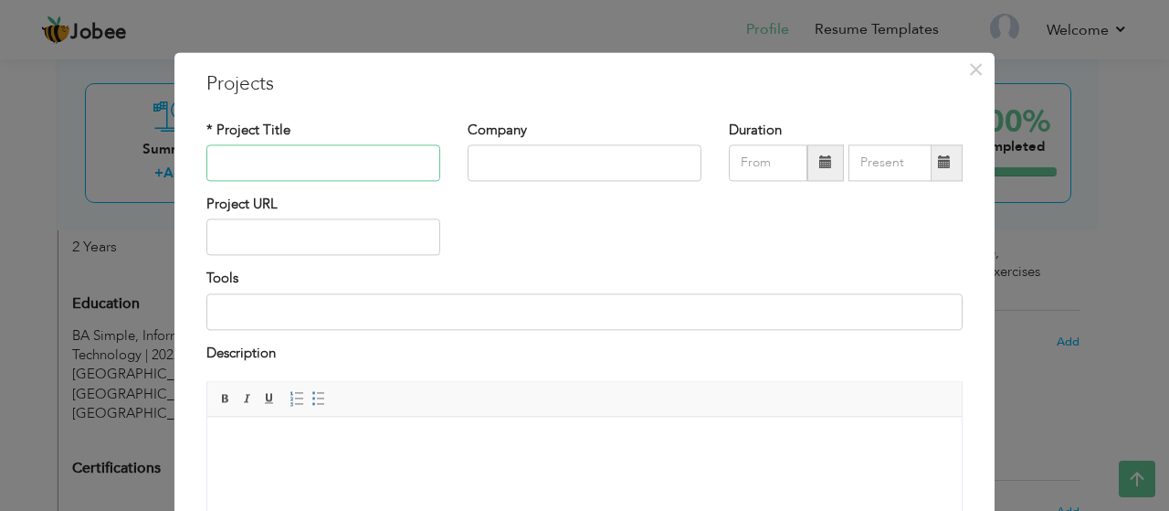
paste input "Grazor Empowerment Agency"
type input "Grazor Empowerment Agency"
click at [968, 423] on div "Rich Text Editor, projectEditor Editor toolbars Basic Styles Bold Italic Underl…" at bounding box center [585, 486] width 784 height 209
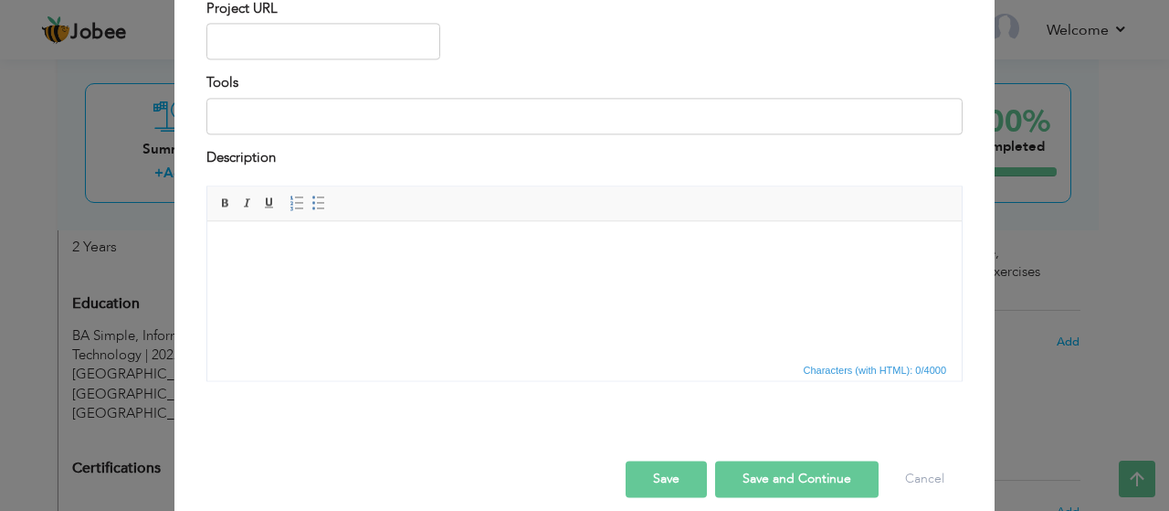
scroll to position [212, 0]
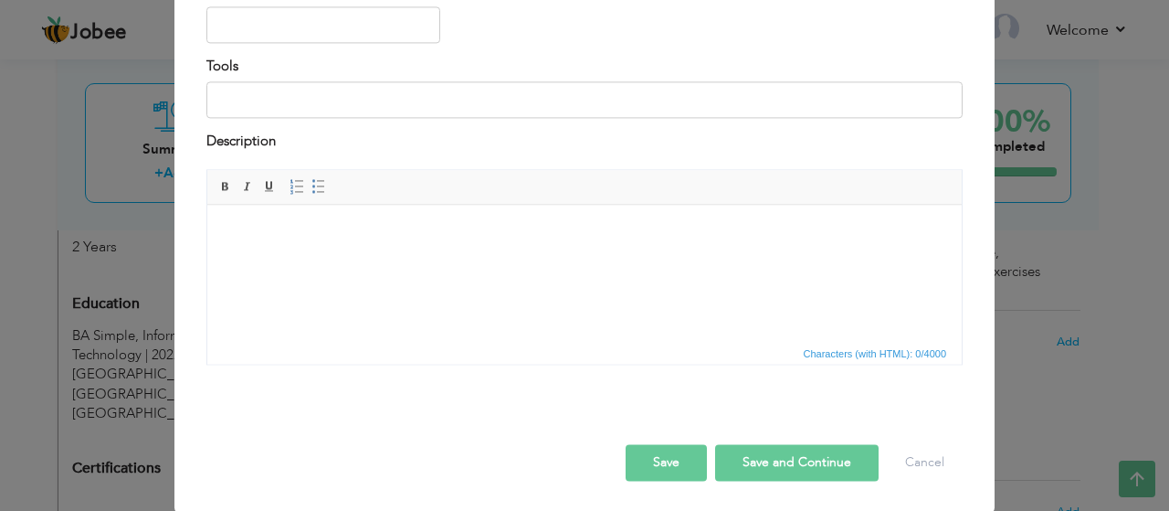
click at [665, 460] on button "Save" at bounding box center [666, 463] width 81 height 37
click at [921, 459] on button "Cancel" at bounding box center [925, 463] width 76 height 37
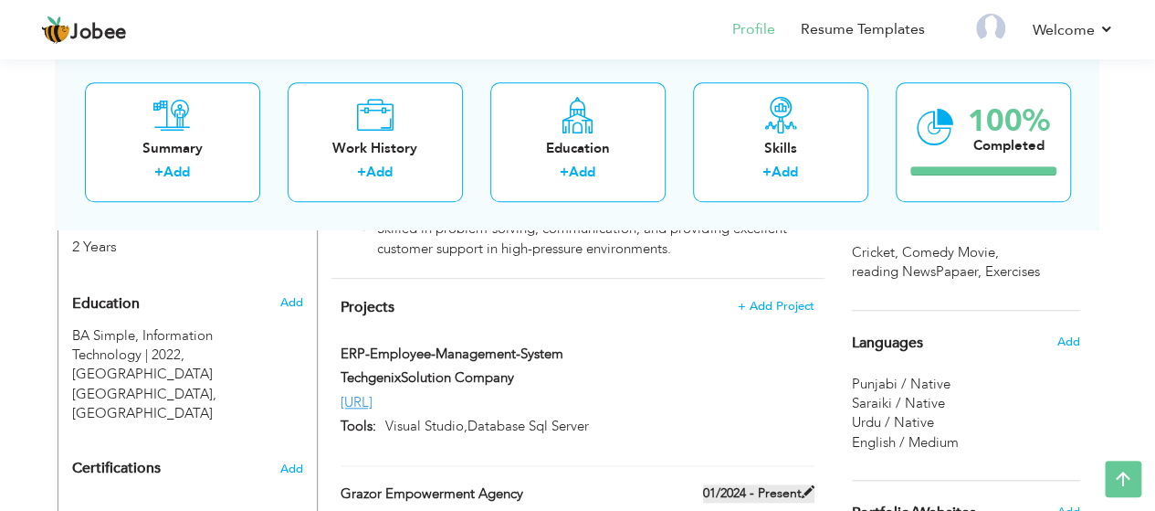
click at [778, 484] on label "01/2024 - Present" at bounding box center [758, 493] width 111 height 18
type input "Grazor Empowerment Agency"
type input "01/2024"
type input "ms word,ms excel, ms powerpoint ,human resource management."
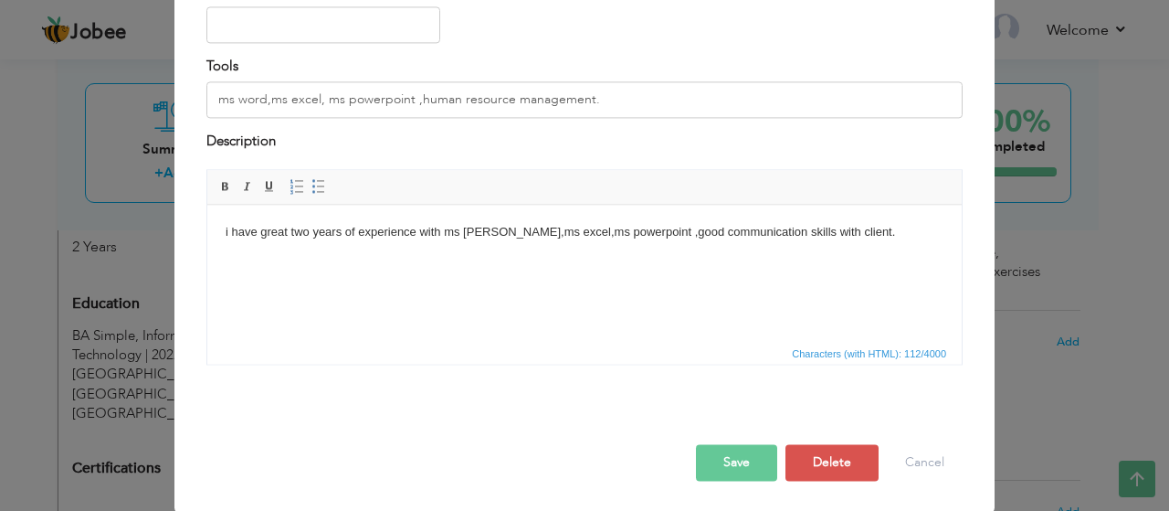
scroll to position [0, 0]
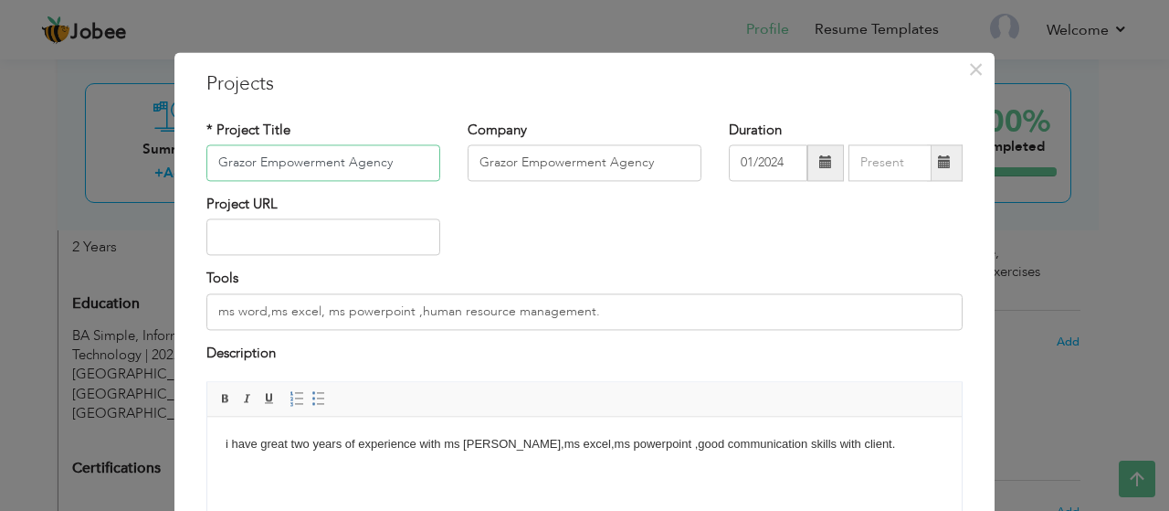
drag, startPoint x: 387, startPoint y: 160, endPoint x: 207, endPoint y: 154, distance: 180.0
click at [207, 154] on input "Grazor Empowerment Agency" at bounding box center [323, 162] width 234 height 37
click at [968, 61] on span "×" at bounding box center [976, 69] width 16 height 33
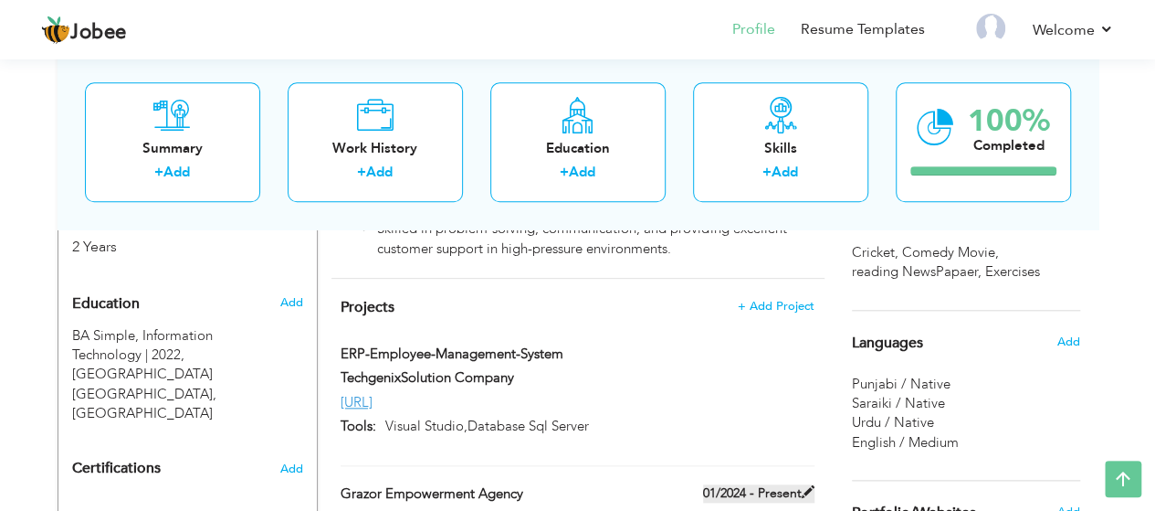
click at [786, 484] on label "01/2024 - Present" at bounding box center [758, 493] width 111 height 18
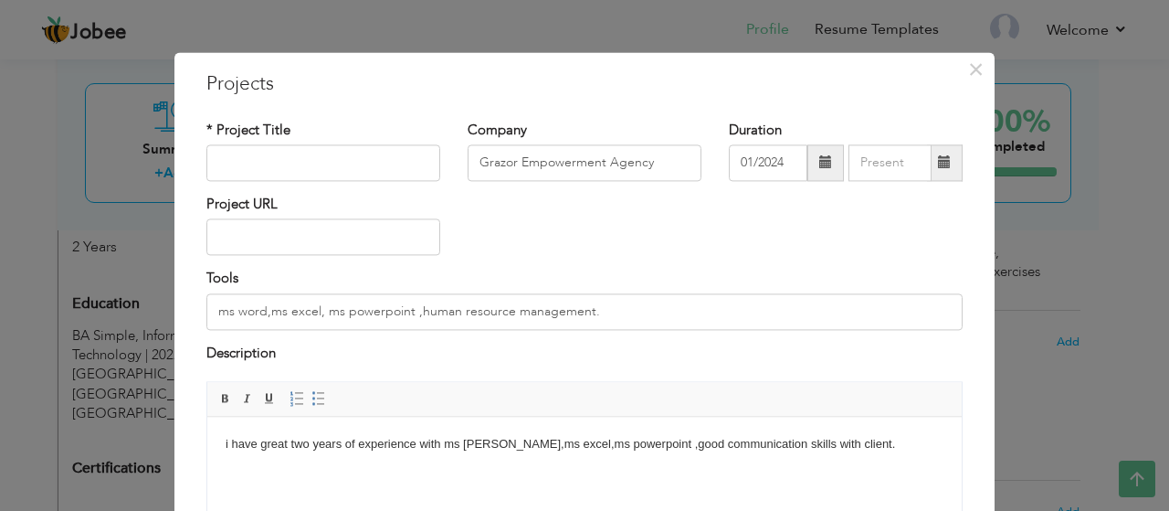
click at [976, 369] on div "× Projects * Project Title Company Grazor Empowerment Agency Duration 01/2024 T…" at bounding box center [584, 388] width 820 height 673
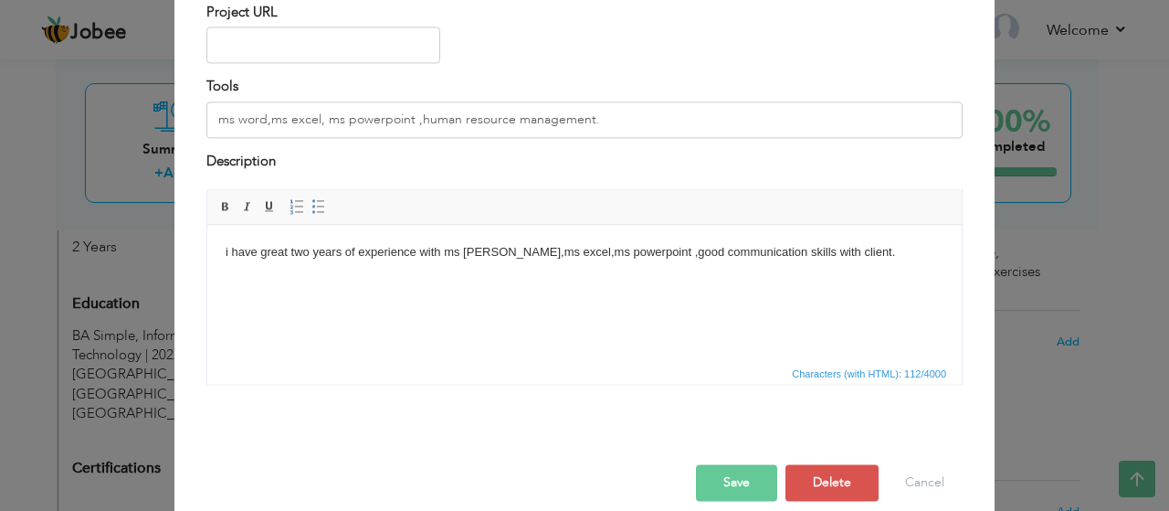
scroll to position [212, 0]
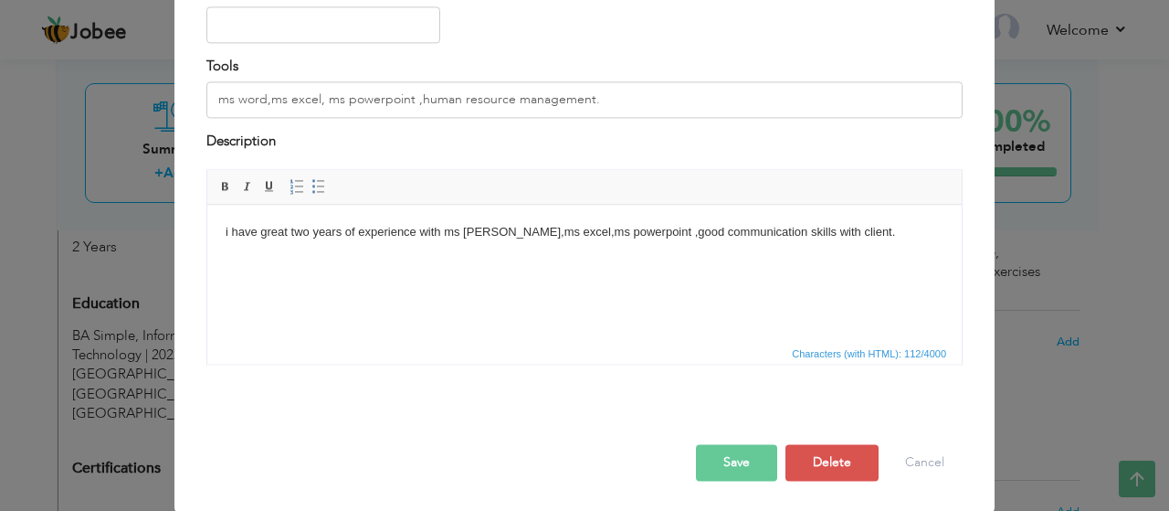
click at [735, 454] on button "Save" at bounding box center [736, 463] width 81 height 37
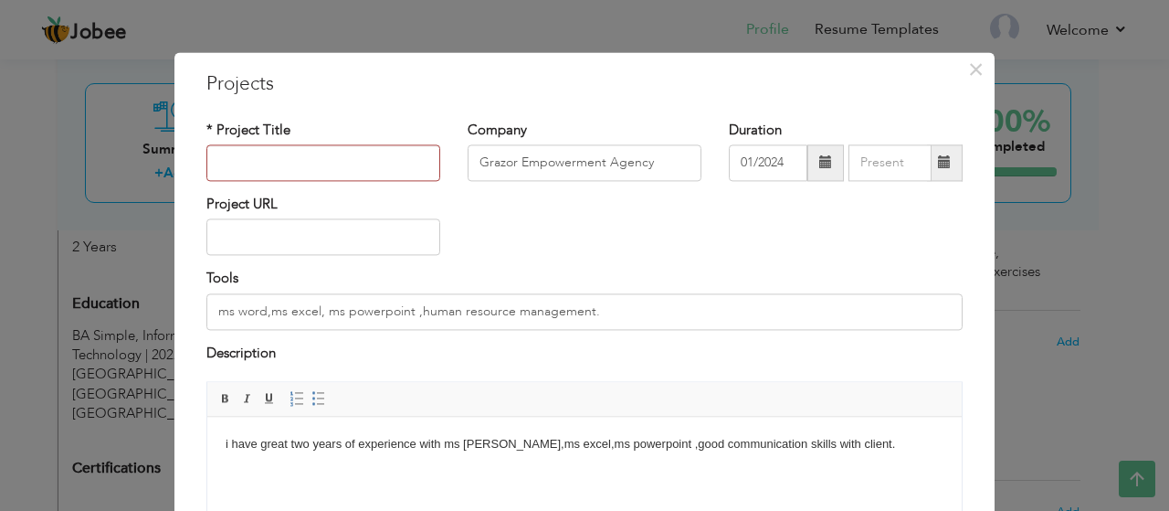
click at [1027, 222] on div "× Projects * Project Title Company Grazor Empowerment Agency Duration" at bounding box center [584, 255] width 1169 height 511
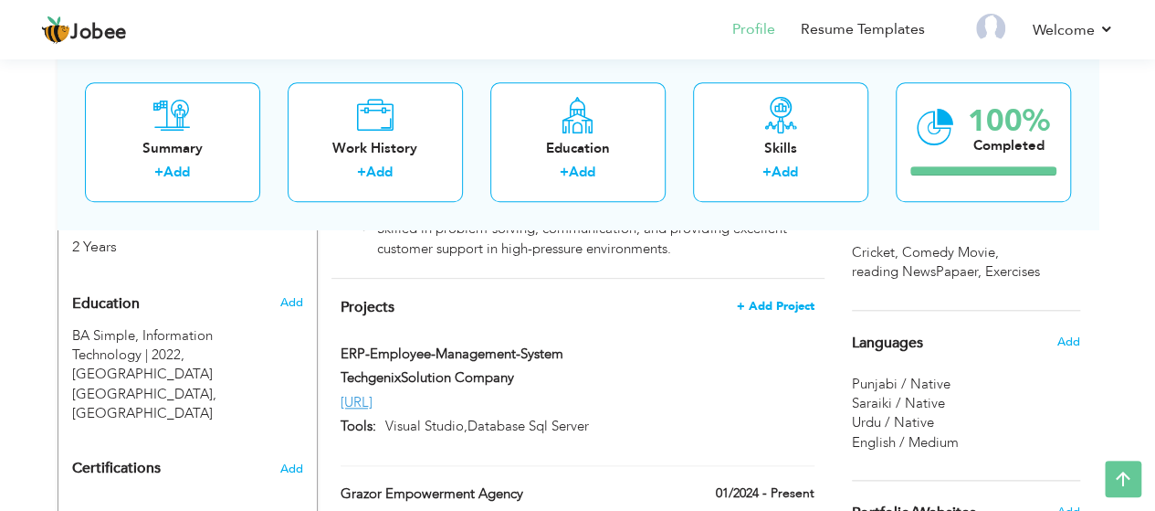
click at [781, 300] on span "+ Add Project" at bounding box center [776, 306] width 78 height 13
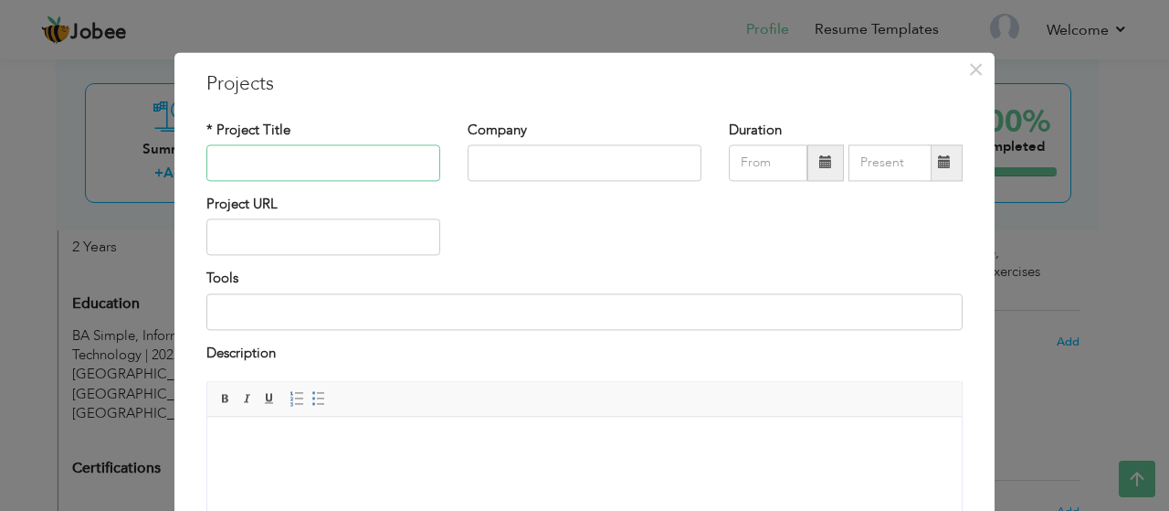
paste input "Grazor Empowerment Agency"
type input "Grazor Empowerment Agency"
click at [969, 382] on div "Rich Text Editor, projectEditor Editor toolbars Basic Styles Bold Italic Underl…" at bounding box center [585, 486] width 784 height 209
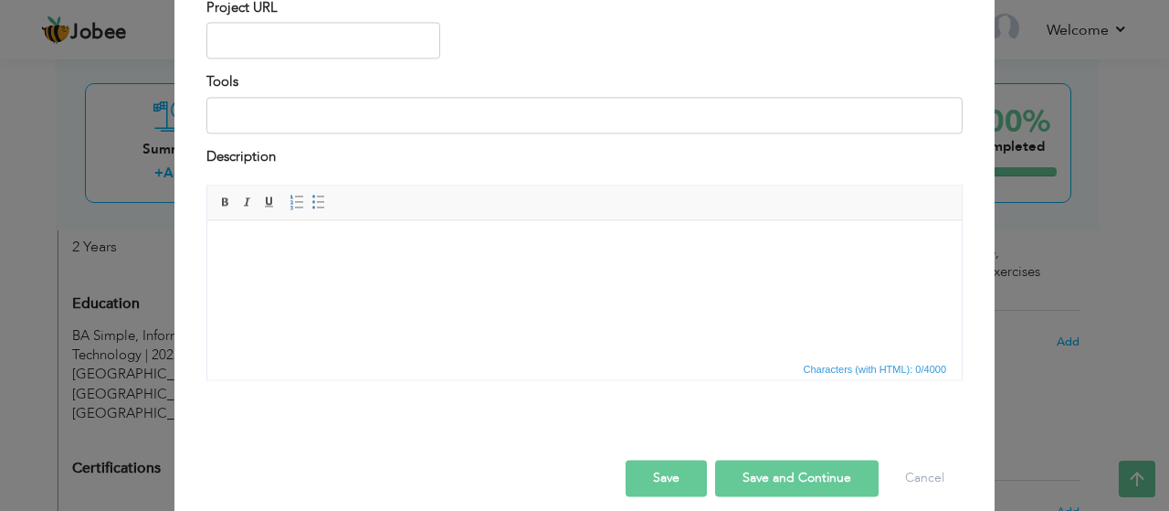
scroll to position [212, 0]
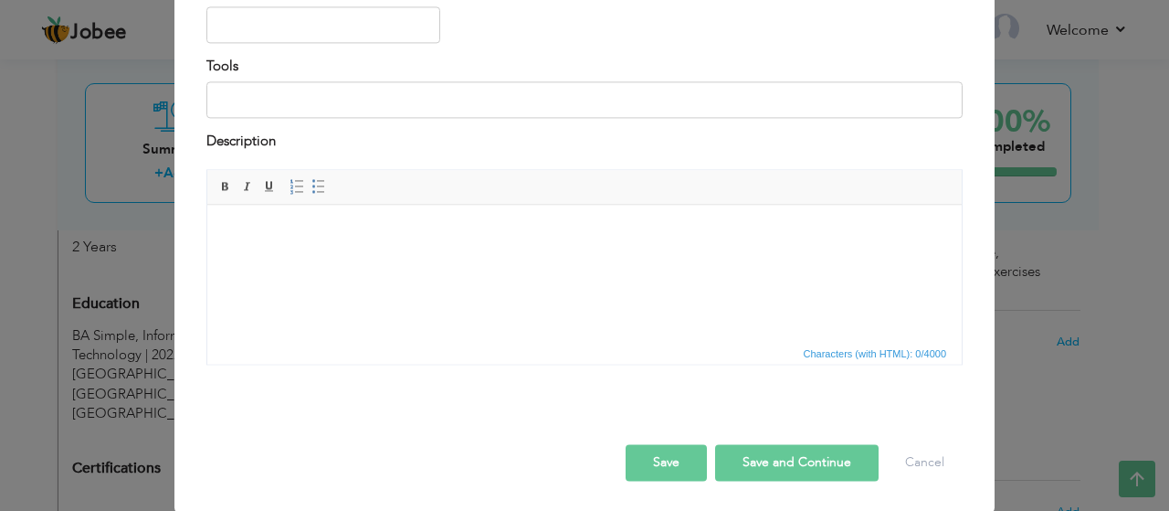
click at [650, 465] on button "Save" at bounding box center [666, 463] width 81 height 37
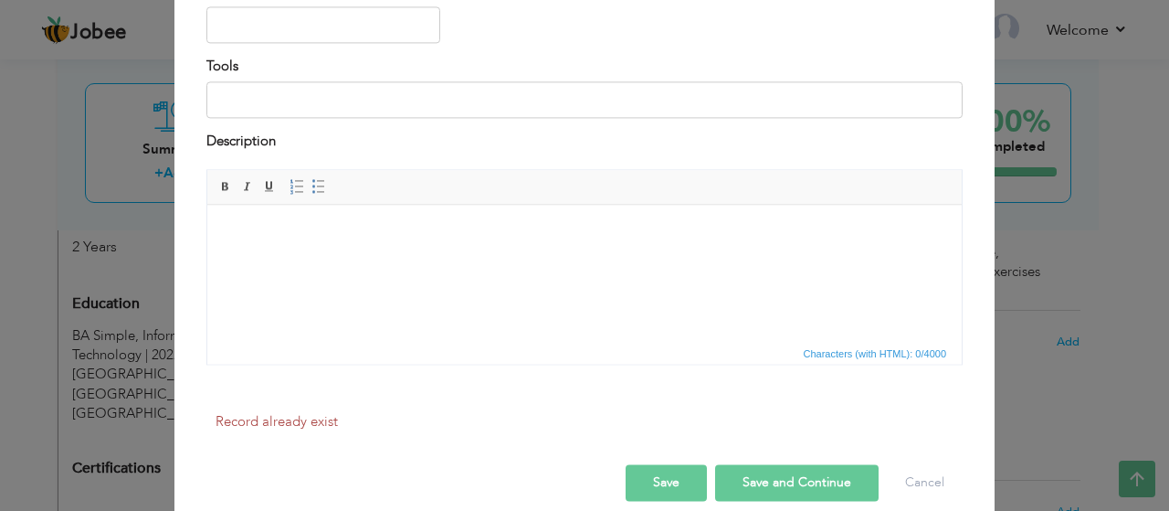
click at [562, 258] on html at bounding box center [584, 233] width 754 height 56
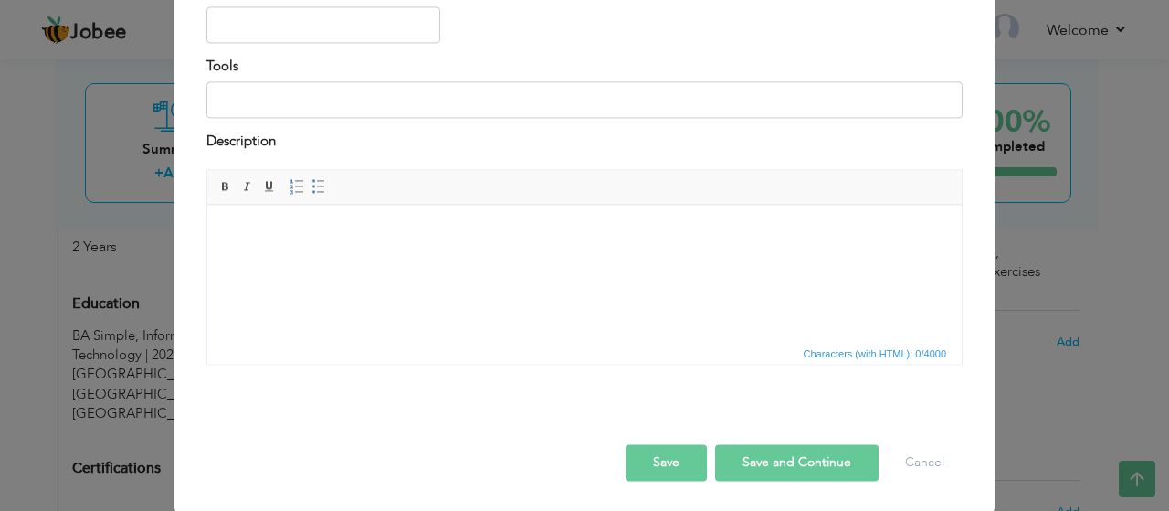
click at [966, 130] on div "Tools" at bounding box center [585, 95] width 784 height 74
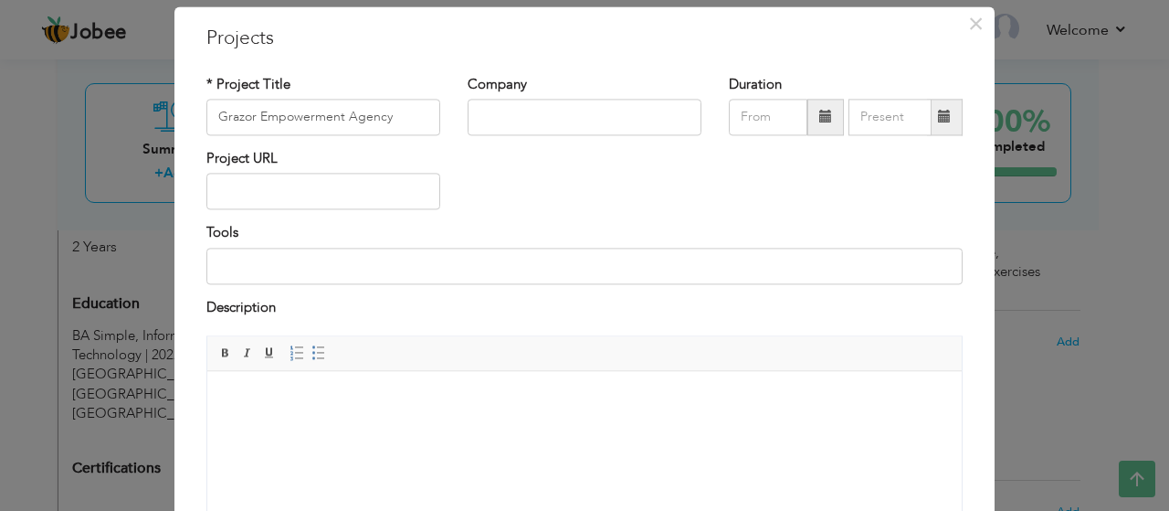
scroll to position [0, 0]
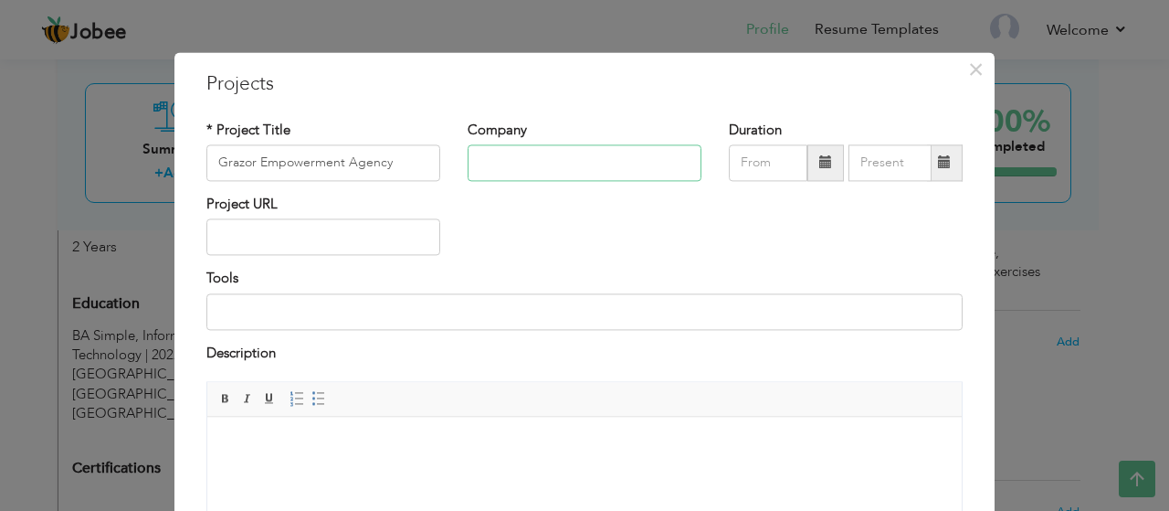
click at [555, 159] on input "text" at bounding box center [585, 162] width 234 height 37
drag, startPoint x: 387, startPoint y: 161, endPoint x: 171, endPoint y: 184, distance: 217.7
click at [174, 184] on div "× Projects * Project Title Grazor Empowerment Agency Company Duration Project U…" at bounding box center [584, 388] width 820 height 673
click at [511, 164] on input "text" at bounding box center [585, 162] width 234 height 37
paste input "Grazor Empowerment Agency"
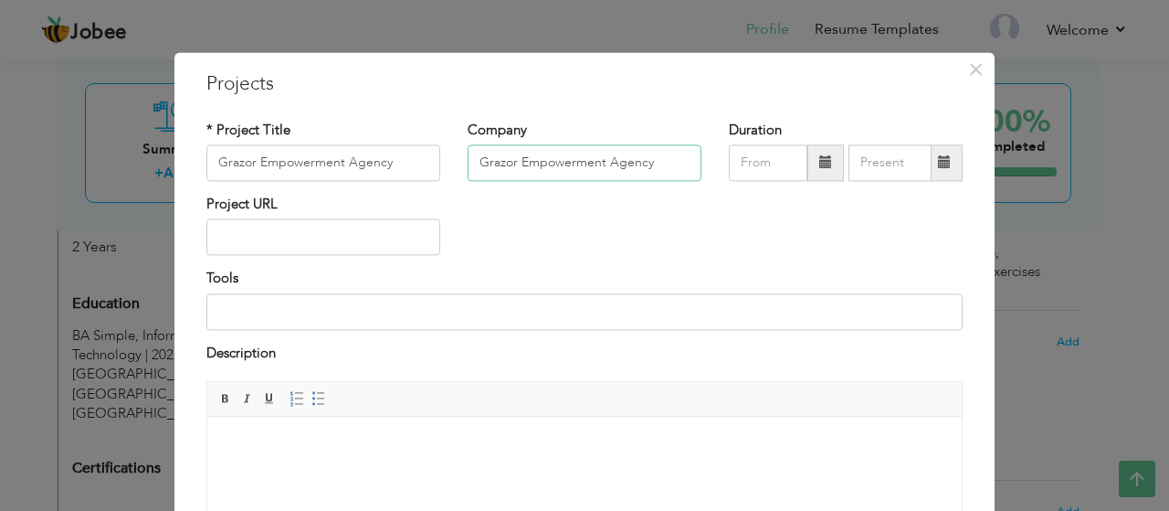
type input "Grazor Empowerment Agency"
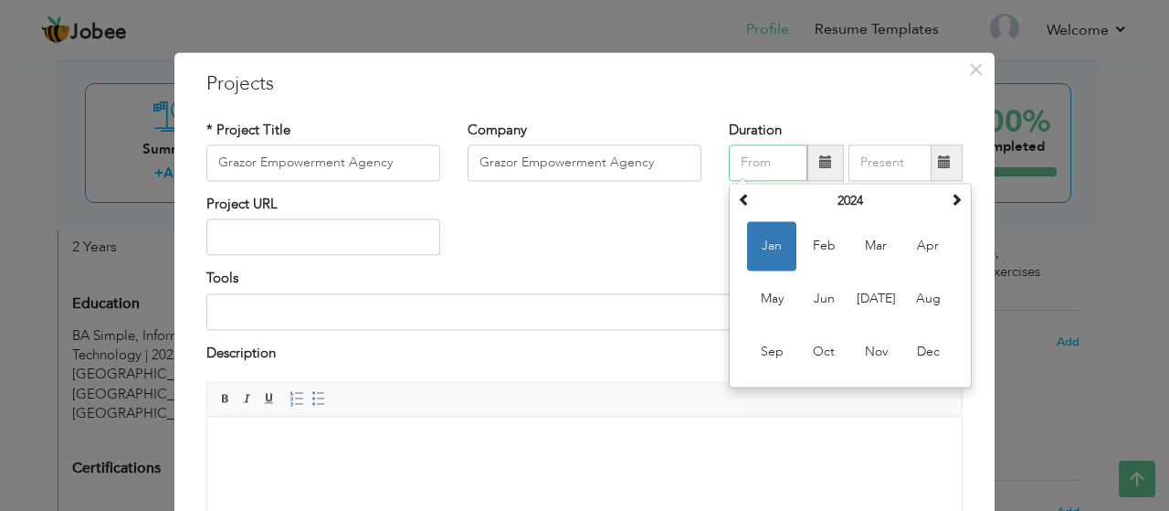
click at [769, 158] on input "text" at bounding box center [768, 162] width 79 height 37
type input "02/2024"
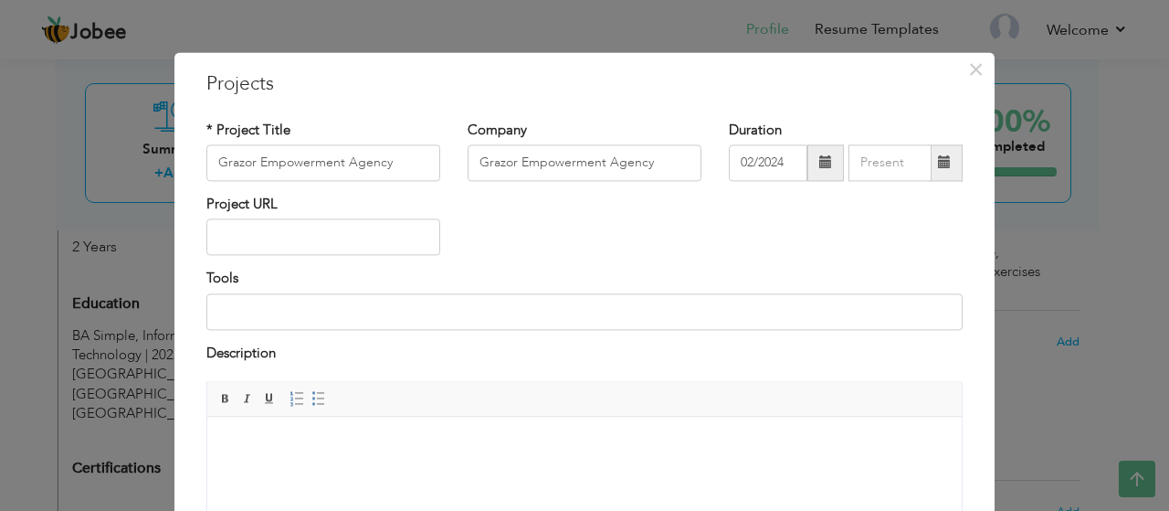
click at [941, 164] on span at bounding box center [944, 162] width 13 height 13
click at [736, 264] on div "Project URL" at bounding box center [585, 232] width 784 height 74
click at [359, 324] on input at bounding box center [584, 311] width 756 height 37
click at [340, 319] on input at bounding box center [584, 311] width 756 height 37
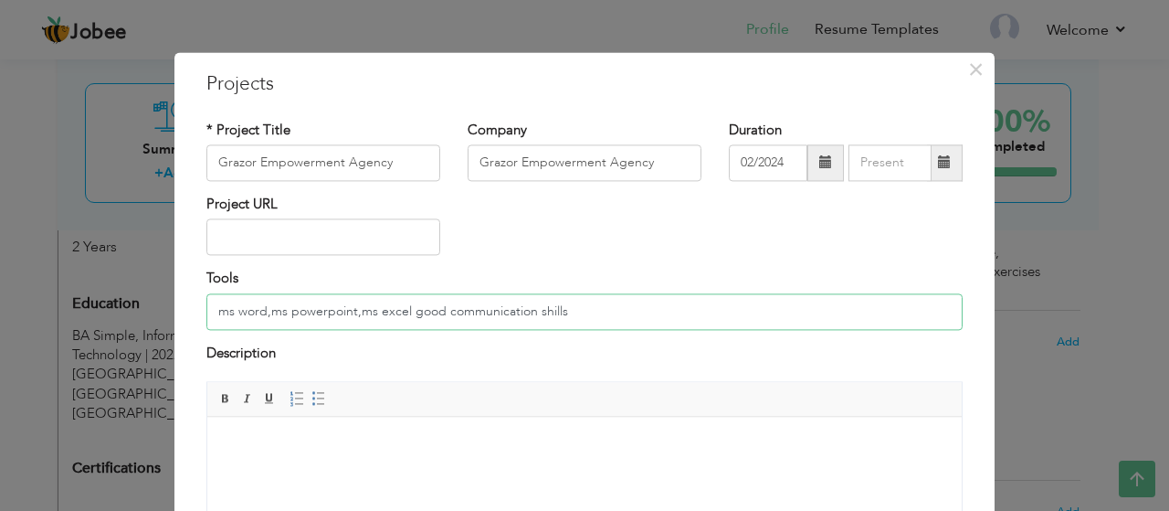
click at [540, 306] on input "ms word,ms powerpoint,ms excel good communication shills" at bounding box center [584, 311] width 756 height 37
type input "ms word,ms powerpoint,ms excel good communication skills"
click at [467, 364] on div "Description" at bounding box center [584, 355] width 756 height 24
click at [319, 422] on html at bounding box center [584, 445] width 754 height 56
click at [963, 364] on div "Description" at bounding box center [585, 361] width 784 height 37
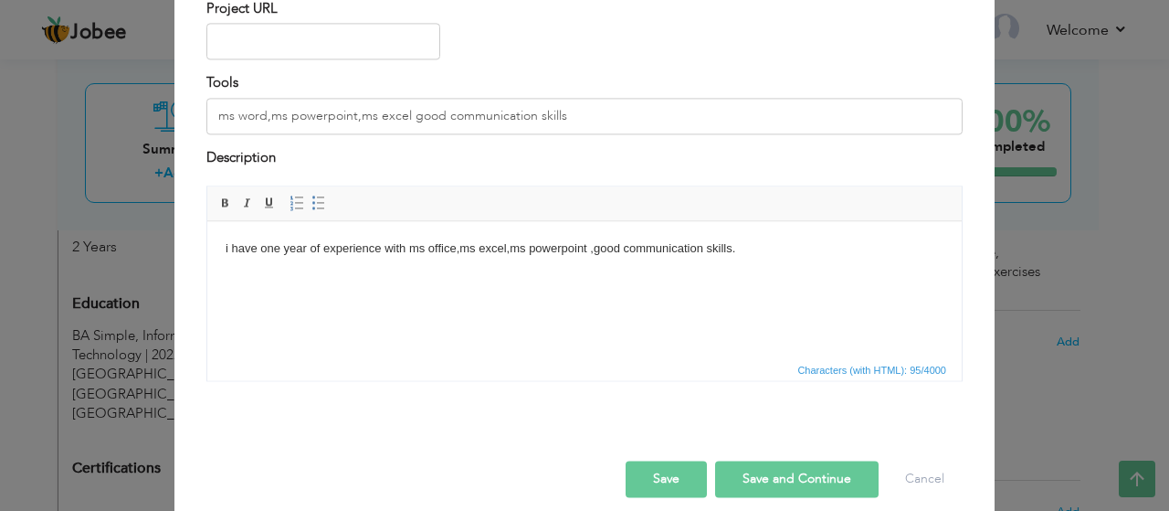
scroll to position [212, 0]
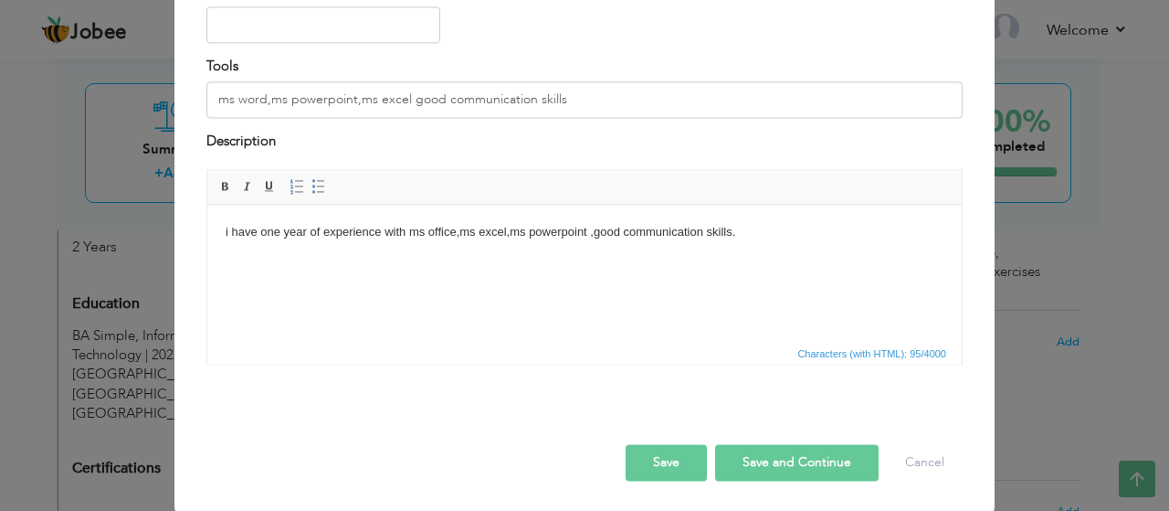
click at [654, 466] on button "Save" at bounding box center [666, 463] width 81 height 37
click at [523, 50] on div "Project URL" at bounding box center [585, 20] width 784 height 74
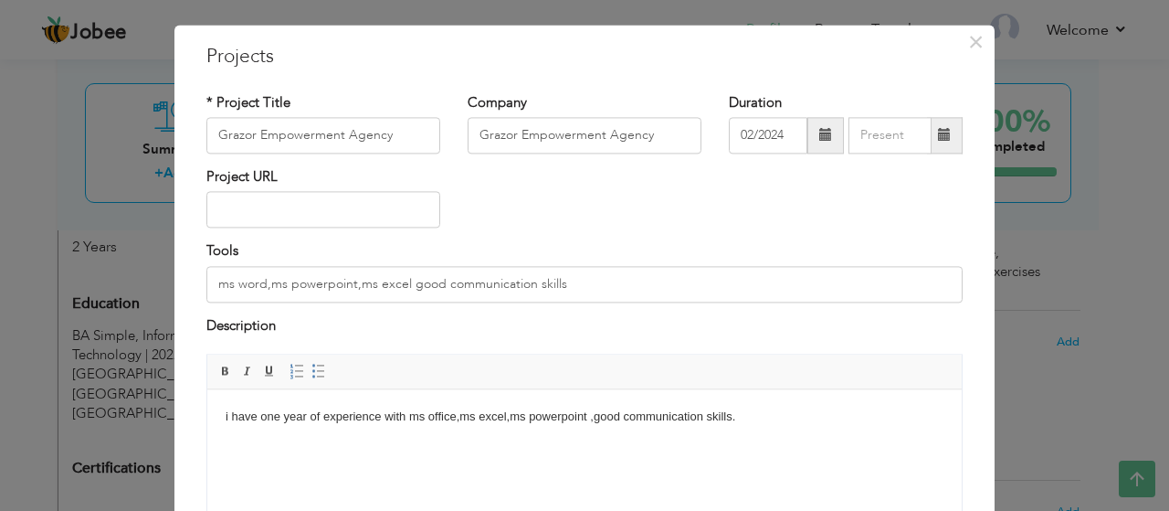
scroll to position [0, 0]
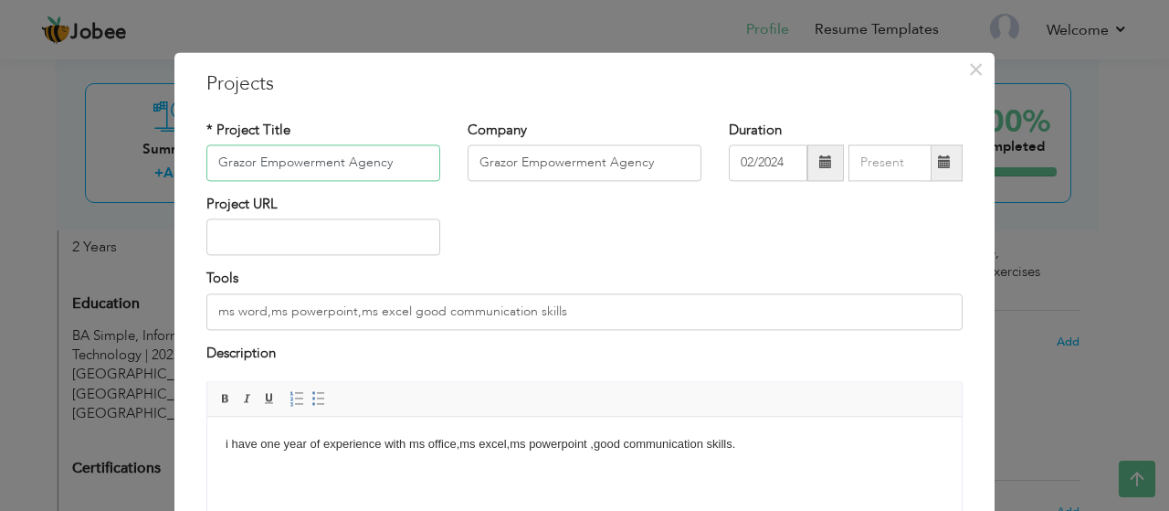
click at [248, 158] on input "Grazor Empowerment Agency" at bounding box center [323, 162] width 234 height 37
type input "Grazors Empowerment Agency"
click at [512, 161] on input "Grazor Empowerment Agency" at bounding box center [585, 162] width 234 height 37
click at [508, 161] on input "Grazor Empowerment Agency" at bounding box center [585, 162] width 234 height 37
type input "Grazors Empowerment Agency"
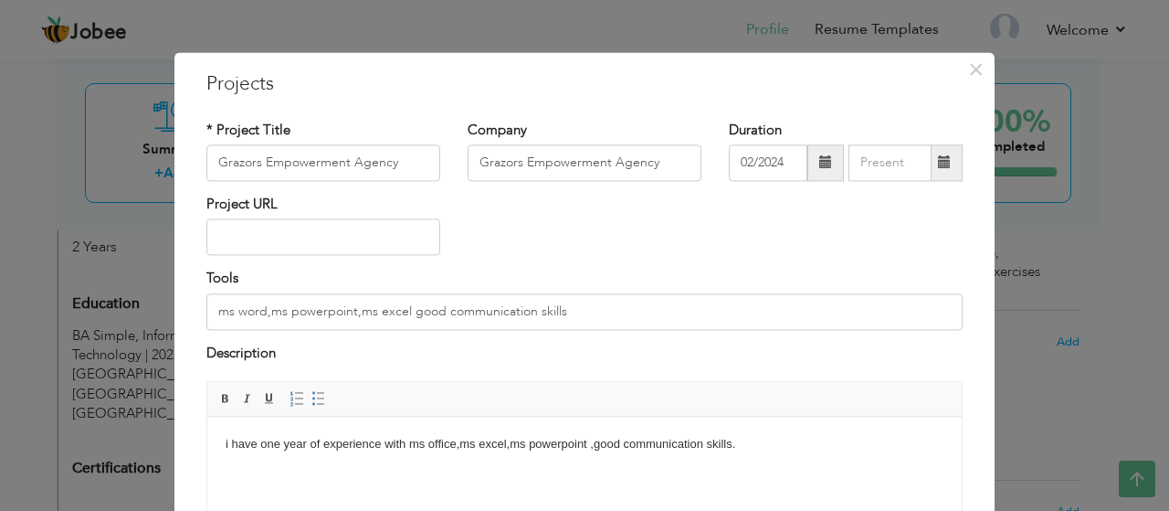
click at [754, 244] on div "Project URL" at bounding box center [585, 232] width 784 height 74
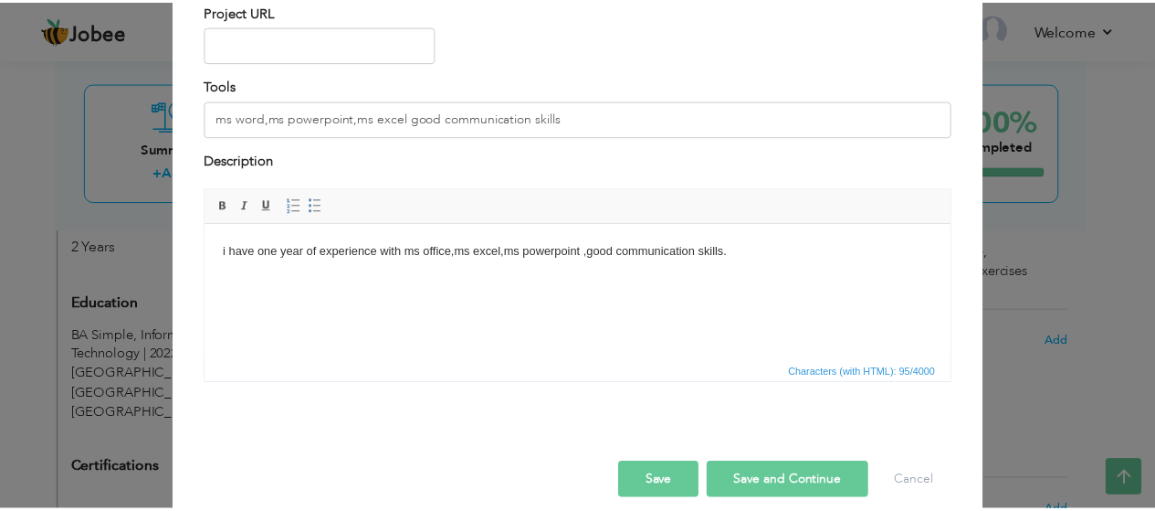
scroll to position [212, 0]
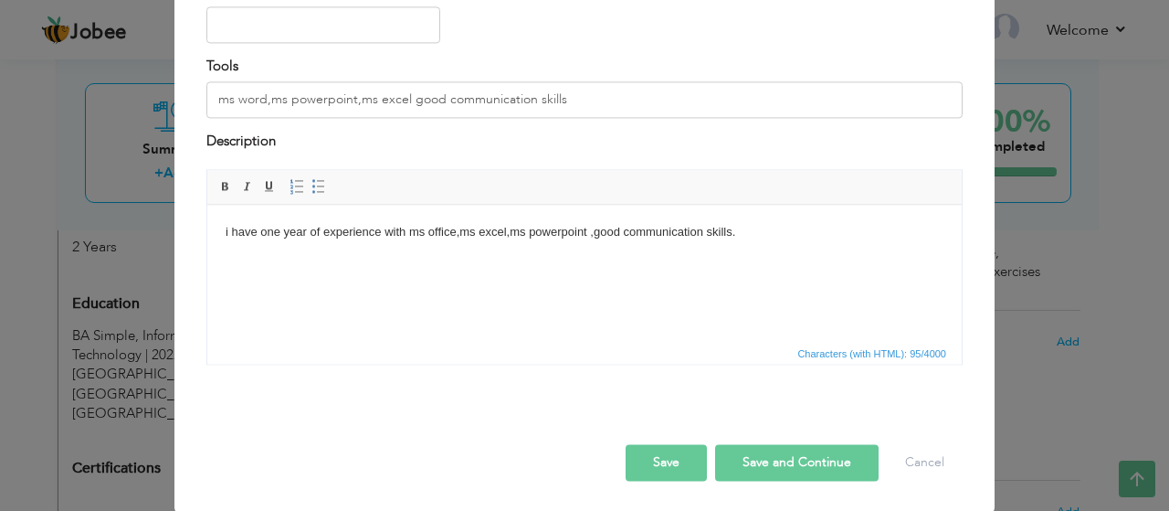
click at [672, 459] on button "Save" at bounding box center [666, 463] width 81 height 37
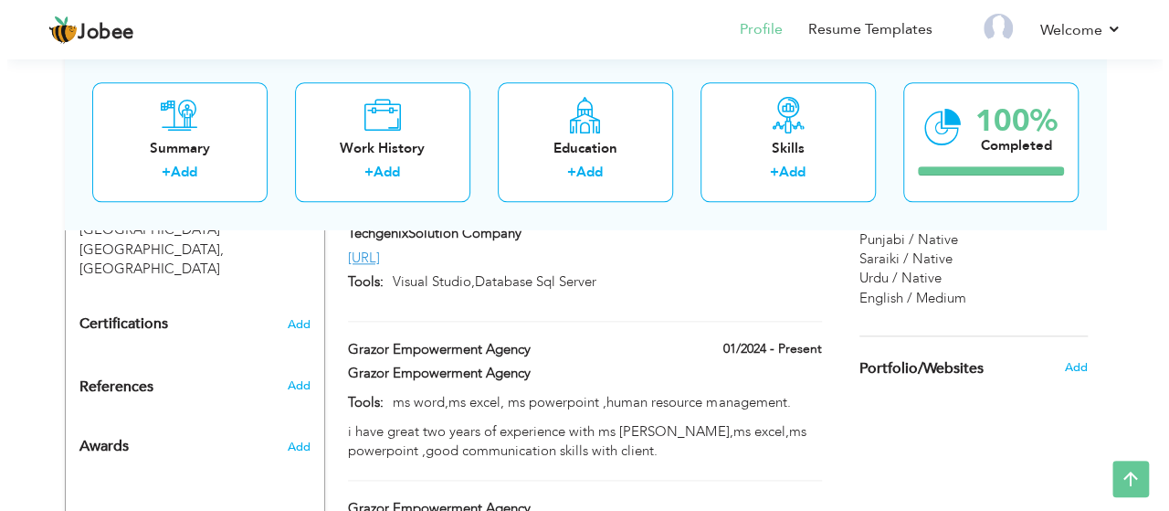
scroll to position [952, 0]
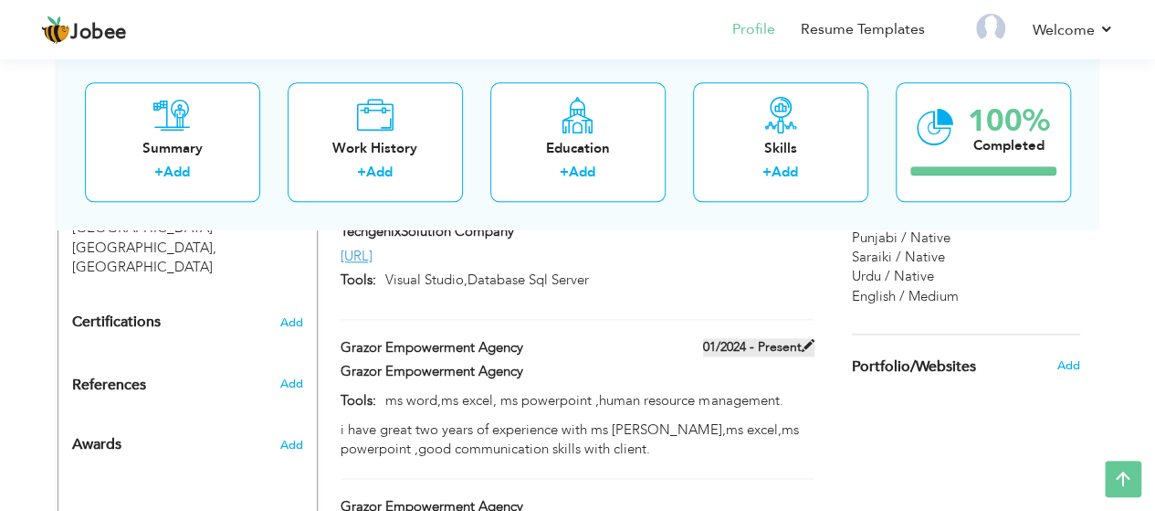
click at [798, 338] on label "01/2024 - Present" at bounding box center [758, 347] width 111 height 18
type input "Grazor Empowerment Agency"
type input "01/2024"
type input "ms word,ms excel, ms powerpoint ,human resource management."
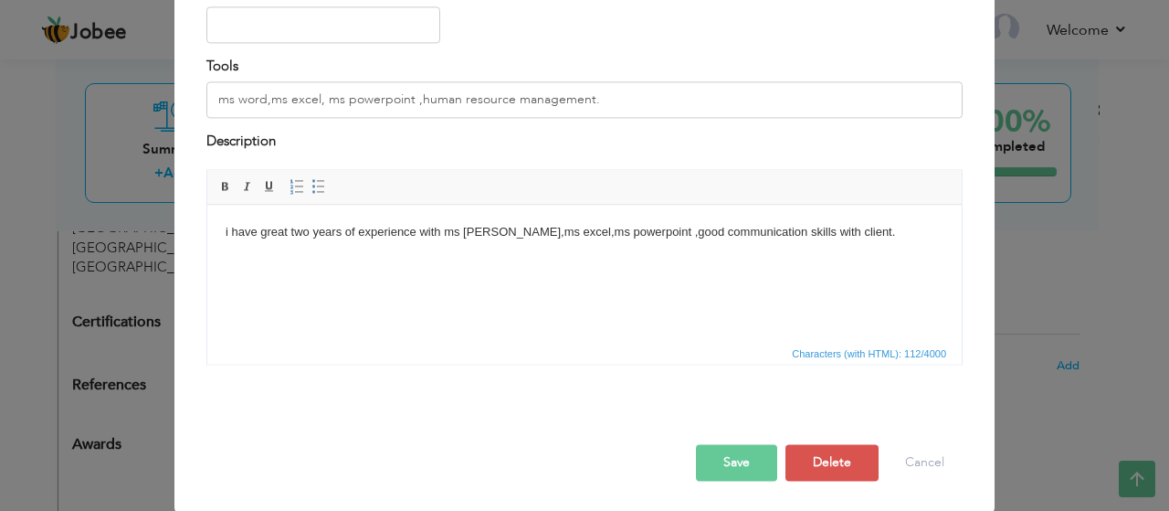
scroll to position [0, 0]
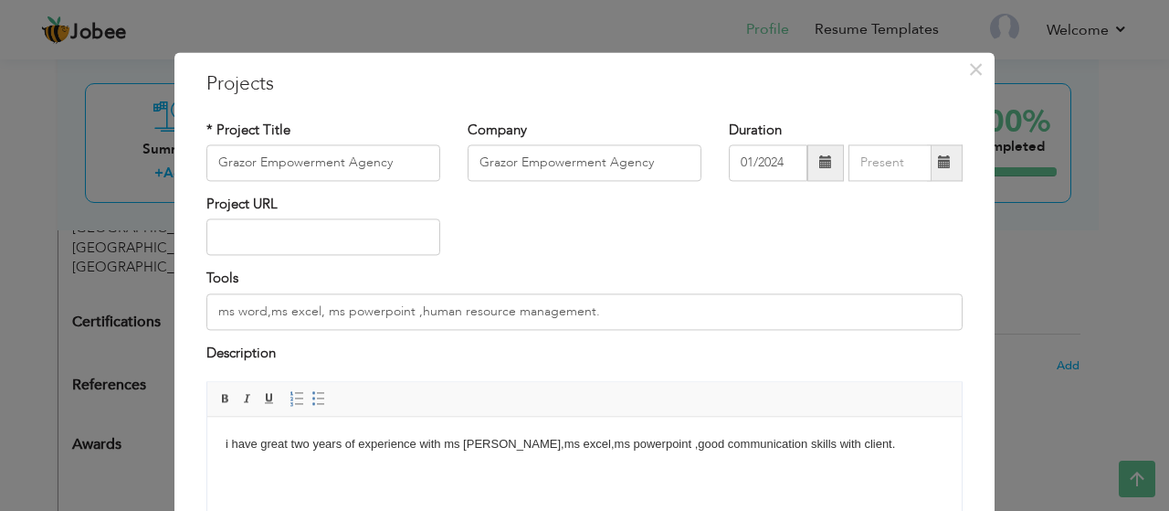
click at [973, 385] on div "× Projects * Project Title Grazor Empowerment Agency Company Grazor Empowerment…" at bounding box center [584, 388] width 820 height 673
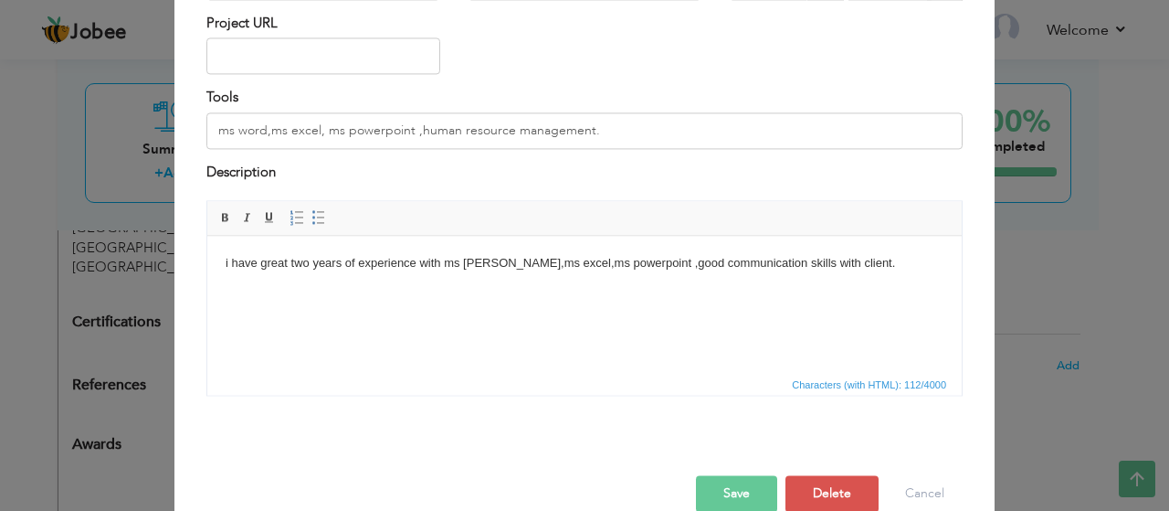
scroll to position [212, 0]
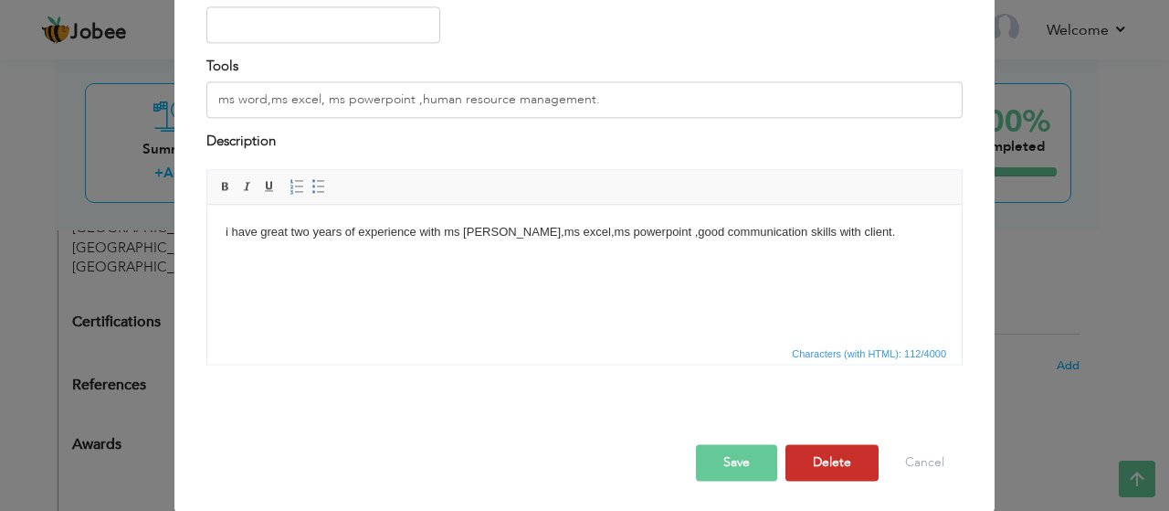
click at [828, 458] on button "Delete" at bounding box center [832, 463] width 93 height 37
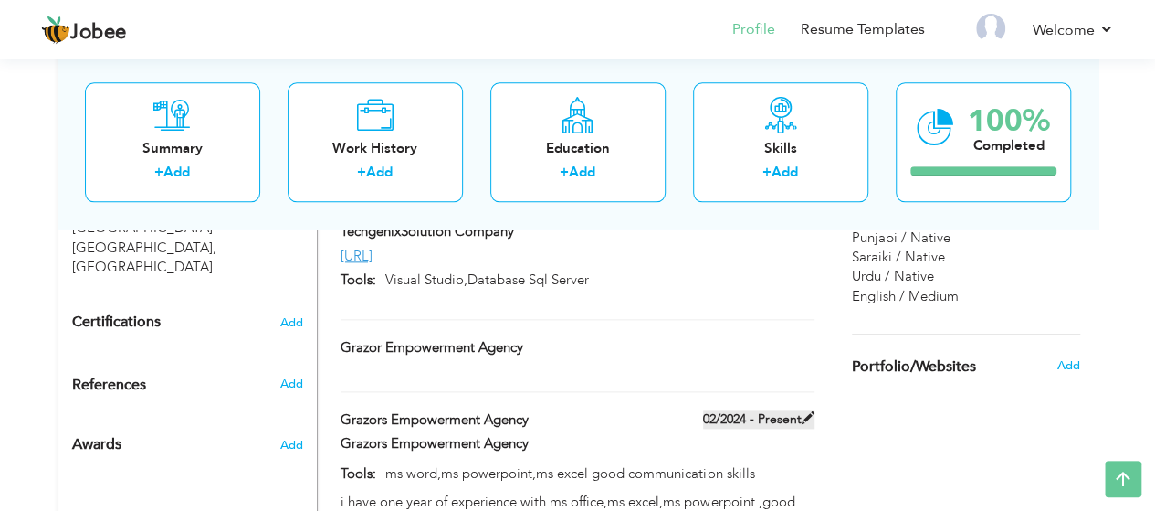
click at [773, 410] on label "02/2024 - Present" at bounding box center [758, 419] width 111 height 18
type input "Grazors Empowerment Agency"
type input "02/2024"
type input "ms word,ms powerpoint,ms excel good communication skills"
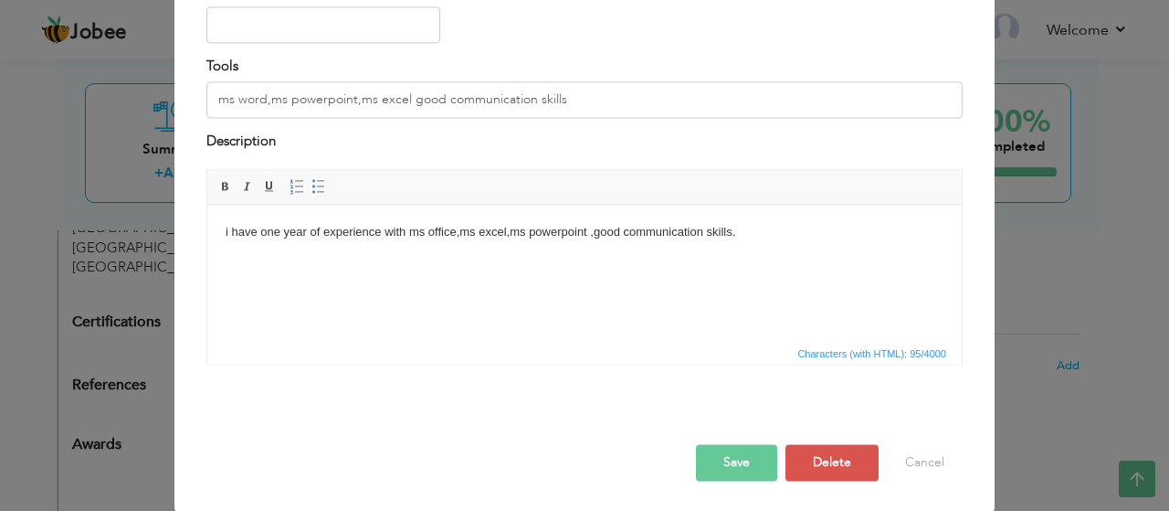
scroll to position [0, 0]
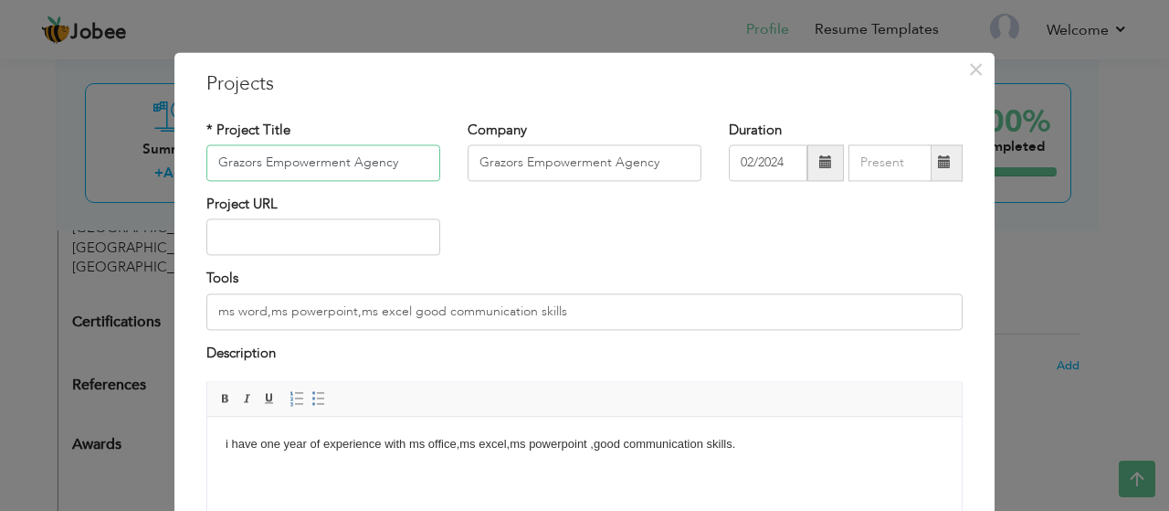
click at [255, 159] on input "Grazors Empowerment Agency" at bounding box center [323, 162] width 234 height 37
click at [395, 167] on input "Grazors Empowerment Agency" at bounding box center [323, 162] width 234 height 37
type input "G"
type input "Agency agent"
click at [957, 260] on div "Project URL" at bounding box center [585, 232] width 784 height 74
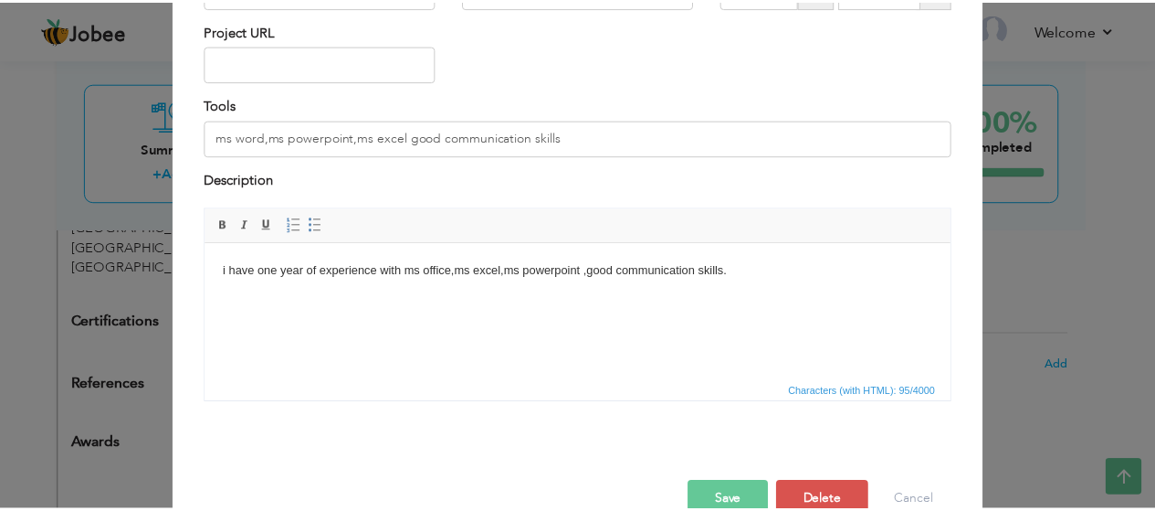
scroll to position [212, 0]
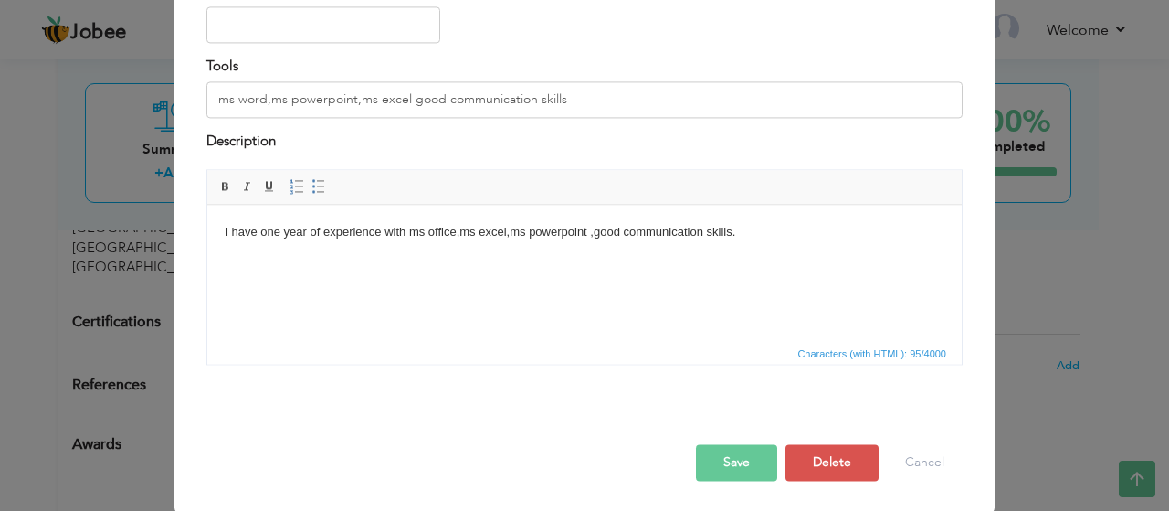
click at [740, 463] on button "Save" at bounding box center [736, 463] width 81 height 37
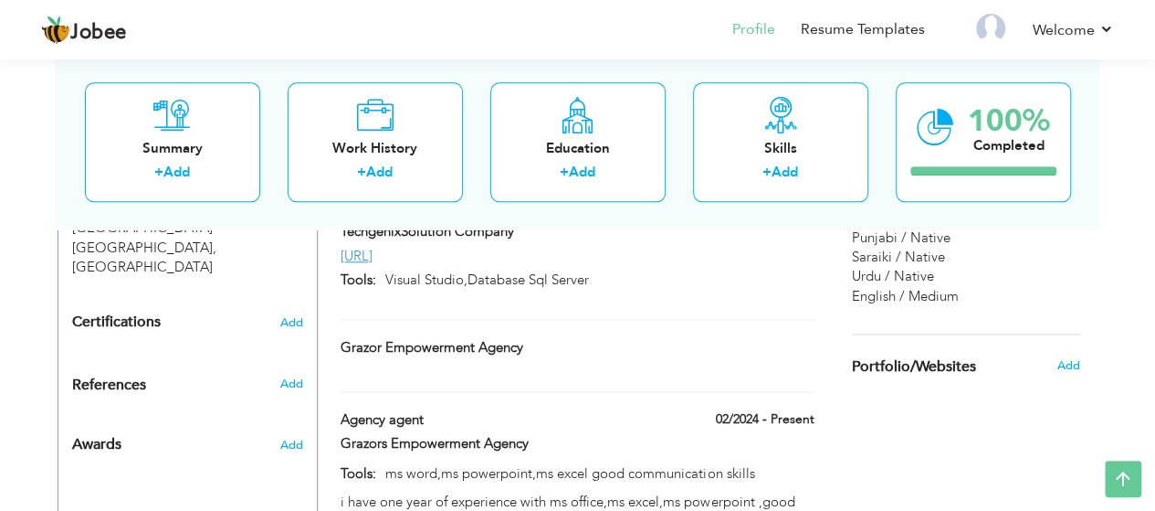
click at [216, 305] on div "Certifications Add × Certification * Certification Name Certification Authority…" at bounding box center [187, 327] width 258 height 44
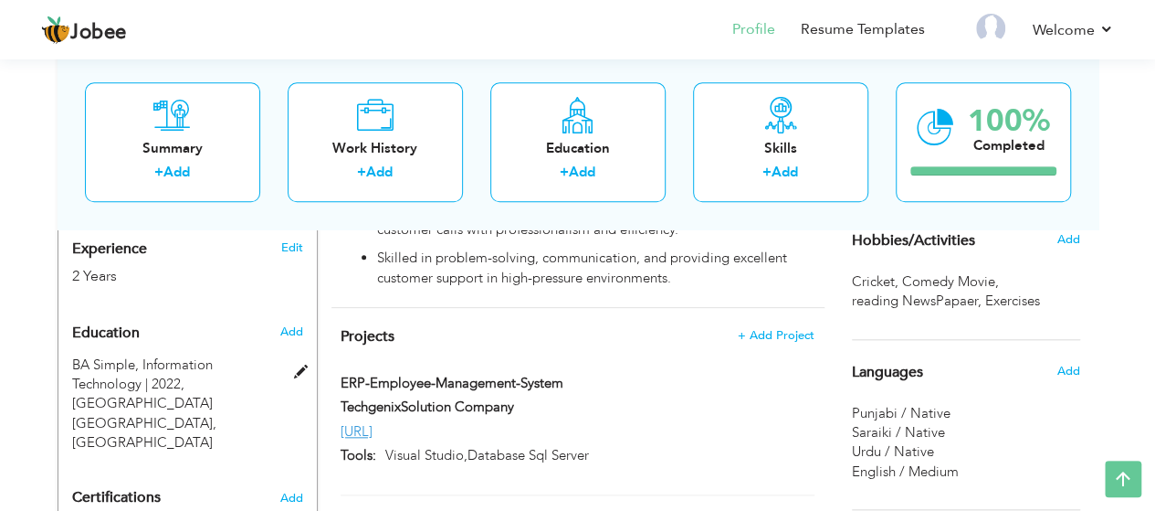
scroll to position [769, 0]
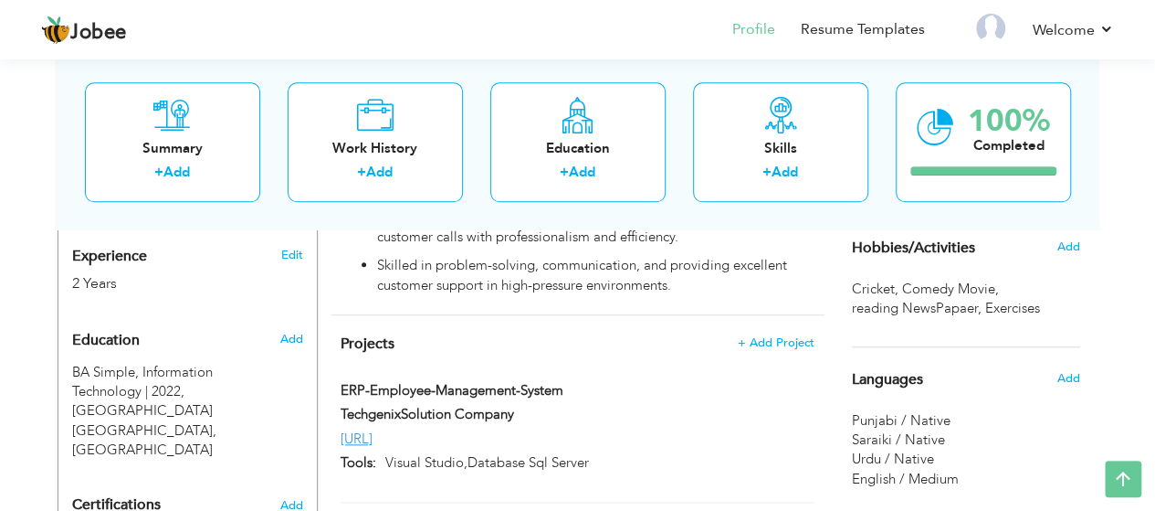
click at [597, 315] on div "Projects + Add Project ERP-Employee-Management-System ERP-Employee-Management-S…" at bounding box center [578, 519] width 493 height 409
click at [799, 336] on span "+ Add Project" at bounding box center [776, 342] width 78 height 13
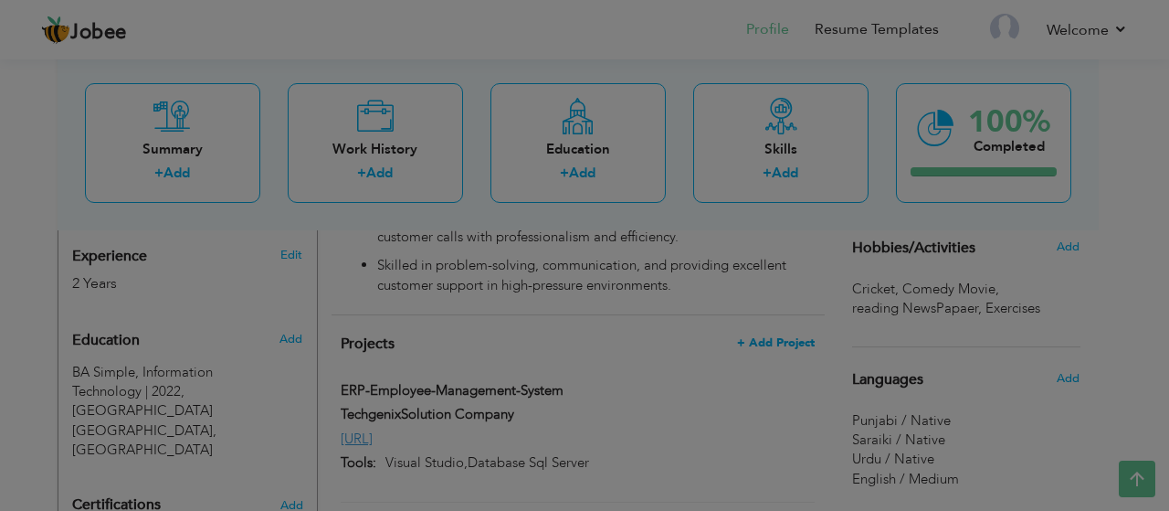
scroll to position [0, 0]
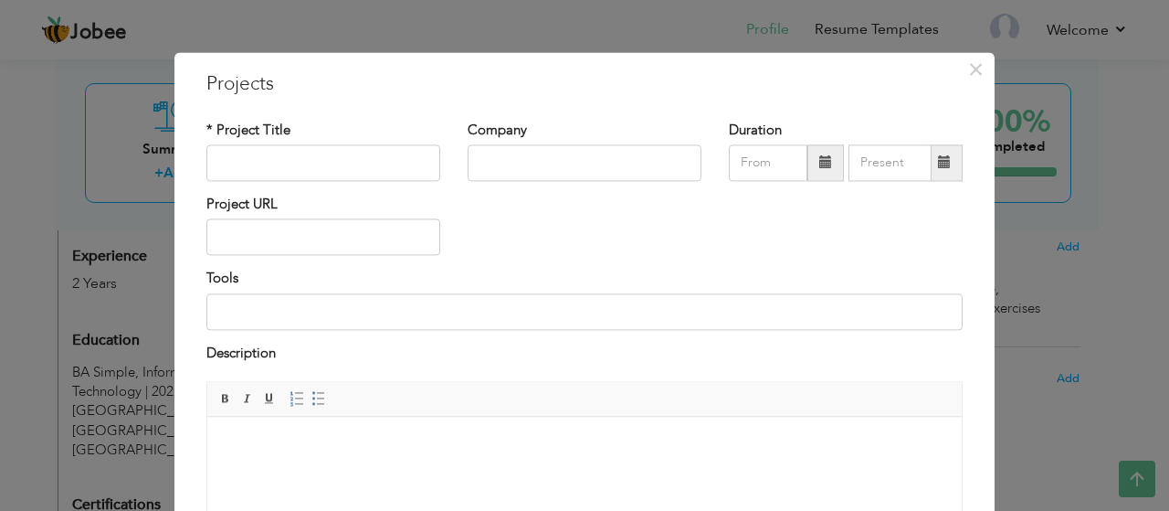
click at [970, 351] on div "× Projects * Project Title Company Duration" at bounding box center [584, 388] width 820 height 673
click at [974, 72] on span "×" at bounding box center [976, 69] width 16 height 33
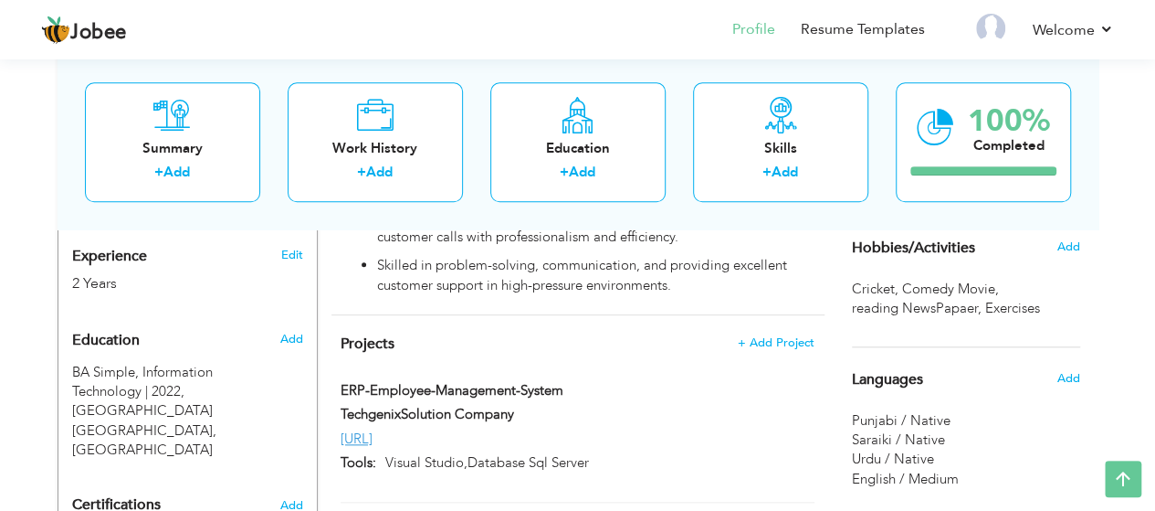
click at [655, 429] on div "[URL]" at bounding box center [577, 438] width 501 height 19
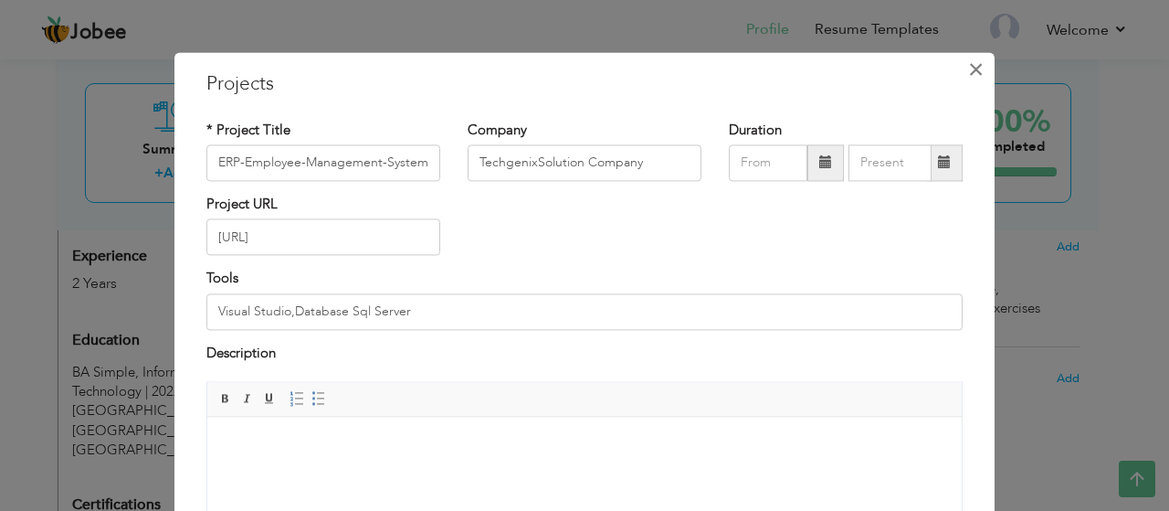
click at [968, 66] on span "×" at bounding box center [976, 69] width 16 height 33
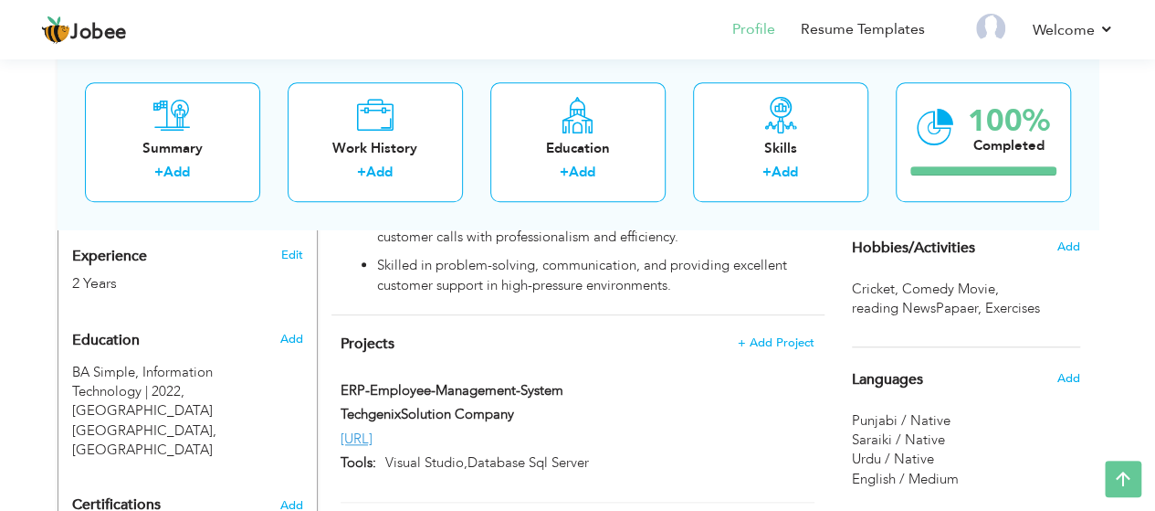
click at [709, 429] on div "[URL]" at bounding box center [577, 438] width 501 height 19
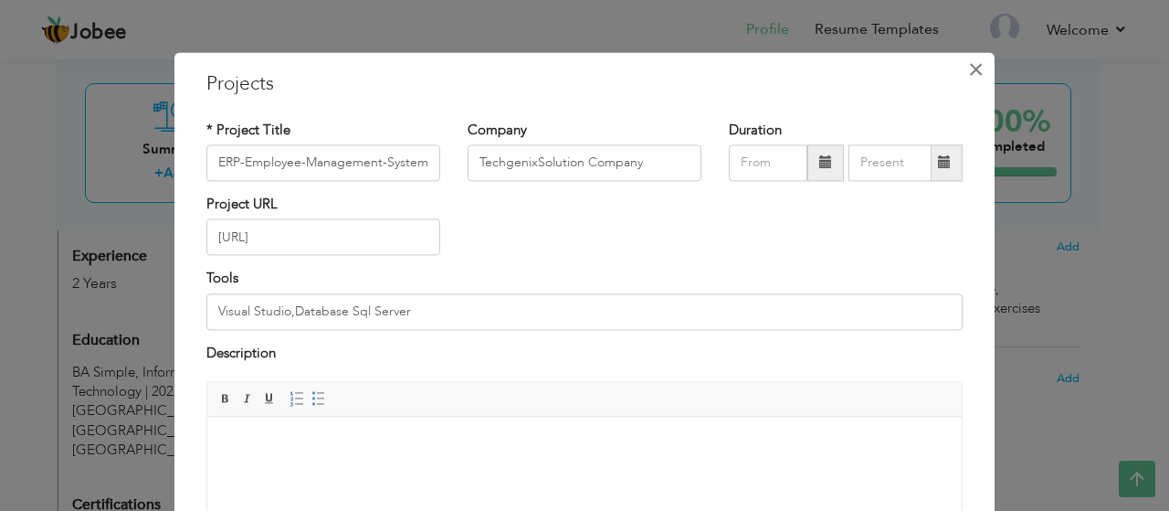
click at [968, 68] on span "×" at bounding box center [976, 69] width 16 height 33
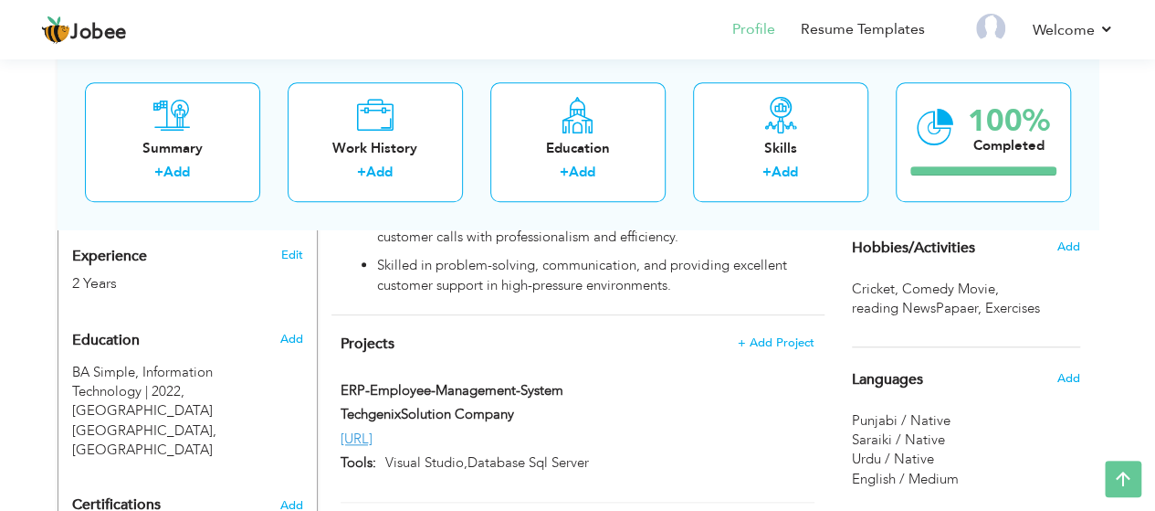
click at [1012, 264] on div "Hobbies/Activities" at bounding box center [945, 247] width 213 height 37
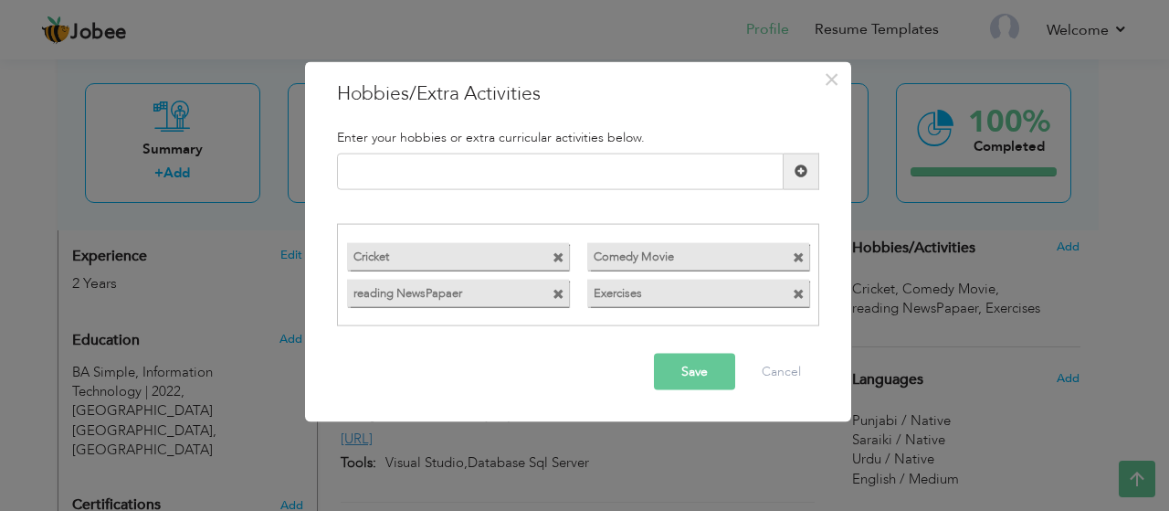
click at [1012, 264] on div "× Hobbies/Extra Activities Enter your hobbies or extra curricular activities be…" at bounding box center [584, 255] width 1169 height 511
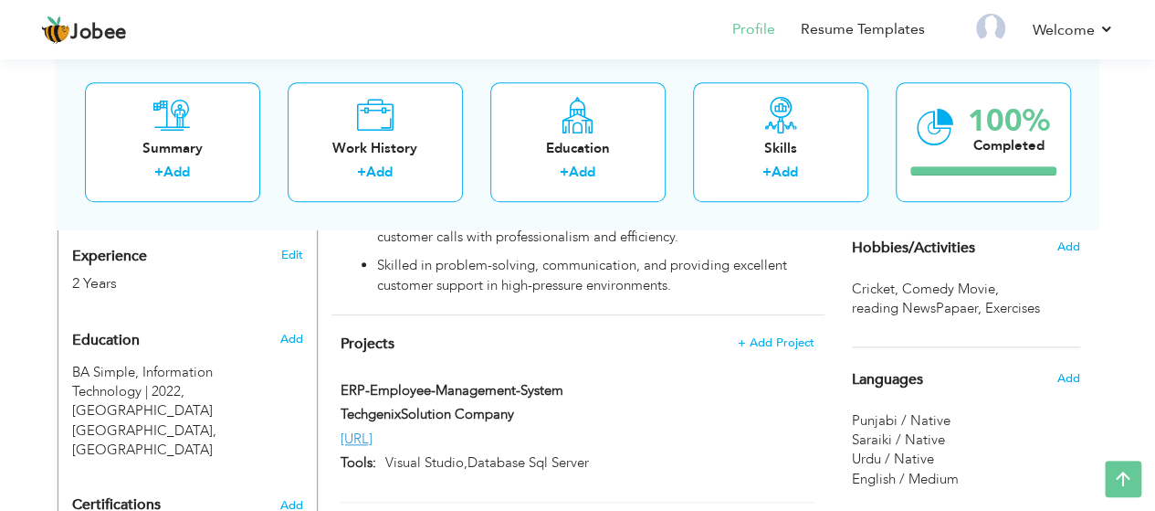
click at [835, 375] on div "CV Import Profile Strength 0% Select an Item from right menu Work History * Job…" at bounding box center [578, 274] width 521 height 1398
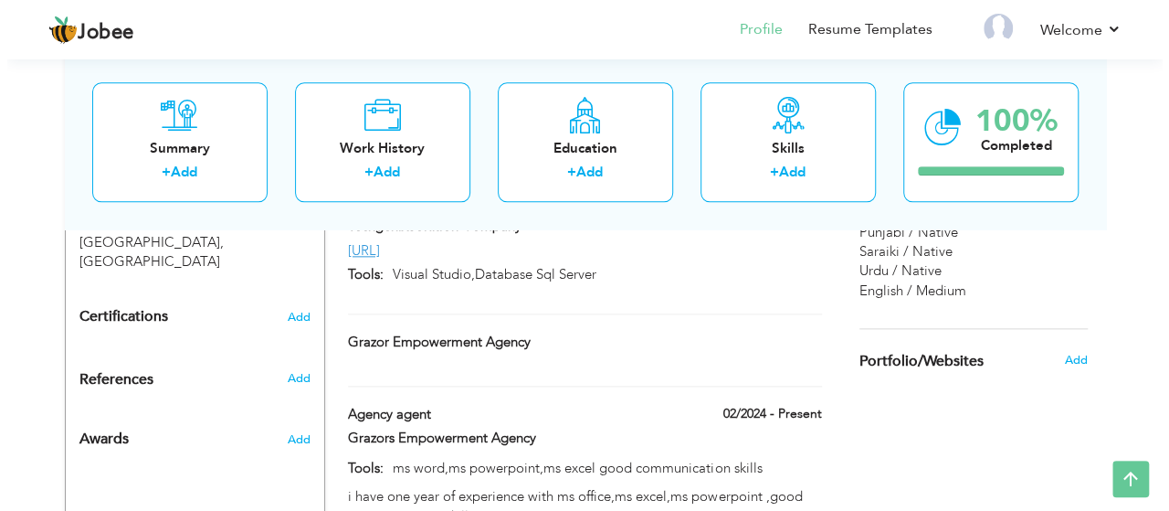
scroll to position [1025, 0]
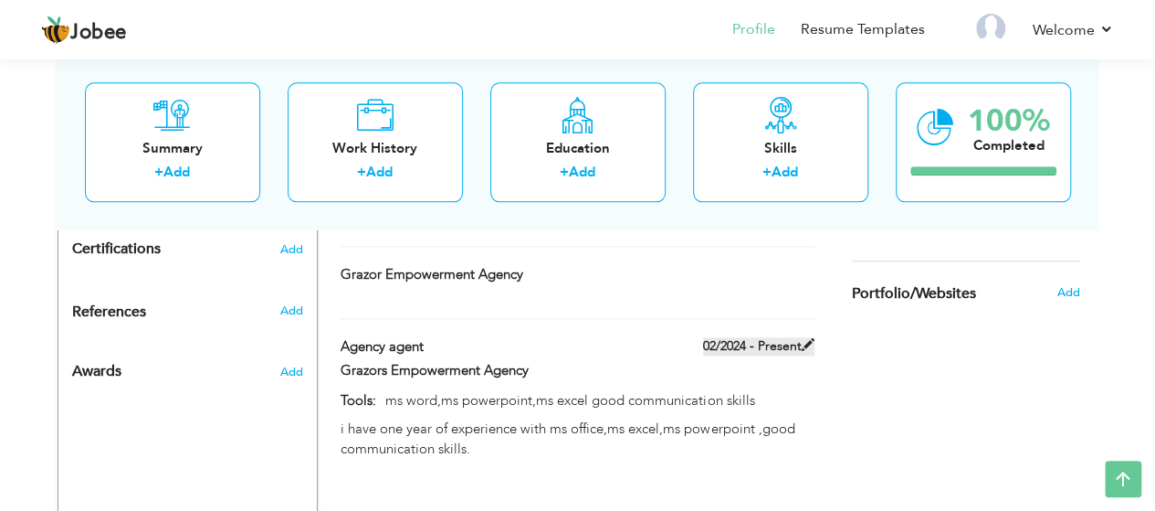
click at [760, 337] on label "02/2024 - Present" at bounding box center [758, 346] width 111 height 18
type input "Agency agent"
type input "Grazors Empowerment Agency"
type input "02/2024"
type input "ms word,ms powerpoint,ms excel good communication skills"
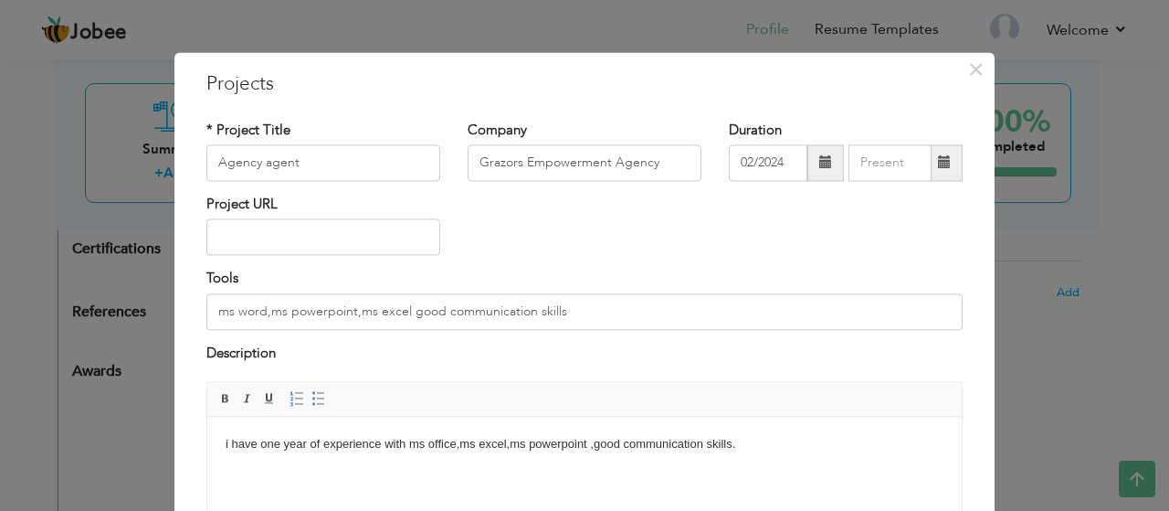
click at [983, 397] on div "× Projects * Project Title Agency agent Company Grazors Empowerment Agency Dura…" at bounding box center [584, 388] width 820 height 673
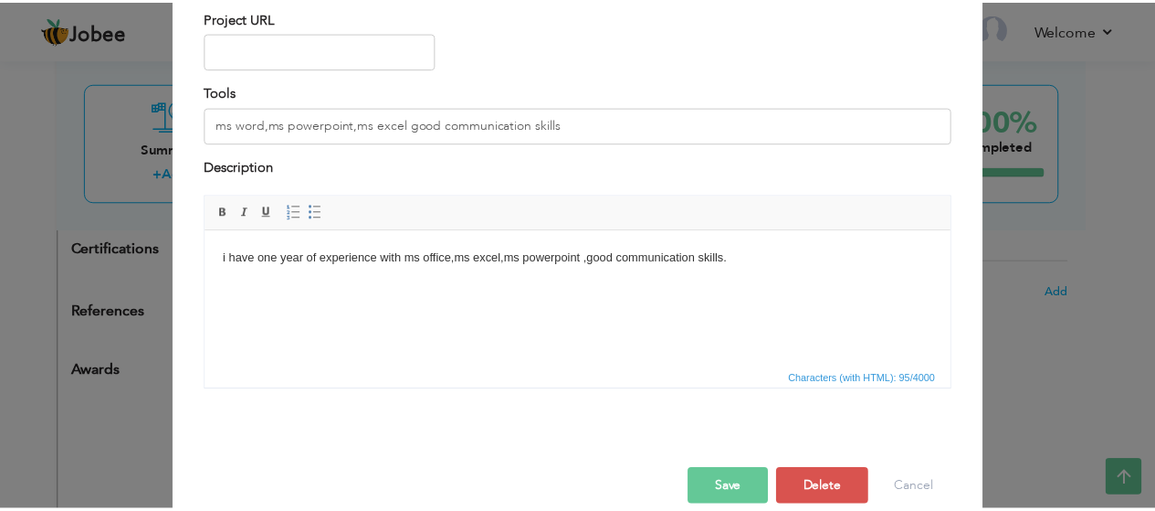
scroll to position [212, 0]
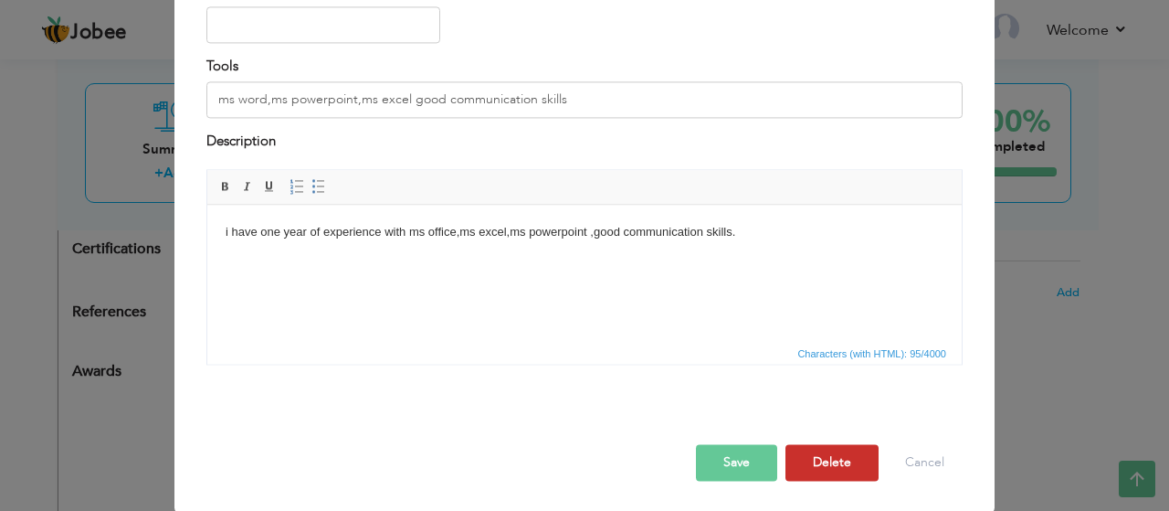
click at [805, 453] on button "Delete" at bounding box center [832, 463] width 93 height 37
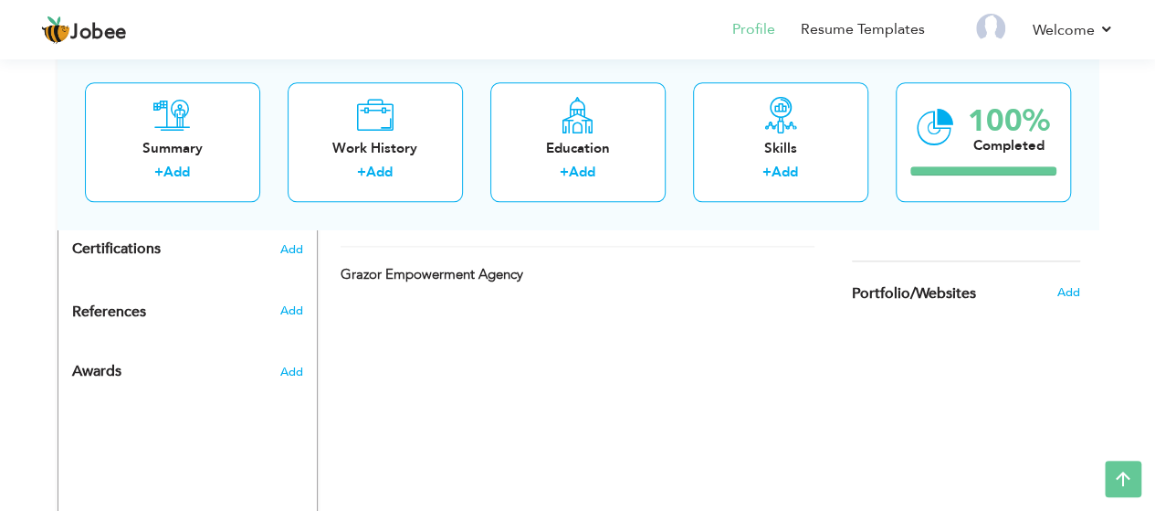
click at [612, 255] on div "CV Import Profile Strength 0% Select an Item from right menu Work History * Job…" at bounding box center [578, 19] width 521 height 1398
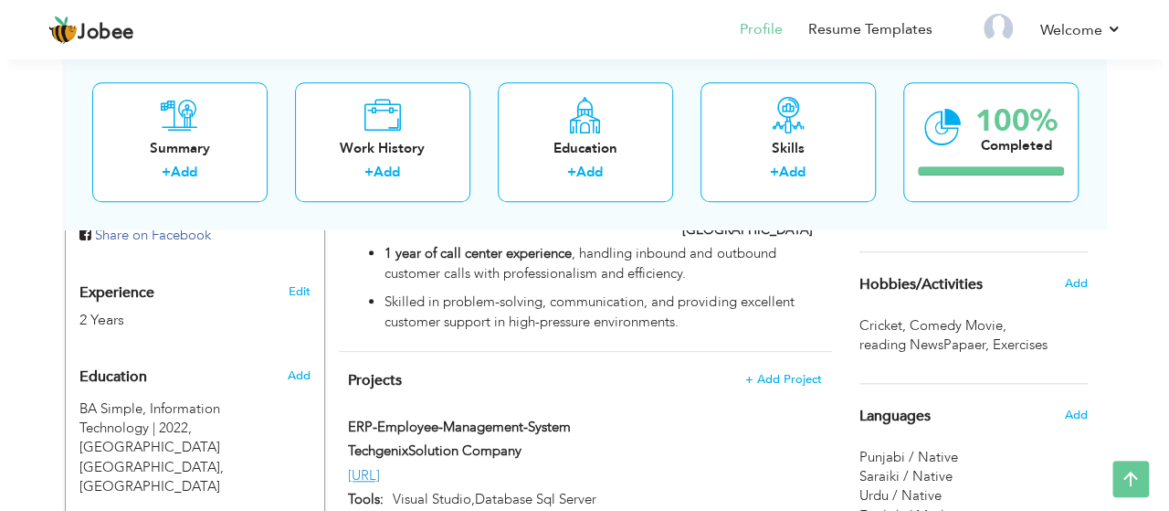
scroll to position [769, 0]
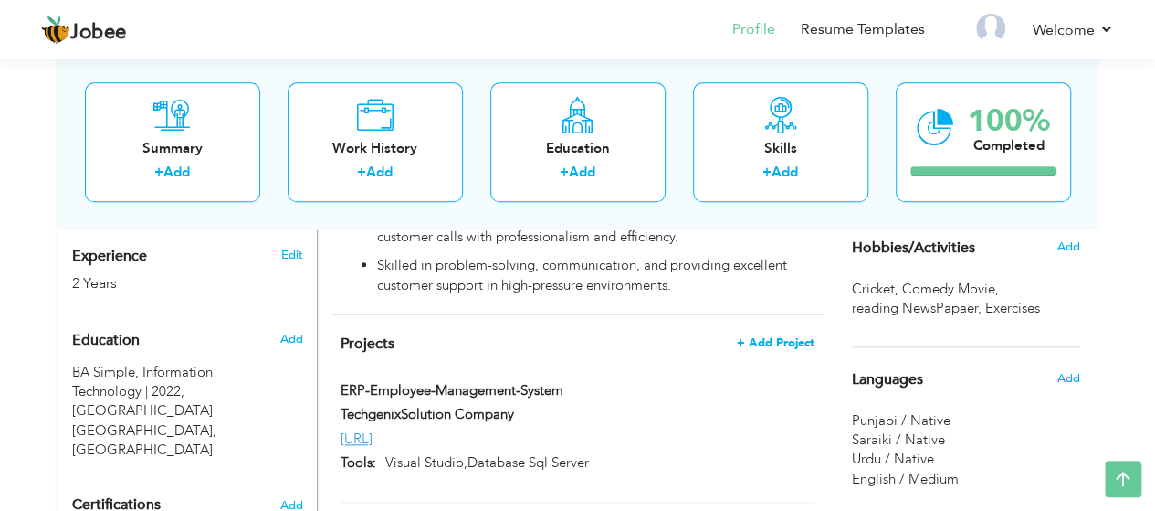
click at [764, 336] on span "+ Add Project" at bounding box center [776, 342] width 78 height 13
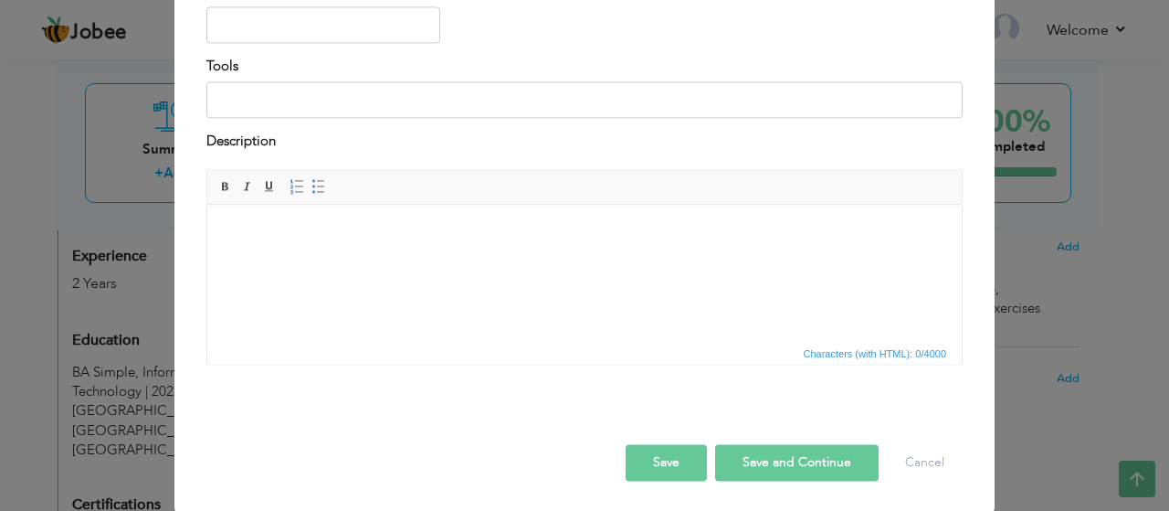
scroll to position [0, 0]
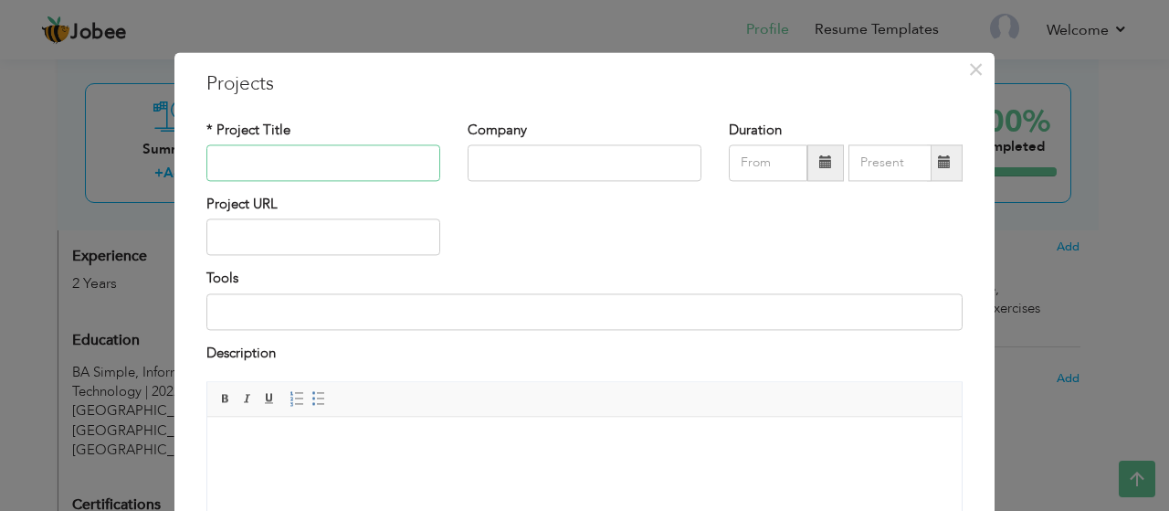
click at [329, 169] on input "text" at bounding box center [323, 162] width 234 height 37
type input "Grazor Empowerment Agency"
click at [342, 157] on input "Grazor Empowerment Agency" at bounding box center [323, 162] width 234 height 37
click at [484, 155] on input "text" at bounding box center [585, 162] width 234 height 37
paste input "Grazor Empowerment Agency"
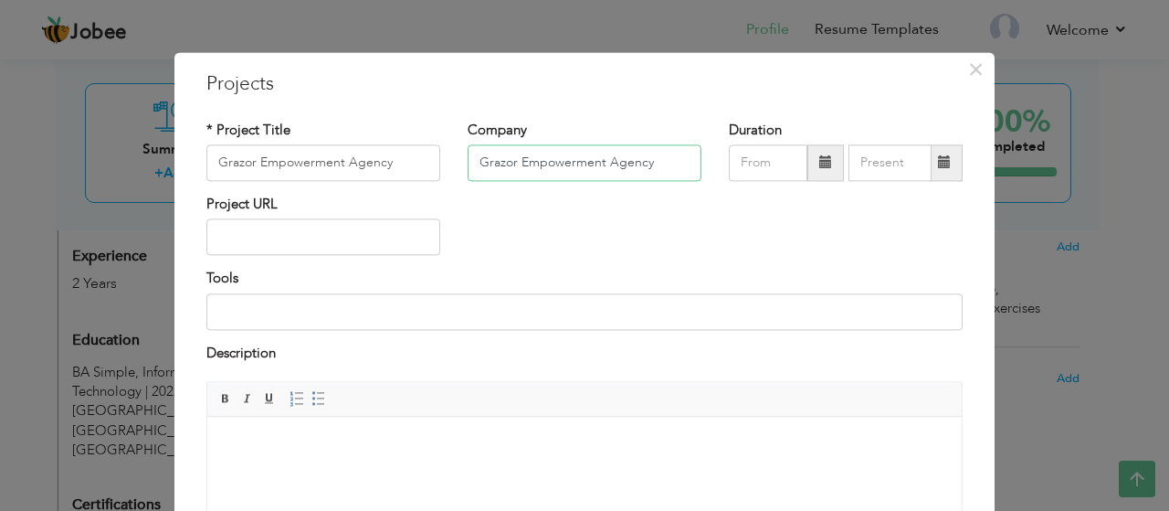
type input "Grazor Empowerment Agency"
click at [248, 162] on input "Grazor Empowerment Agency" at bounding box center [323, 162] width 234 height 37
click at [332, 163] on input "Grazor Empowerment Agency" at bounding box center [323, 162] width 234 height 37
click at [334, 160] on input "Grazor Empowerment Agency" at bounding box center [323, 162] width 234 height 37
click at [314, 161] on input "Agency" at bounding box center [323, 162] width 234 height 37
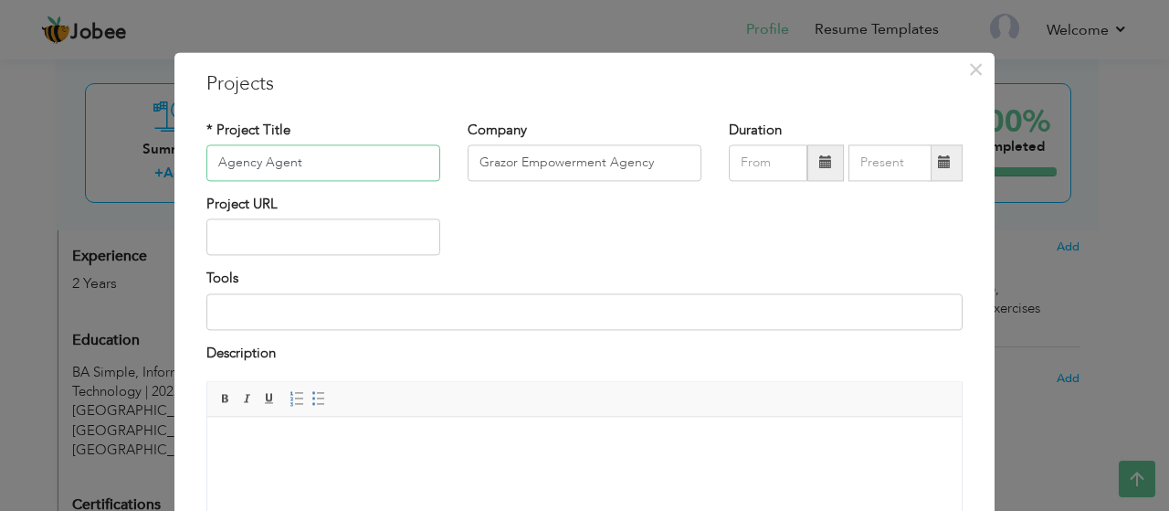
type input "Agency Agent"
click at [824, 164] on span at bounding box center [825, 162] width 13 height 13
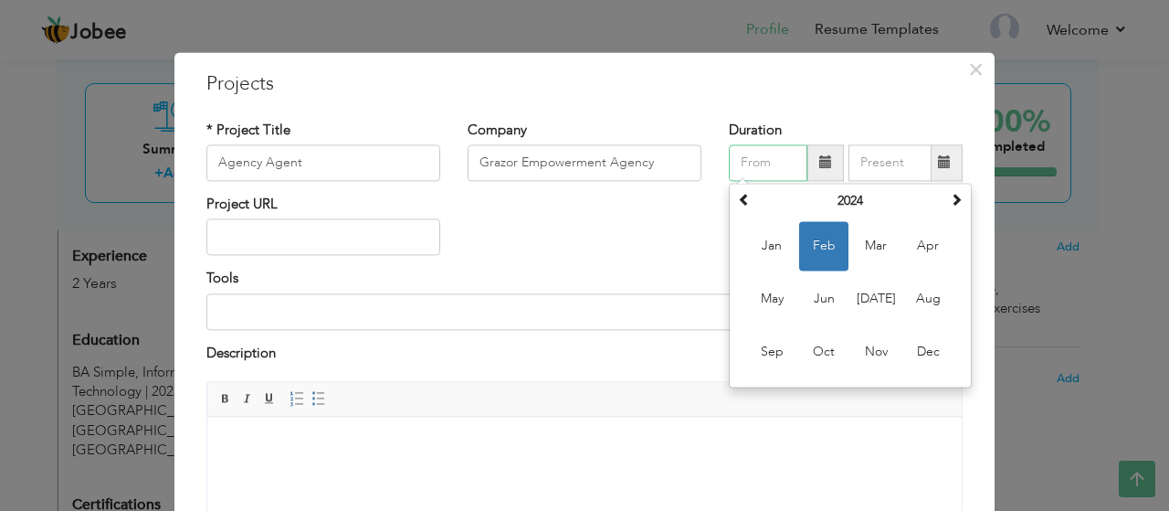
click at [817, 248] on span "Feb" at bounding box center [823, 245] width 49 height 49
type input "02/2024"
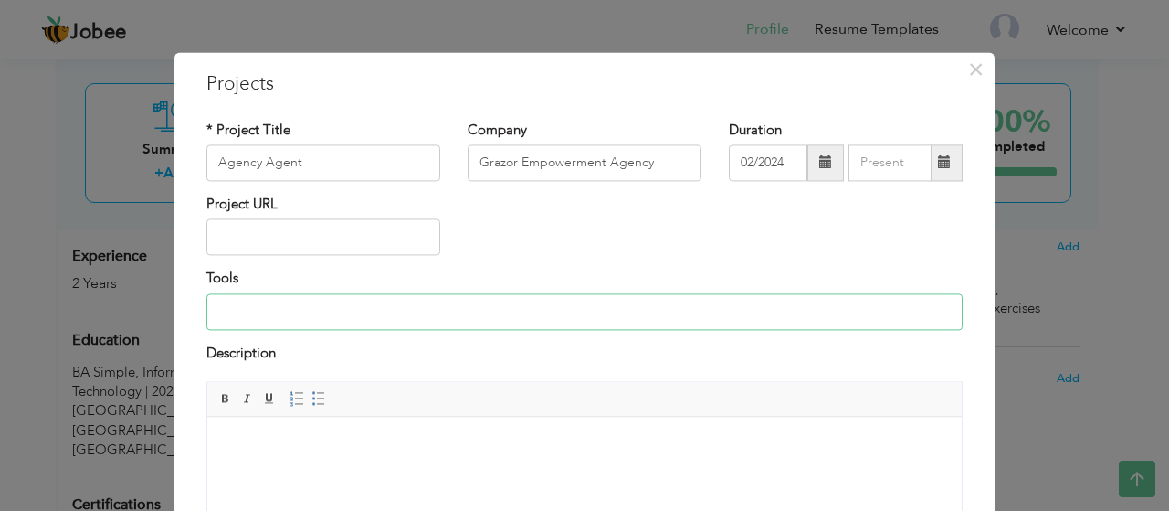
click at [449, 321] on input at bounding box center [584, 311] width 756 height 37
type input "ms word,ms excel, ms powerpoint ,human resource management."
click at [361, 427] on html at bounding box center [584, 445] width 754 height 56
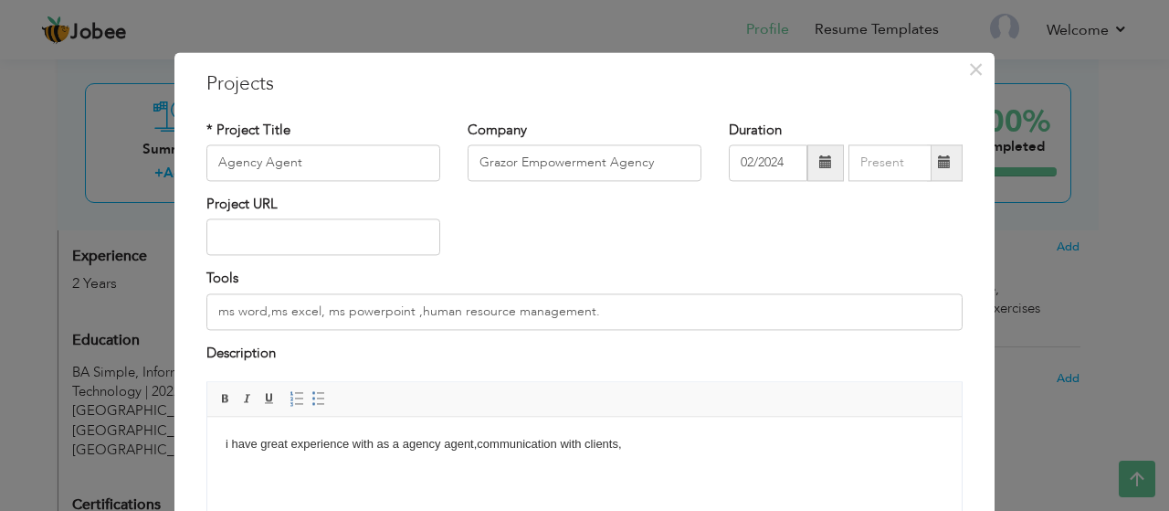
click at [975, 444] on div "× Projects * Project Title Agency Agent Company Grazor Empowerment Agency Durat…" at bounding box center [584, 388] width 820 height 673
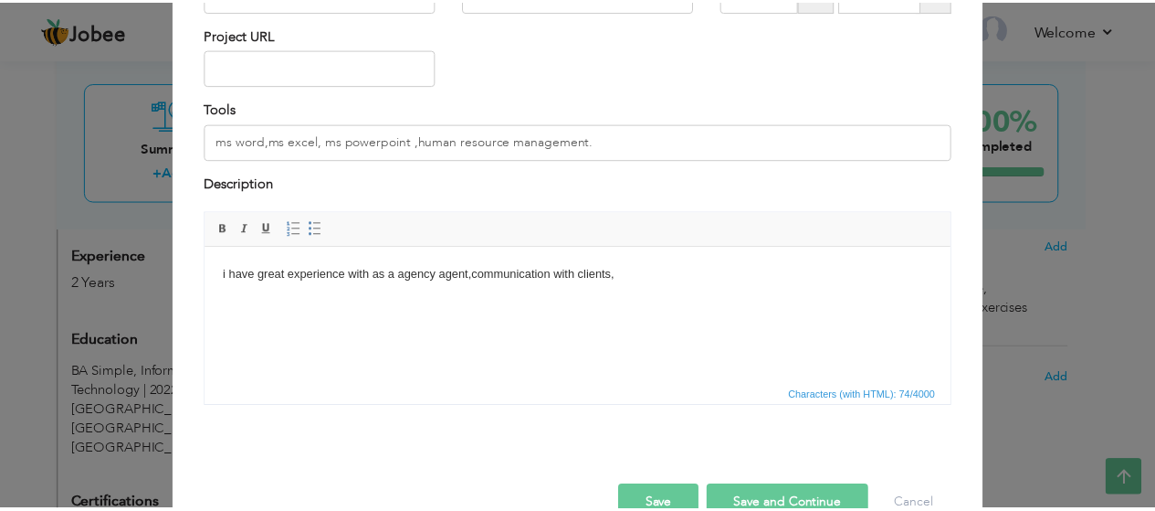
scroll to position [212, 0]
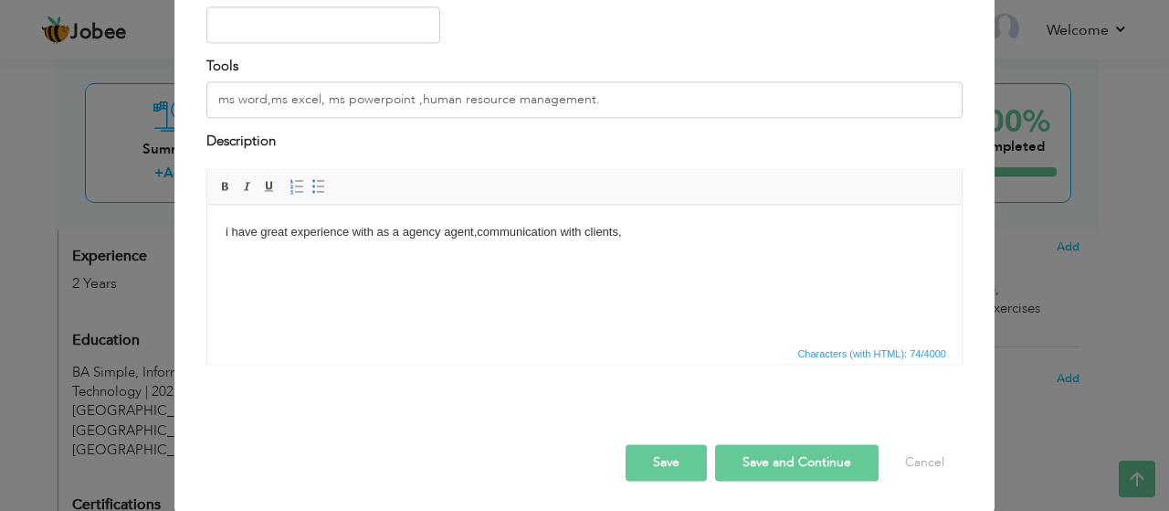
click at [639, 454] on button "Save" at bounding box center [666, 463] width 81 height 37
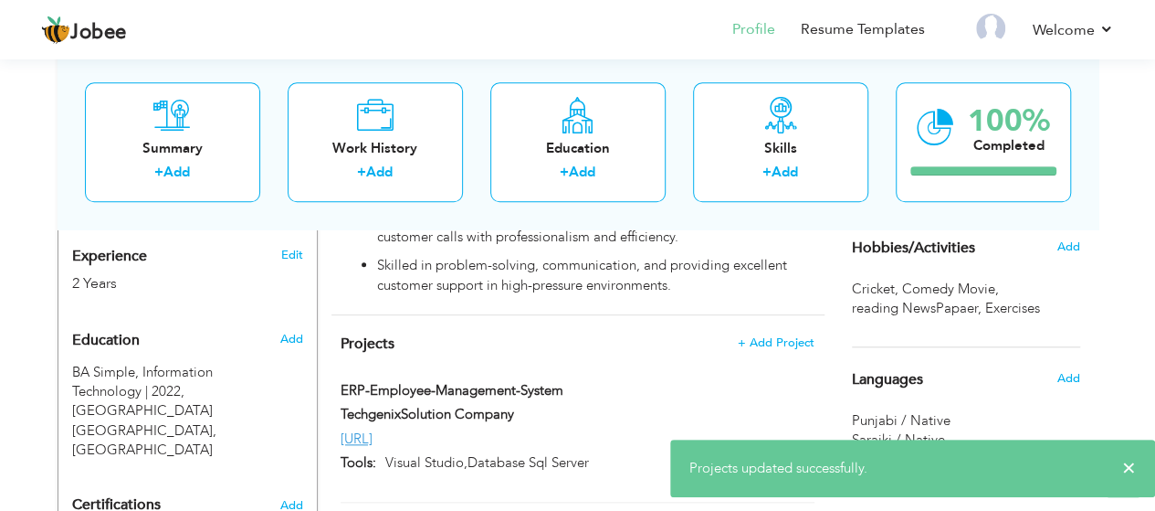
click at [294, 216] on div "Summary + Add Work History + Add Education + Add Skills + Add 100% Completed" at bounding box center [578, 142] width 1041 height 174
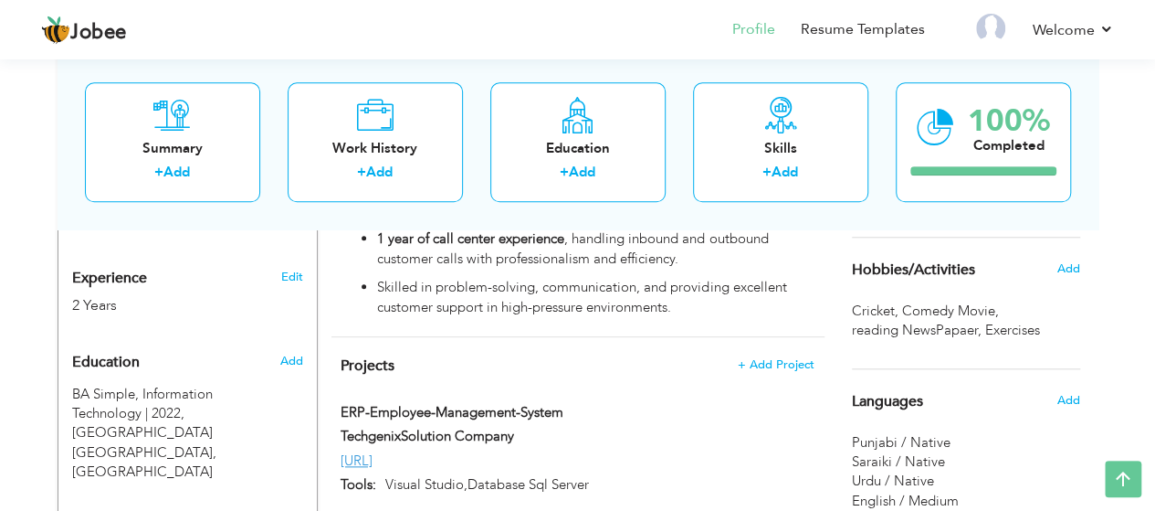
scroll to position [733, 0]
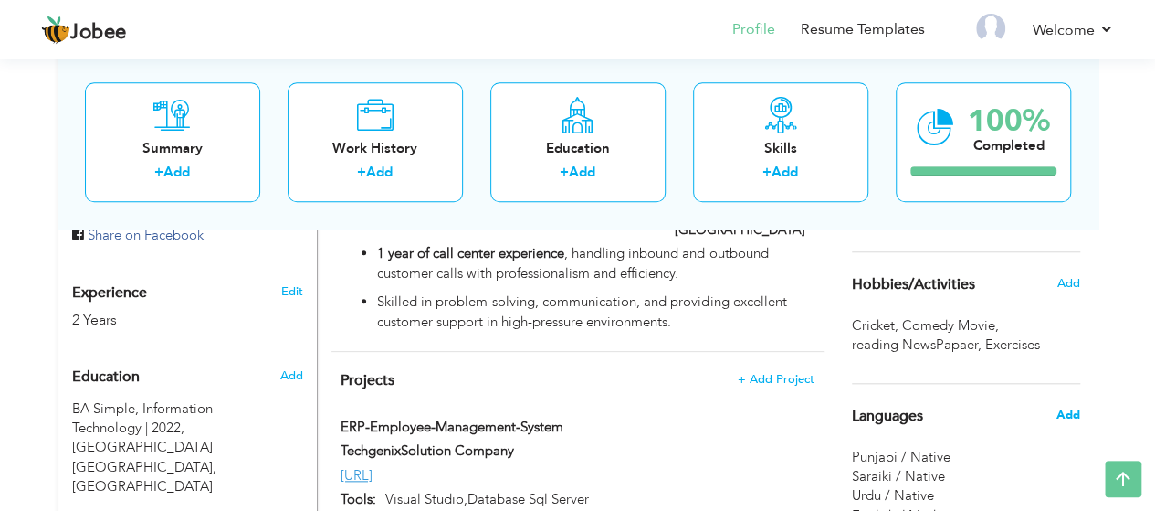
click at [1072, 408] on span "Add" at bounding box center [1068, 414] width 24 height 16
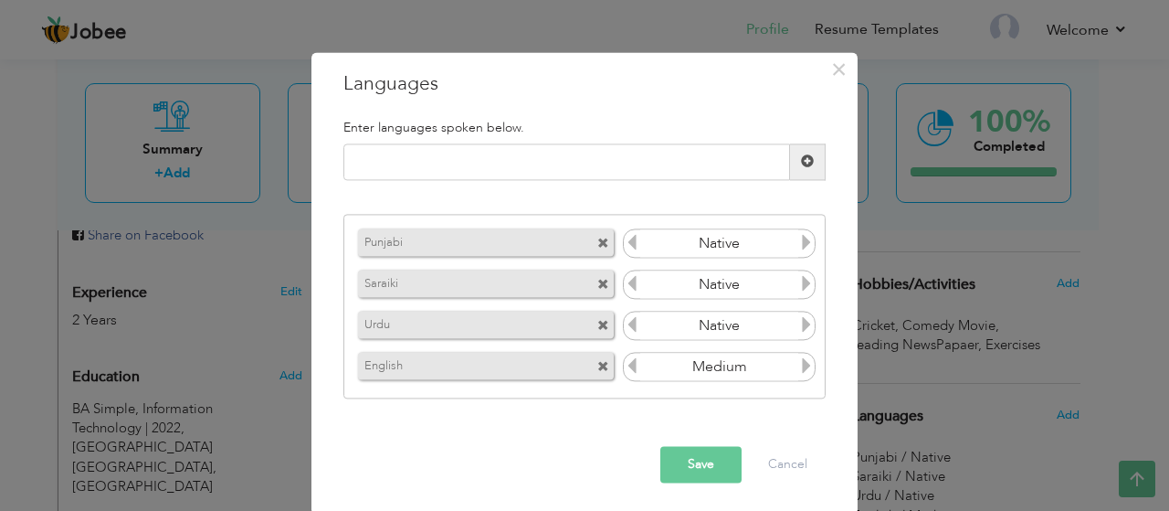
click at [597, 280] on span at bounding box center [603, 286] width 12 height 12
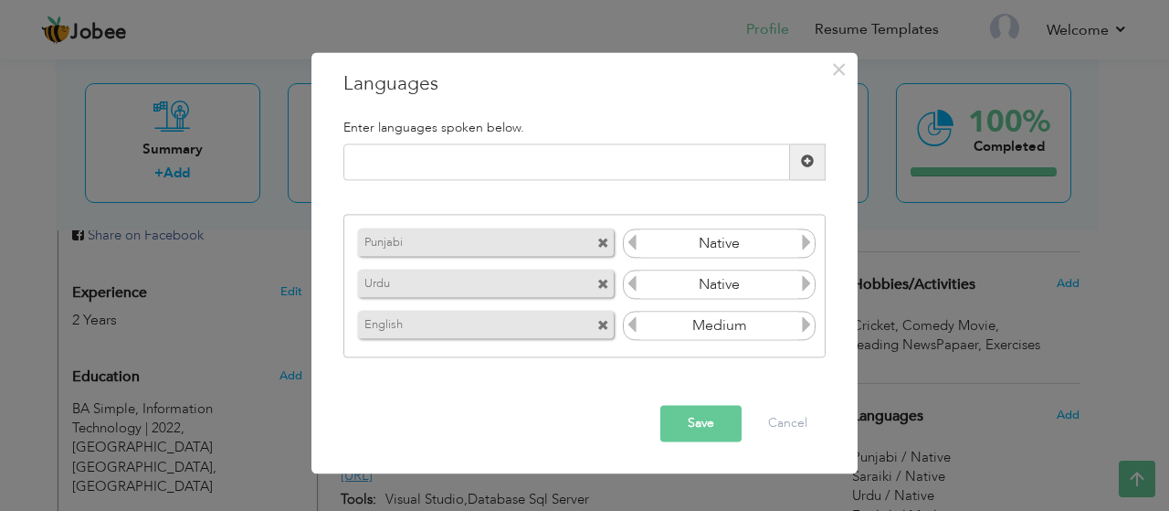
click at [697, 422] on button "Save" at bounding box center [700, 423] width 81 height 37
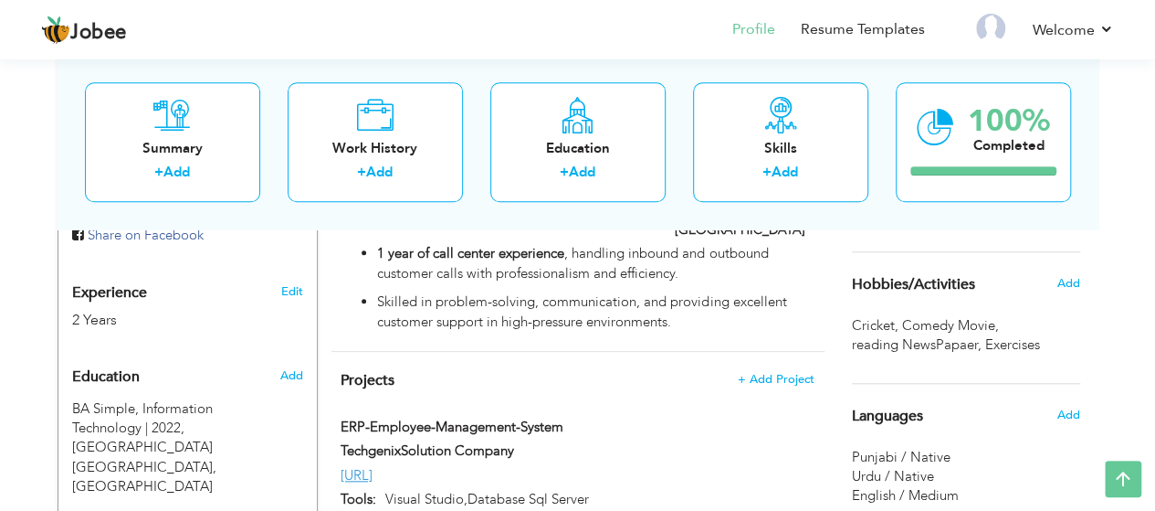
click at [292, 265] on div "Experience 2 Years Edit" at bounding box center [187, 298] width 258 height 66
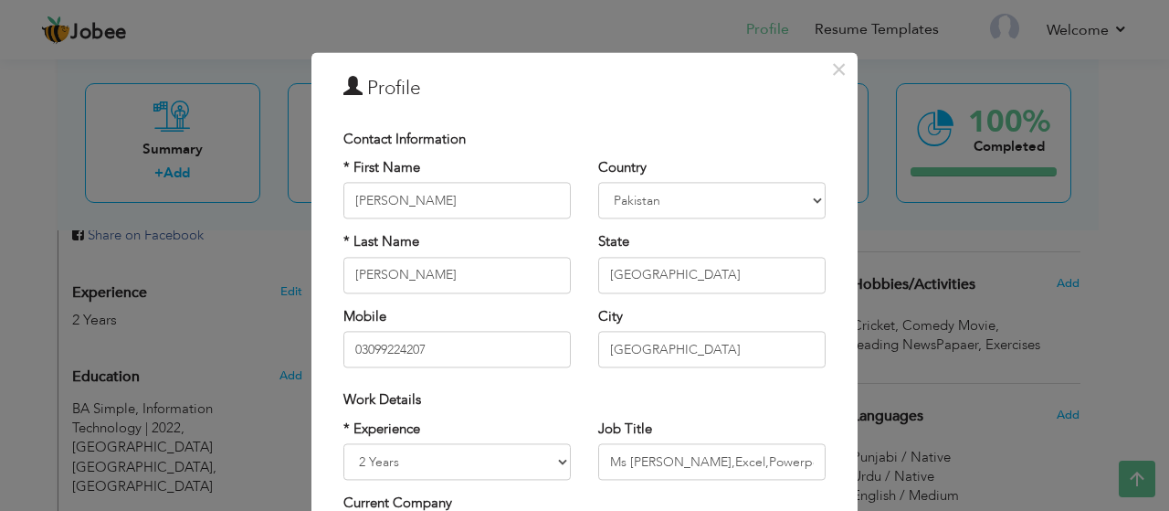
click at [77, 138] on div "× Profile Contact Information * First Name Shiza Shahid Ali * Last Name Shahid …" at bounding box center [584, 255] width 1169 height 511
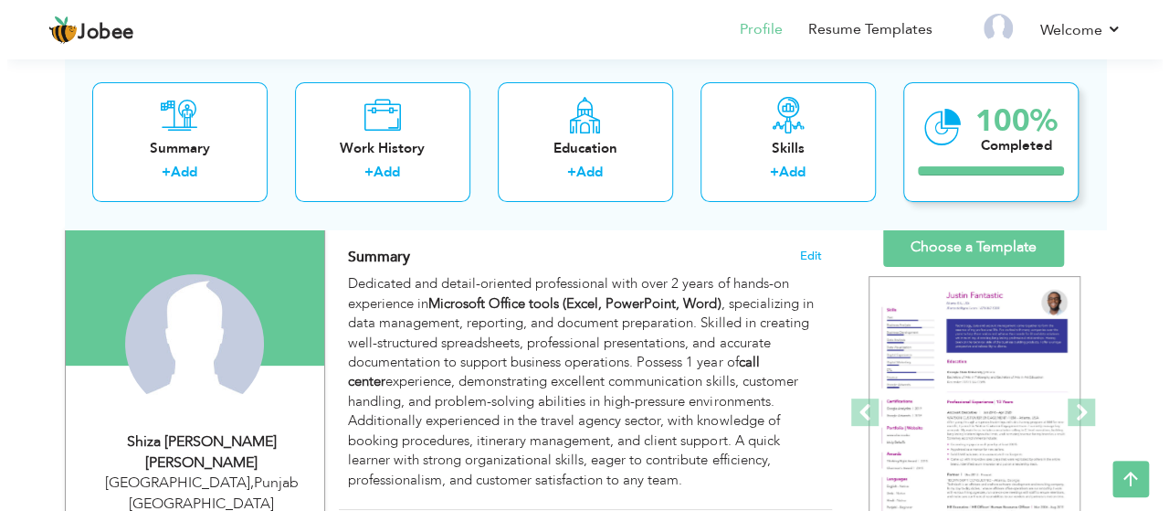
scroll to position [111, 0]
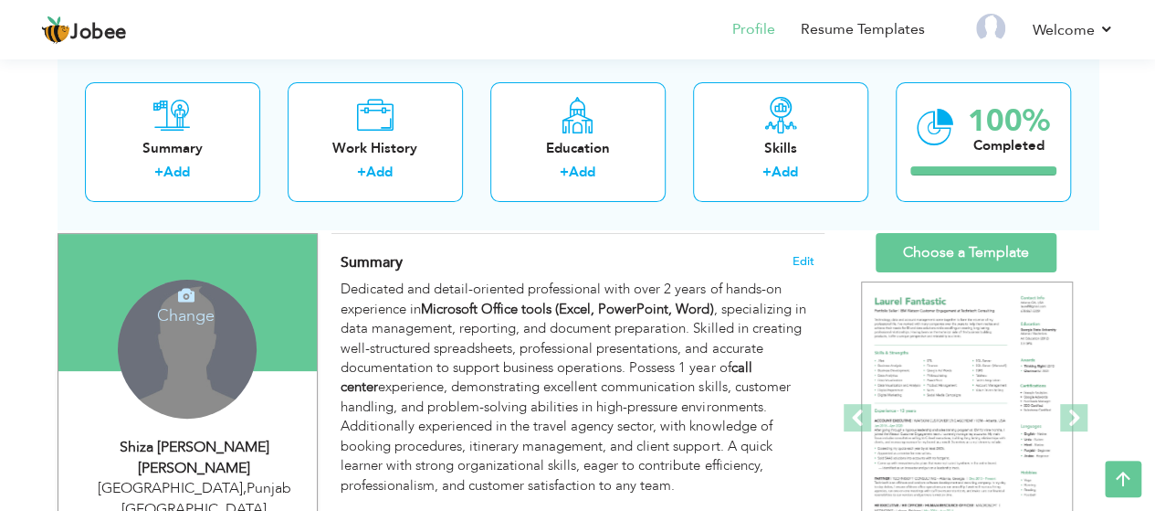
click at [208, 347] on div "Change Remove" at bounding box center [187, 349] width 139 height 139
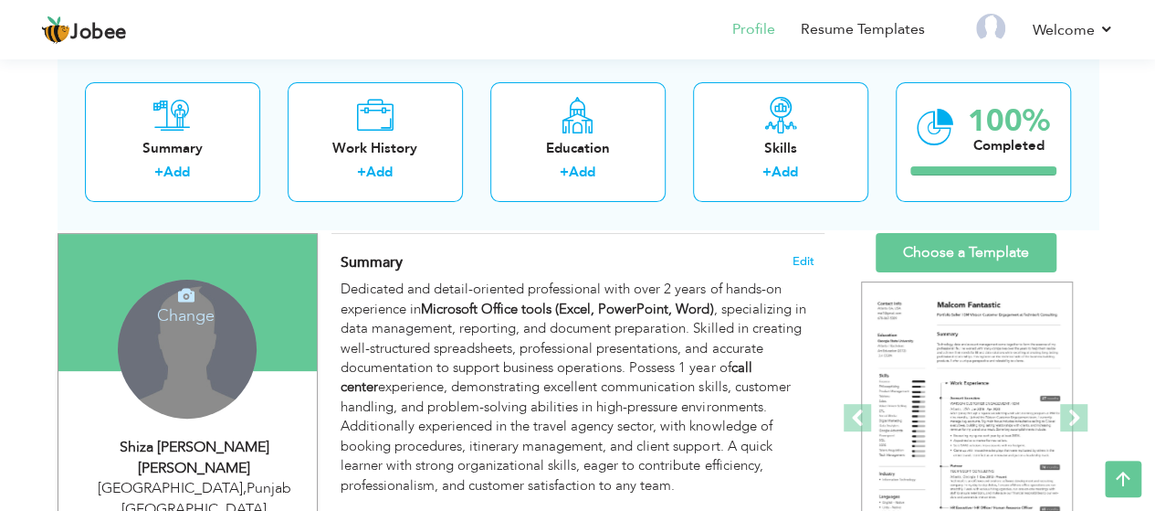
click at [191, 301] on icon at bounding box center [186, 295] width 16 height 16
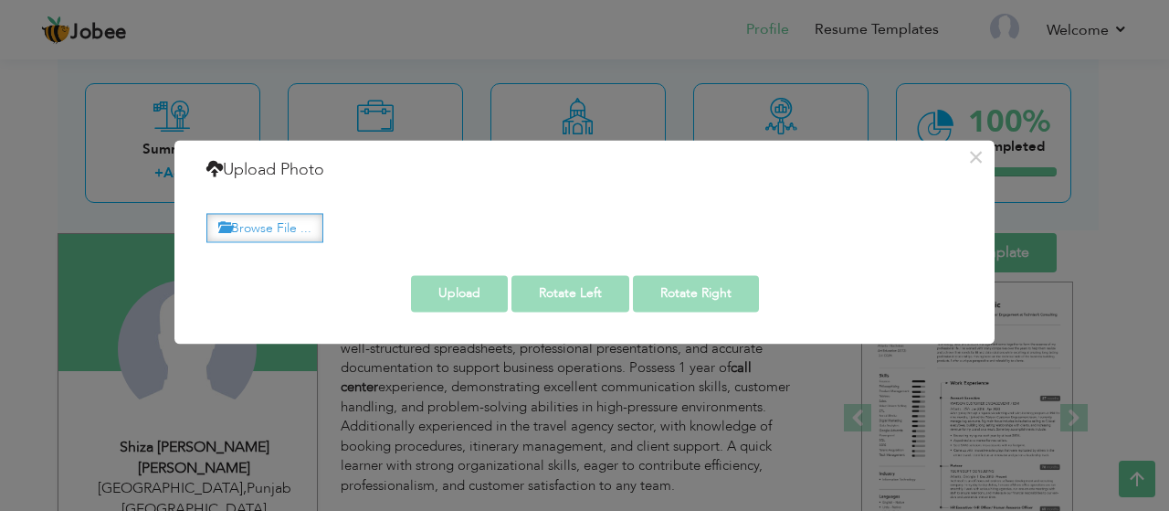
click at [292, 229] on label "Browse File ..." at bounding box center [264, 228] width 117 height 28
click at [0, 0] on input "Browse File ..." at bounding box center [0, 0] width 0 height 0
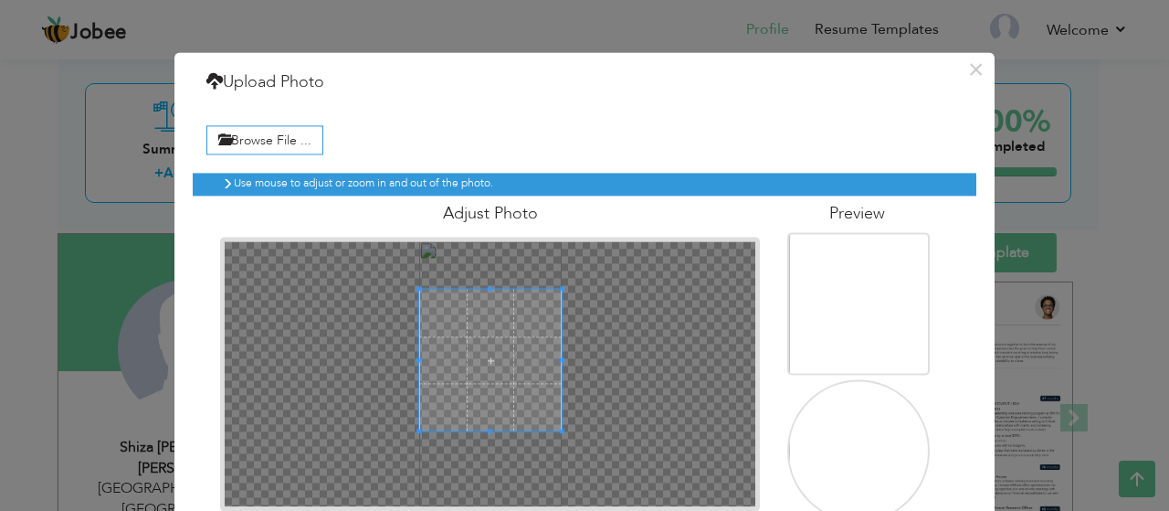
click at [521, 312] on span at bounding box center [490, 360] width 142 height 142
click at [857, 321] on img at bounding box center [860, 319] width 142 height 266
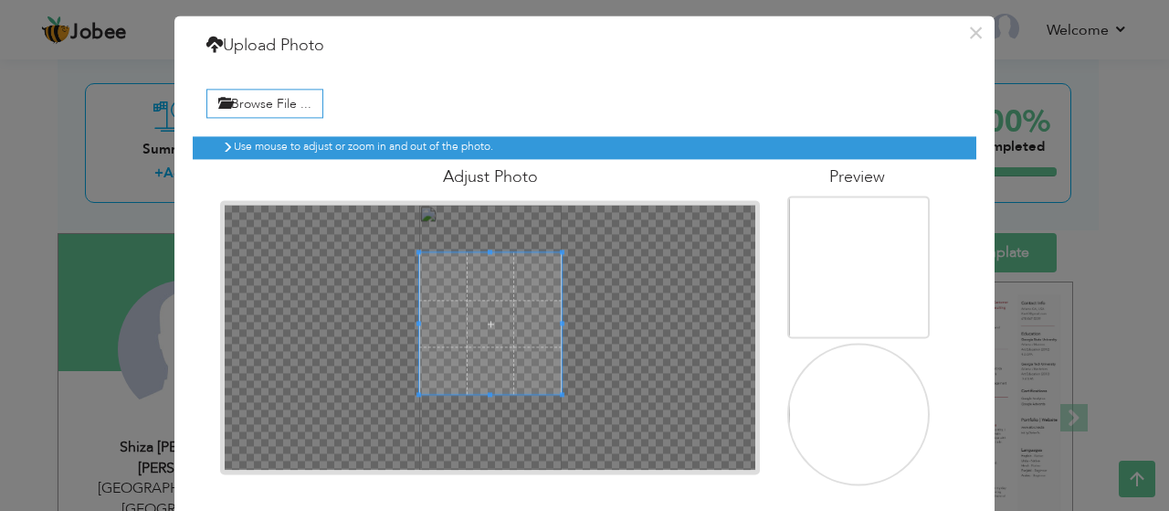
scroll to position [106, 0]
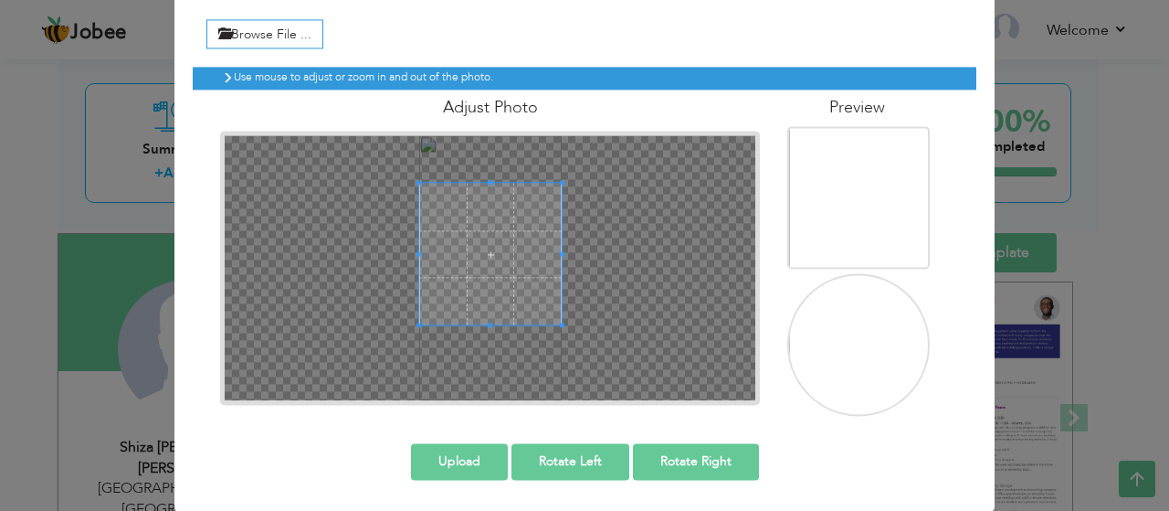
click at [455, 455] on button "Upload" at bounding box center [459, 461] width 97 height 37
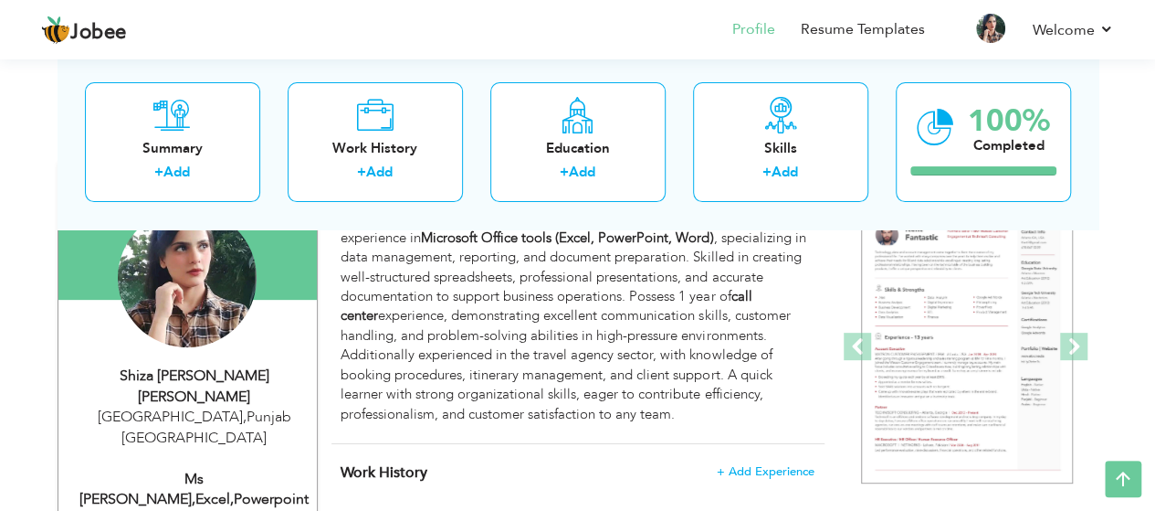
scroll to position [219, 0]
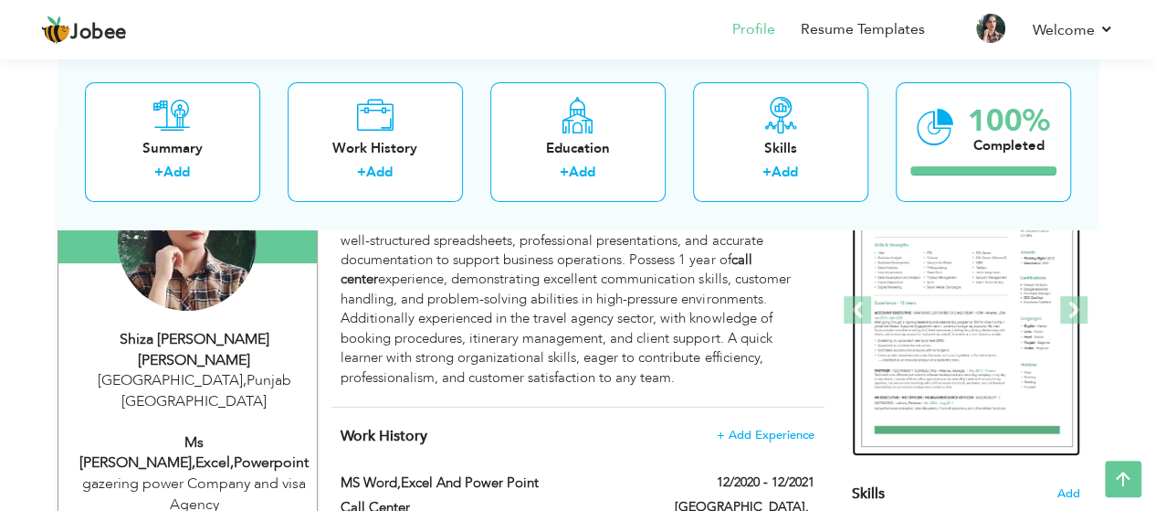
click at [934, 300] on img at bounding box center [967, 311] width 212 height 274
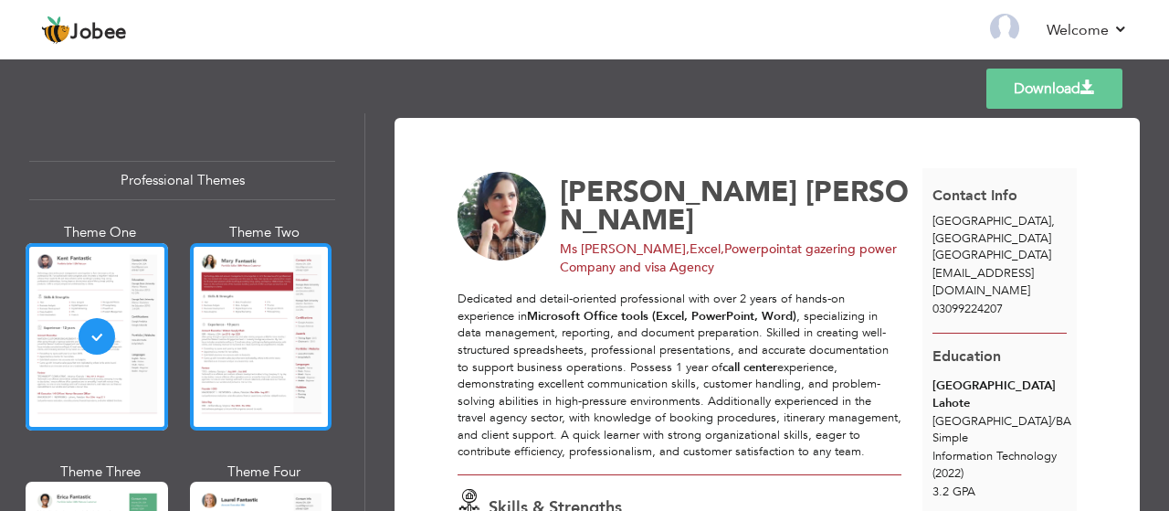
click at [260, 334] on div at bounding box center [261, 336] width 142 height 187
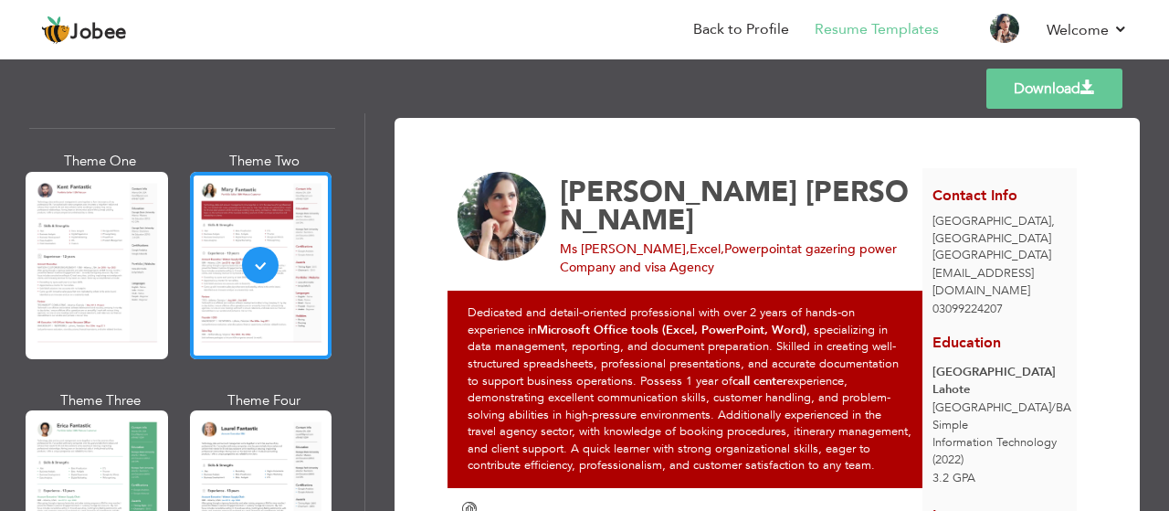
scroll to position [73, 0]
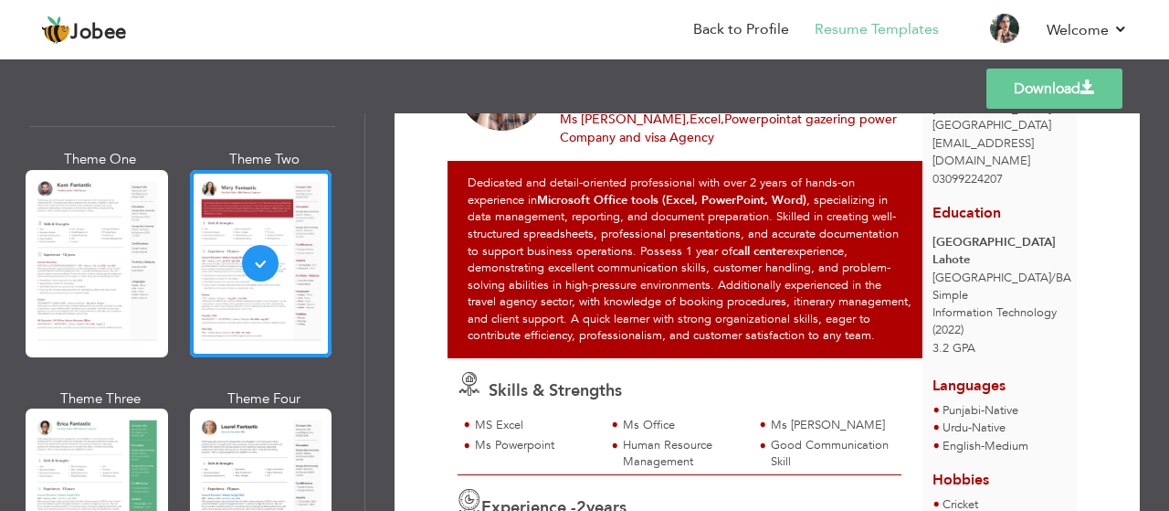
scroll to position [125, 0]
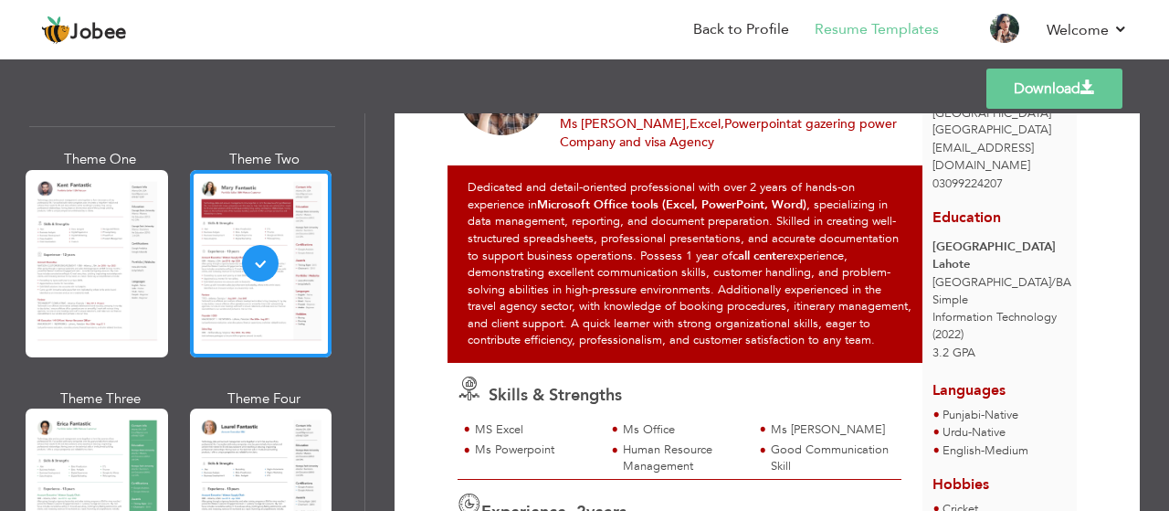
click at [1058, 90] on link "Download" at bounding box center [1054, 89] width 136 height 40
